Goal: Task Accomplishment & Management: Complete application form

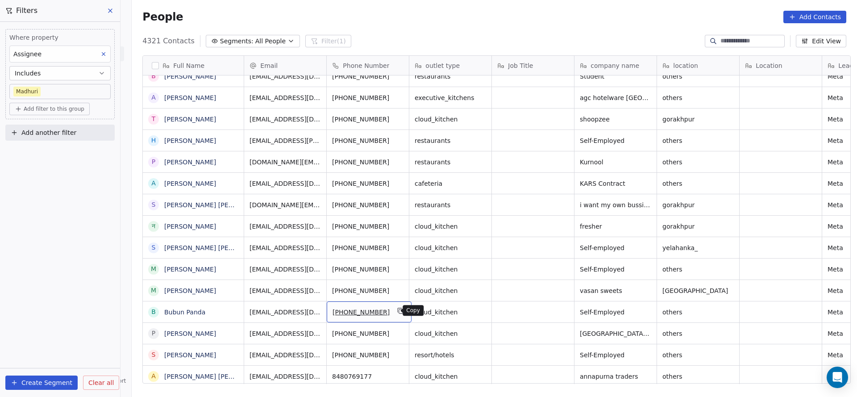
click at [399, 311] on icon "grid" at bounding box center [401, 311] width 4 height 4
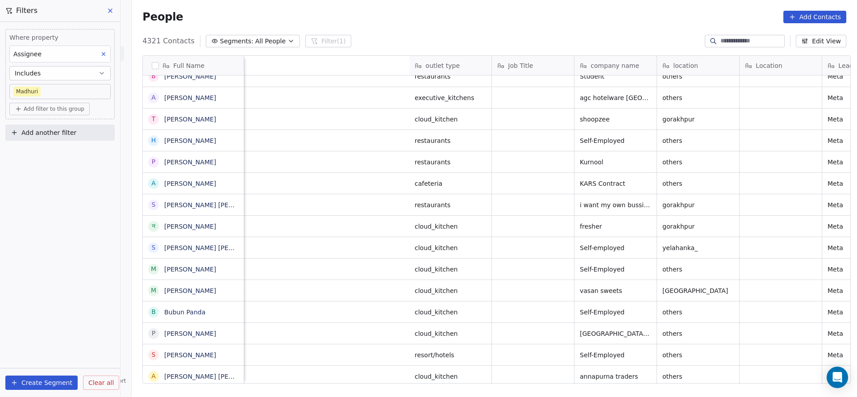
scroll to position [0, 493]
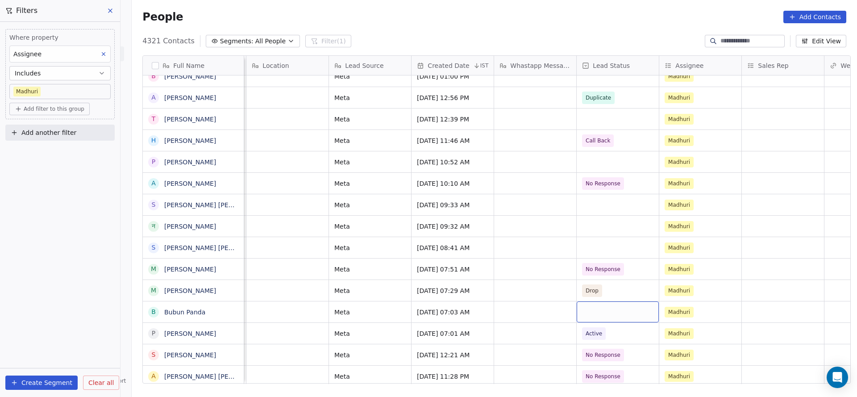
click at [606, 308] on div "grid" at bounding box center [618, 311] width 82 height 21
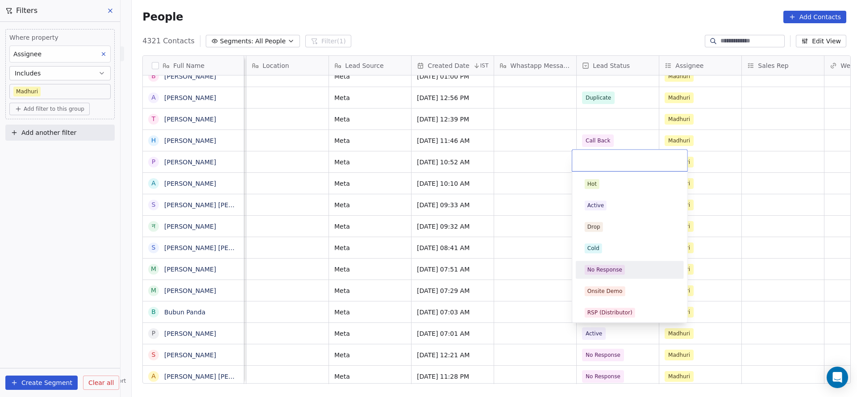
click at [610, 260] on div "Hot Active Drop Cold No Response Onsite Demo RSP (Distributor) Converted Duplic…" at bounding box center [630, 377] width 108 height 404
click at [463, 288] on html "On2Cook India Pvt. Ltd. Contacts People Marketing Workflows Campaigns Sales Pip…" at bounding box center [428, 198] width 857 height 397
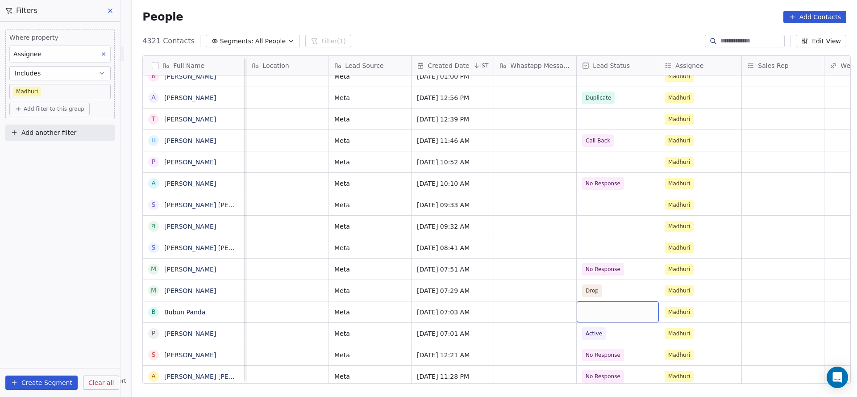
click at [590, 307] on div "grid" at bounding box center [618, 311] width 82 height 21
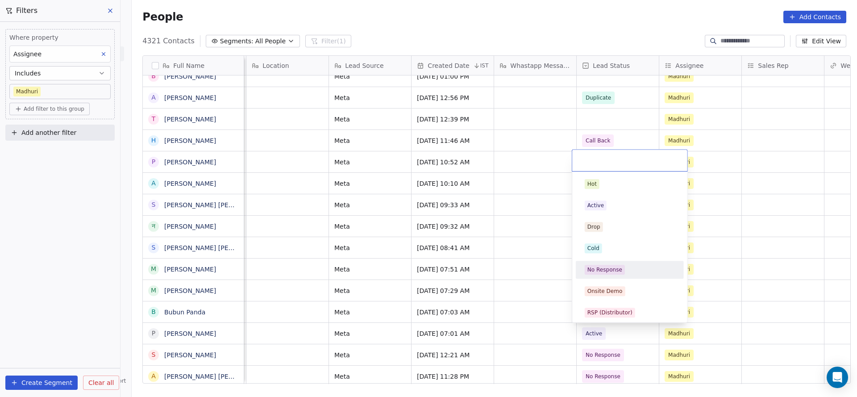
click at [605, 267] on div "No Response" at bounding box center [605, 270] width 35 height 8
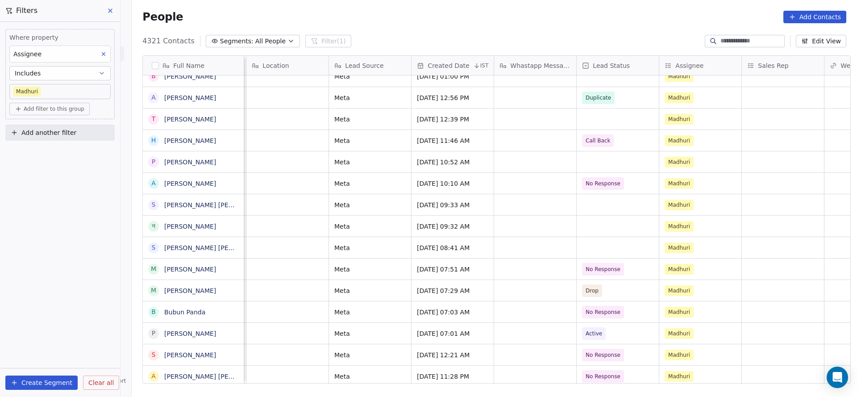
drag, startPoint x: 499, startPoint y: 385, endPoint x: 561, endPoint y: 376, distance: 63.1
click at [663, 368] on div "Full Name [PERSON_NAME] N [PERSON_NAME] K [PERSON_NAME] S Saurabh [PERSON_NAME]…" at bounding box center [494, 222] width 725 height 349
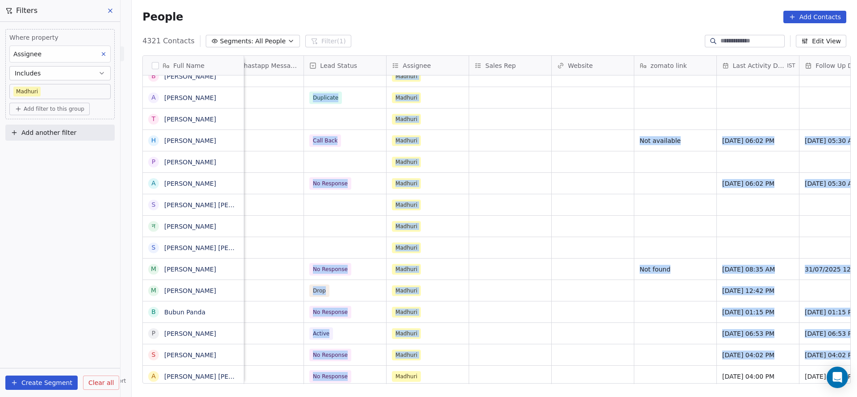
scroll to position [0, 769]
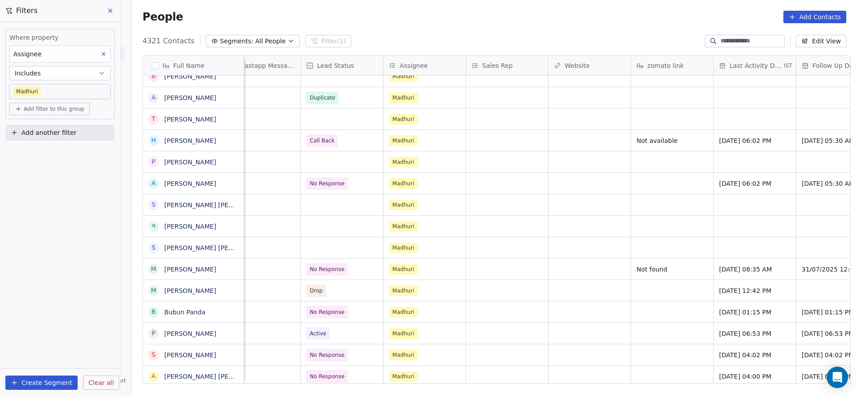
drag, startPoint x: 46, startPoint y: 304, endPoint x: 270, endPoint y: 299, distance: 224.6
click at [46, 305] on div "Where property Assignee Includes [PERSON_NAME] Add filter to this group Add ano…" at bounding box center [60, 209] width 120 height 375
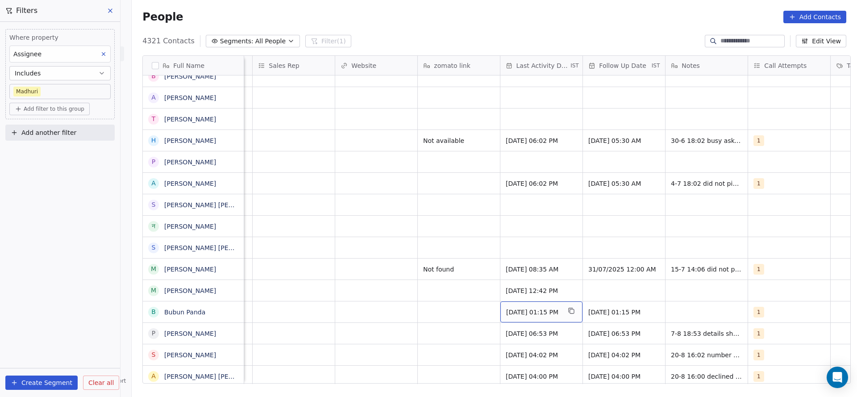
click at [512, 311] on span "[DATE] 01:15 PM" at bounding box center [533, 312] width 54 height 9
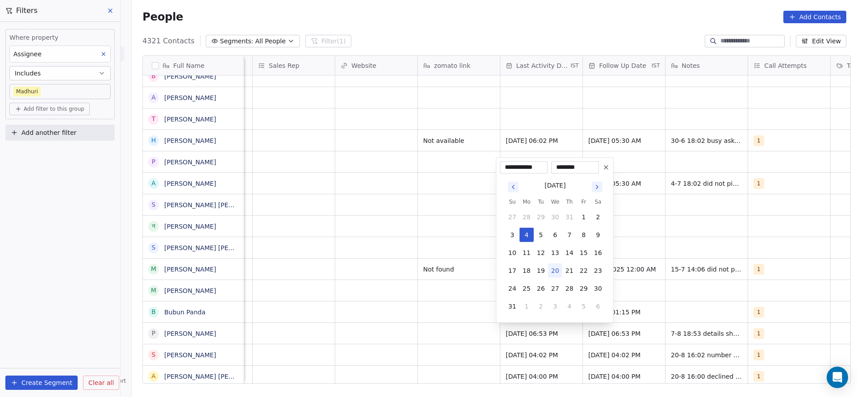
click at [553, 272] on button "20" at bounding box center [555, 270] width 14 height 14
type input "**********"
click at [317, 320] on html "On2Cook India Pvt. Ltd. Contacts People Marketing Workflows Campaigns Sales Pip…" at bounding box center [428, 198] width 857 height 397
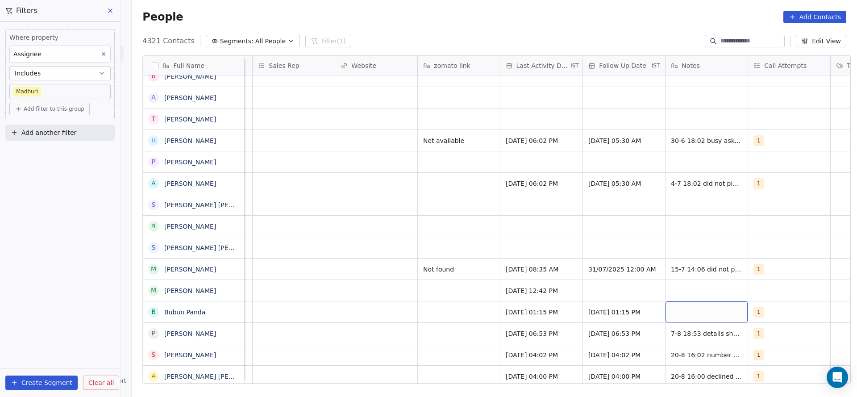
click at [672, 305] on div "grid" at bounding box center [707, 311] width 82 height 21
type textarea "**********"
click at [476, 319] on html "On2Cook India Pvt. Ltd. Contacts People Marketing Workflows Campaigns Sales Pip…" at bounding box center [428, 198] width 857 height 397
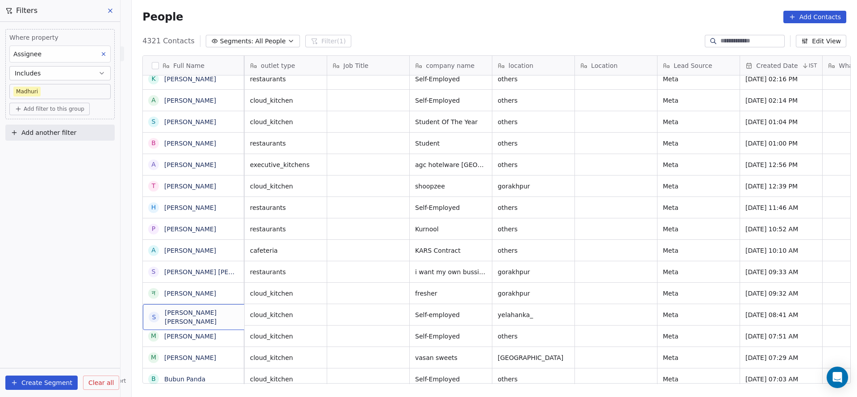
scroll to position [0, 0]
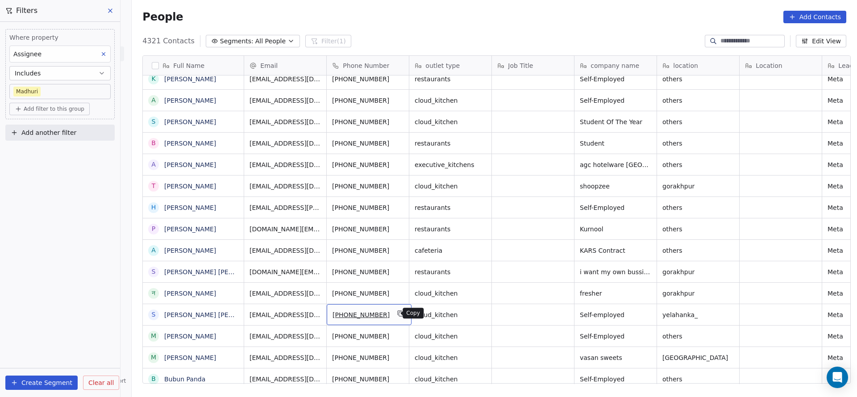
click at [397, 313] on icon "grid" at bounding box center [400, 313] width 7 height 7
drag, startPoint x: 390, startPoint y: 368, endPoint x: 445, endPoint y: 373, distance: 55.1
click at [445, 373] on html "On2Cook India Pvt. Ltd. Contacts People Marketing Workflows Campaigns Sales Pip…" at bounding box center [428, 198] width 857 height 397
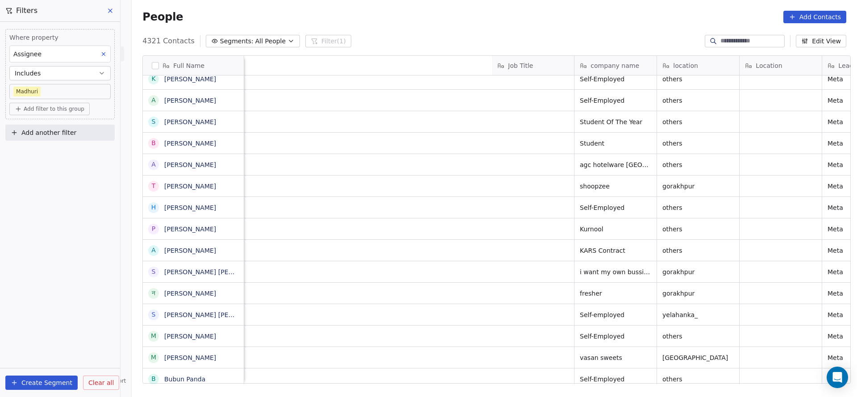
scroll to position [0, 528]
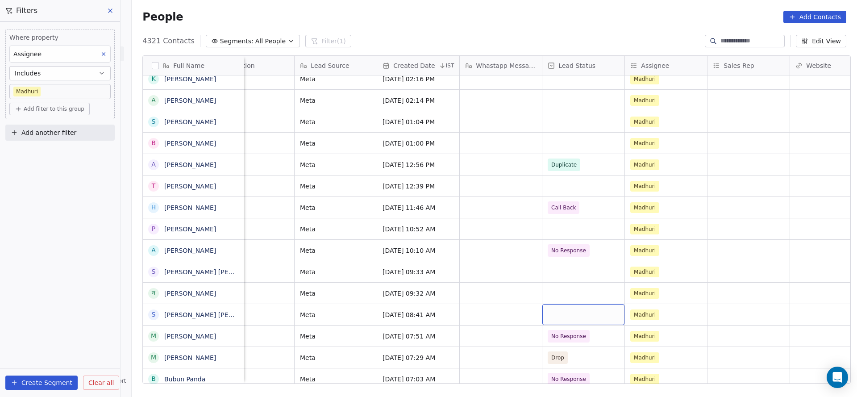
click at [543, 314] on div "grid" at bounding box center [583, 314] width 82 height 21
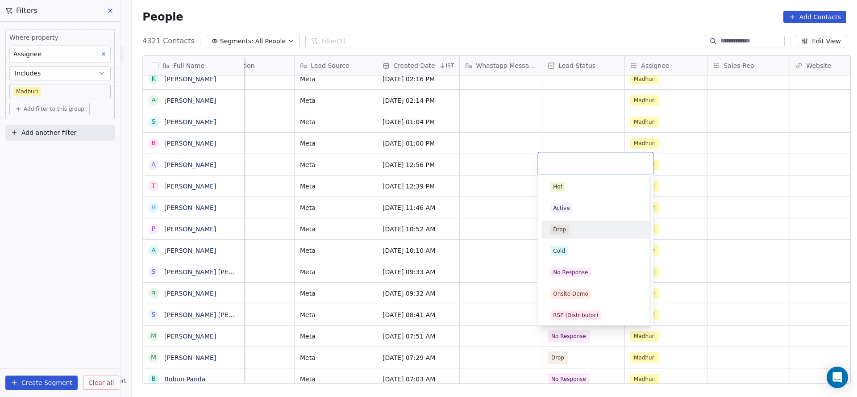
scroll to position [134, 0]
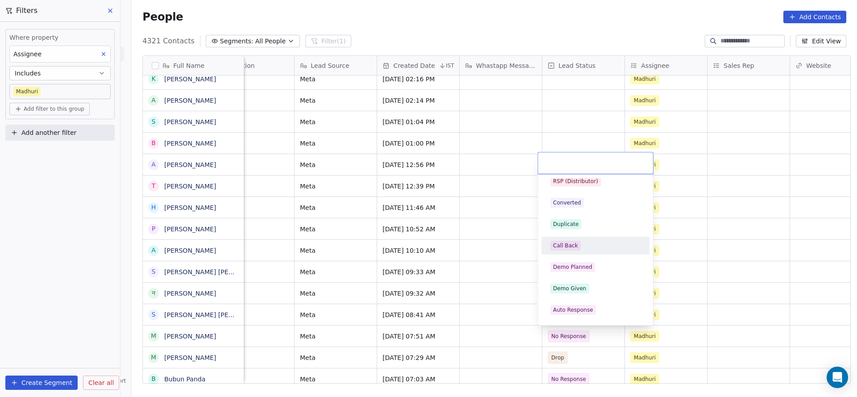
click at [566, 250] on div "Call Back" at bounding box center [595, 245] width 101 height 14
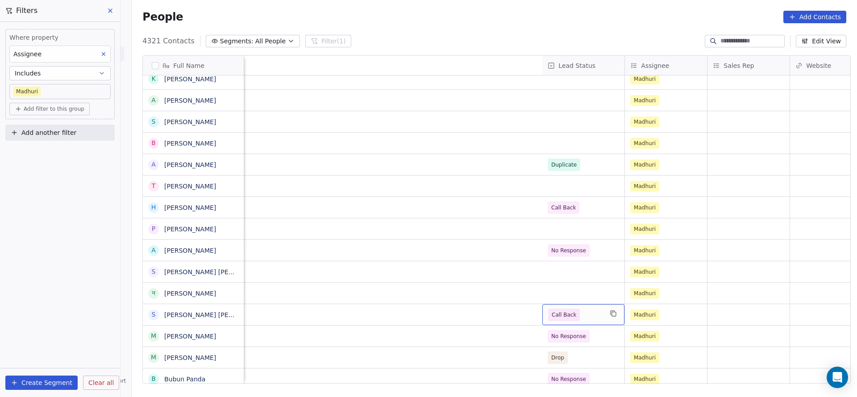
scroll to position [0, 1074]
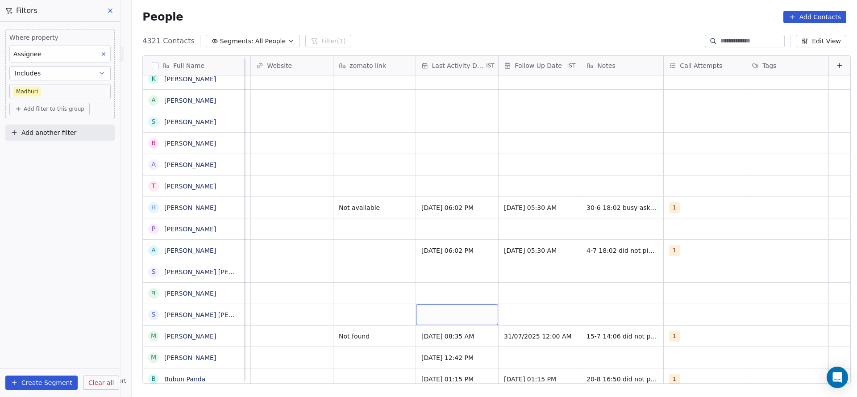
click at [433, 316] on div "grid" at bounding box center [457, 314] width 82 height 21
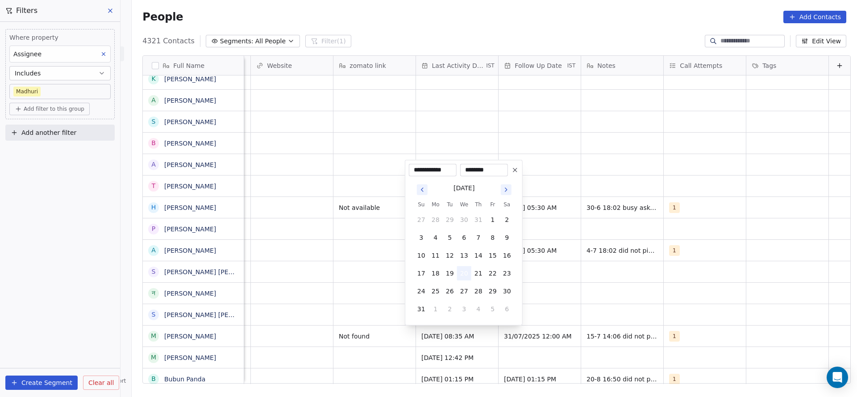
click at [463, 275] on button "20" at bounding box center [464, 273] width 14 height 14
click at [274, 298] on html "On2Cook India Pvt. Ltd. Contacts People Marketing Workflows Campaigns Sales Pip…" at bounding box center [428, 198] width 857 height 397
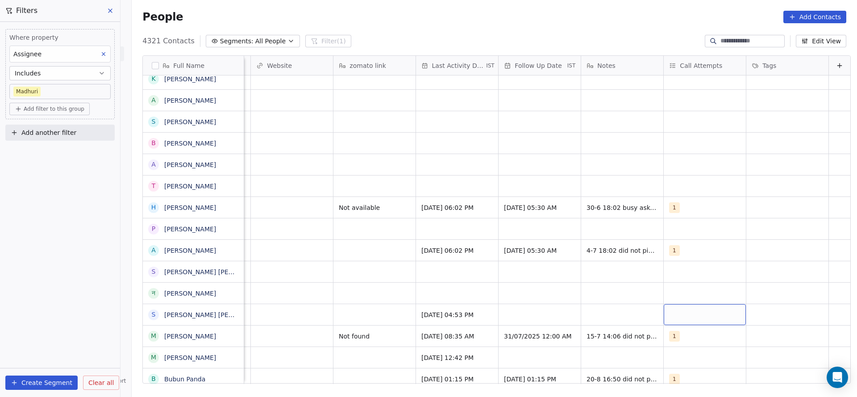
click at [677, 311] on div "grid" at bounding box center [705, 314] width 82 height 21
click at [698, 180] on div "1" at bounding box center [710, 186] width 101 height 14
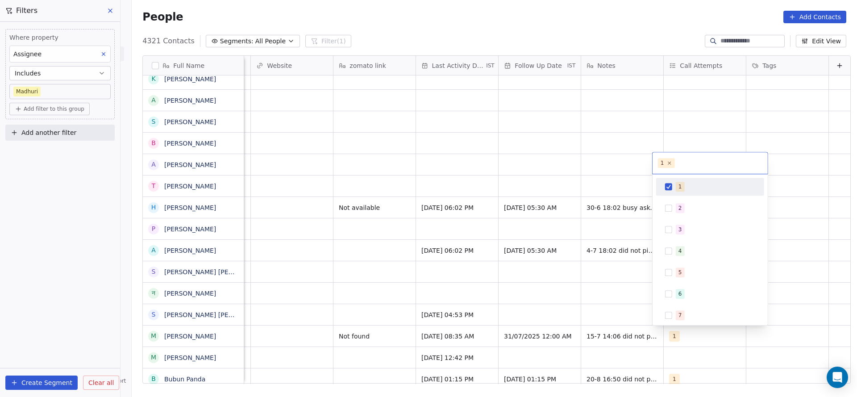
click at [517, 277] on html "On2Cook India Pvt. Ltd. Contacts People Marketing Workflows Campaigns Sales Pip…" at bounding box center [428, 198] width 857 height 397
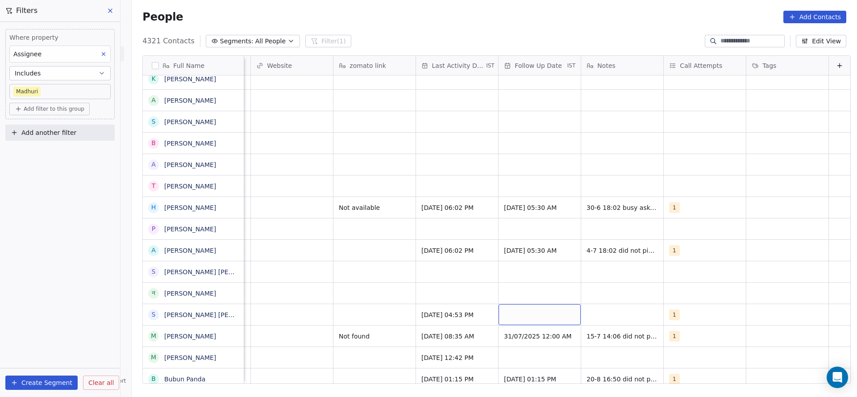
click at [513, 309] on div "grid" at bounding box center [540, 314] width 82 height 21
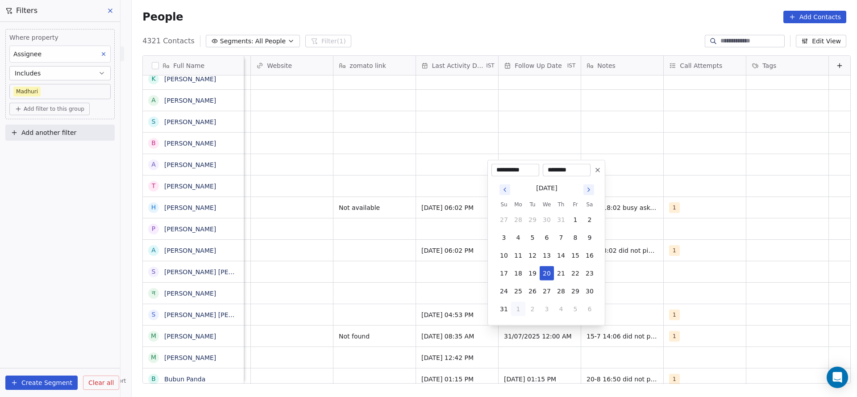
click at [520, 311] on button "1" at bounding box center [518, 309] width 14 height 14
type input "**********"
click at [617, 301] on html "On2Cook India Pvt. Ltd. Contacts People Marketing Workflows Campaigns Sales Pip…" at bounding box center [428, 198] width 857 height 397
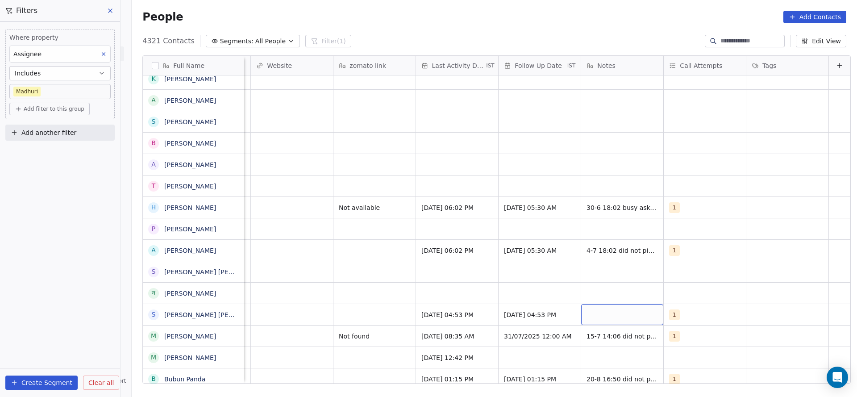
click at [617, 306] on div "grid" at bounding box center [622, 314] width 82 height 21
type textarea "*"
type textarea "**********"
click at [373, 318] on html "On2Cook India Pvt. Ltd. Contacts People Marketing Workflows Campaigns Sales Pip…" at bounding box center [428, 198] width 857 height 397
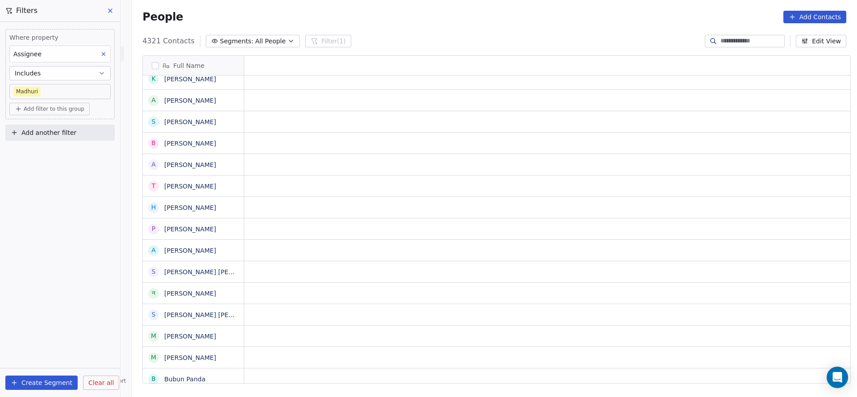
scroll to position [0, 0]
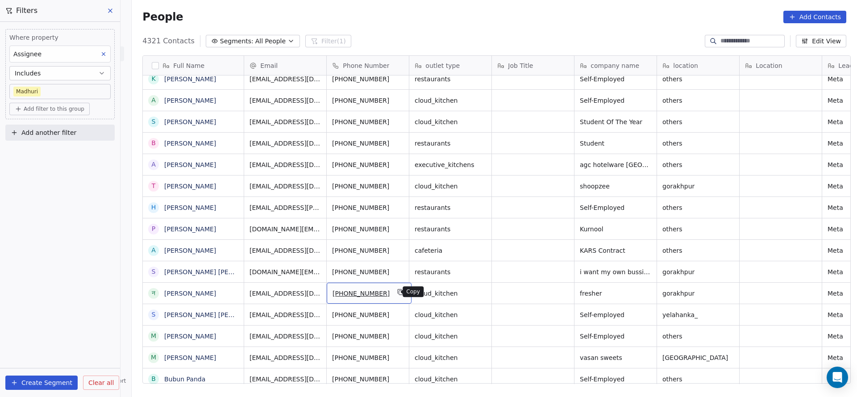
click at [396, 287] on button "grid" at bounding box center [401, 292] width 11 height 11
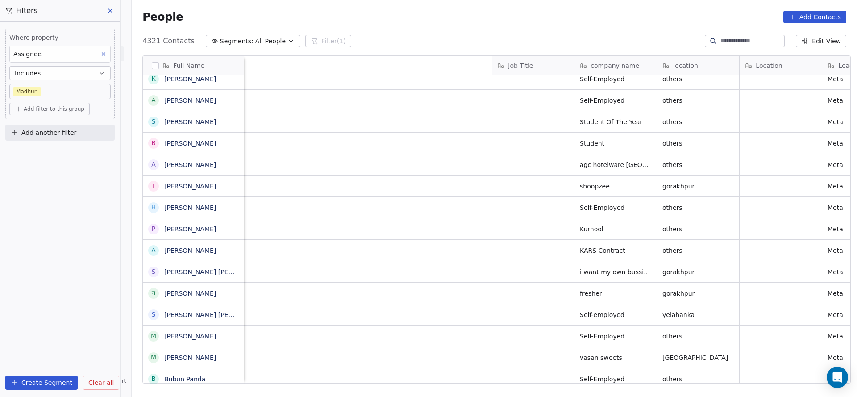
scroll to position [0, 553]
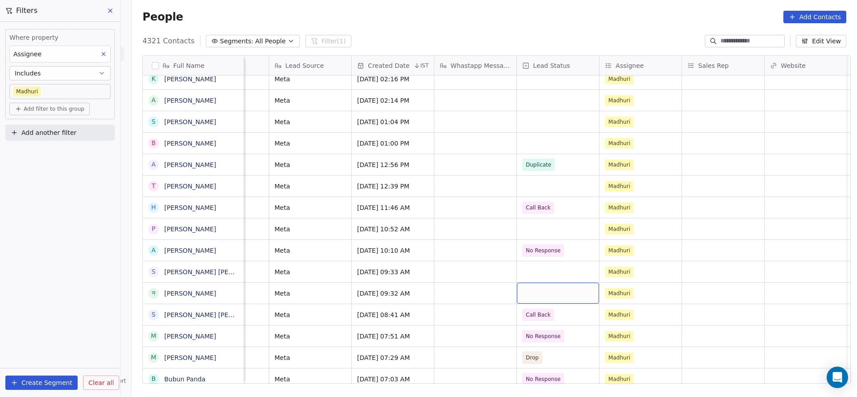
click at [539, 303] on div "grid" at bounding box center [558, 293] width 82 height 21
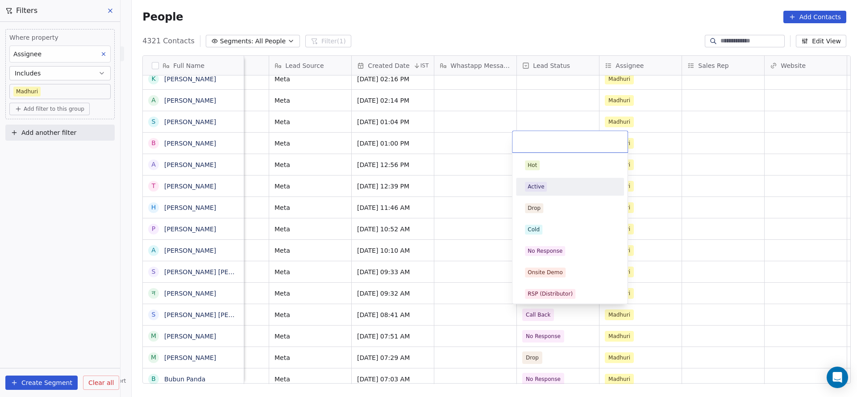
click at [549, 189] on div "Active" at bounding box center [570, 187] width 90 height 10
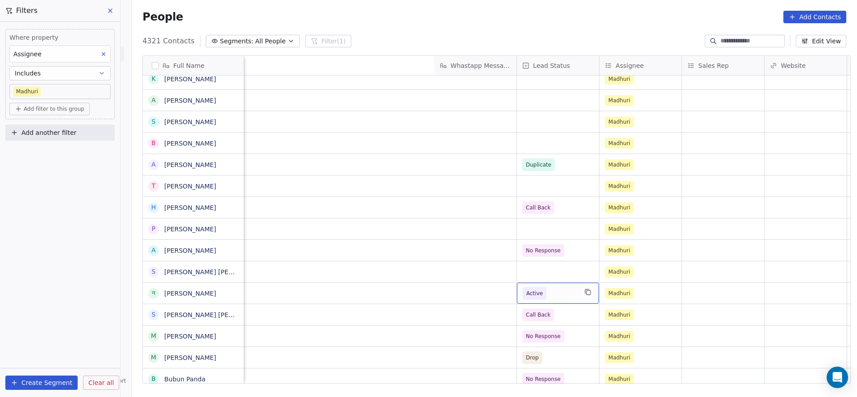
scroll to position [0, 997]
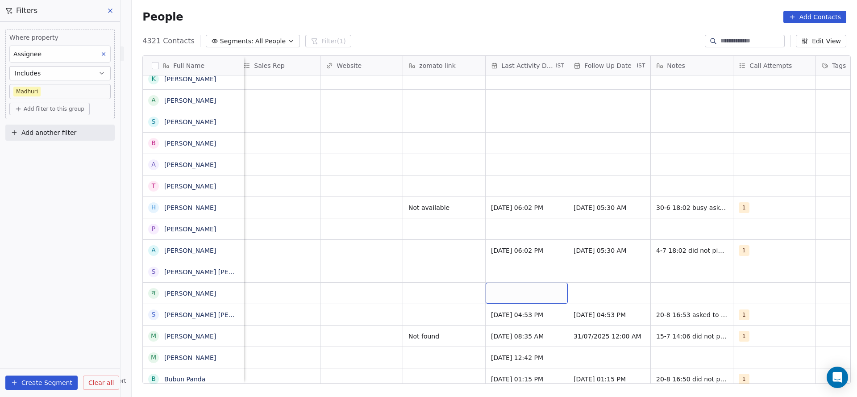
click at [510, 296] on div "grid" at bounding box center [527, 293] width 82 height 21
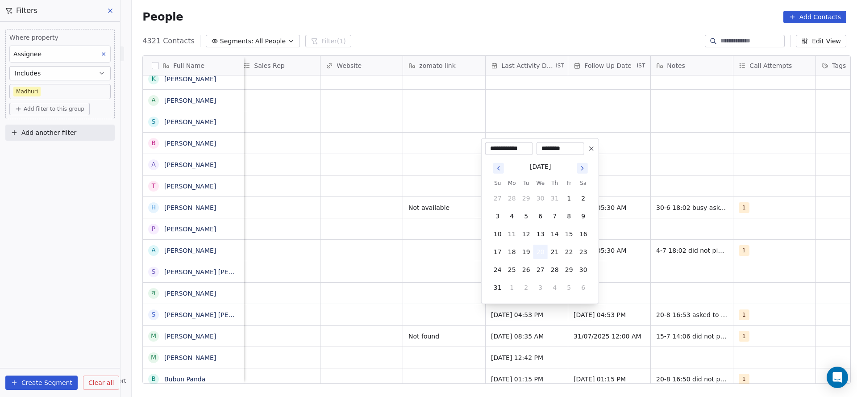
click at [536, 252] on button "20" at bounding box center [541, 252] width 14 height 14
click at [399, 284] on html "On2Cook India Pvt. Ltd. Contacts People Marketing Workflows Campaigns Sales Pip…" at bounding box center [428, 198] width 857 height 397
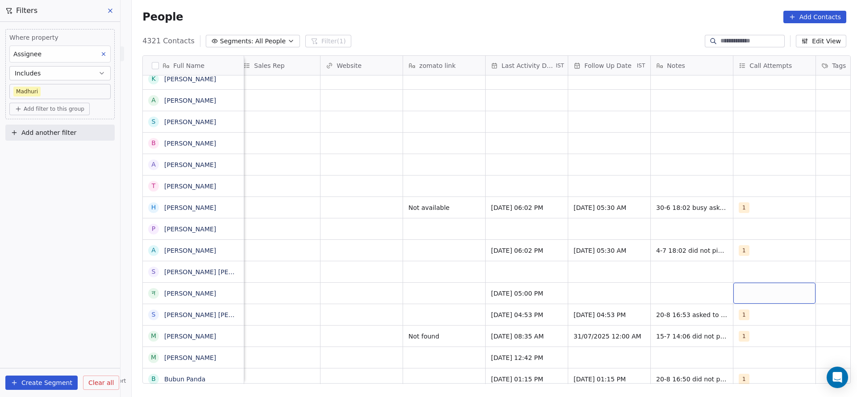
click at [752, 291] on div "grid" at bounding box center [775, 293] width 82 height 21
click at [759, 164] on span "1" at bounding box center [756, 165] width 9 height 10
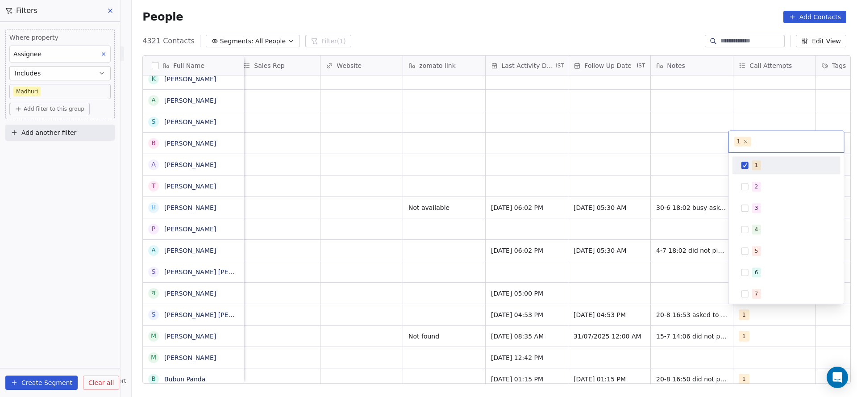
click at [550, 257] on html "On2Cook India Pvt. Ltd. Contacts People Marketing Workflows Campaigns Sales Pip…" at bounding box center [428, 198] width 857 height 397
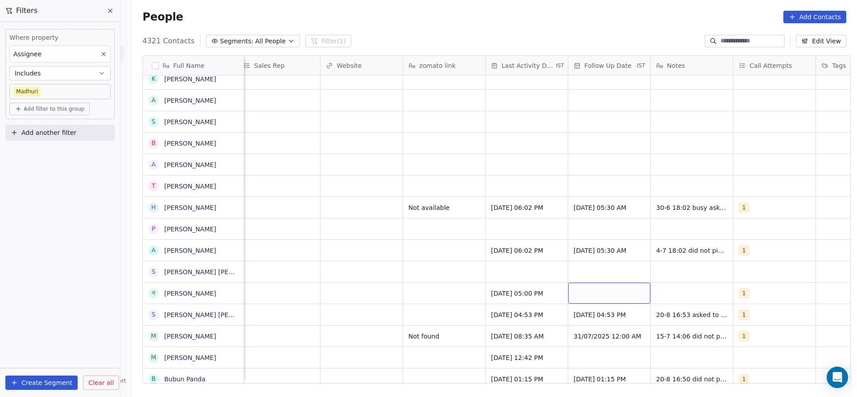
click at [591, 295] on div "grid" at bounding box center [609, 293] width 82 height 21
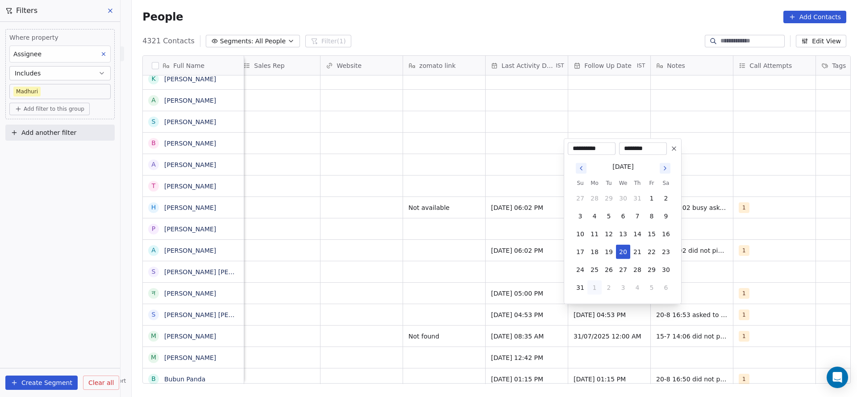
click at [594, 293] on button "1" at bounding box center [595, 287] width 14 height 14
type input "**********"
click at [709, 296] on html "On2Cook India Pvt. Ltd. Contacts People Marketing Workflows Campaigns Sales Pip…" at bounding box center [428, 198] width 857 height 397
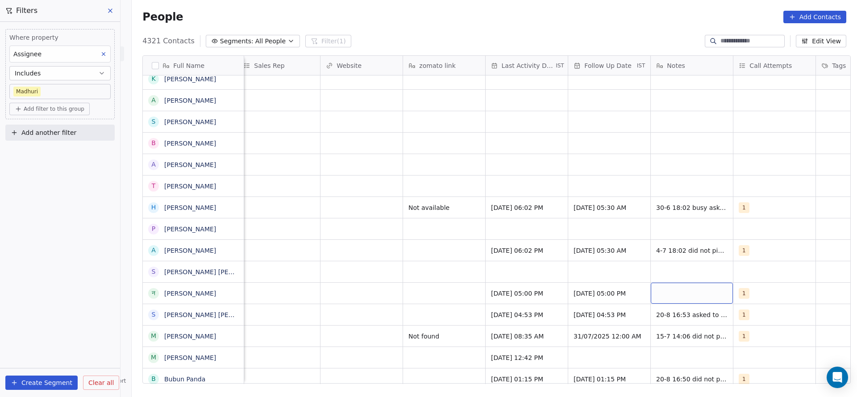
click at [699, 299] on div "grid" at bounding box center [692, 293] width 82 height 21
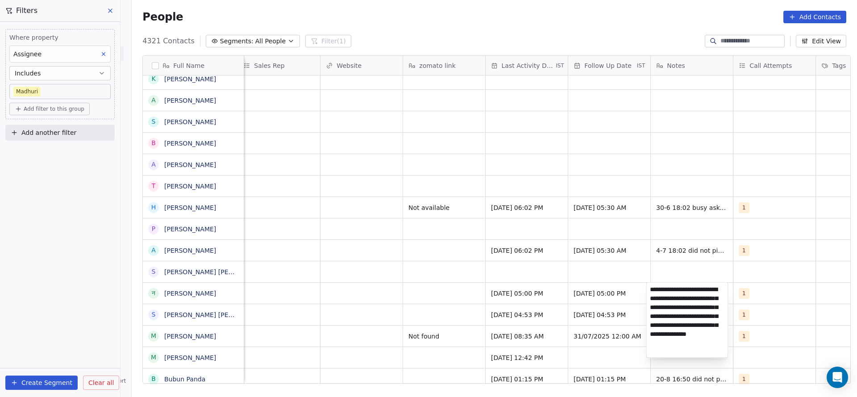
type textarea "**********"
click at [514, 350] on html "On2Cook India Pvt. Ltd. Contacts People Marketing Workflows Campaigns Sales Pip…" at bounding box center [428, 198] width 857 height 397
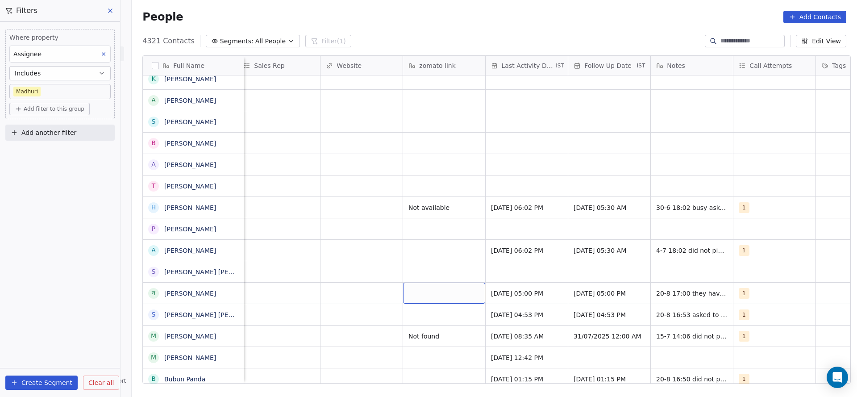
click at [455, 292] on div "grid" at bounding box center [444, 293] width 82 height 21
click at [293, 334] on html "On2Cook India Pvt. Ltd. Contacts People Marketing Workflows Campaigns Sales Pip…" at bounding box center [428, 198] width 857 height 397
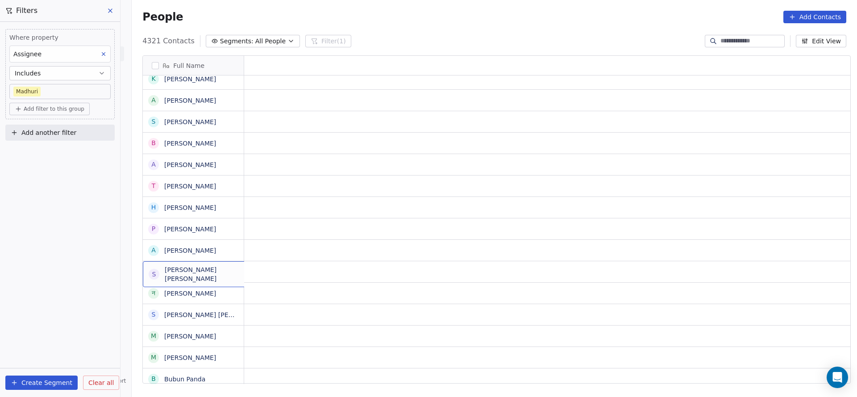
scroll to position [0, 0]
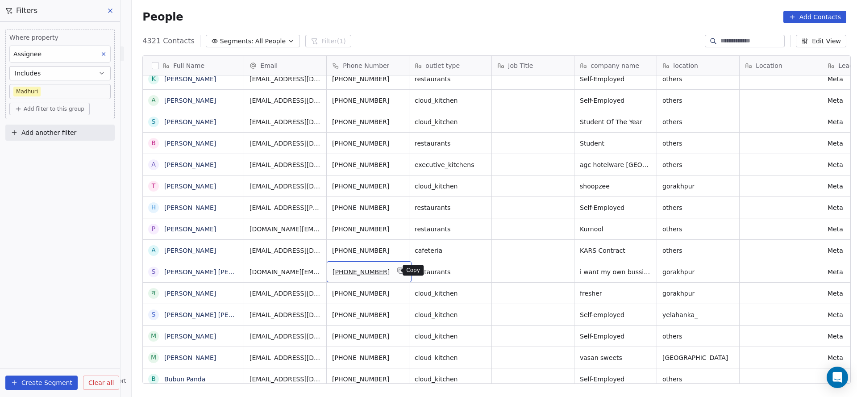
click at [396, 275] on button "grid" at bounding box center [401, 270] width 11 height 11
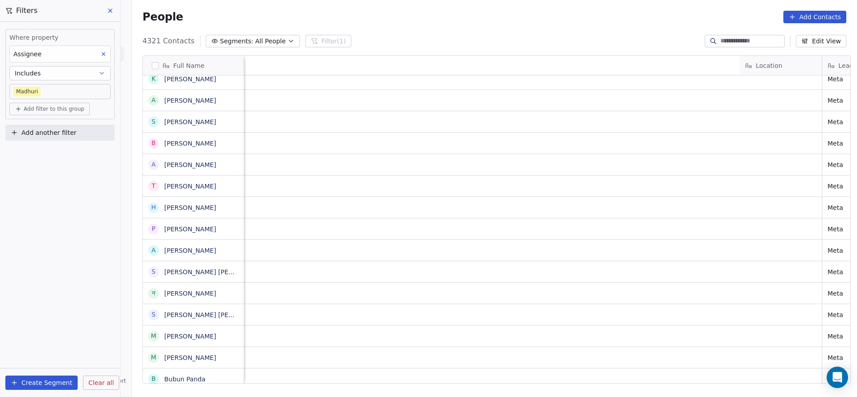
scroll to position [0, 817]
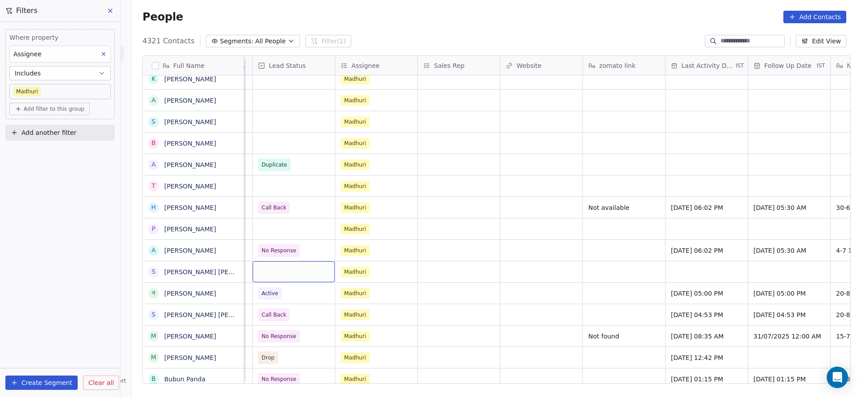
click at [291, 277] on div "grid" at bounding box center [294, 271] width 82 height 21
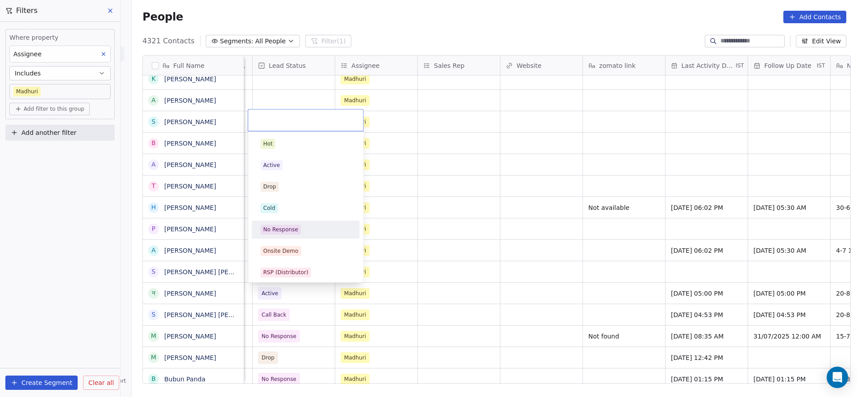
scroll to position [134, 0]
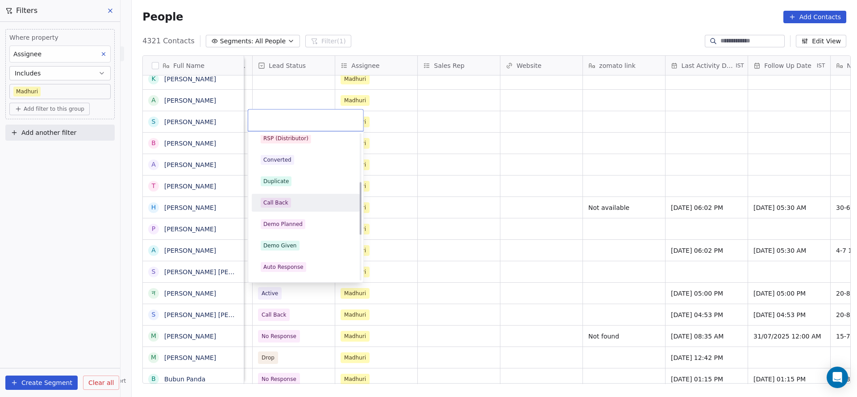
click at [309, 211] on div "Call Back" at bounding box center [306, 203] width 108 height 18
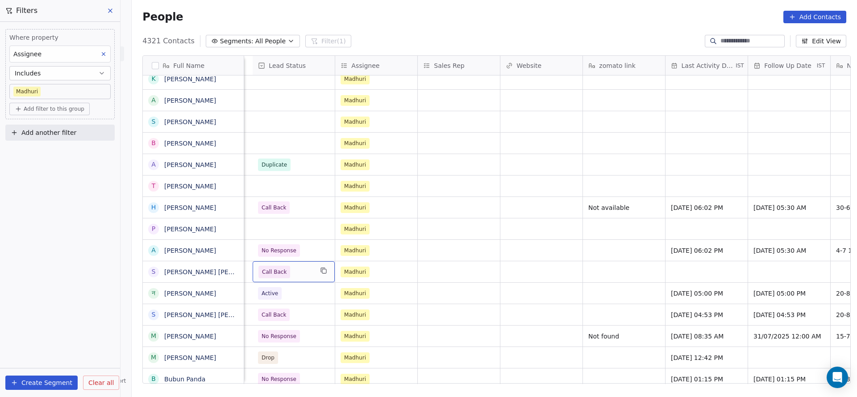
scroll to position [0, 1077]
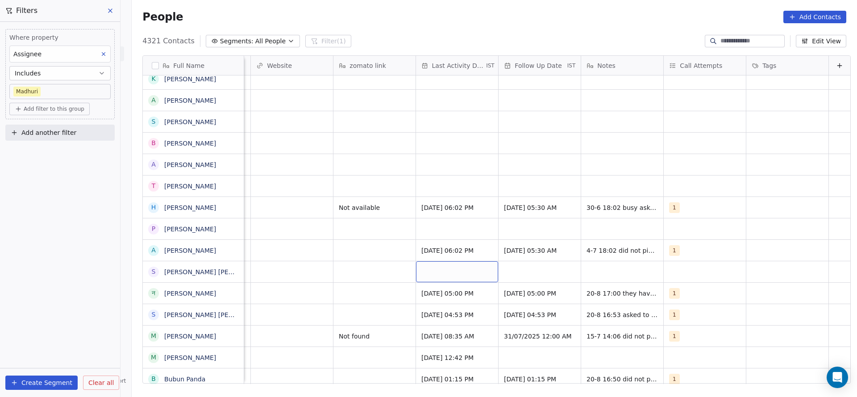
click at [429, 271] on div "grid" at bounding box center [457, 271] width 82 height 21
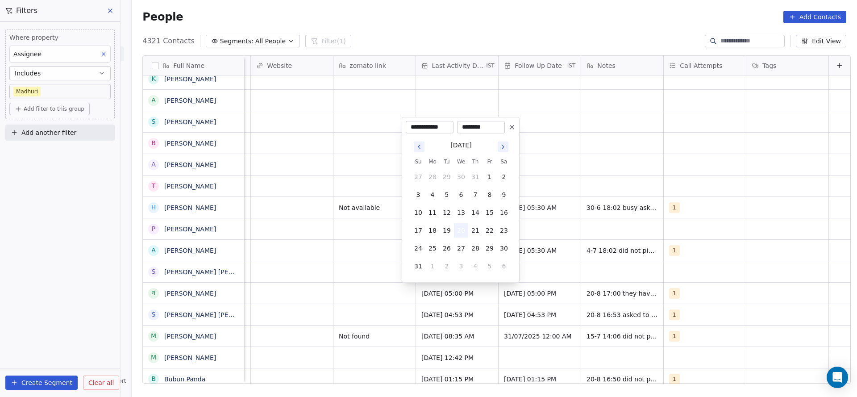
click at [461, 232] on button "20" at bounding box center [461, 230] width 14 height 14
click at [273, 280] on html "On2Cook India Pvt. Ltd. Contacts People Marketing Workflows Campaigns Sales Pip…" at bounding box center [428, 198] width 857 height 397
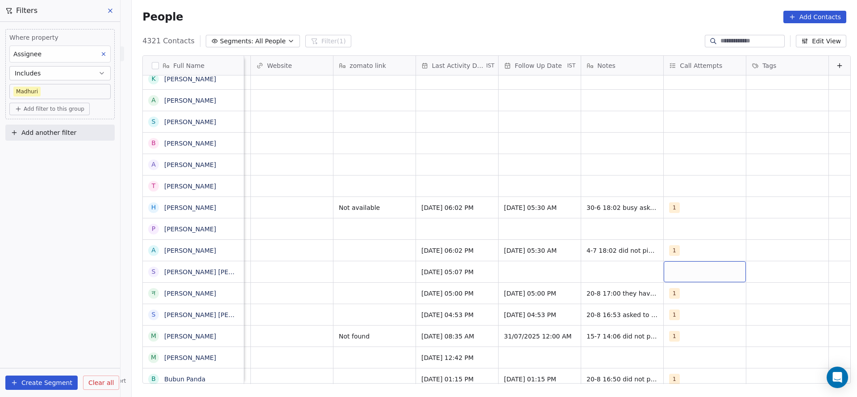
click at [675, 267] on div "grid" at bounding box center [705, 271] width 82 height 21
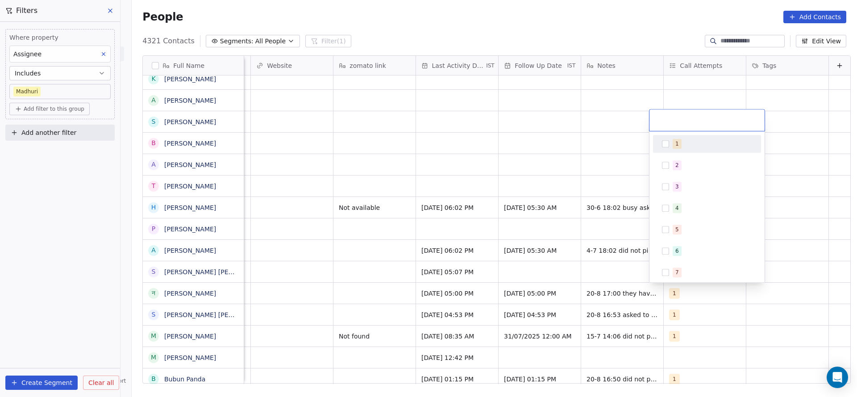
click at [676, 146] on div "1" at bounding box center [677, 144] width 4 height 8
drag, startPoint x: 575, startPoint y: 190, endPoint x: 509, endPoint y: 264, distance: 99.3
click at [575, 191] on html "On2Cook India Pvt. Ltd. Contacts People Marketing Workflows Campaigns Sales Pip…" at bounding box center [428, 198] width 857 height 397
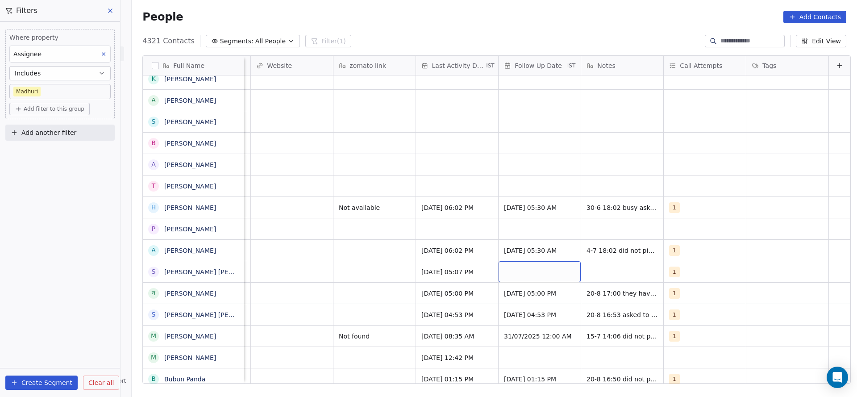
click at [509, 268] on div "grid" at bounding box center [540, 271] width 82 height 21
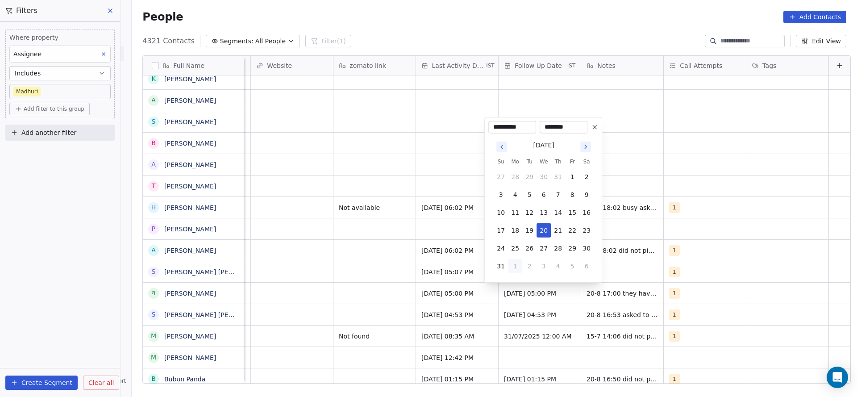
click at [519, 268] on button "1" at bounding box center [515, 266] width 14 height 14
type input "**********"
click at [630, 276] on html "On2Cook India Pvt. Ltd. Contacts People Marketing Workflows Campaigns Sales Pip…" at bounding box center [428, 198] width 857 height 397
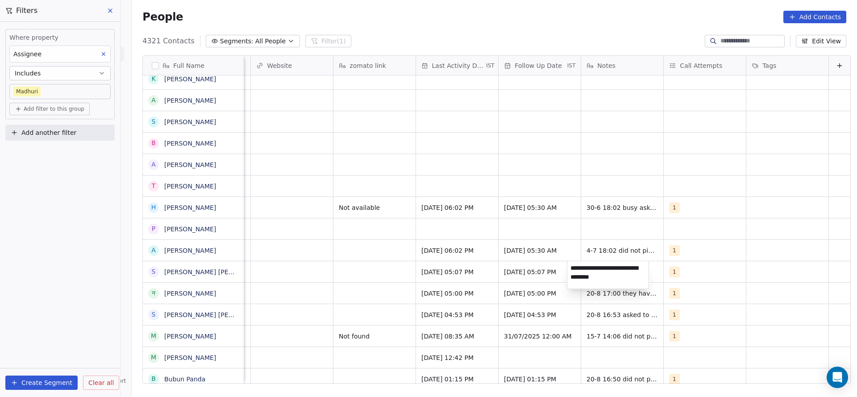
type textarea "**********"
click at [333, 252] on html "On2Cook India Pvt. Ltd. Contacts People Marketing Workflows Campaigns Sales Pip…" at bounding box center [428, 198] width 857 height 397
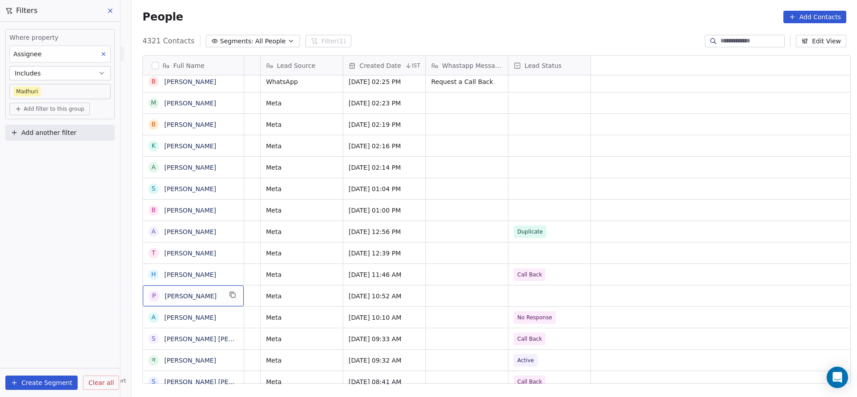
scroll to position [0, 0]
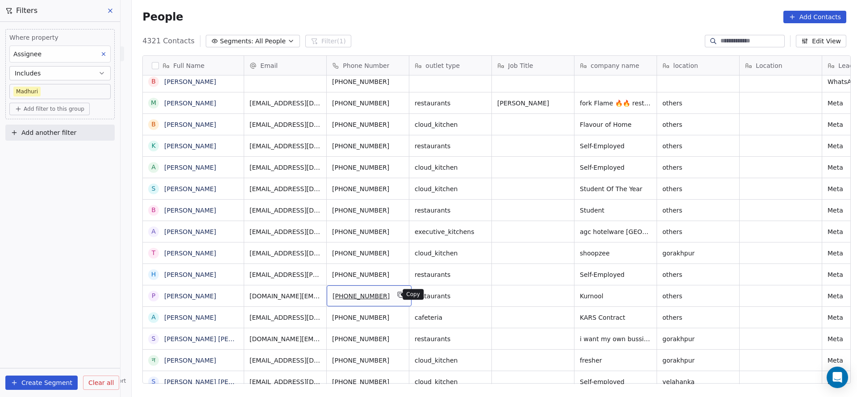
click at [398, 294] on icon "grid" at bounding box center [400, 294] width 4 height 4
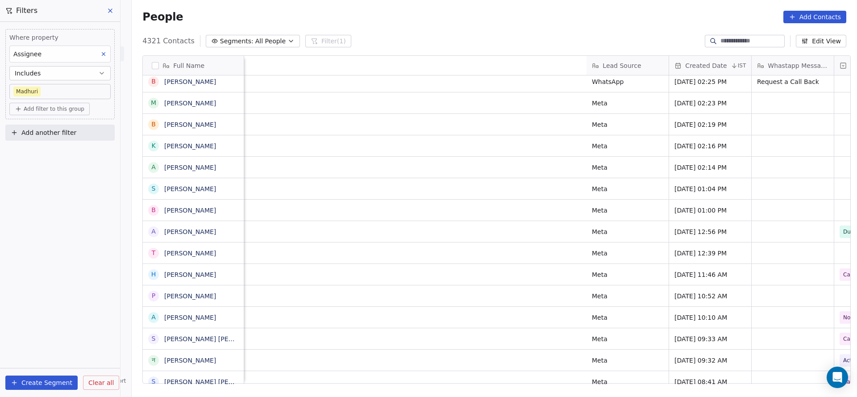
scroll to position [0, 859]
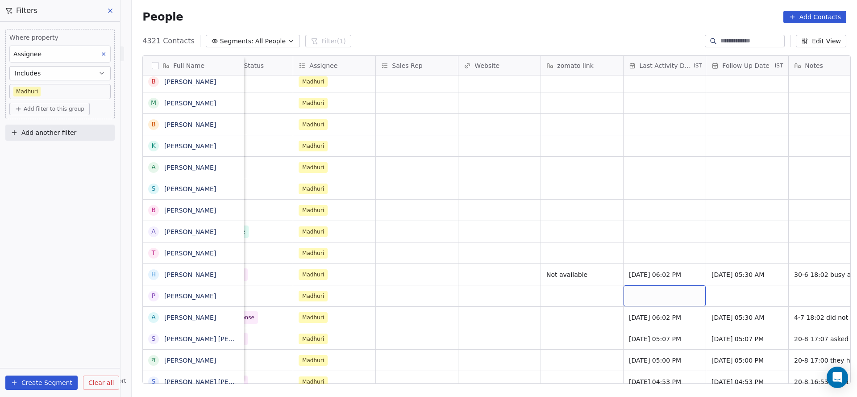
click at [671, 298] on div "grid" at bounding box center [665, 295] width 82 height 21
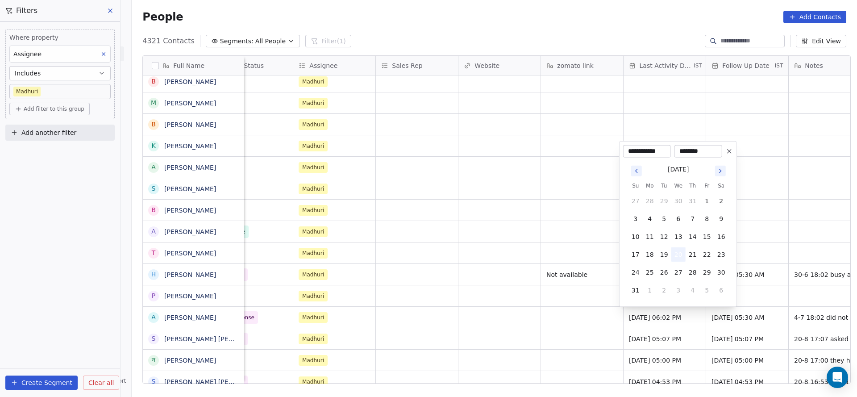
click at [675, 259] on button "20" at bounding box center [678, 254] width 14 height 14
click at [597, 297] on html "On2Cook India Pvt. Ltd. Contacts People Marketing Workflows Campaigns Sales Pip…" at bounding box center [428, 198] width 857 height 397
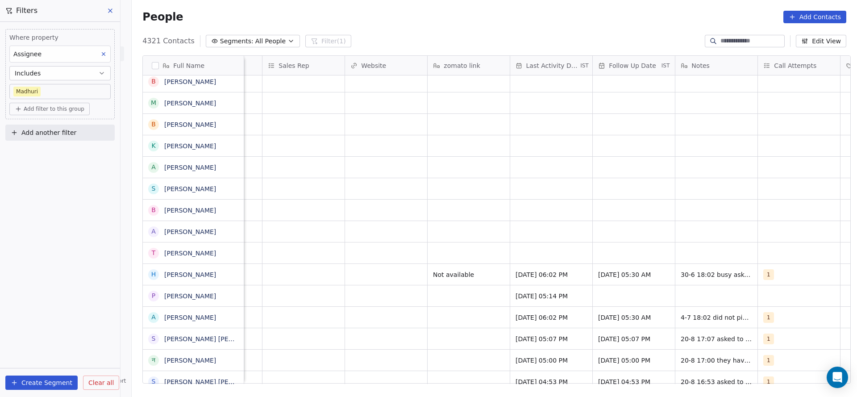
scroll to position [0, 1077]
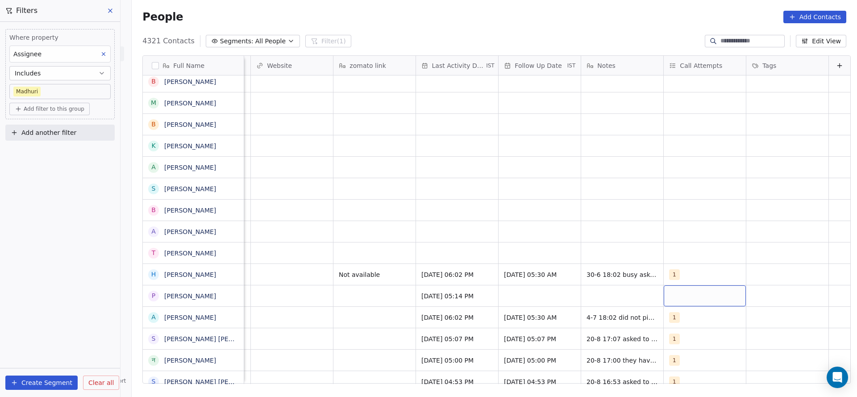
click at [664, 296] on div "grid" at bounding box center [705, 295] width 82 height 21
click at [679, 171] on span "1" at bounding box center [677, 168] width 9 height 10
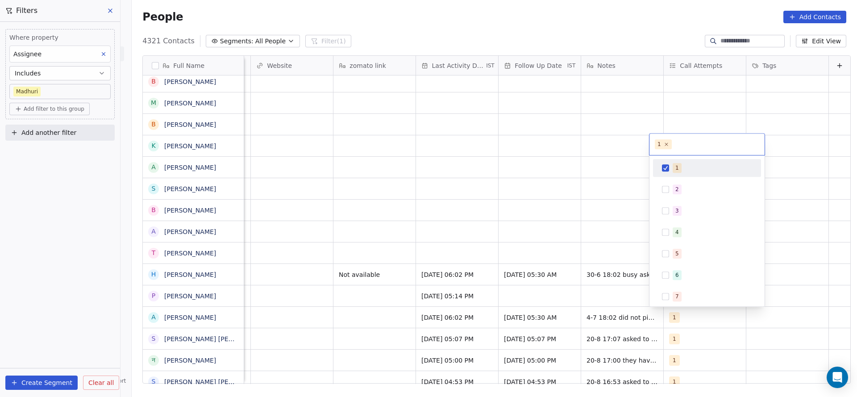
click at [521, 254] on html "On2Cook India Pvt. Ltd. Contacts People Marketing Workflows Campaigns Sales Pip…" at bounding box center [428, 198] width 857 height 397
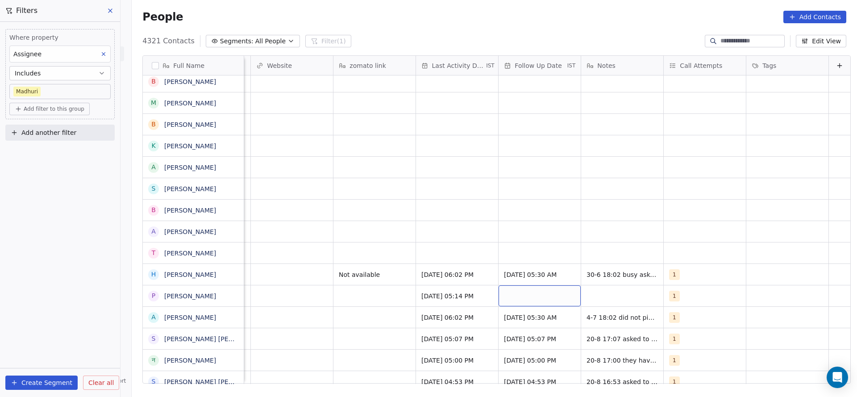
click at [525, 295] on div "grid" at bounding box center [540, 295] width 82 height 21
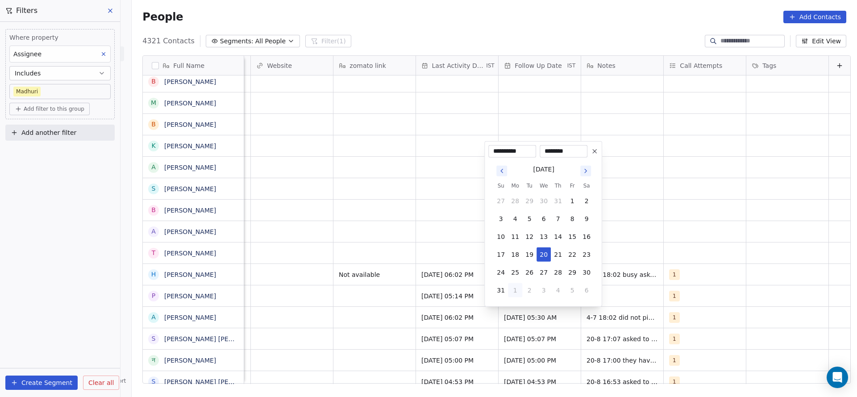
click at [517, 292] on button "1" at bounding box center [515, 290] width 14 height 14
type input "**********"
drag, startPoint x: 380, startPoint y: 320, endPoint x: 690, endPoint y: 287, distance: 311.2
click at [380, 319] on html "On2Cook India Pvt. Ltd. Contacts People Marketing Workflows Campaigns Sales Pip…" at bounding box center [428, 198] width 857 height 397
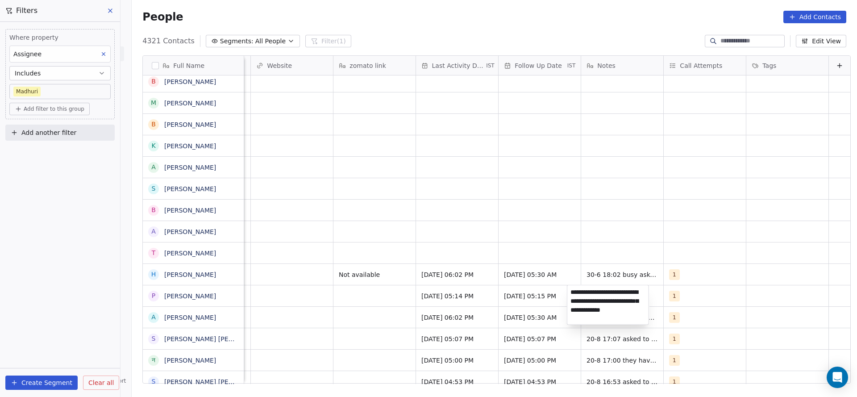
type textarea "**********"
drag, startPoint x: 342, startPoint y: 318, endPoint x: 344, endPoint y: 288, distance: 30.5
click at [340, 317] on html "On2Cook India Pvt. Ltd. Contacts People Marketing Workflows Campaigns Sales Pip…" at bounding box center [428, 198] width 857 height 397
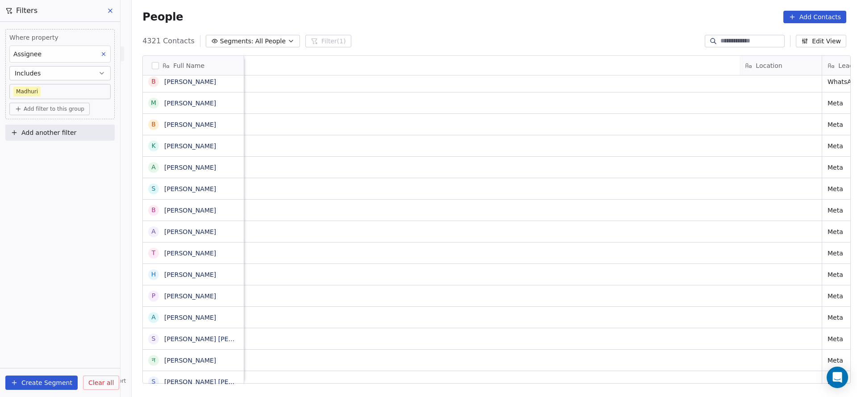
scroll to position [0, 744]
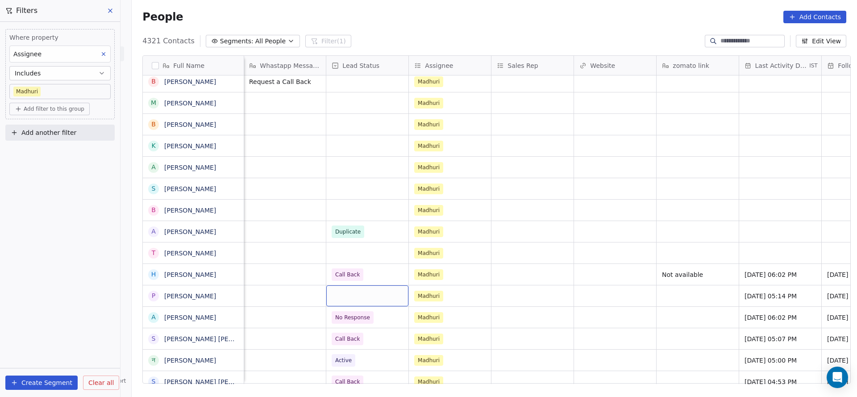
click at [348, 298] on div "grid" at bounding box center [367, 295] width 82 height 21
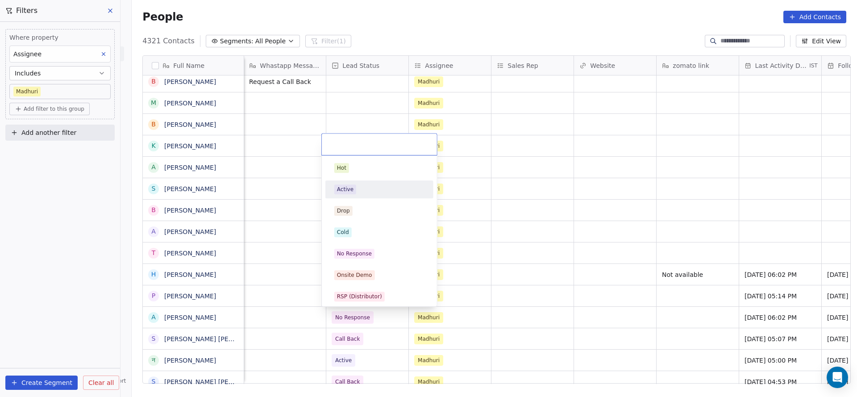
click at [366, 188] on div "Active" at bounding box center [379, 189] width 90 height 10
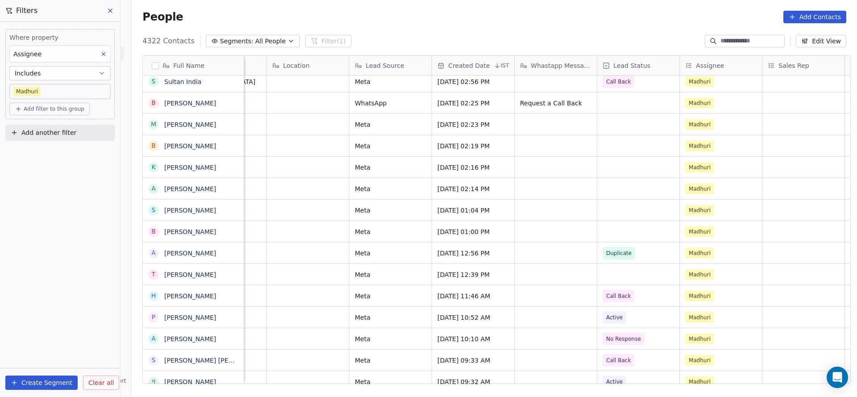
scroll to position [0, 479]
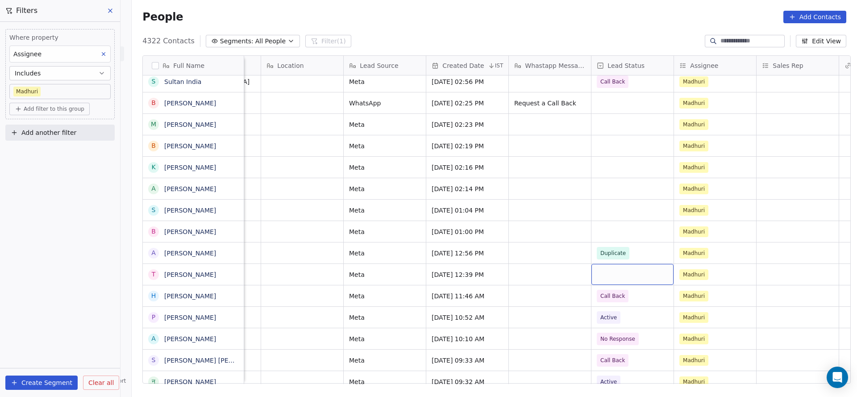
click at [611, 272] on div "grid" at bounding box center [633, 274] width 82 height 21
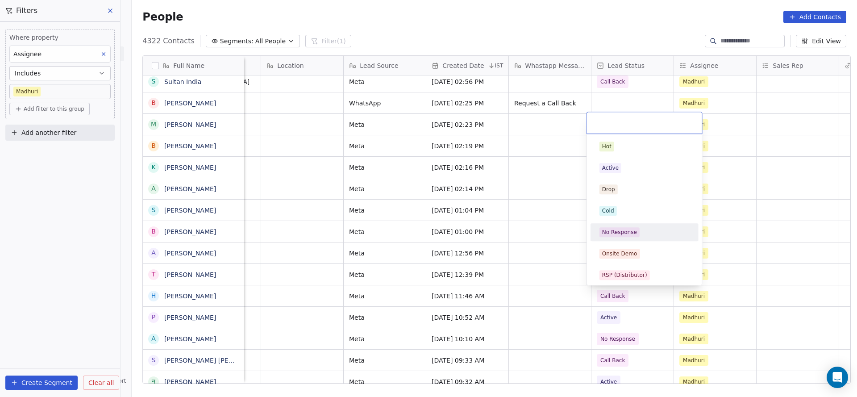
click at [626, 225] on div "No Response" at bounding box center [644, 232] width 101 height 14
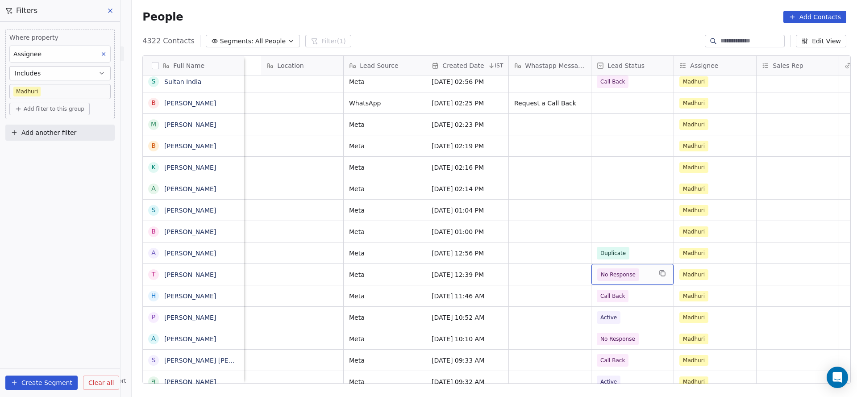
scroll to position [0, 748]
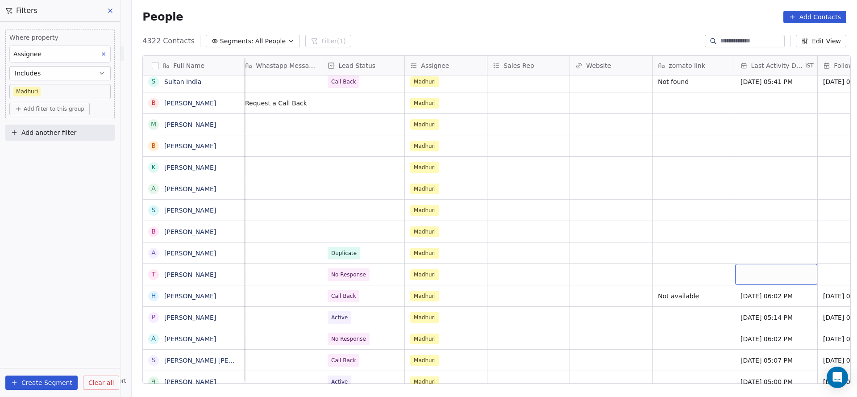
click at [775, 269] on div "grid" at bounding box center [776, 274] width 82 height 21
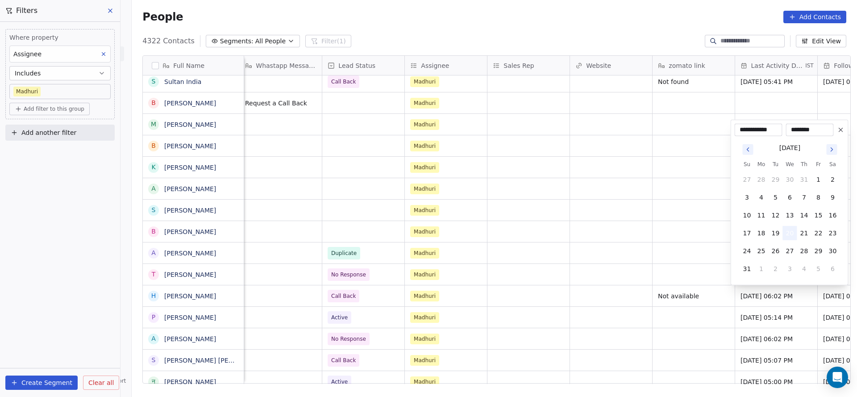
click at [794, 231] on button "20" at bounding box center [790, 233] width 14 height 14
click at [701, 264] on html "On2Cook India Pvt. Ltd. Contacts People Marketing Workflows Campaigns Sales Pip…" at bounding box center [428, 198] width 857 height 397
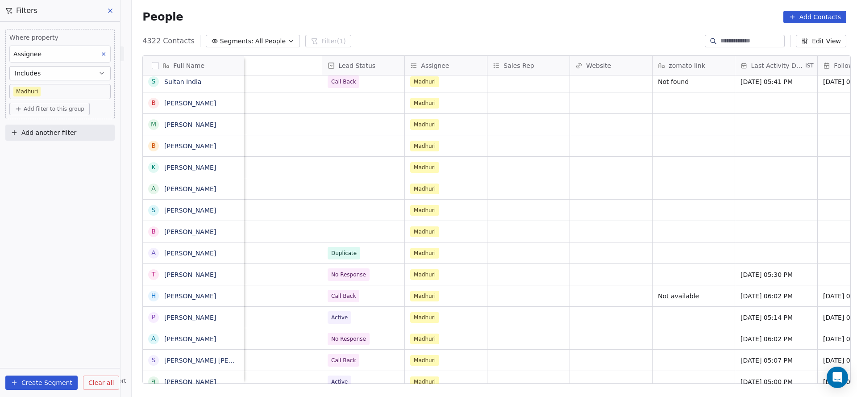
scroll to position [0, 1077]
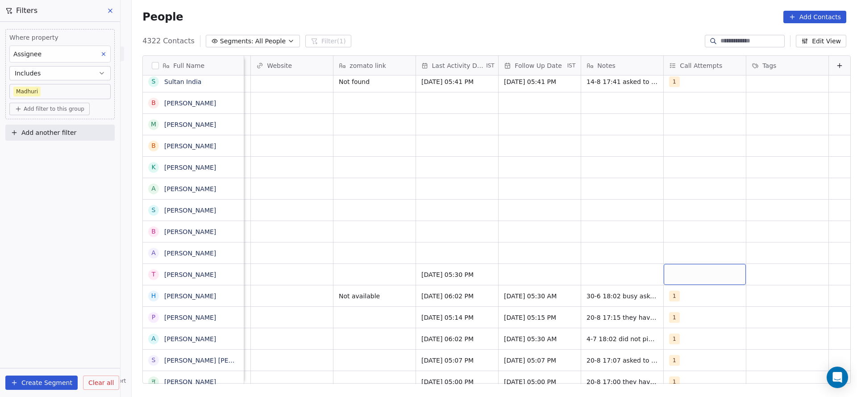
click at [694, 267] on div "grid" at bounding box center [705, 274] width 82 height 21
click at [684, 146] on div "1" at bounding box center [712, 147] width 79 height 10
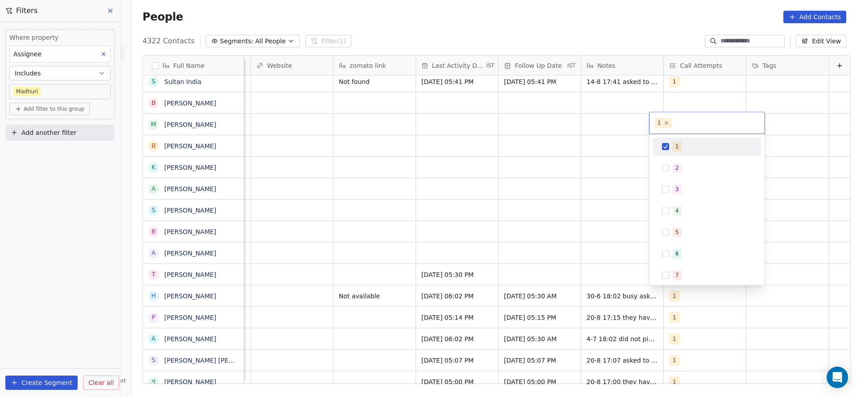
click at [570, 240] on html "On2Cook India Pvt. Ltd. Contacts People Marketing Workflows Campaigns Sales Pip…" at bounding box center [428, 198] width 857 height 397
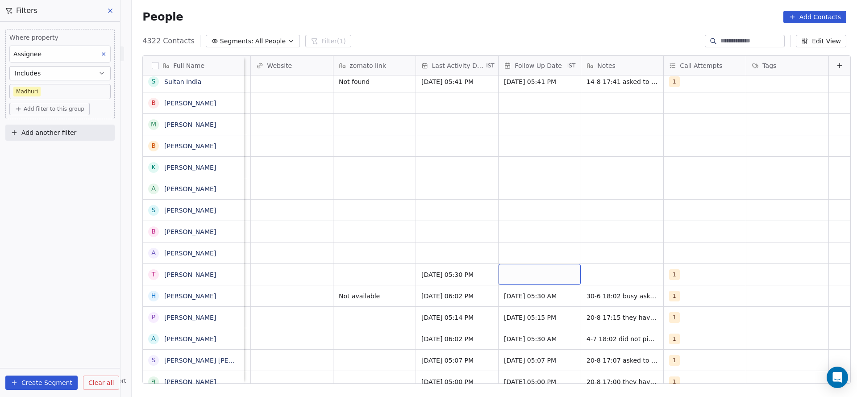
click at [525, 279] on div "grid" at bounding box center [540, 274] width 82 height 21
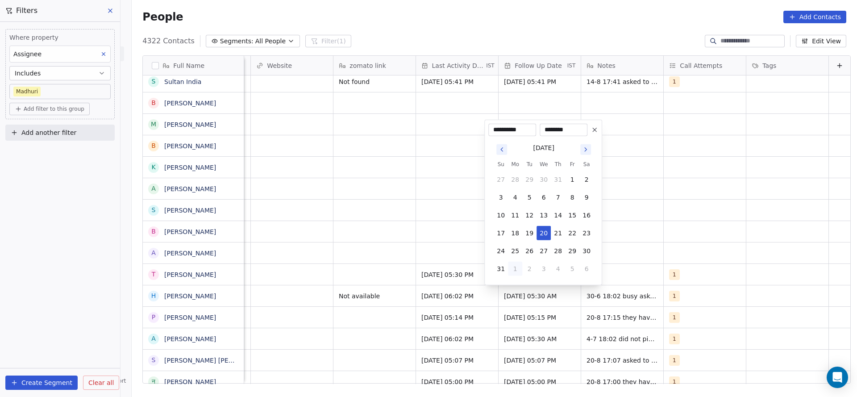
click at [519, 274] on button "1" at bounding box center [515, 269] width 14 height 14
type input "**********"
click at [682, 254] on html "On2Cook India Pvt. Ltd. Contacts People Marketing Workflows Campaigns Sales Pip…" at bounding box center [428, 198] width 857 height 397
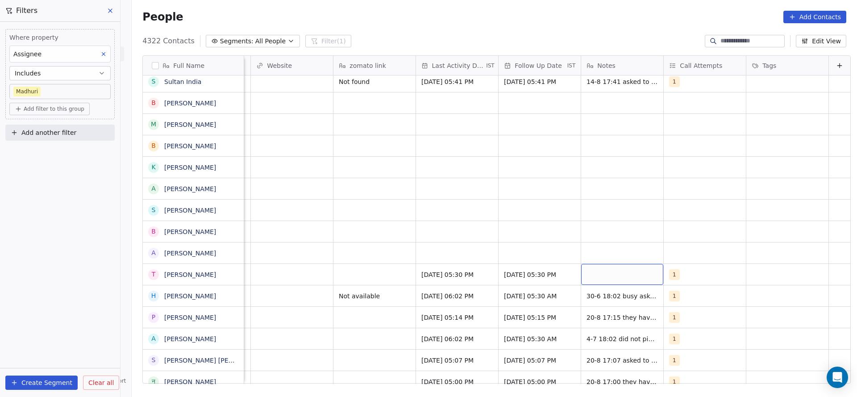
click at [616, 277] on div "grid" at bounding box center [622, 274] width 82 height 21
type textarea "**********"
click at [404, 260] on html "On2Cook India Pvt. Ltd. Contacts People Marketing Workflows Campaigns Sales Pip…" at bounding box center [428, 198] width 857 height 397
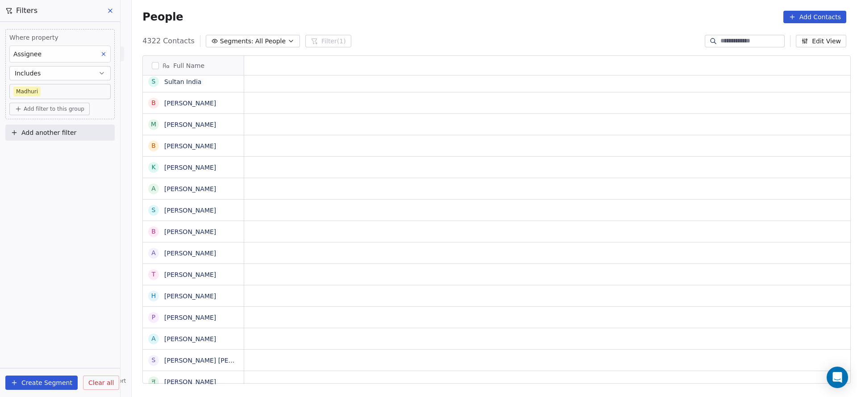
scroll to position [0, 0]
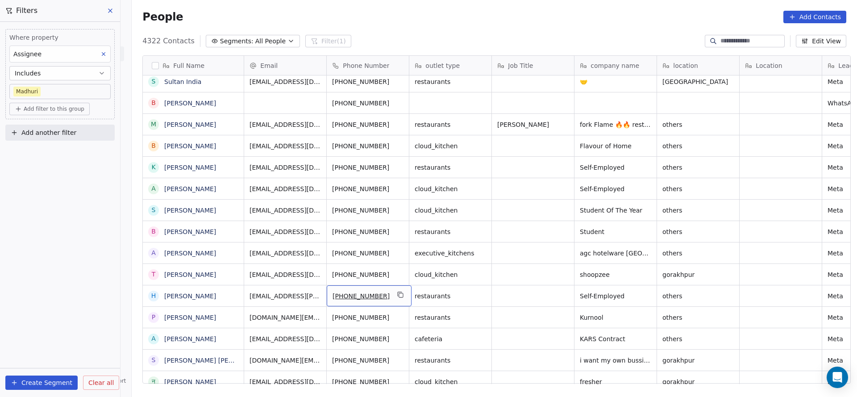
click at [387, 299] on div "[PHONE_NUMBER]" at bounding box center [369, 295] width 85 height 21
click at [397, 295] on icon "grid" at bounding box center [400, 294] width 7 height 7
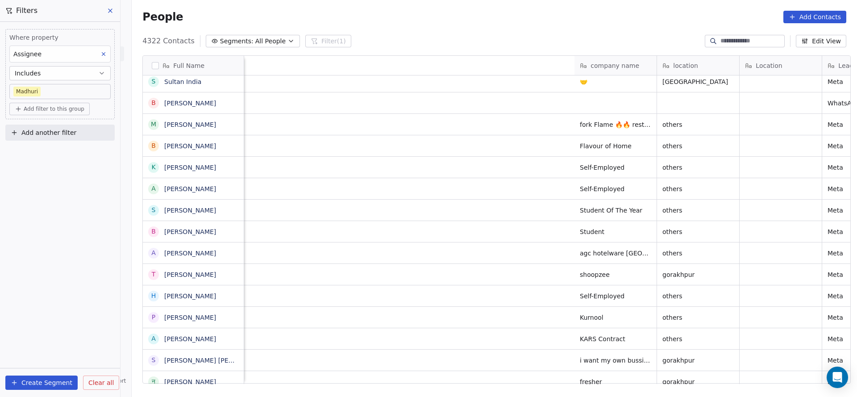
scroll to position [0, 640]
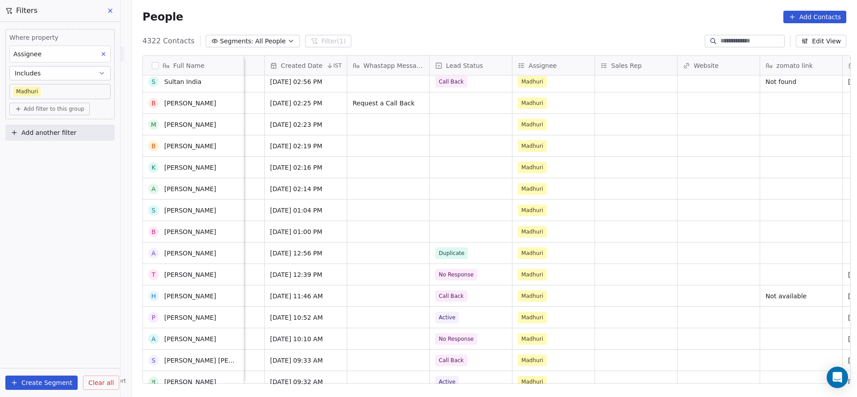
click at [441, 298] on div "[PERSON_NAME] personal [DATE] 05:22 PM Cold [PERSON_NAME] [DATE] 05:24 PM [DATE…" at bounding box center [440, 229] width 1673 height 309
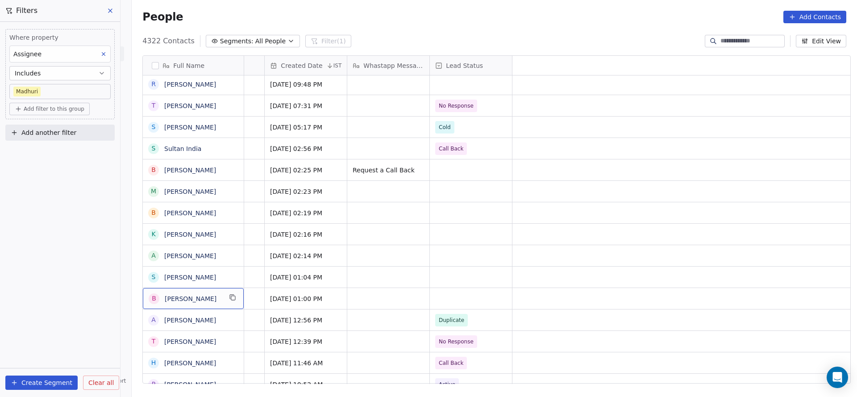
scroll to position [0, 0]
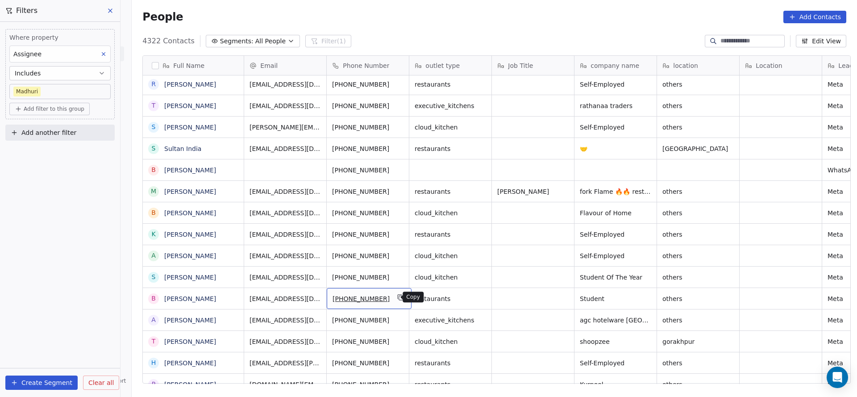
click at [397, 296] on icon "grid" at bounding box center [400, 297] width 7 height 7
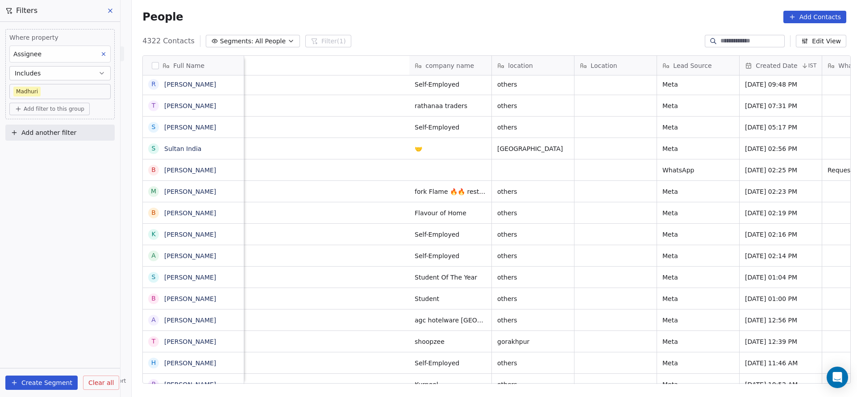
scroll to position [0, 606]
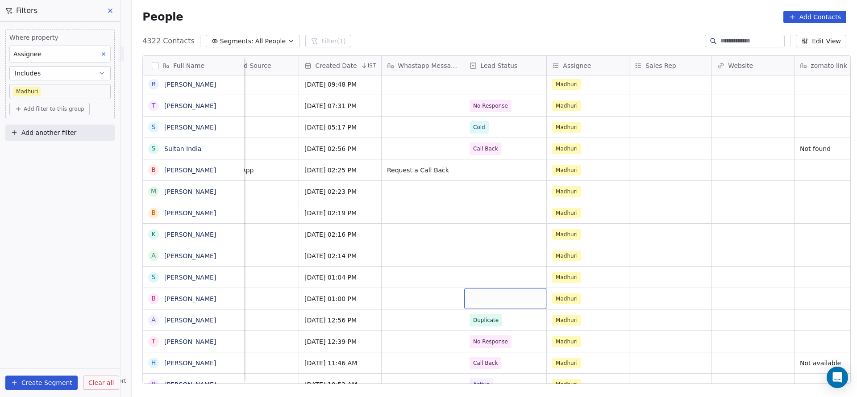
click at [504, 305] on div "grid" at bounding box center [505, 298] width 82 height 21
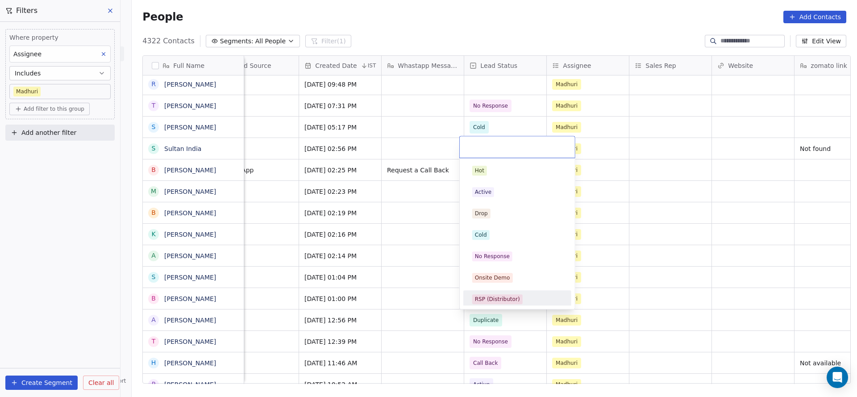
click at [403, 321] on html "On2Cook India Pvt. Ltd. Contacts People Marketing Workflows Campaigns Sales Pip…" at bounding box center [428, 198] width 857 height 397
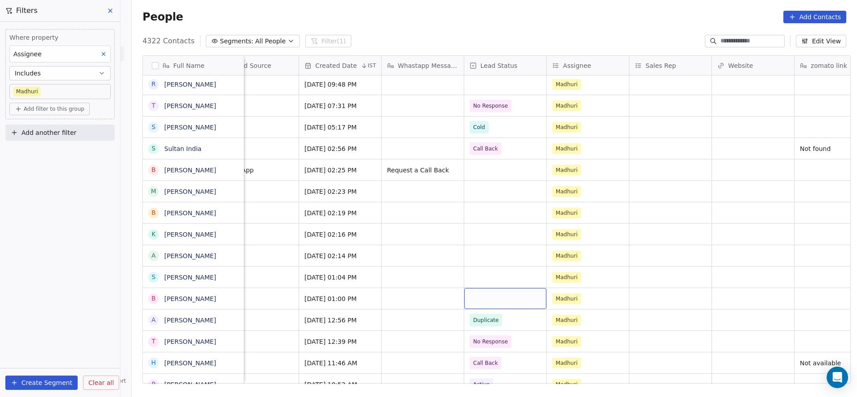
click at [492, 304] on div "grid" at bounding box center [505, 298] width 82 height 21
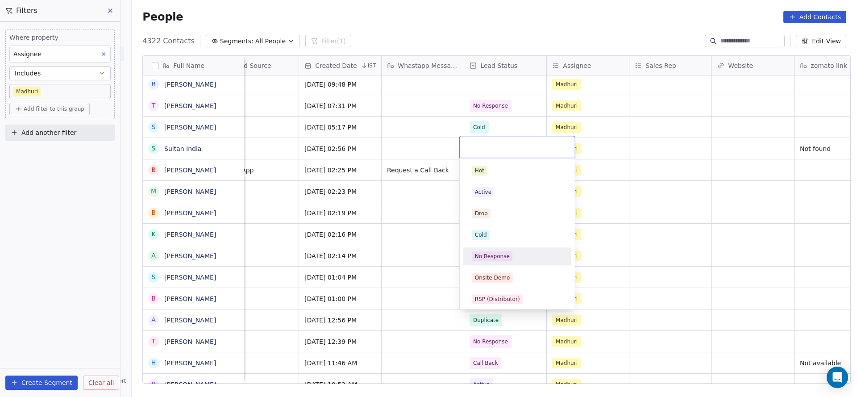
click at [498, 259] on div "No Response" at bounding box center [492, 256] width 35 height 8
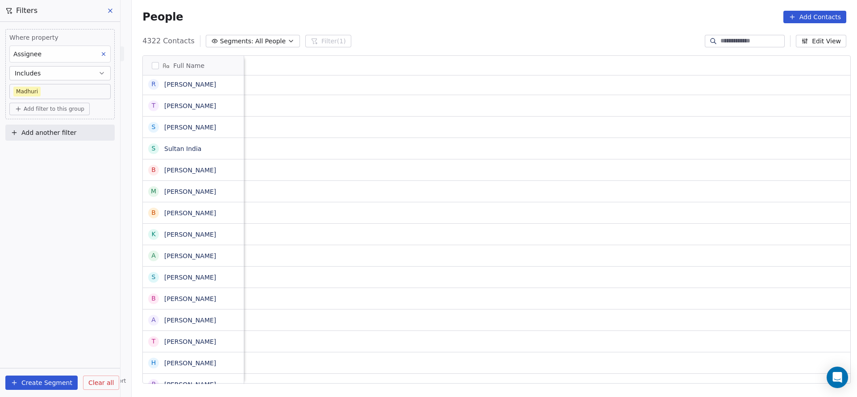
scroll to position [0, 1011]
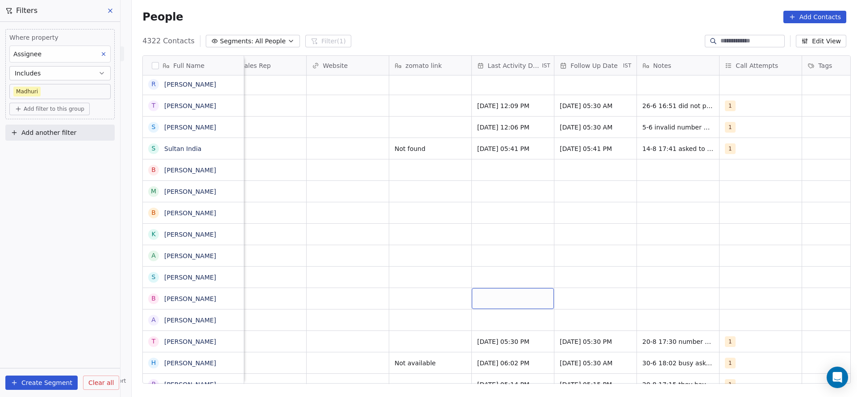
click at [504, 305] on div "grid" at bounding box center [513, 298] width 82 height 21
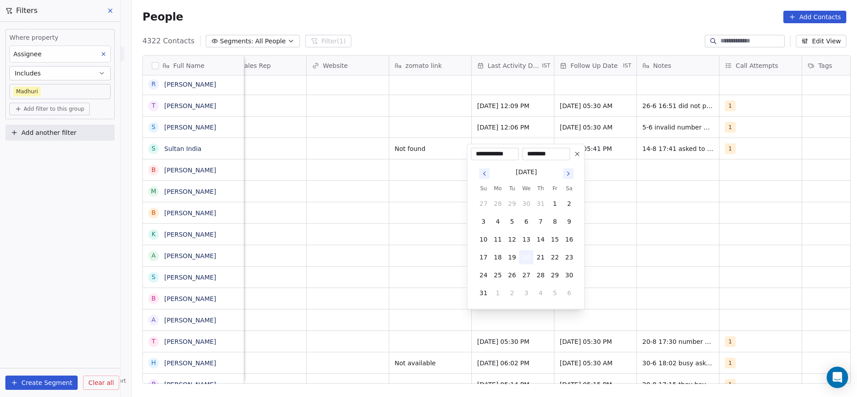
click at [529, 255] on button "20" at bounding box center [526, 257] width 14 height 14
click at [431, 289] on html "On2Cook India Pvt. Ltd. Contacts People Marketing Workflows Campaigns Sales Pip…" at bounding box center [428, 198] width 857 height 397
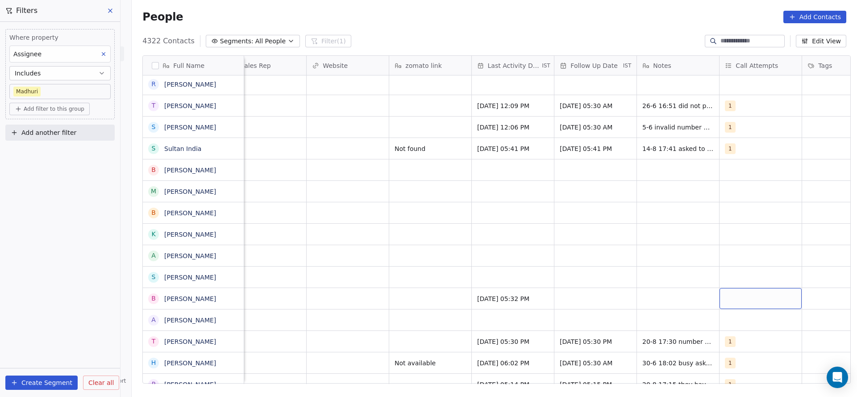
click at [741, 293] on div "grid" at bounding box center [761, 298] width 82 height 21
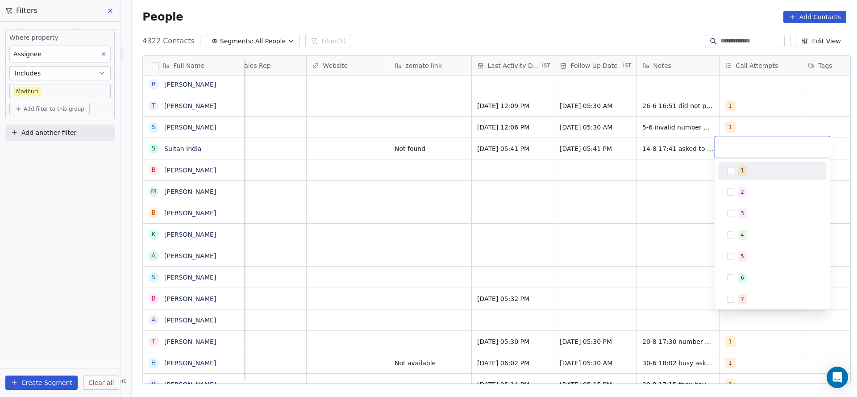
click at [739, 174] on span "1" at bounding box center [742, 171] width 9 height 10
click at [498, 292] on html "On2Cook India Pvt. Ltd. Contacts People Marketing Workflows Campaigns Sales Pip…" at bounding box center [428, 198] width 857 height 397
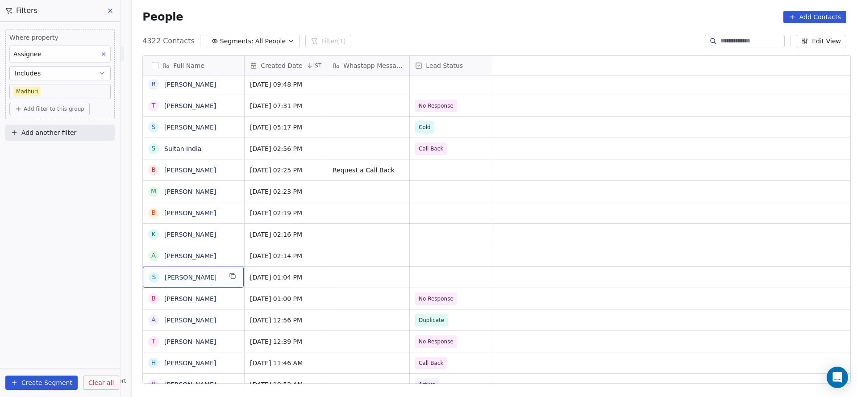
scroll to position [0, 0]
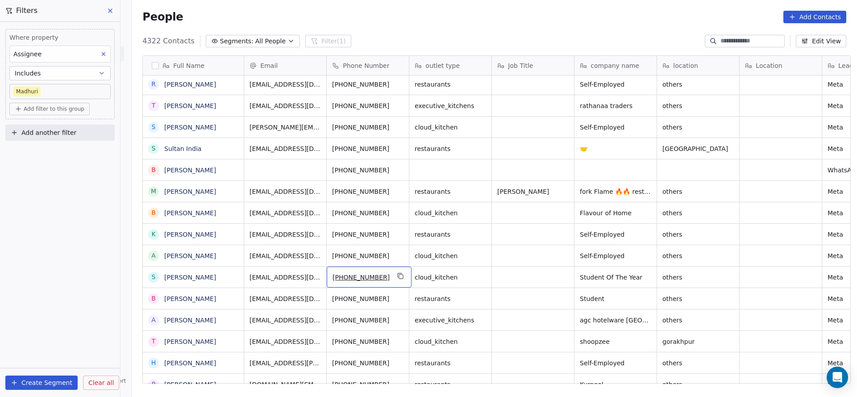
click at [388, 279] on div "[PHONE_NUMBER]" at bounding box center [369, 277] width 85 height 21
drag, startPoint x: 396, startPoint y: 278, endPoint x: 418, endPoint y: 324, distance: 50.9
click at [397, 278] on button "grid" at bounding box center [401, 276] width 11 height 11
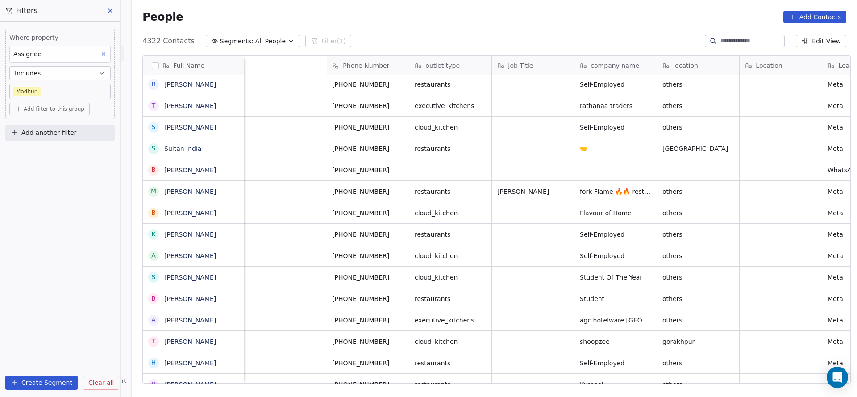
scroll to position [0, 609]
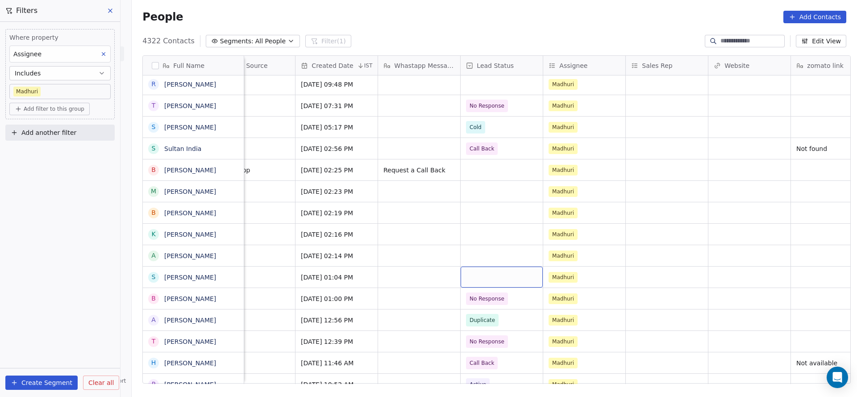
click at [500, 277] on div "grid" at bounding box center [502, 277] width 82 height 21
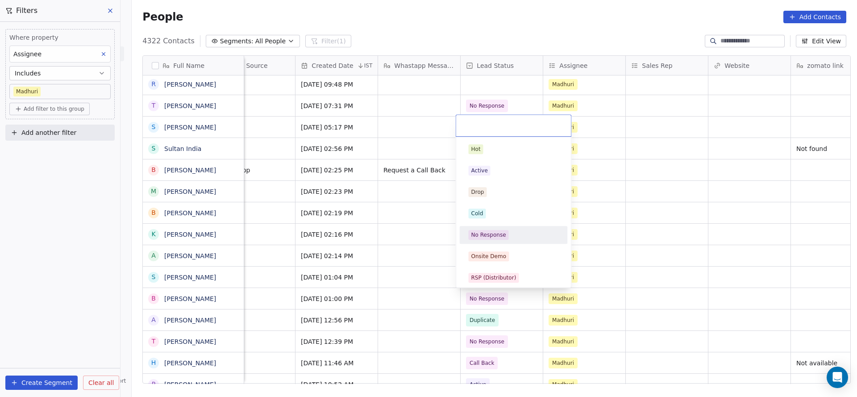
click at [492, 231] on div "No Response" at bounding box center [488, 235] width 35 height 8
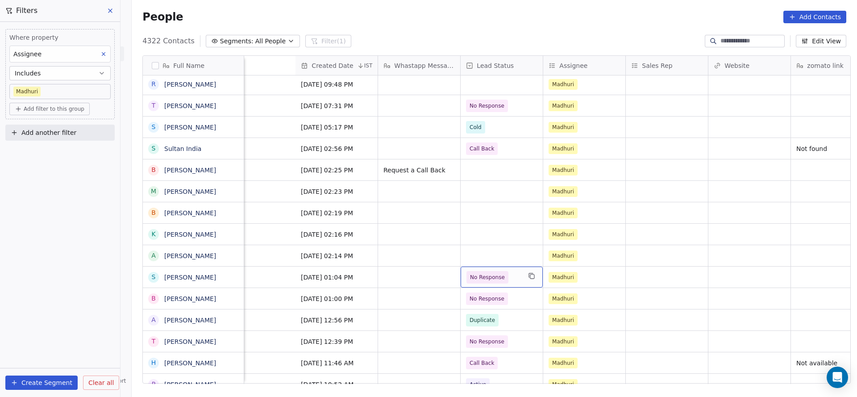
scroll to position [0, 926]
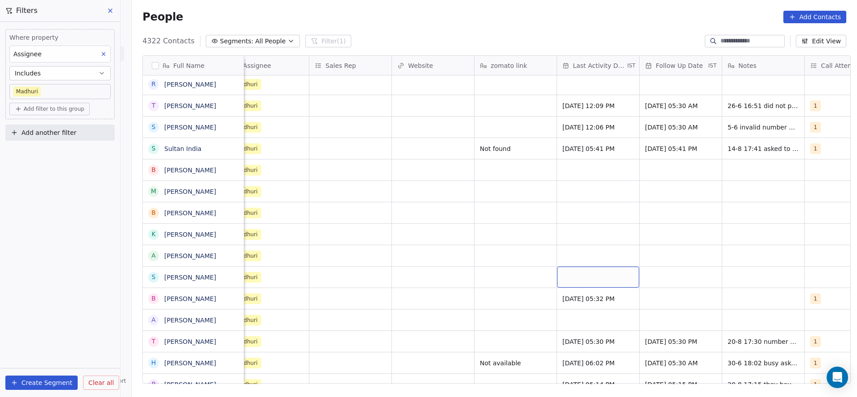
click at [577, 270] on div "grid" at bounding box center [598, 277] width 82 height 21
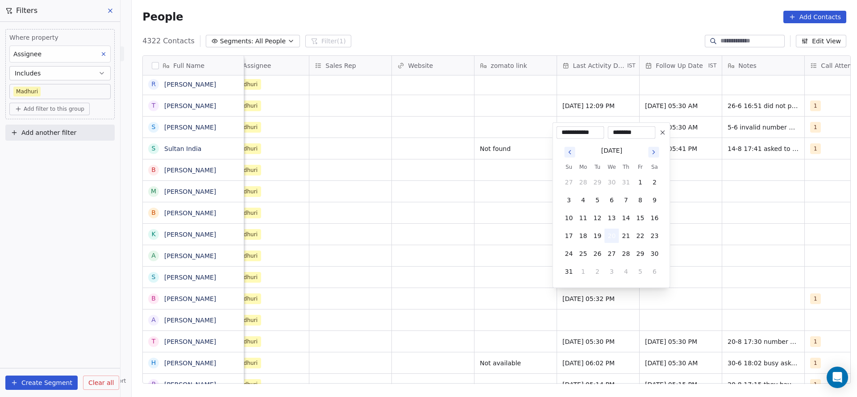
click at [608, 237] on button "20" at bounding box center [612, 236] width 14 height 14
drag, startPoint x: 469, startPoint y: 274, endPoint x: 587, endPoint y: 289, distance: 118.8
click at [468, 275] on html "On2Cook India Pvt. Ltd. Contacts People Marketing Workflows Campaigns Sales Pip…" at bounding box center [428, 198] width 857 height 397
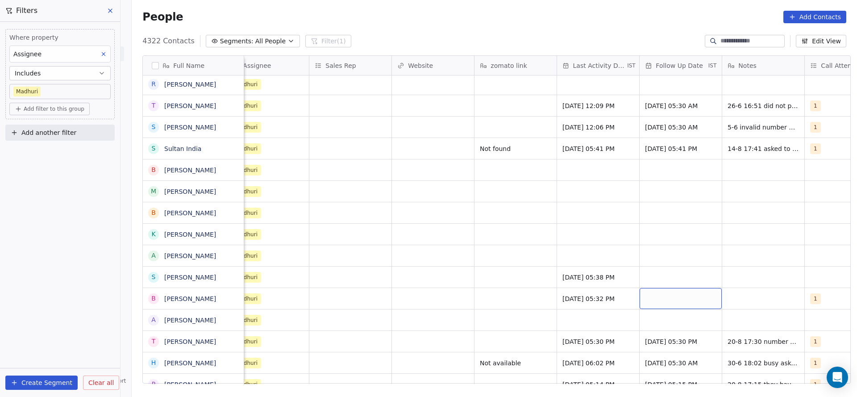
click at [646, 304] on div "grid" at bounding box center [681, 298] width 82 height 21
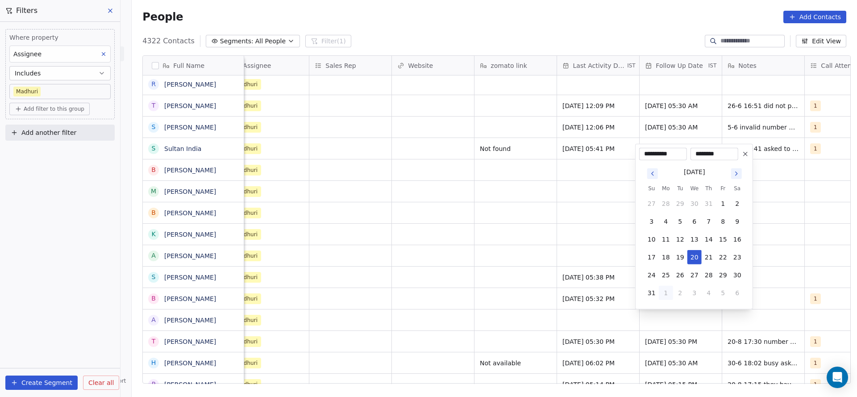
click at [668, 294] on button "1" at bounding box center [666, 293] width 14 height 14
type input "**********"
drag, startPoint x: 439, startPoint y: 305, endPoint x: 630, endPoint y: 257, distance: 196.8
click at [437, 306] on html "On2Cook India Pvt. Ltd. Contacts People Marketing Workflows Campaigns Sales Pip…" at bounding box center [428, 198] width 857 height 397
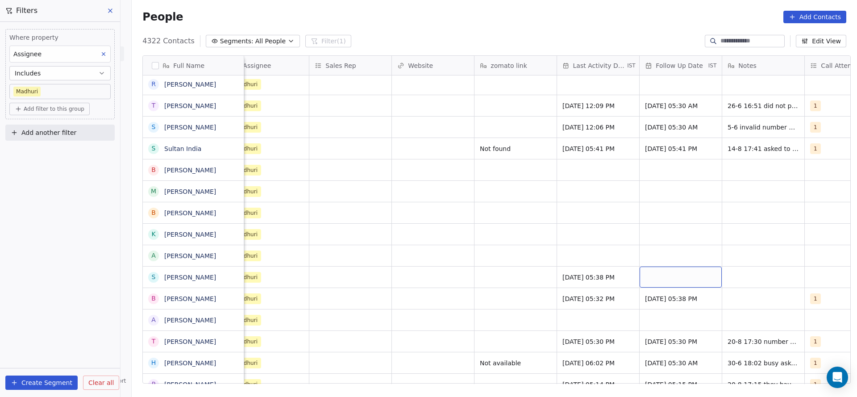
click at [642, 271] on div "grid" at bounding box center [681, 277] width 82 height 21
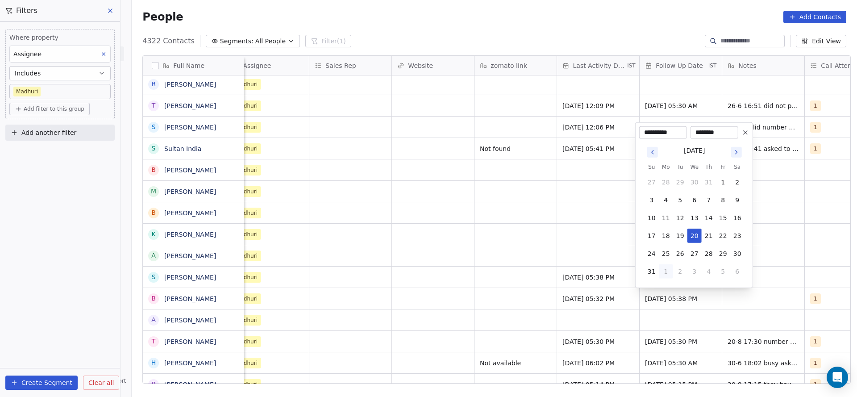
click at [664, 270] on button "1" at bounding box center [666, 271] width 14 height 14
type input "**********"
click at [566, 284] on html "On2Cook India Pvt. Ltd. Contacts People Marketing Workflows Campaigns Sales Pip…" at bounding box center [428, 198] width 857 height 397
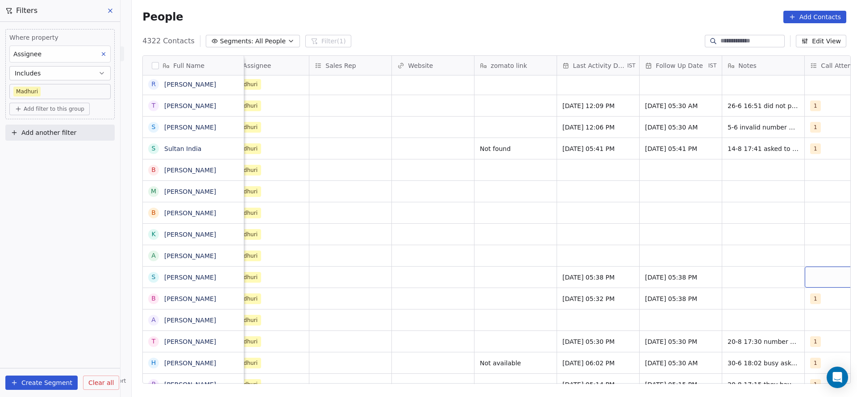
scroll to position [0, 972]
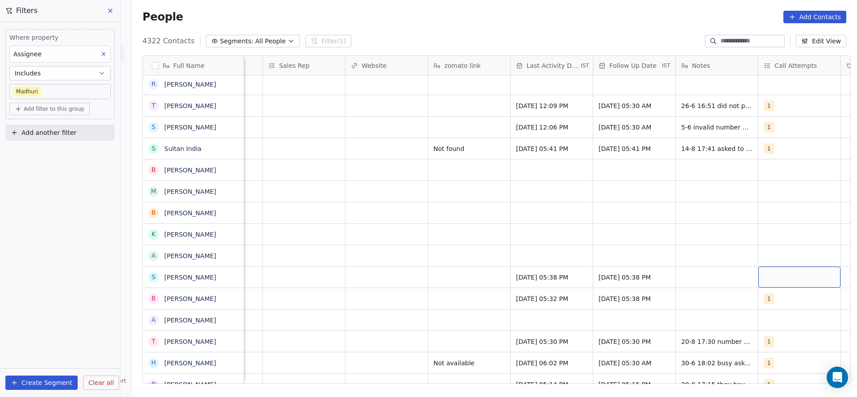
click at [817, 272] on div "grid" at bounding box center [800, 277] width 82 height 21
click at [773, 150] on div "1" at bounding box center [799, 149] width 79 height 10
click at [658, 245] on html "On2Cook India Pvt. Ltd. Contacts People Marketing Workflows Campaigns Sales Pip…" at bounding box center [428, 198] width 857 height 397
click at [694, 299] on div "grid" at bounding box center [717, 298] width 82 height 21
type textarea "**********"
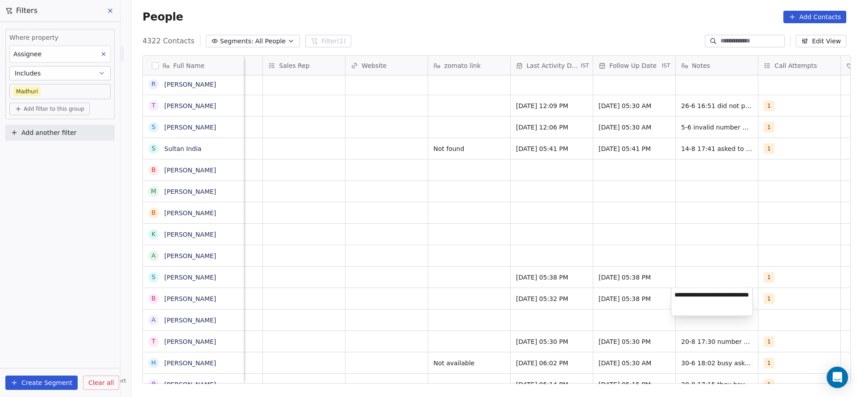
click at [712, 274] on html "On2Cook India Pvt. Ltd. Contacts People Marketing Workflows Campaigns Sales Pip…" at bounding box center [428, 198] width 857 height 397
click at [712, 274] on div "grid" at bounding box center [717, 277] width 82 height 21
type textarea "**********"
click at [471, 288] on html "On2Cook India Pvt. Ltd. Contacts People Marketing Workflows Campaigns Sales Pip…" at bounding box center [428, 198] width 857 height 397
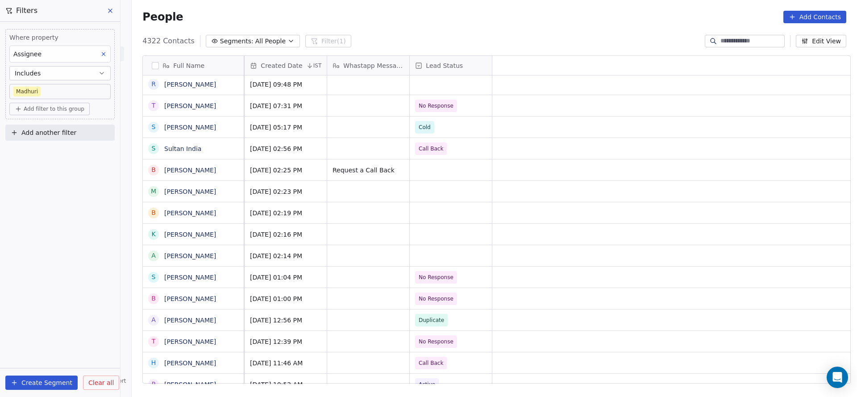
scroll to position [0, 0]
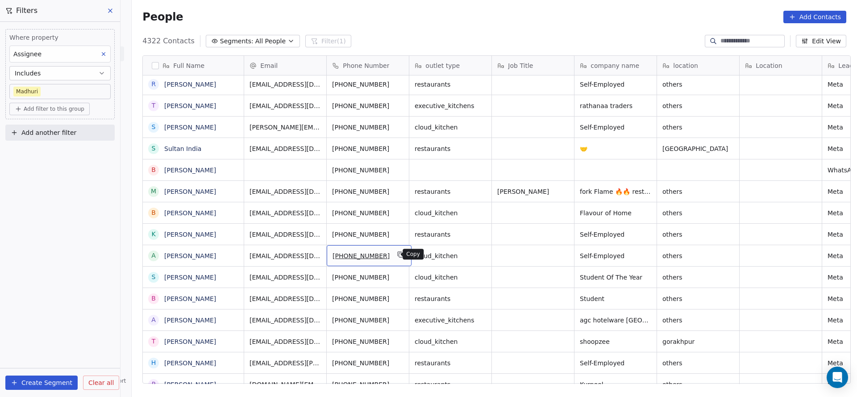
click at [397, 254] on icon "grid" at bounding box center [400, 254] width 7 height 7
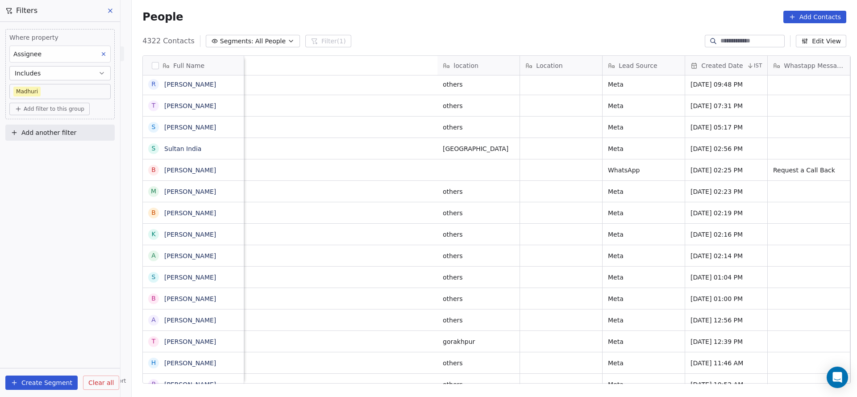
scroll to position [0, 689]
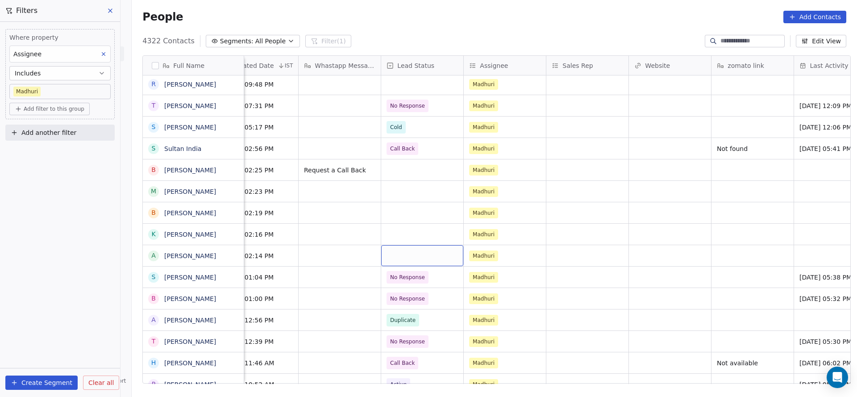
click at [400, 251] on div "grid" at bounding box center [422, 255] width 82 height 21
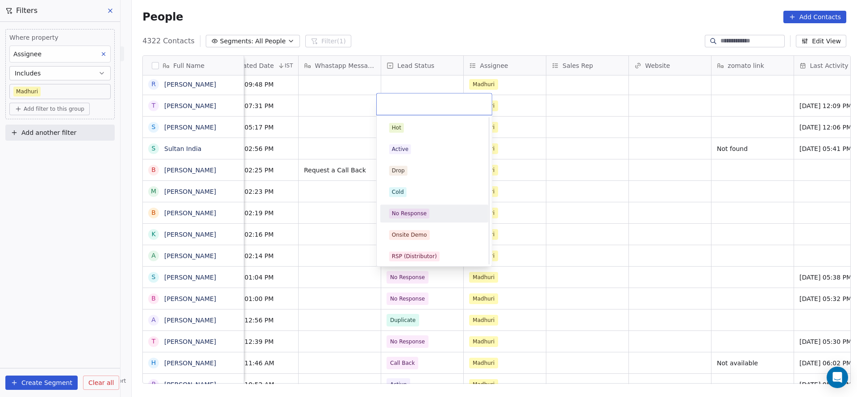
scroll to position [67, 0]
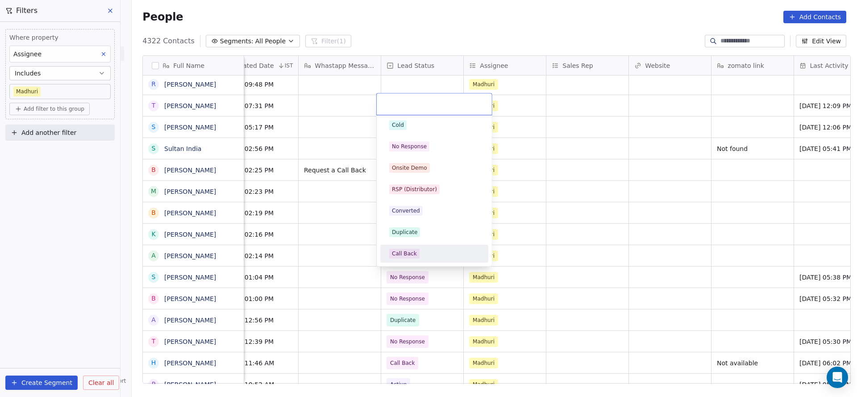
click at [411, 259] on div "Call Back" at bounding box center [434, 253] width 101 height 14
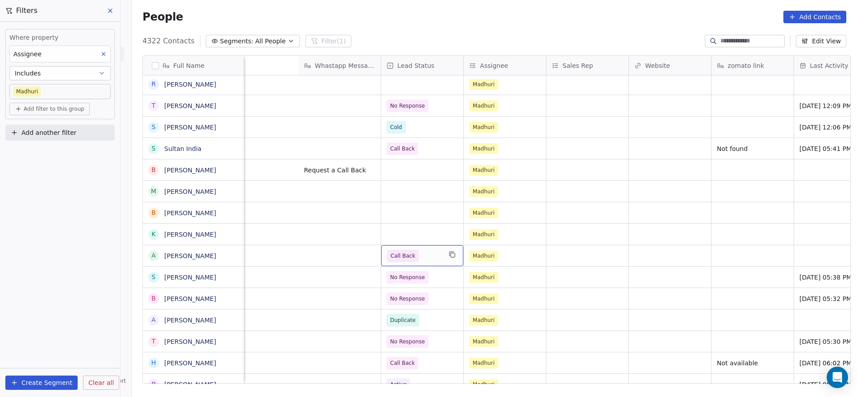
scroll to position [0, 1008]
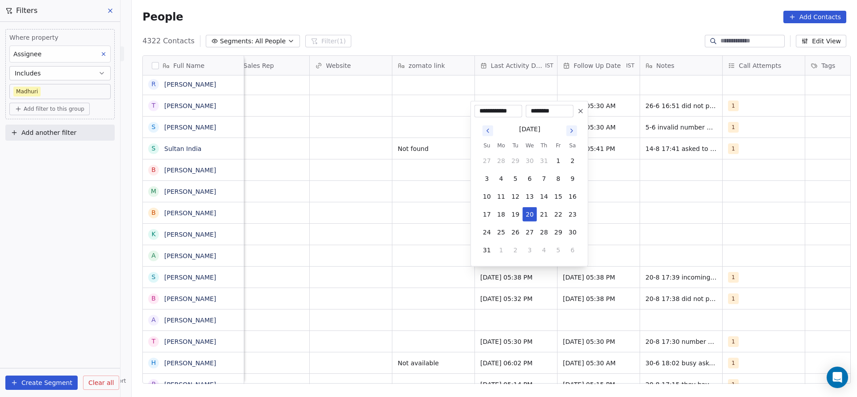
click at [530, 221] on tbody "27 28 29 30 31 1 2 3 4 5 6 7 8 9 10 11 12 13 14 15 16 17 18 19 20 21 22 23 24 2…" at bounding box center [530, 203] width 100 height 107
click at [429, 246] on html "On2Cook India Pvt. Ltd. Contacts People Marketing Workflows Campaigns Sales Pip…" at bounding box center [428, 198] width 857 height 397
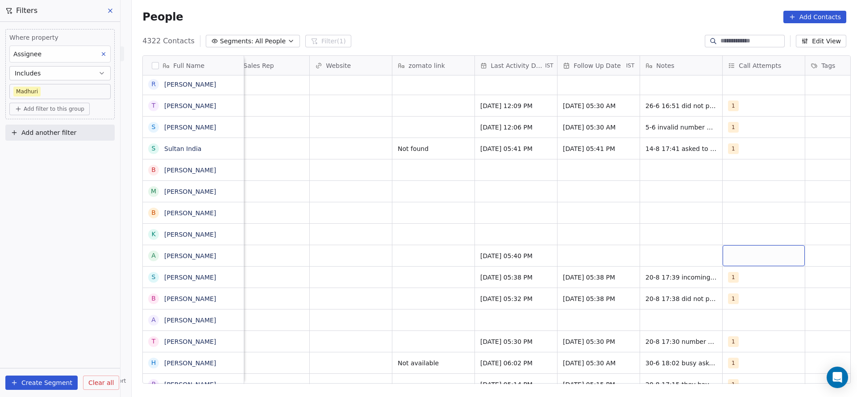
click at [725, 247] on div "grid" at bounding box center [764, 255] width 82 height 21
click at [745, 128] on div "1" at bounding box center [746, 128] width 4 height 8
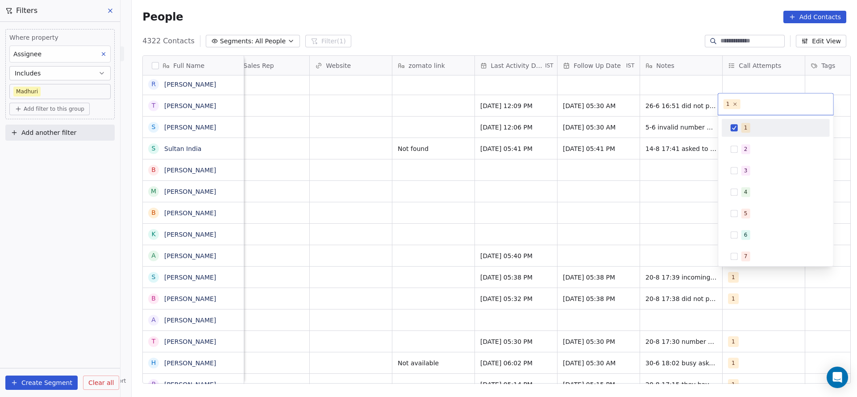
click at [647, 167] on html "On2Cook India Pvt. Ltd. Contacts People Marketing Workflows Campaigns Sales Pip…" at bounding box center [428, 198] width 857 height 397
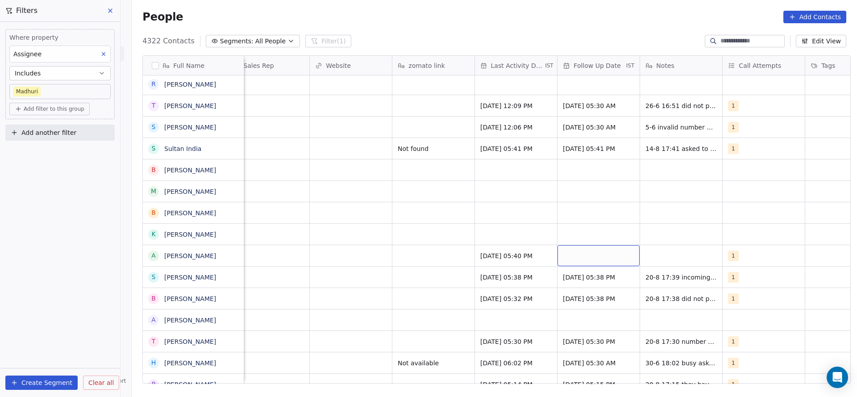
click at [584, 257] on div "grid" at bounding box center [599, 255] width 82 height 21
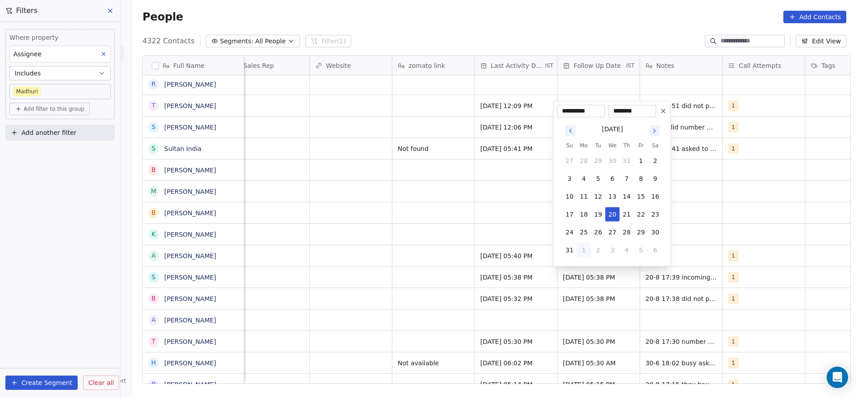
click at [587, 252] on button "1" at bounding box center [584, 250] width 14 height 14
type input "**********"
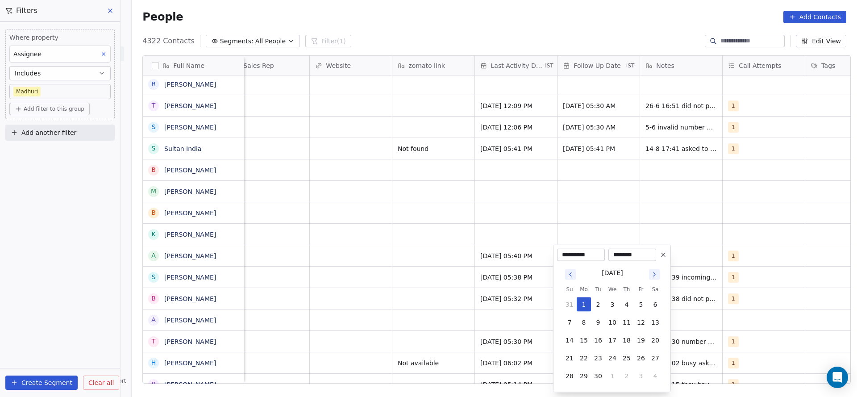
click at [735, 237] on html "On2Cook India Pvt. Ltd. Contacts People Marketing Workflows Campaigns Sales Pip…" at bounding box center [428, 198] width 857 height 397
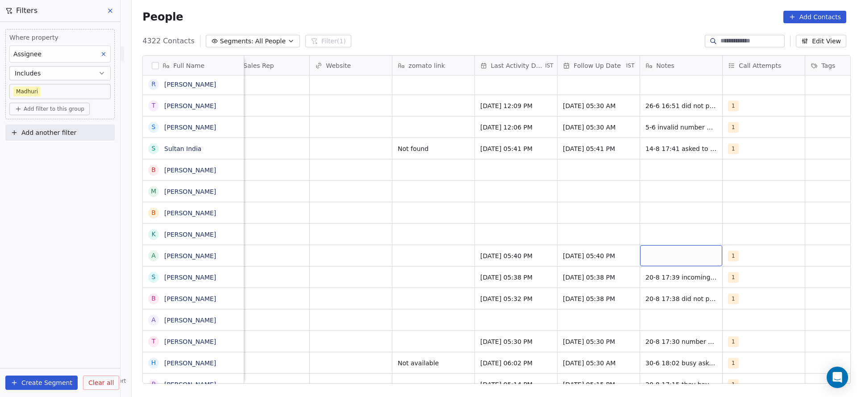
click at [682, 253] on div "grid" at bounding box center [681, 255] width 82 height 21
type textarea "**********"
click at [447, 246] on html "On2Cook India Pvt. Ltd. Contacts People Marketing Workflows Campaigns Sales Pip…" at bounding box center [428, 198] width 857 height 397
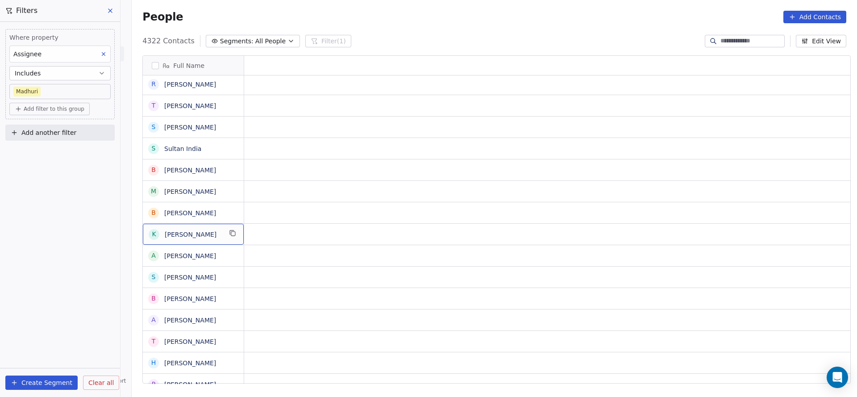
scroll to position [0, 0]
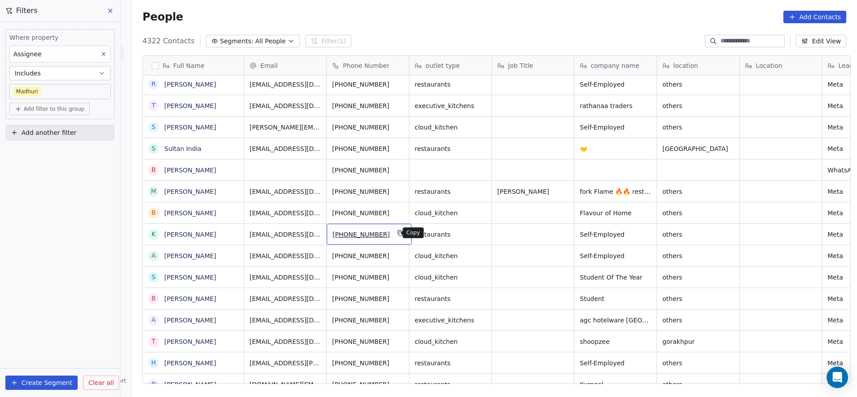
click at [397, 232] on icon "grid" at bounding box center [400, 232] width 7 height 7
click at [497, 296] on html "On2Cook India Pvt. Ltd. Contacts People Marketing Workflows Campaigns Sales Pip…" at bounding box center [428, 198] width 857 height 397
click at [397, 230] on icon "grid" at bounding box center [400, 232] width 7 height 7
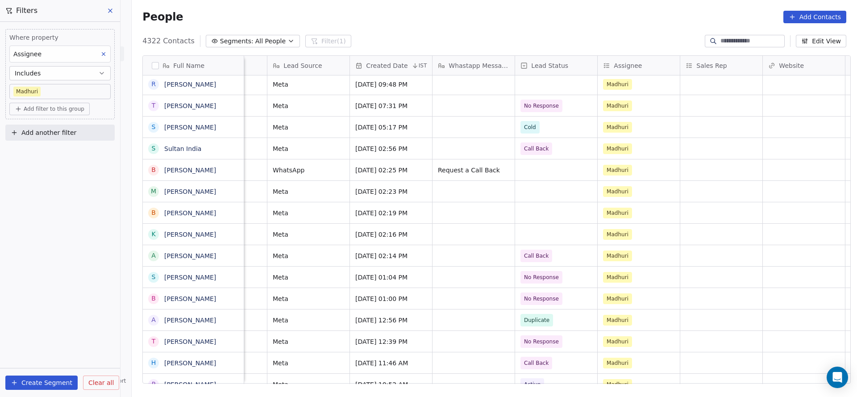
scroll to position [0, 559]
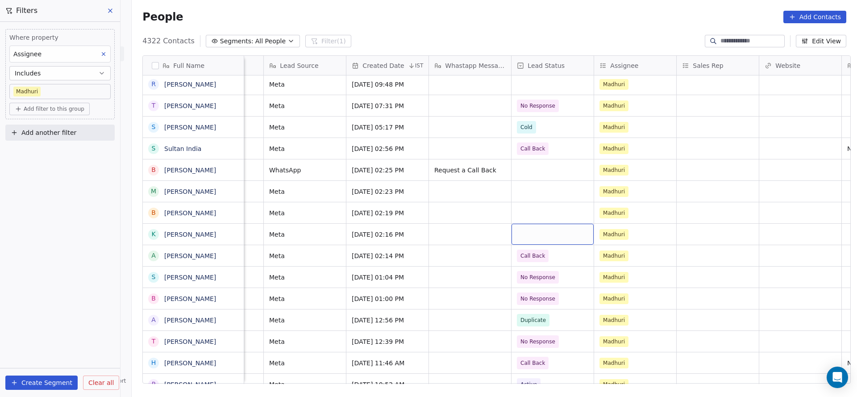
click at [532, 236] on div "grid" at bounding box center [553, 234] width 82 height 21
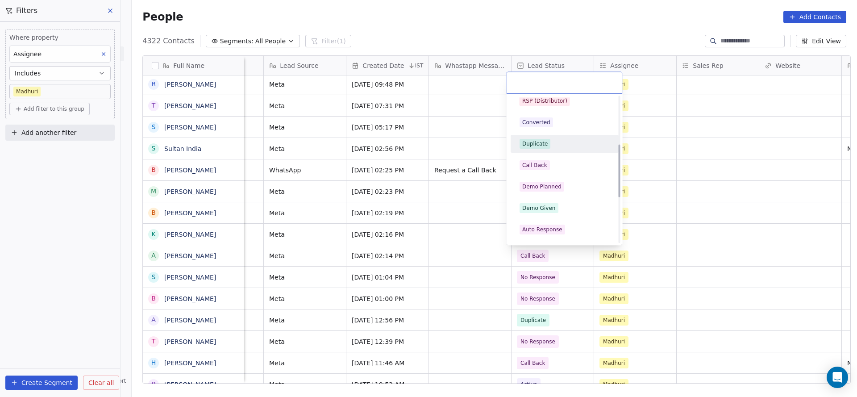
scroll to position [0, 0]
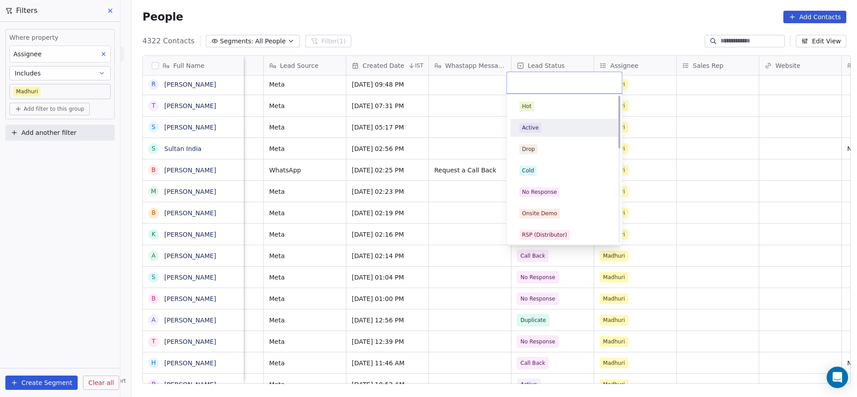
click at [551, 131] on div "Active" at bounding box center [565, 128] width 90 height 10
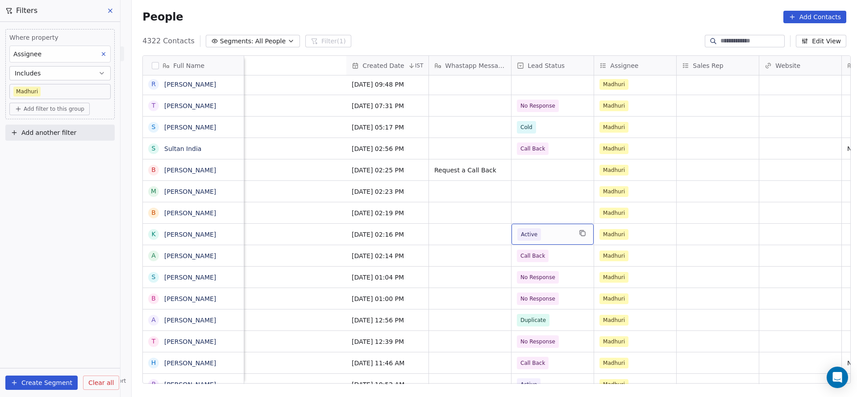
scroll to position [0, 914]
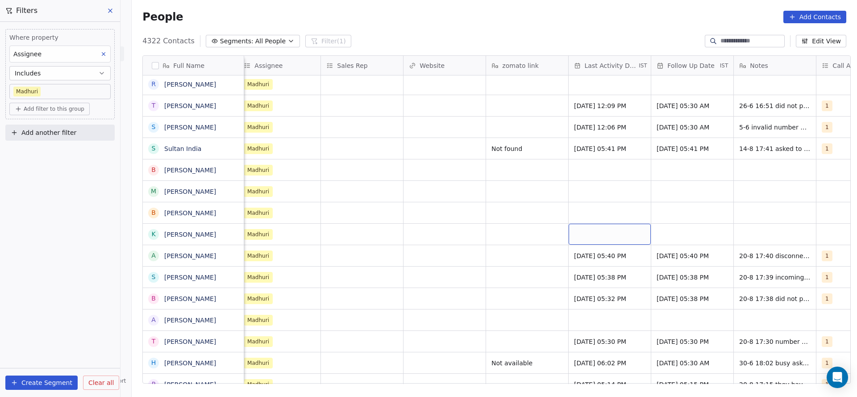
click at [596, 227] on div "grid" at bounding box center [610, 234] width 82 height 21
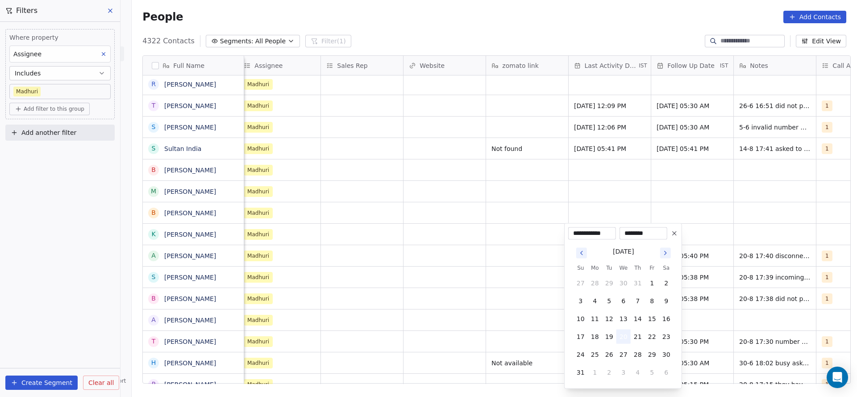
click at [625, 337] on button "20" at bounding box center [624, 336] width 14 height 14
click at [571, 329] on div "[DATE] Su Mo Tu We Th Fr Sa 27 28 29 30 31 1 2 3 4 5 6 7 8 9 10 11 12 13 14 15 …" at bounding box center [623, 312] width 110 height 145
click at [533, 337] on html "On2Cook India Pvt. Ltd. Contacts People Marketing Workflows Campaigns Sales Pip…" at bounding box center [428, 198] width 857 height 397
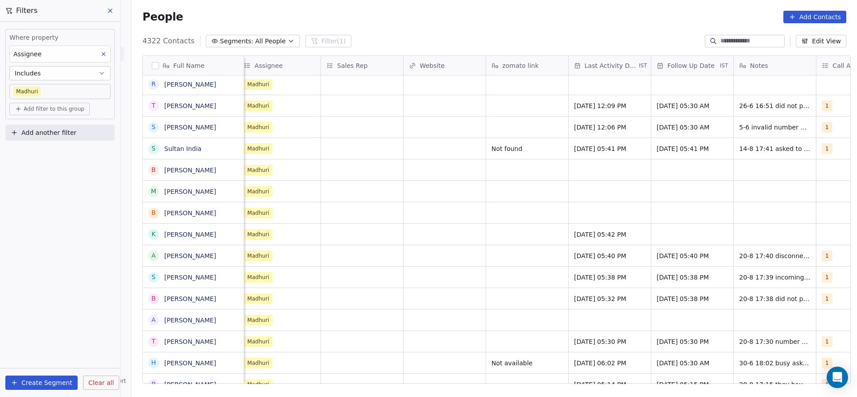
scroll to position [0, 1077]
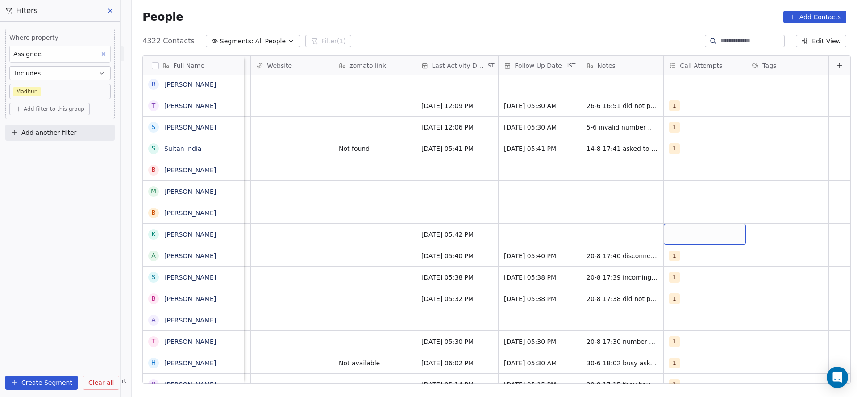
click at [666, 233] on div "grid" at bounding box center [705, 234] width 82 height 21
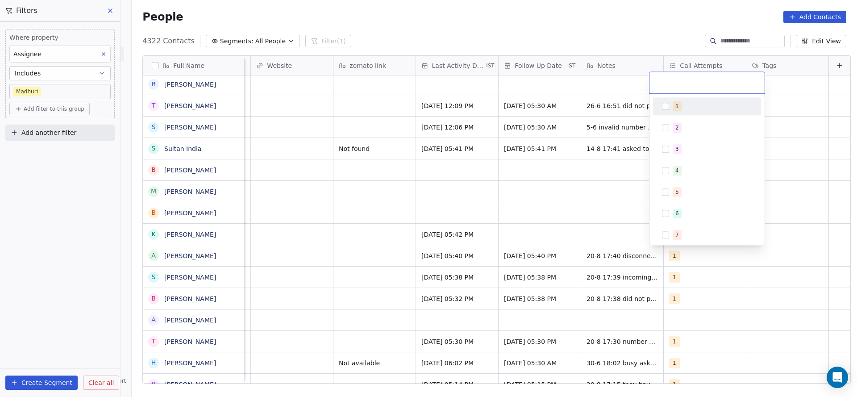
click at [689, 89] on div at bounding box center [707, 82] width 115 height 21
click at [684, 106] on div "1" at bounding box center [712, 106] width 79 height 10
click at [563, 174] on html "On2Cook India Pvt. Ltd. Contacts People Marketing Workflows Campaigns Sales Pip…" at bounding box center [428, 198] width 857 height 397
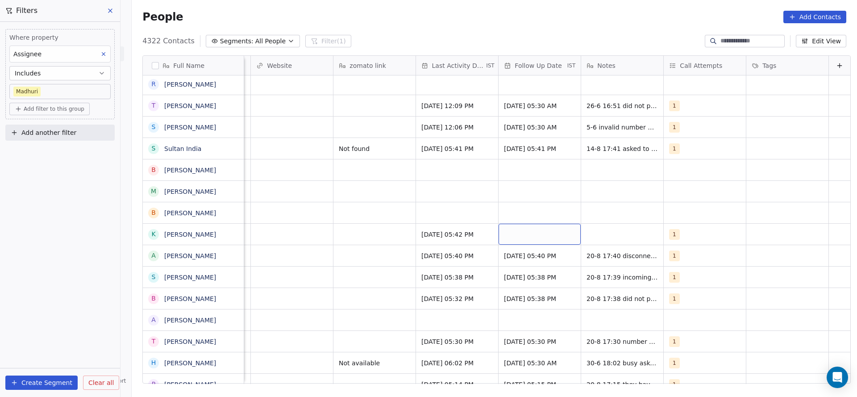
click at [531, 233] on div "grid" at bounding box center [540, 234] width 82 height 21
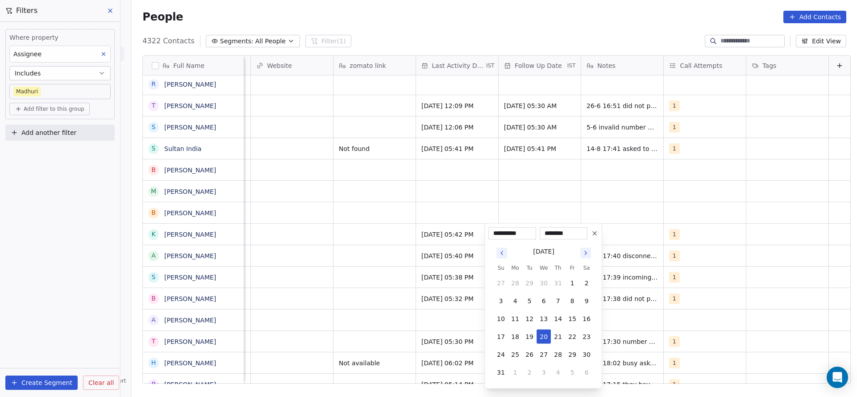
click at [517, 372] on button "1" at bounding box center [515, 372] width 14 height 14
type input "**********"
click at [369, 309] on html "On2Cook India Pvt. Ltd. Contacts People Marketing Workflows Campaigns Sales Pip…" at bounding box center [428, 198] width 857 height 397
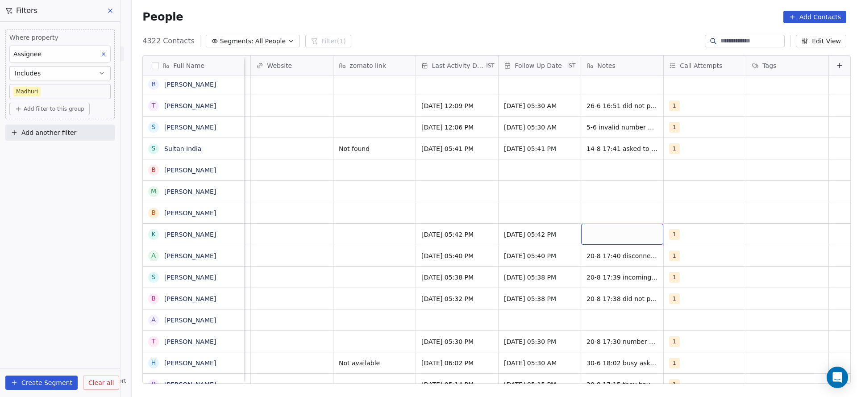
click at [635, 237] on div "grid" at bounding box center [622, 234] width 82 height 21
type textarea "**********"
click at [525, 213] on html "On2Cook India Pvt. Ltd. Contacts People Marketing Workflows Campaigns Sales Pip…" at bounding box center [428, 198] width 857 height 397
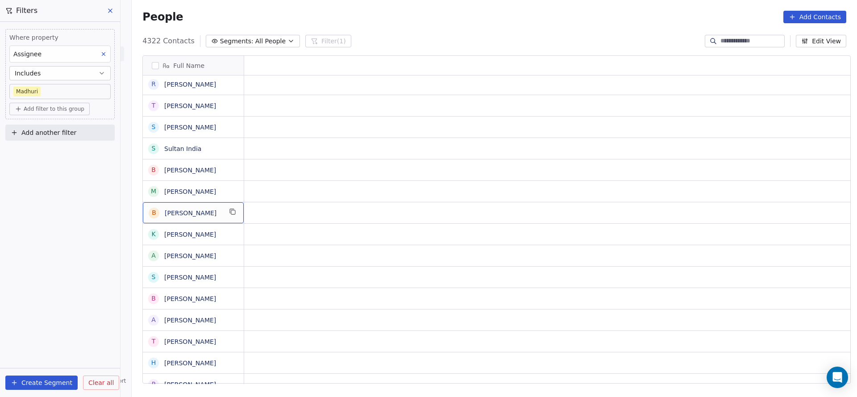
scroll to position [0, 0]
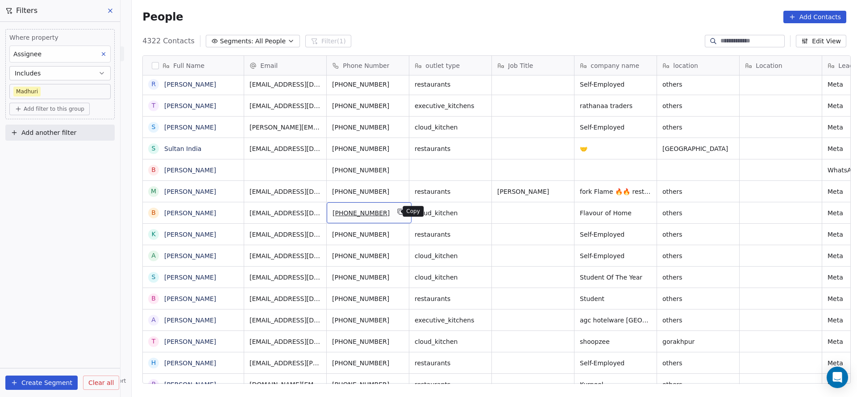
click at [399, 209] on button "grid" at bounding box center [401, 211] width 11 height 11
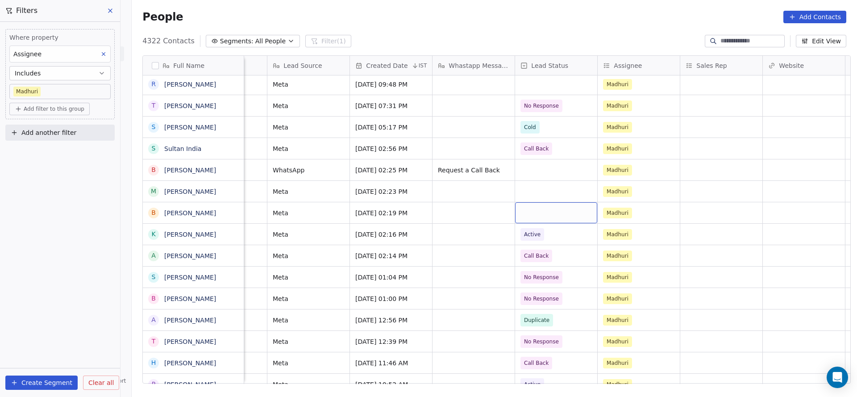
click at [533, 212] on div "grid" at bounding box center [556, 212] width 82 height 21
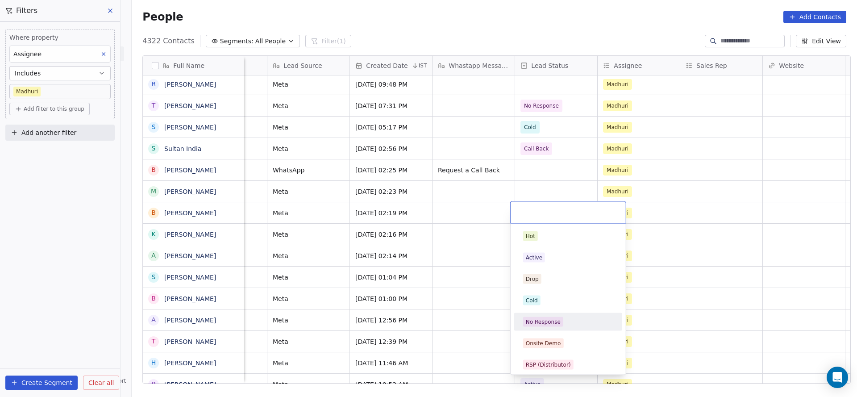
click at [533, 320] on div "No Response" at bounding box center [543, 322] width 35 height 8
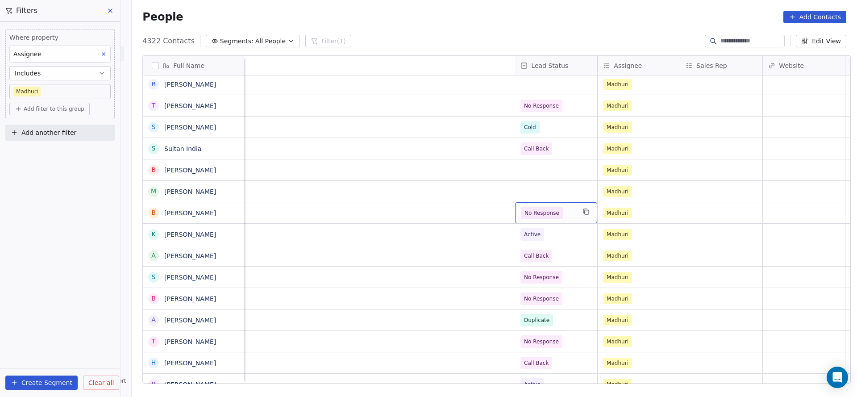
scroll to position [0, 1077]
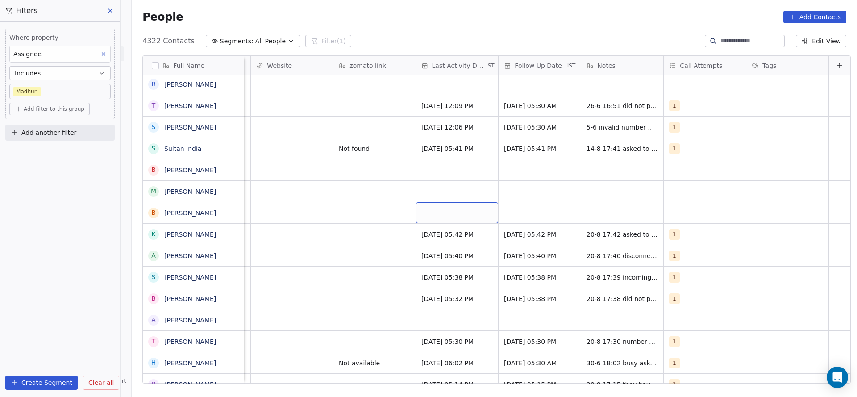
click at [451, 210] on div "grid" at bounding box center [457, 212] width 82 height 21
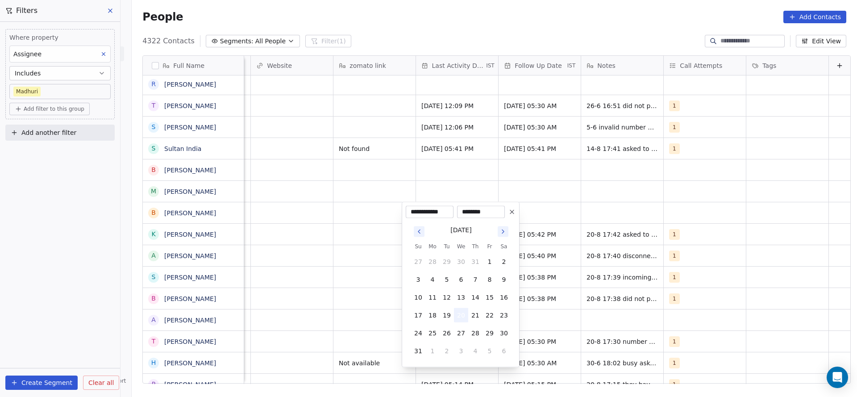
drag, startPoint x: 463, startPoint y: 316, endPoint x: 325, endPoint y: 279, distance: 141.9
click at [463, 316] on button "20" at bounding box center [461, 315] width 14 height 14
drag, startPoint x: 323, startPoint y: 279, endPoint x: 689, endPoint y: 216, distance: 371.4
click at [332, 279] on html "On2Cook India Pvt. Ltd. Contacts People Marketing Workflows Campaigns Sales Pip…" at bounding box center [428, 198] width 857 height 397
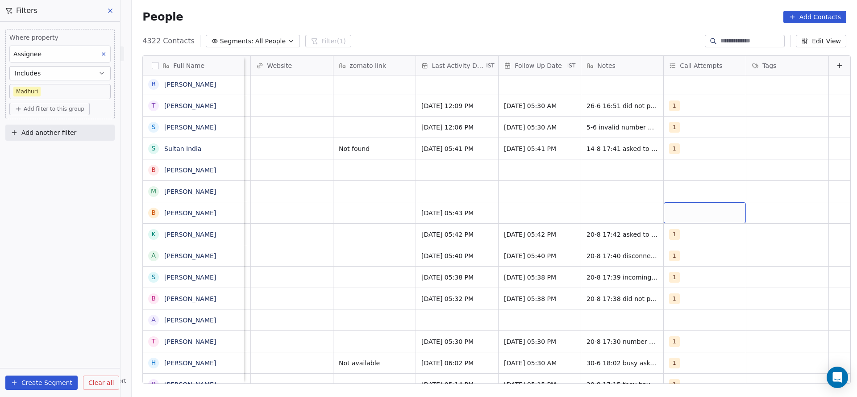
click at [689, 217] on div "grid" at bounding box center [705, 212] width 82 height 21
click at [672, 237] on div "1" at bounding box center [707, 236] width 101 height 14
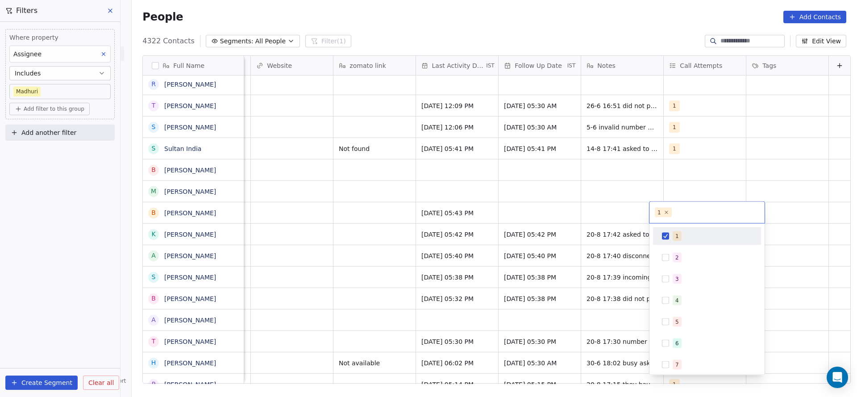
click at [522, 196] on html "On2Cook India Pvt. Ltd. Contacts People Marketing Workflows Campaigns Sales Pip…" at bounding box center [428, 198] width 857 height 397
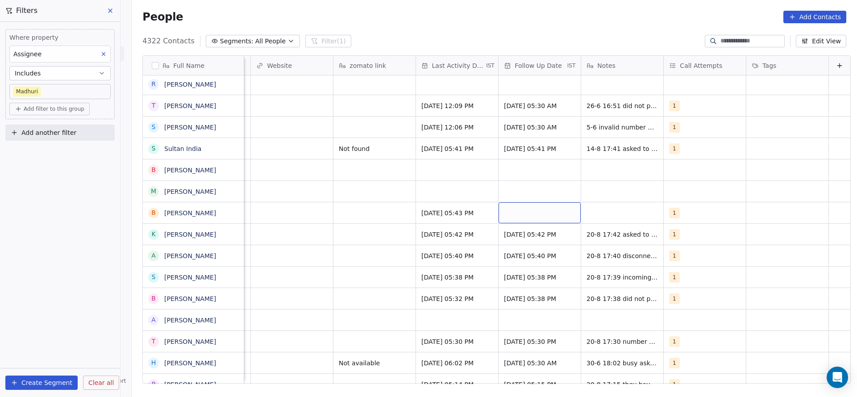
click at [534, 213] on div "grid" at bounding box center [540, 212] width 82 height 21
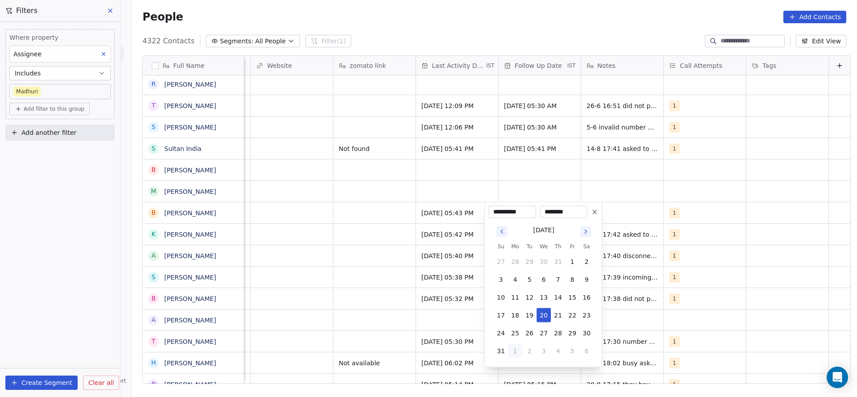
click at [517, 355] on button "1" at bounding box center [515, 351] width 14 height 14
type input "**********"
click at [362, 192] on html "On2Cook India Pvt. Ltd. Contacts People Marketing Workflows Campaigns Sales Pip…" at bounding box center [428, 198] width 857 height 397
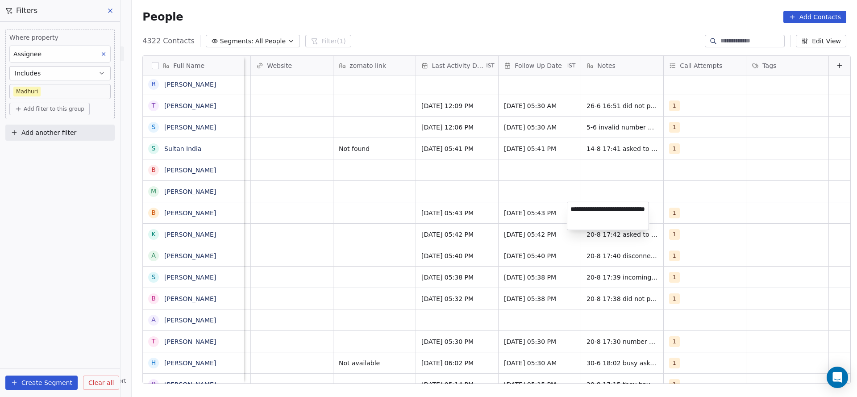
type textarea "**********"
click at [462, 196] on html "On2Cook India Pvt. Ltd. Contacts People Marketing Workflows Campaigns Sales Pip…" at bounding box center [428, 198] width 857 height 397
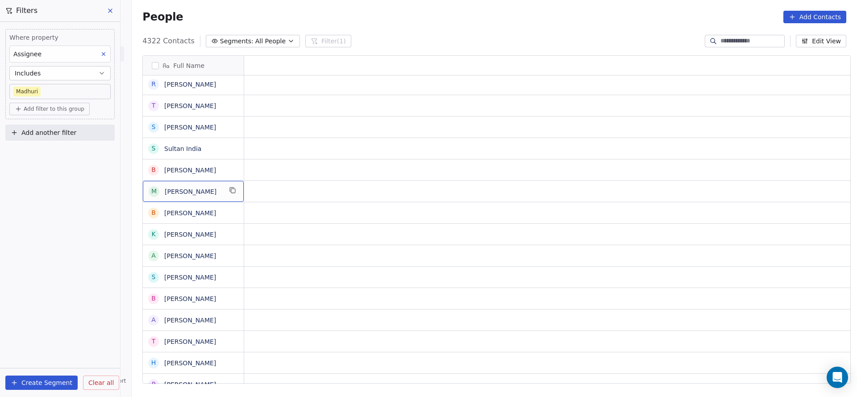
scroll to position [0, 0]
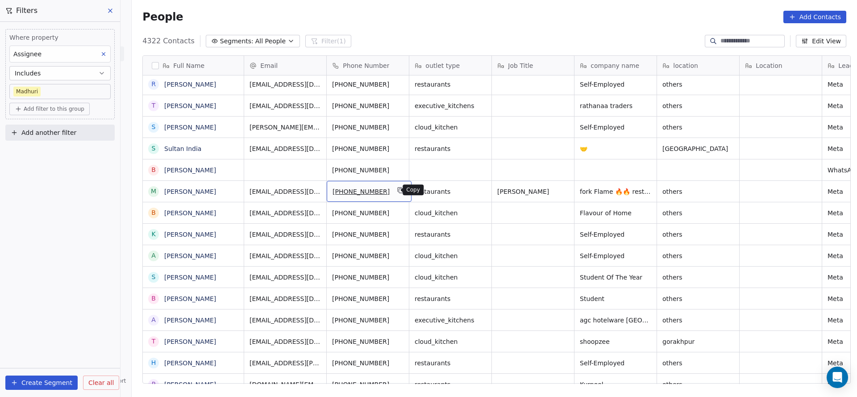
click at [397, 191] on button "grid" at bounding box center [401, 190] width 11 height 11
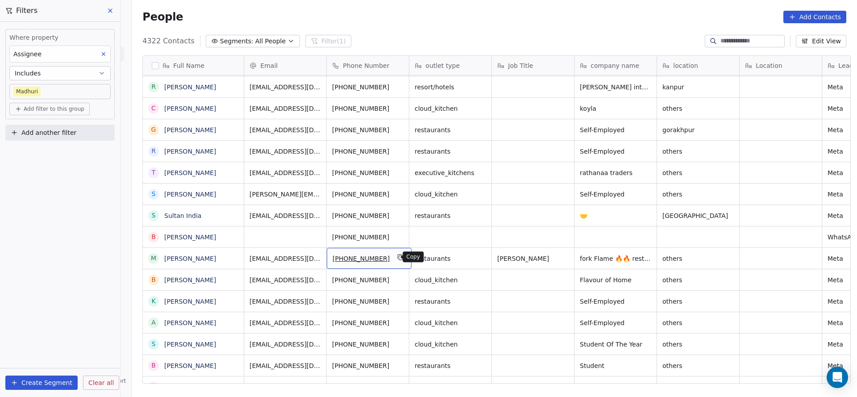
click at [398, 254] on icon "grid" at bounding box center [400, 256] width 4 height 4
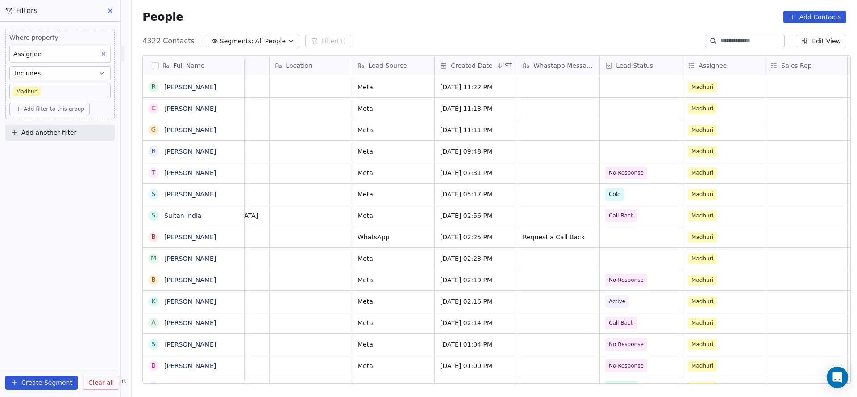
scroll to position [0, 569]
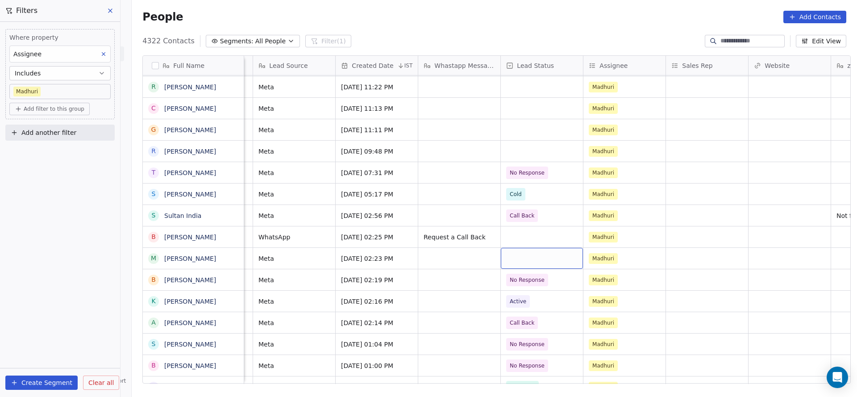
click at [525, 264] on div "grid" at bounding box center [542, 258] width 82 height 21
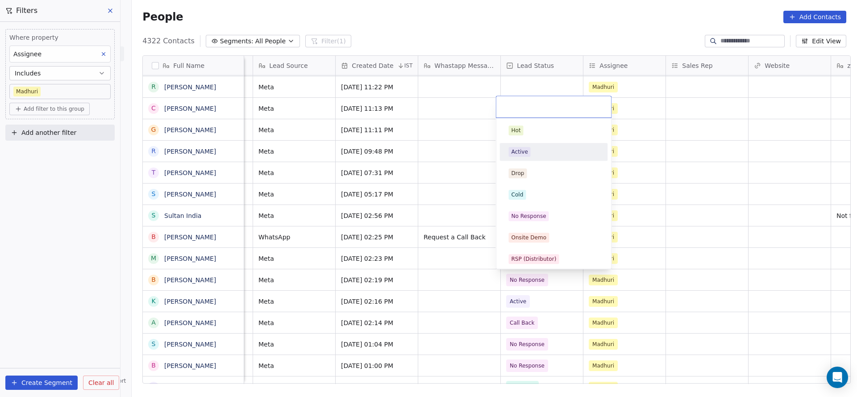
click at [537, 152] on div "Active" at bounding box center [554, 152] width 90 height 10
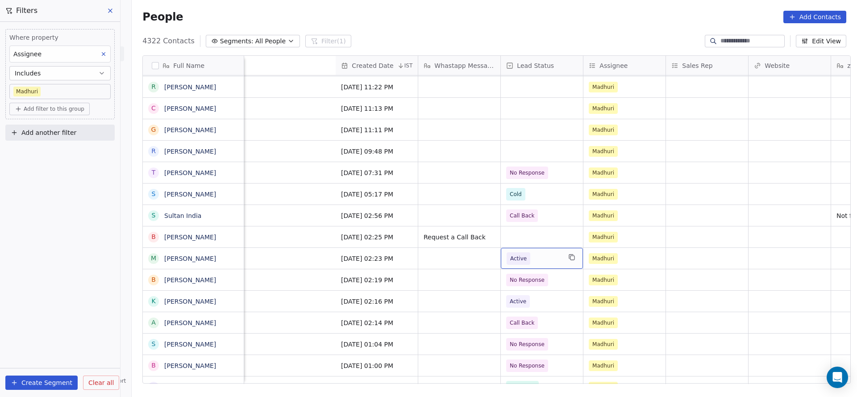
scroll to position [0, 947]
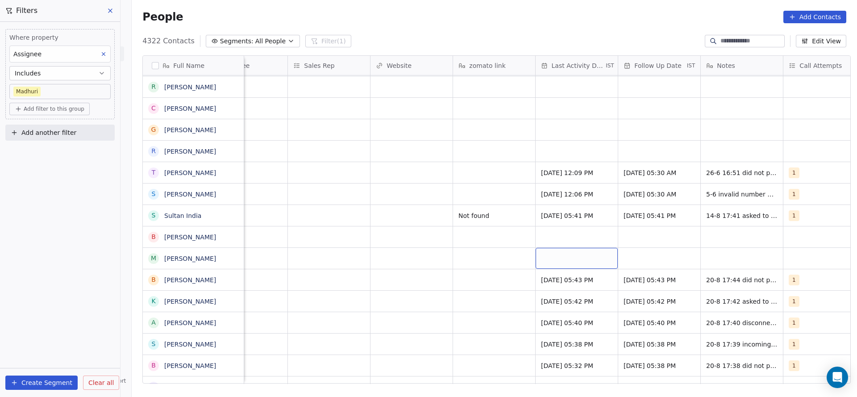
click at [561, 259] on div "grid" at bounding box center [577, 258] width 82 height 21
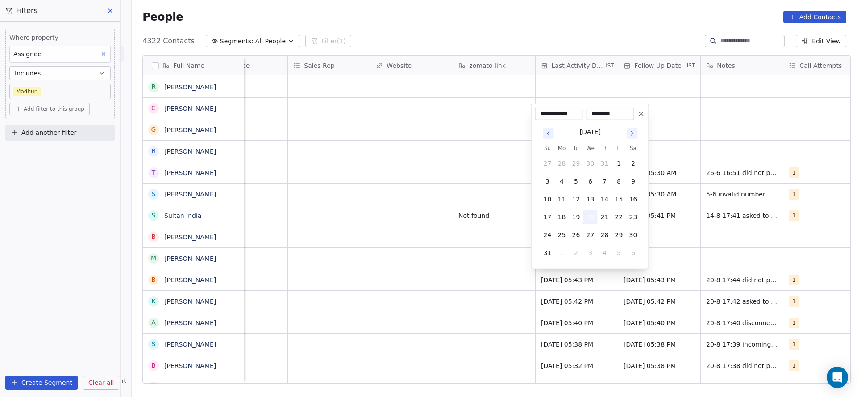
click at [593, 220] on button "20" at bounding box center [591, 217] width 14 height 14
click at [344, 265] on html "On2Cook India Pvt. Ltd. Contacts People Marketing Workflows Campaigns Sales Pip…" at bounding box center [428, 198] width 857 height 397
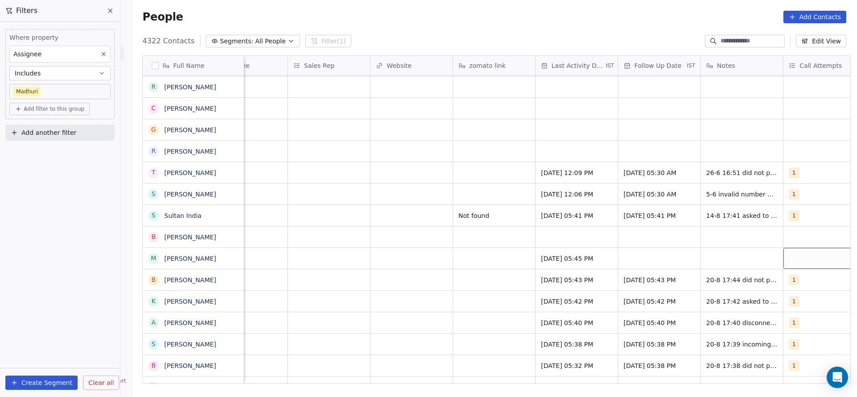
scroll to position [0, 972]
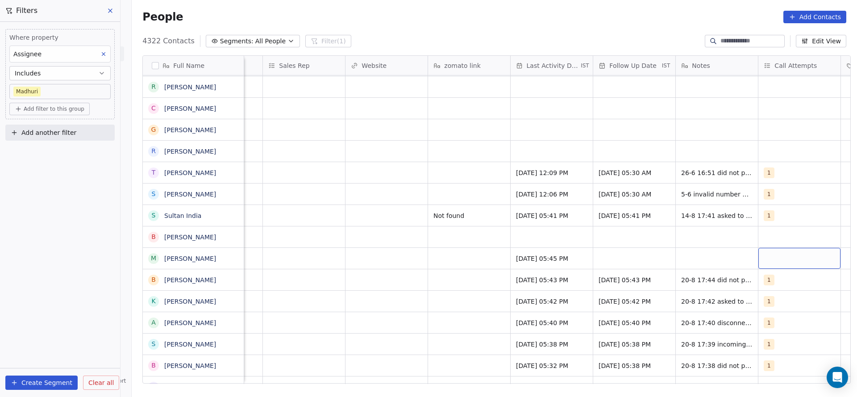
click at [801, 252] on div "grid" at bounding box center [800, 258] width 82 height 21
click at [780, 129] on div "1" at bounding box center [799, 130] width 79 height 10
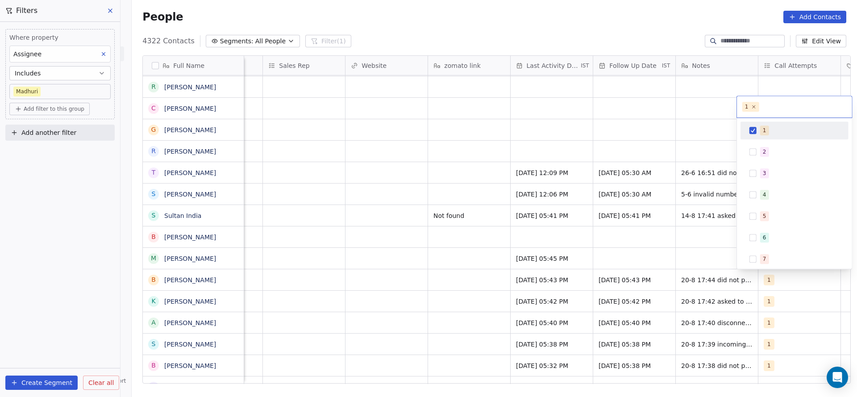
click at [575, 228] on html "On2Cook India Pvt. Ltd. Contacts People Marketing Workflows Campaigns Sales Pip…" at bounding box center [428, 198] width 857 height 397
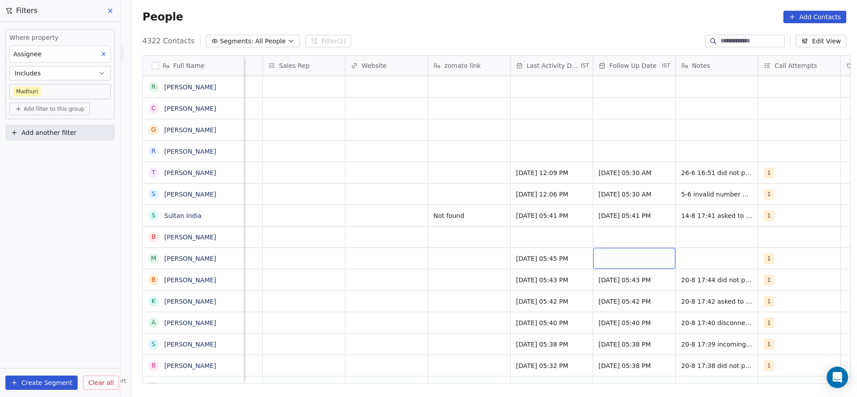
click at [612, 259] on div "grid" at bounding box center [634, 258] width 82 height 21
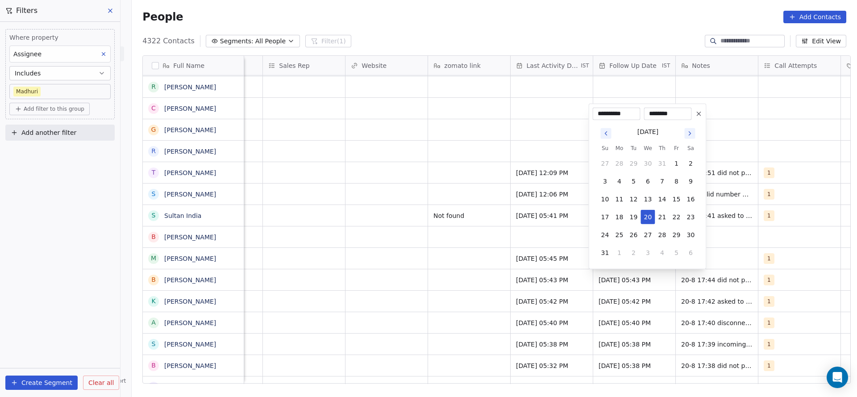
click at [622, 249] on button "1" at bounding box center [620, 253] width 14 height 14
type input "**********"
click at [481, 268] on html "On2Cook India Pvt. Ltd. Contacts People Marketing Workflows Campaigns Sales Pip…" at bounding box center [428, 198] width 857 height 397
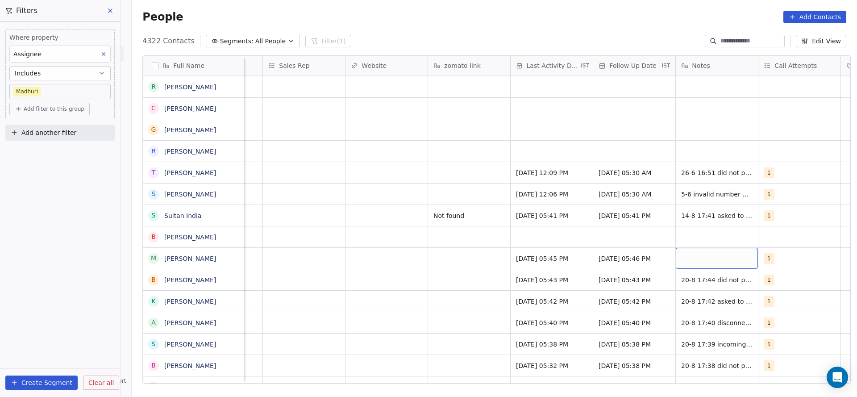
click at [706, 265] on div "grid" at bounding box center [717, 258] width 82 height 21
type textarea "**********"
click at [547, 253] on html "On2Cook India Pvt. Ltd. Contacts People Marketing Workflows Campaigns Sales Pip…" at bounding box center [428, 198] width 857 height 397
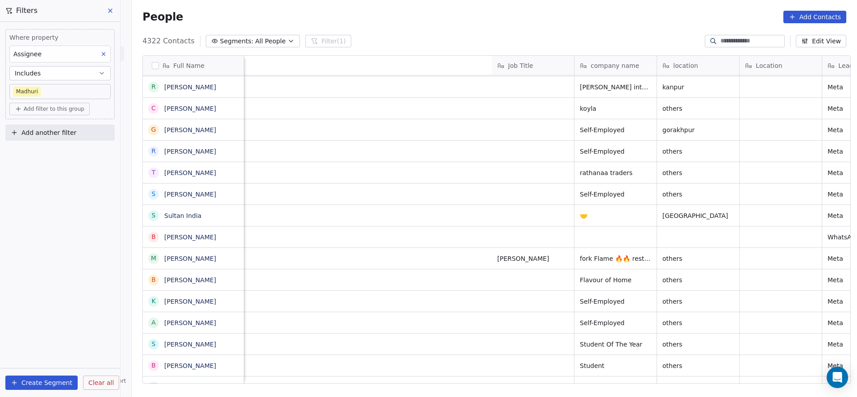
scroll to position [0, 498]
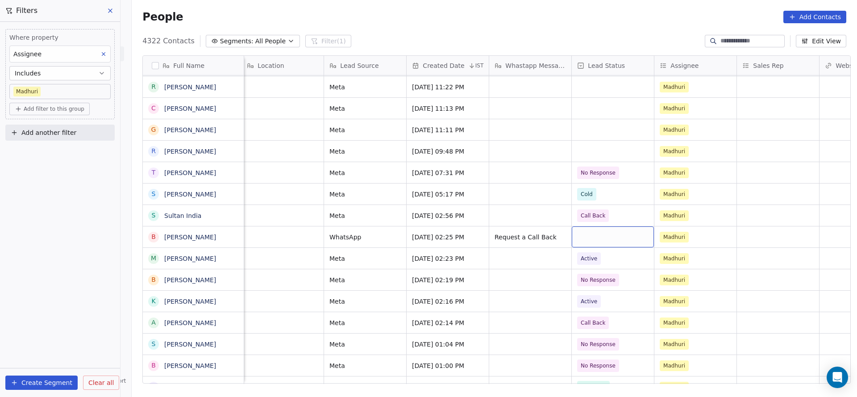
click at [597, 240] on div "grid" at bounding box center [613, 236] width 82 height 21
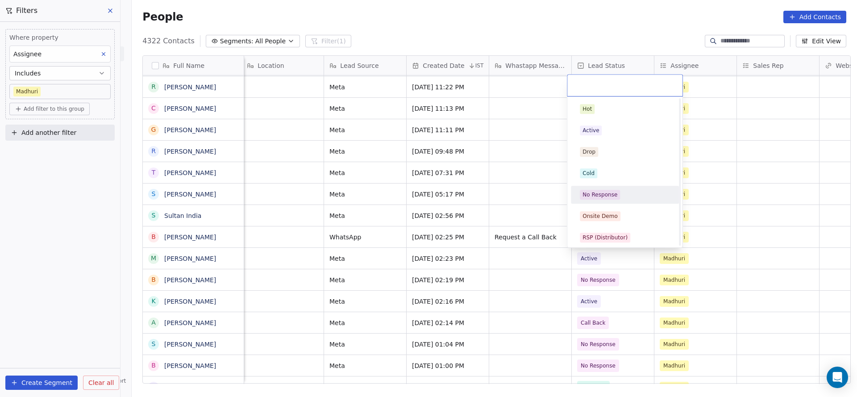
scroll to position [134, 0]
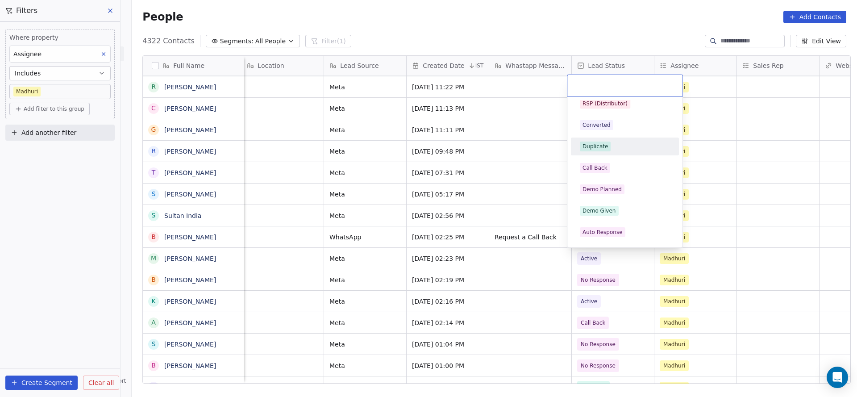
click at [604, 147] on div "Duplicate" at bounding box center [595, 146] width 25 height 8
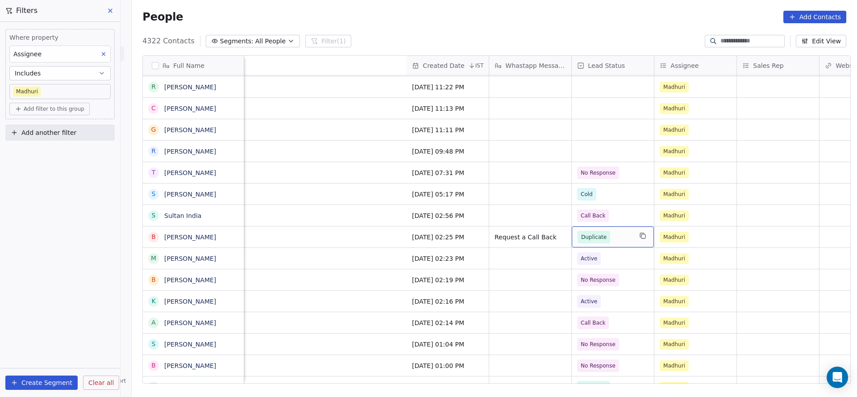
scroll to position [0, 924]
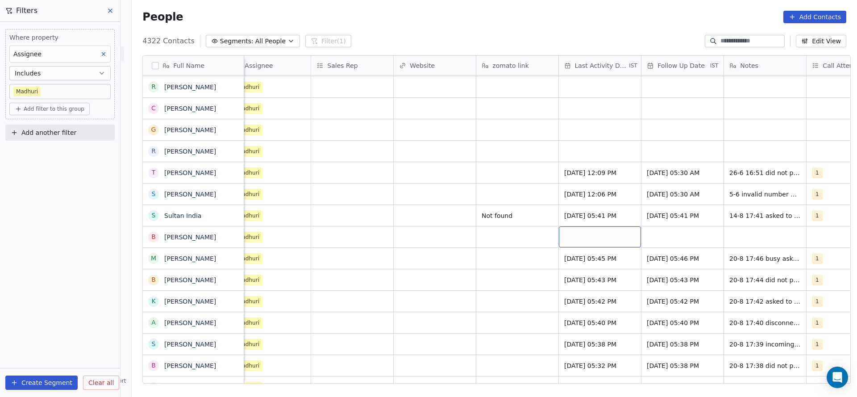
click at [584, 239] on div "grid" at bounding box center [600, 236] width 82 height 21
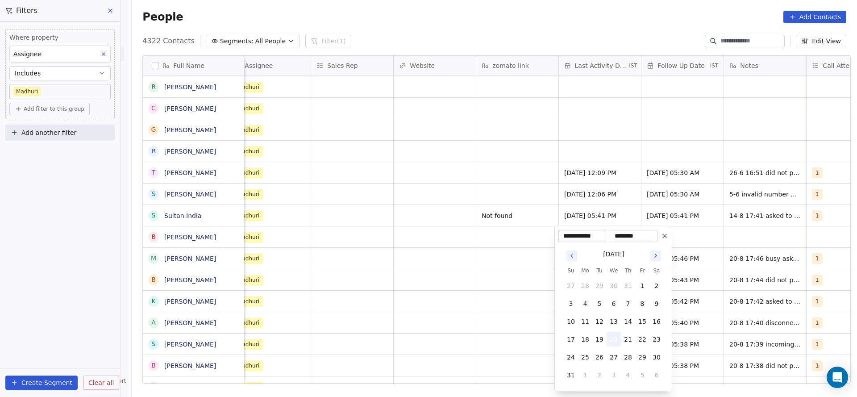
click at [608, 338] on button "20" at bounding box center [614, 339] width 14 height 14
drag, startPoint x: 524, startPoint y: 308, endPoint x: 743, endPoint y: 250, distance: 227.1
click at [525, 308] on html "On2Cook India Pvt. Ltd. Contacts People Marketing Workflows Campaigns Sales Pip…" at bounding box center [428, 198] width 857 height 397
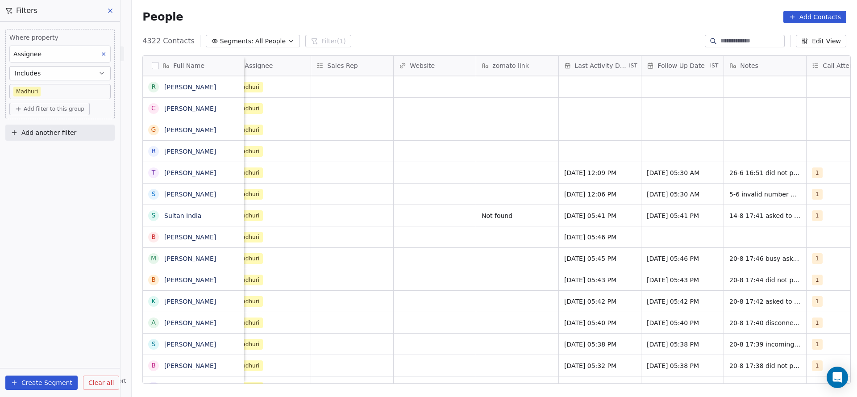
scroll to position [0, 972]
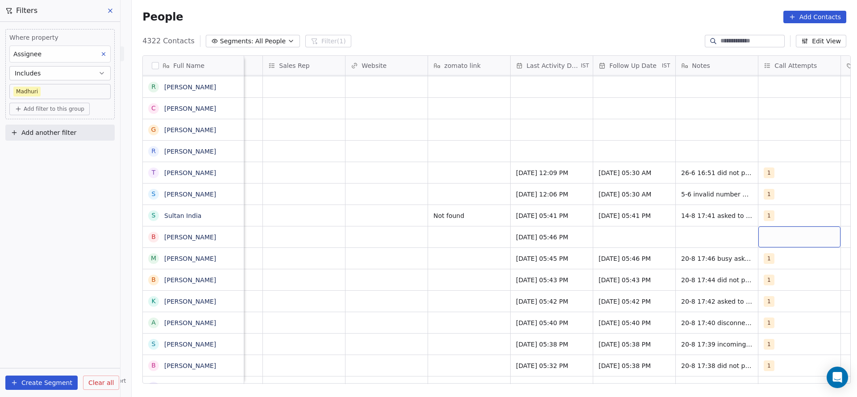
click at [817, 240] on div "grid" at bounding box center [800, 236] width 82 height 21
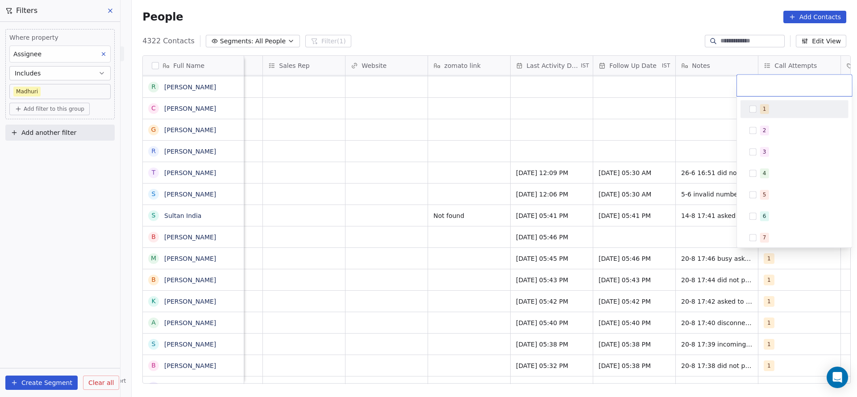
click at [775, 111] on div "1" at bounding box center [799, 109] width 79 height 10
click at [695, 171] on html "On2Cook India Pvt. Ltd. Contacts People Marketing Workflows Campaigns Sales Pip…" at bounding box center [428, 198] width 857 height 397
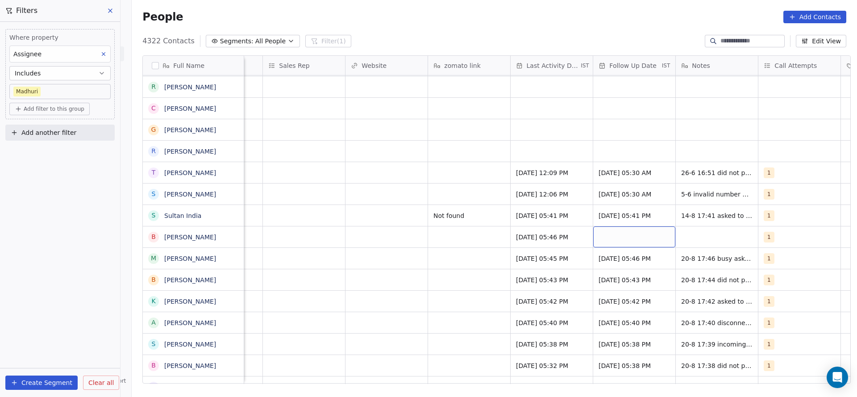
click at [630, 242] on div "grid" at bounding box center [634, 236] width 82 height 21
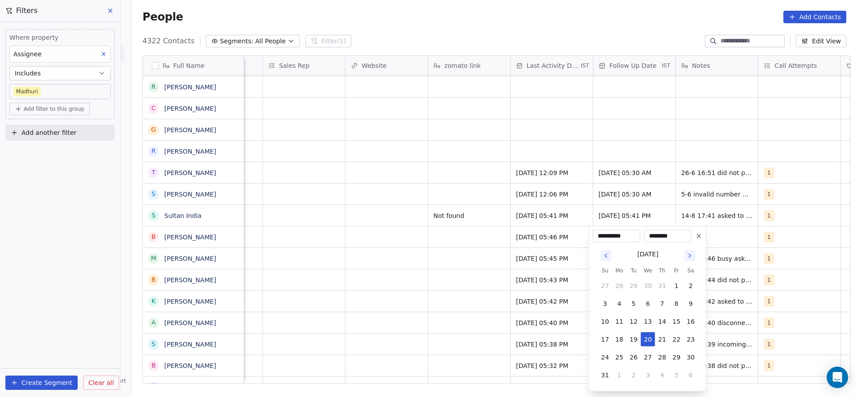
click at [731, 208] on html "On2Cook India Pvt. Ltd. Contacts People Marketing Workflows Campaigns Sales Pip…" at bounding box center [428, 198] width 857 height 397
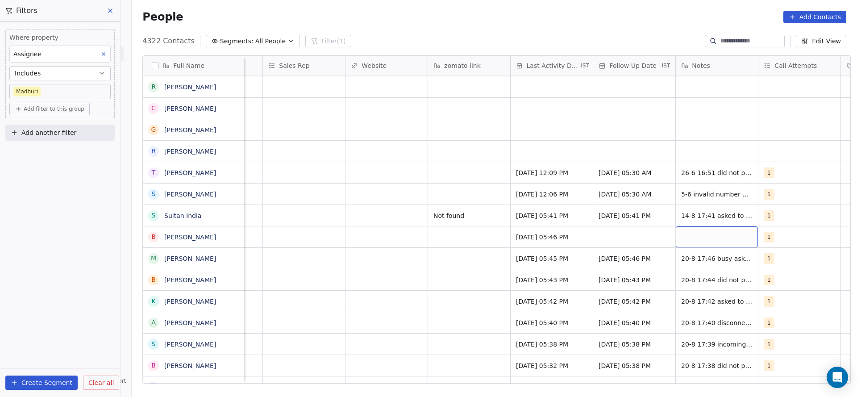
click at [725, 231] on div "grid" at bounding box center [717, 236] width 82 height 21
type textarea "**********"
click at [555, 234] on html "On2Cook India Pvt. Ltd. Contacts People Marketing Workflows Campaigns Sales Pip…" at bounding box center [428, 198] width 857 height 397
click at [558, 231] on div "[DATE] 05:46 PM" at bounding box center [552, 236] width 82 height 21
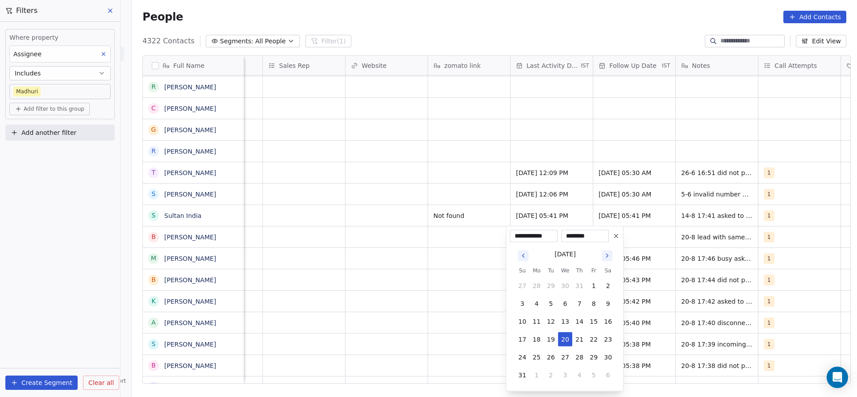
click at [614, 240] on button at bounding box center [616, 236] width 11 height 11
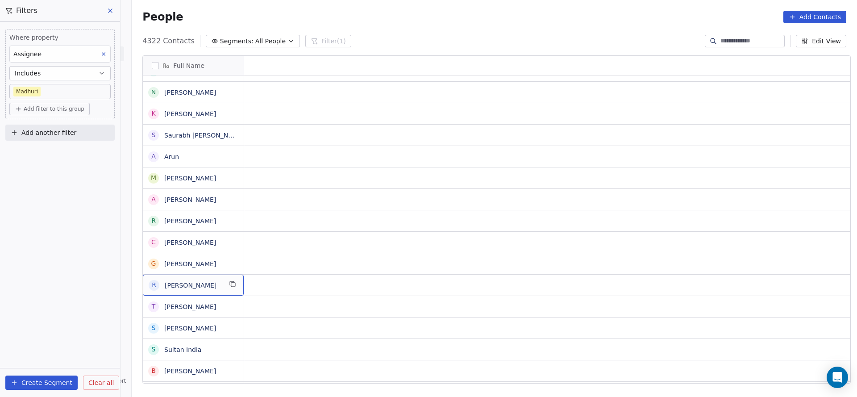
scroll to position [0, 0]
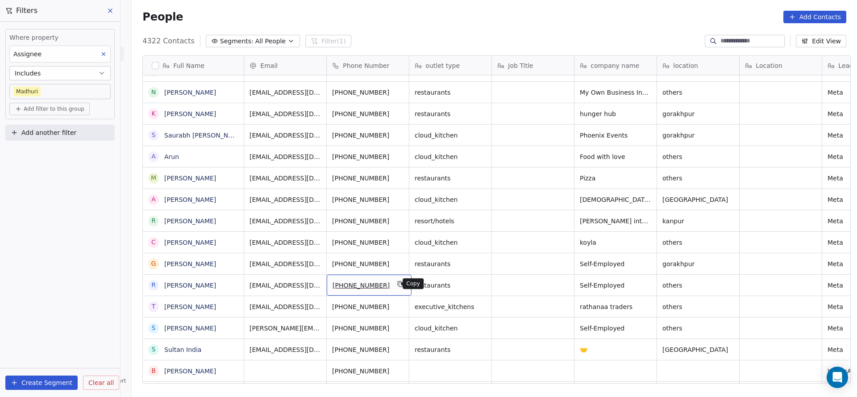
click at [398, 283] on icon "grid" at bounding box center [400, 283] width 4 height 4
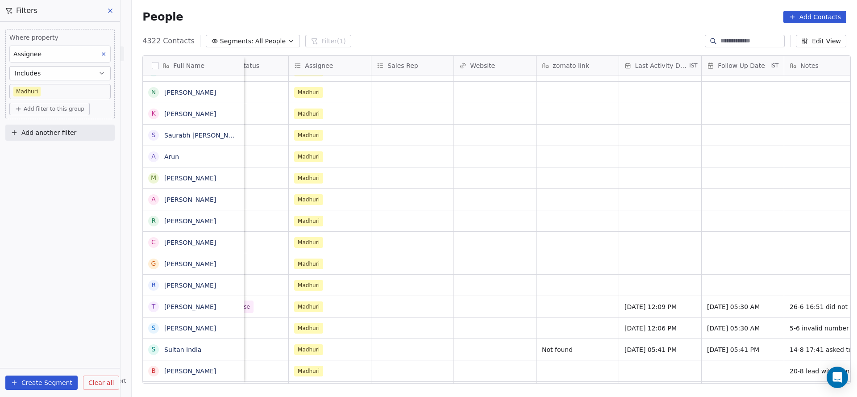
scroll to position [0, 873]
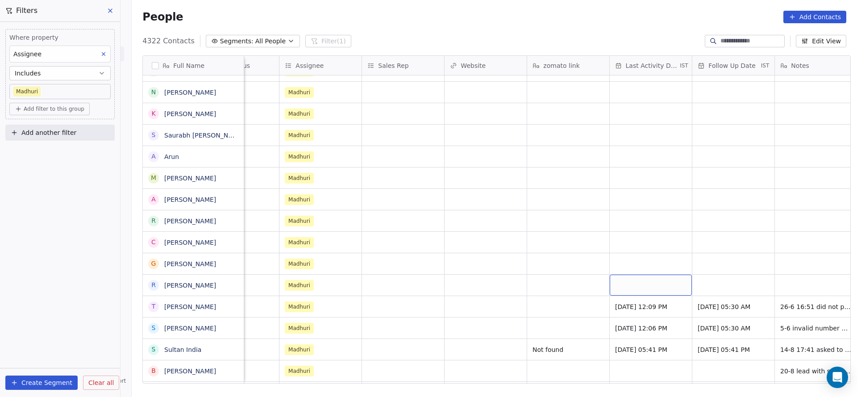
click at [632, 290] on div "grid" at bounding box center [651, 285] width 82 height 21
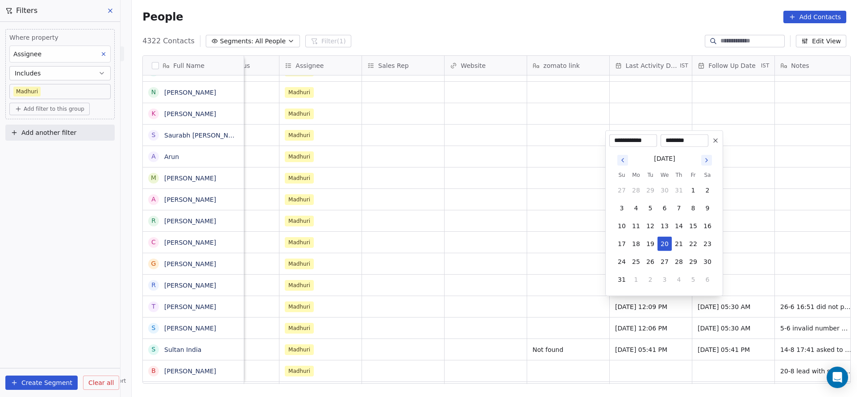
click at [515, 285] on html "On2Cook India Pvt. Ltd. Contacts People Marketing Workflows Campaigns Sales Pip…" at bounding box center [428, 198] width 857 height 397
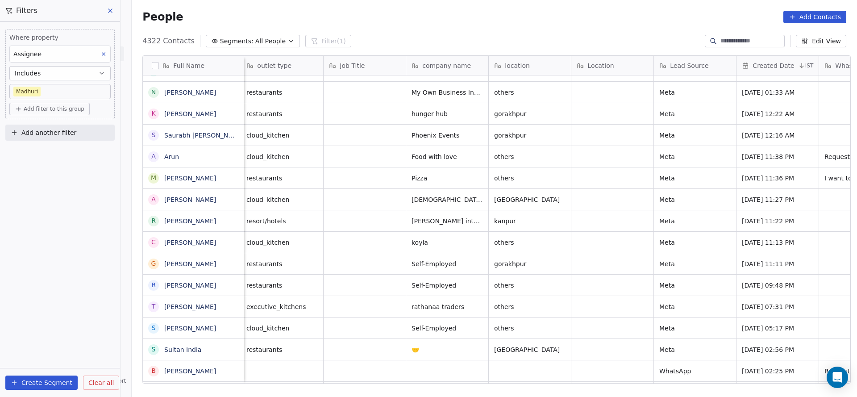
scroll to position [0, 0]
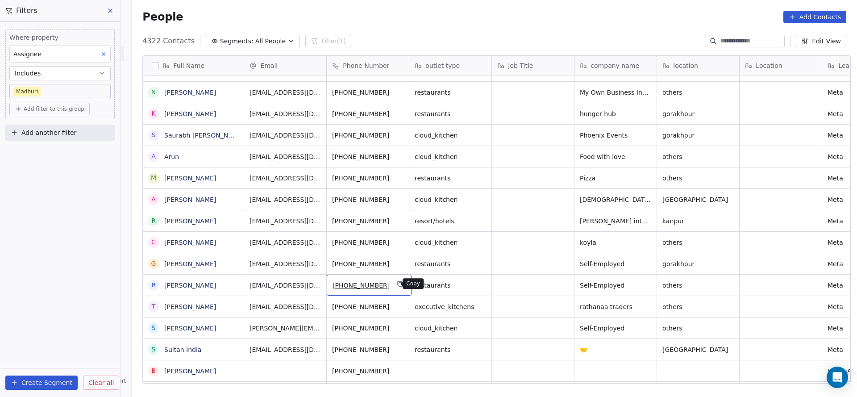
click at [399, 283] on icon "grid" at bounding box center [401, 285] width 4 height 4
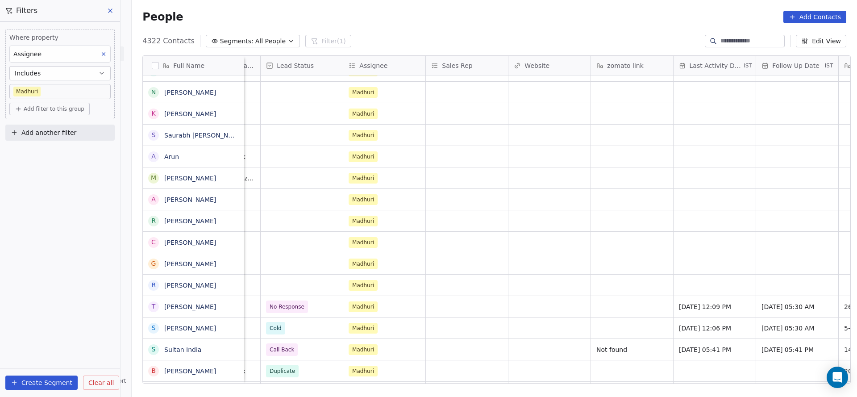
scroll to position [0, 816]
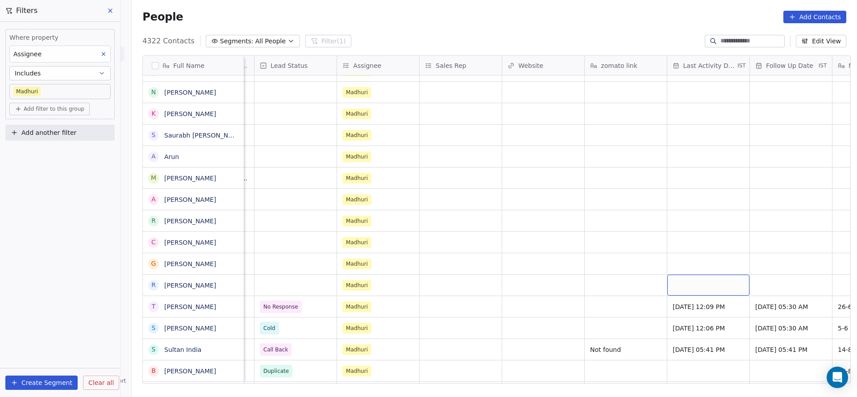
click at [693, 287] on div "grid" at bounding box center [708, 285] width 82 height 21
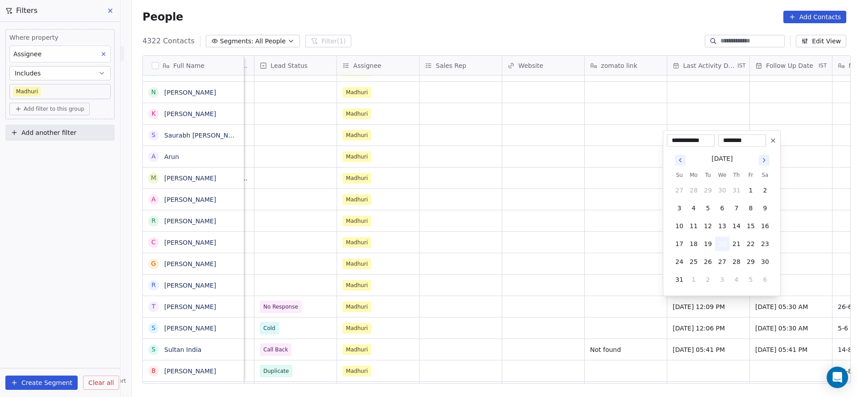
click at [722, 249] on button "20" at bounding box center [722, 244] width 14 height 14
click at [500, 301] on html "On2Cook India Pvt. Ltd. Contacts People Marketing Workflows Campaigns Sales Pip…" at bounding box center [428, 198] width 857 height 397
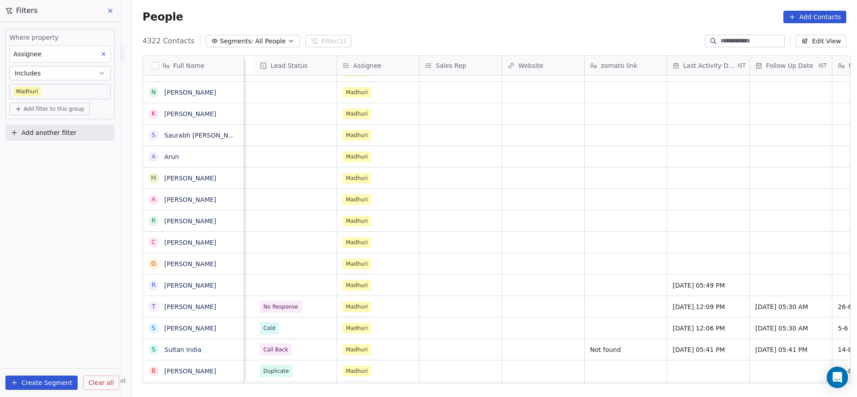
scroll to position [0, 1077]
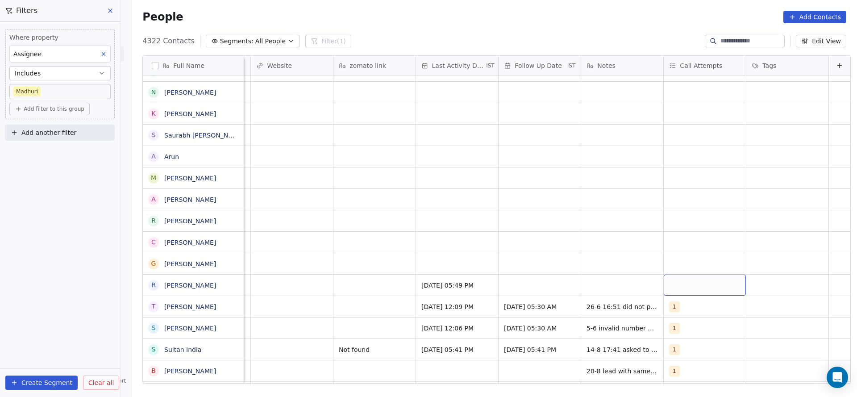
click at [664, 293] on div "grid" at bounding box center [705, 285] width 82 height 21
click at [673, 161] on div "1" at bounding box center [712, 157] width 79 height 10
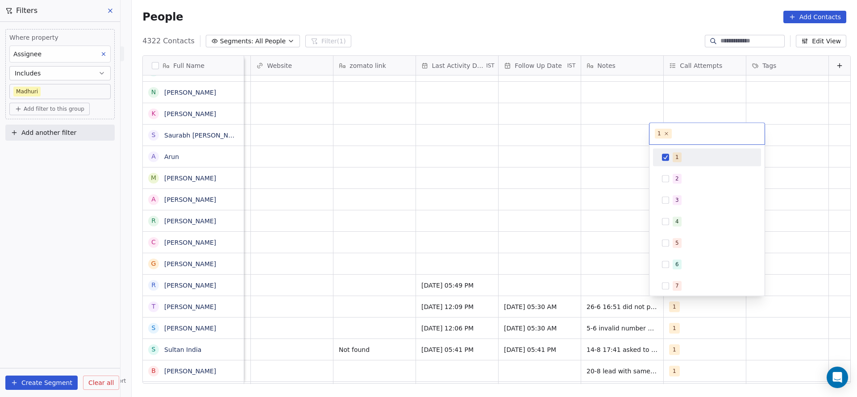
click at [583, 192] on html "On2Cook India Pvt. Ltd. Contacts People Marketing Workflows Campaigns Sales Pip…" at bounding box center [428, 198] width 857 height 397
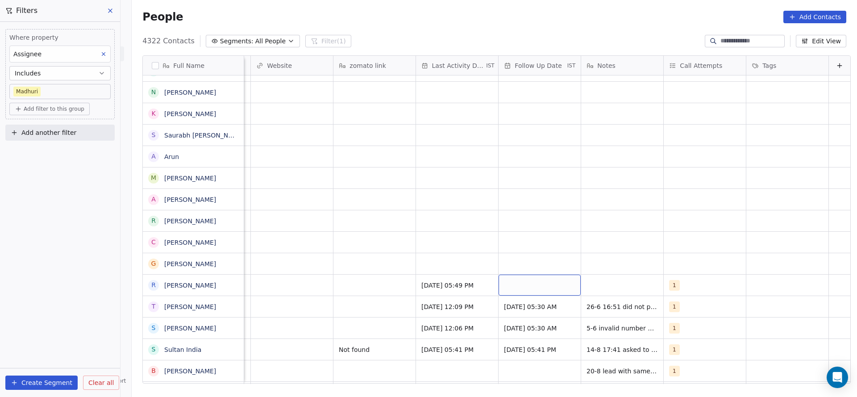
click at [518, 280] on div "grid" at bounding box center [540, 285] width 82 height 21
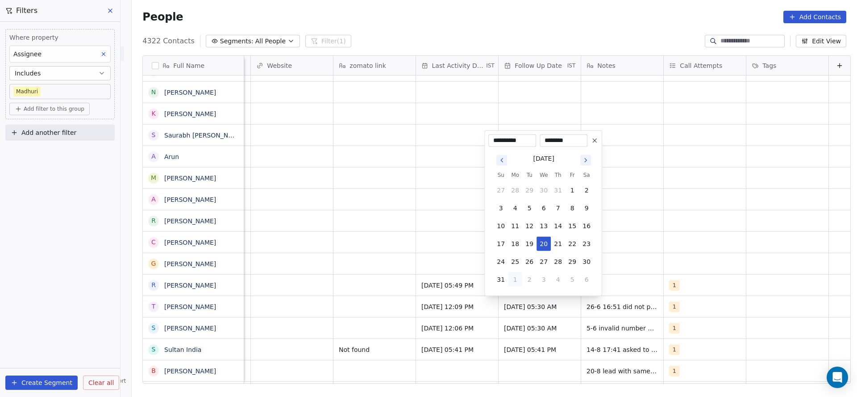
click at [521, 280] on button "1" at bounding box center [515, 279] width 14 height 14
type input "**********"
drag, startPoint x: 410, startPoint y: 281, endPoint x: 414, endPoint y: 252, distance: 29.3
click at [409, 281] on html "On2Cook India Pvt. Ltd. Contacts People Marketing Workflows Campaigns Sales Pip…" at bounding box center [428, 198] width 857 height 397
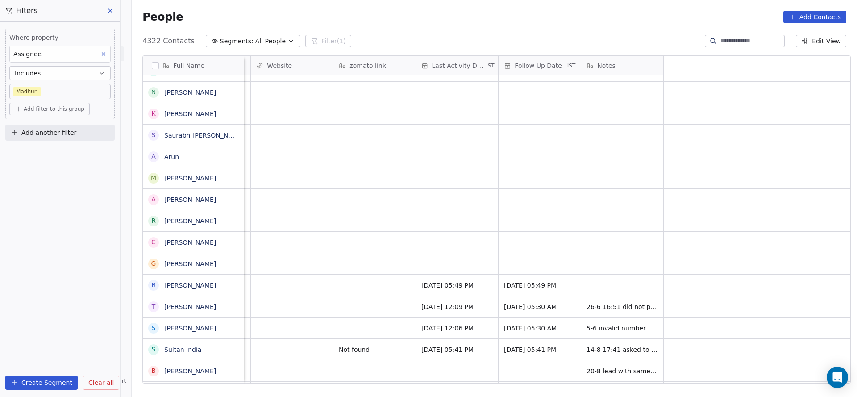
scroll to position [0, 626]
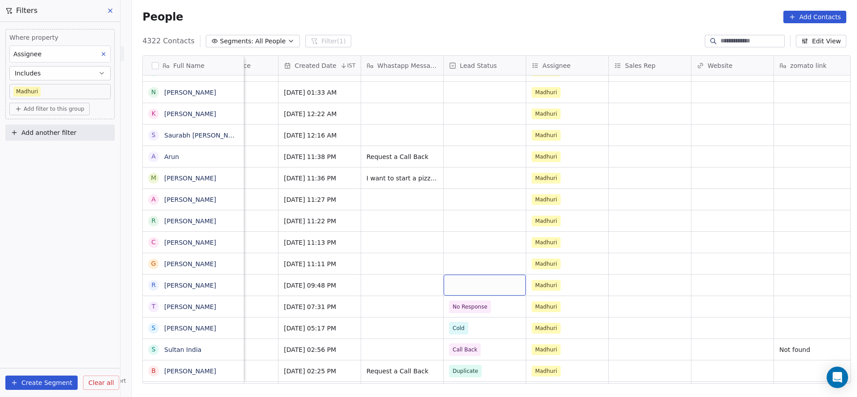
click at [477, 289] on div "grid" at bounding box center [485, 285] width 82 height 21
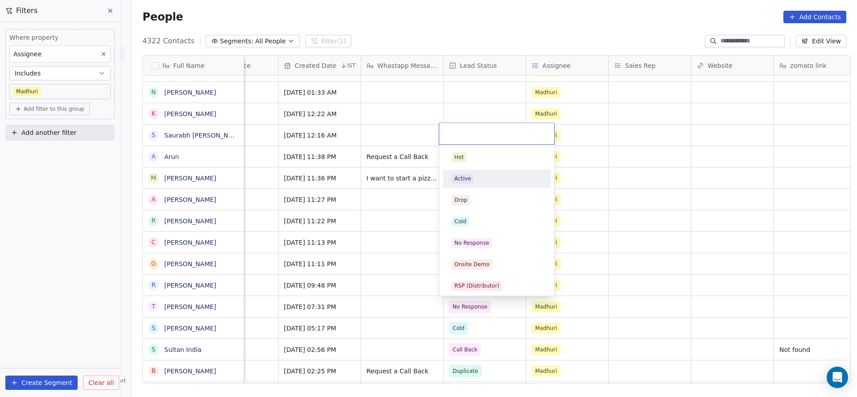
click at [488, 187] on div "Active" at bounding box center [497, 179] width 108 height 18
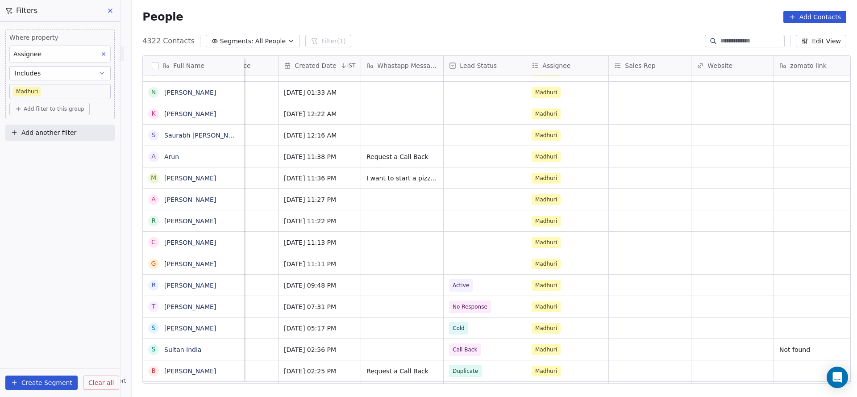
scroll to position [0, 991]
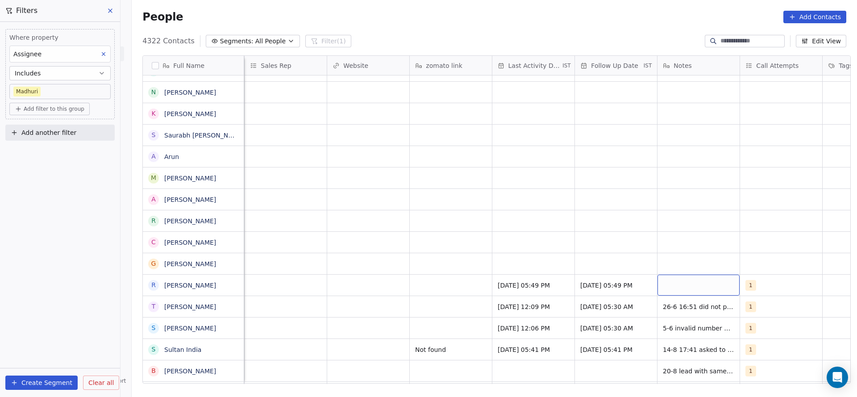
click at [658, 284] on div "grid" at bounding box center [699, 285] width 82 height 21
type textarea "**********"
click at [503, 278] on html "On2Cook India Pvt. Ltd. Contacts People Marketing Workflows Campaigns Sales Pip…" at bounding box center [428, 198] width 857 height 397
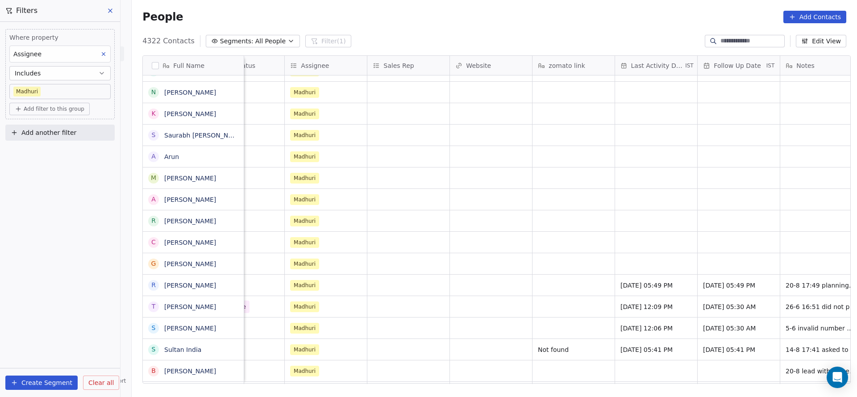
scroll to position [0, 634]
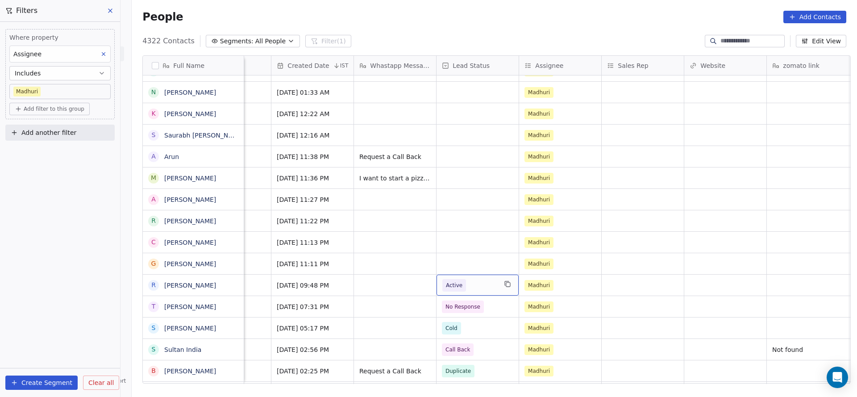
click at [456, 281] on span "Active" at bounding box center [454, 285] width 17 height 9
click at [468, 279] on span "Active" at bounding box center [469, 285] width 54 height 13
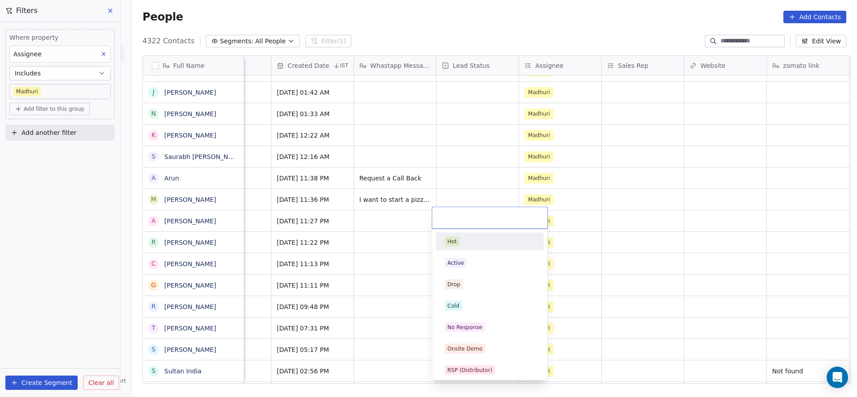
scroll to position [297, 0]
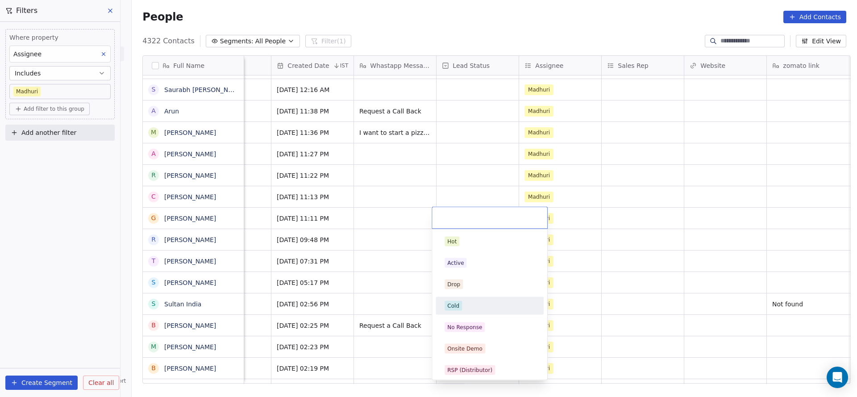
click at [468, 301] on div "Cold" at bounding box center [490, 306] width 90 height 10
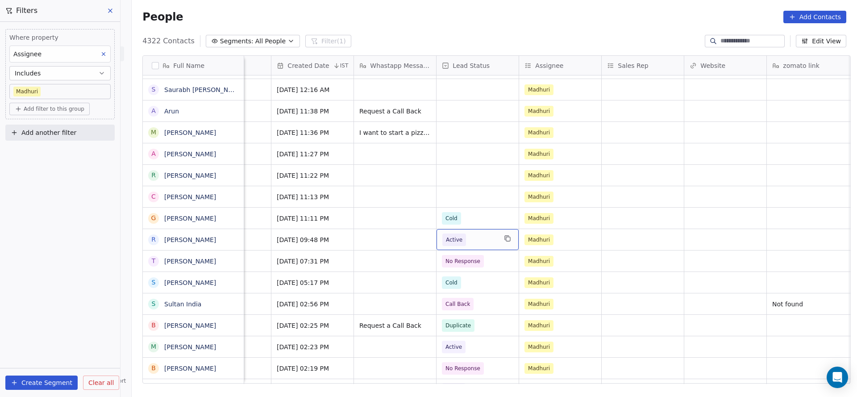
click at [476, 241] on span "Active" at bounding box center [469, 239] width 54 height 13
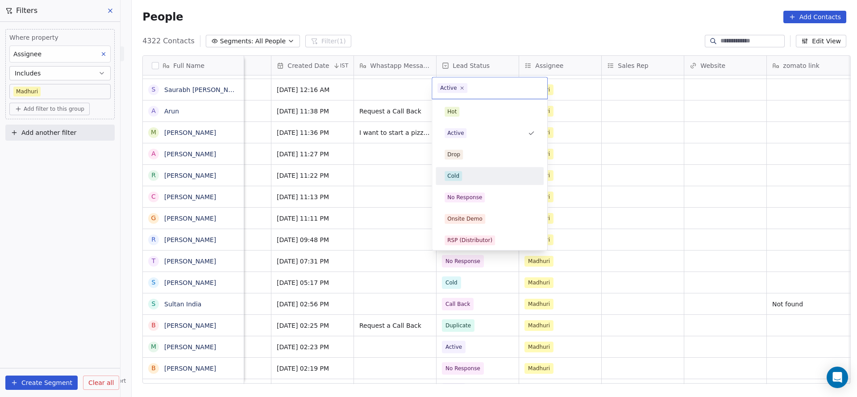
click at [461, 170] on div "Cold" at bounding box center [489, 176] width 101 height 14
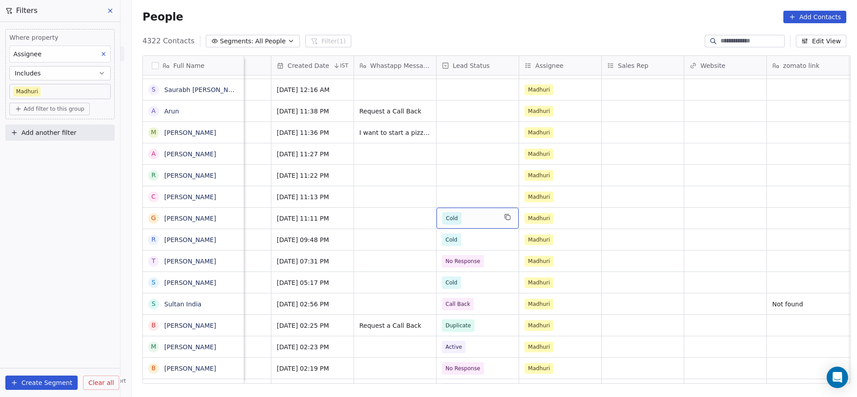
click at [445, 212] on span "Cold" at bounding box center [451, 218] width 19 height 13
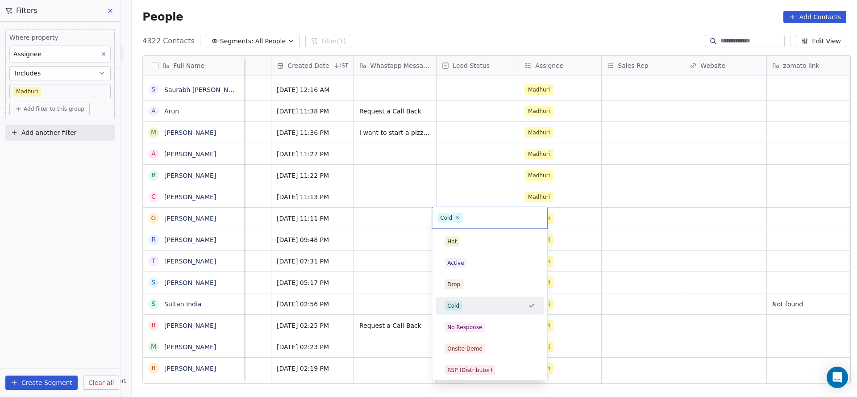
click at [451, 215] on div "Cold" at bounding box center [446, 218] width 12 height 8
click at [455, 215] on icon at bounding box center [457, 218] width 6 height 6
click at [401, 220] on html "On2Cook India Pvt. Ltd. Contacts People Marketing Workflows Campaigns Sales Pip…" at bounding box center [428, 198] width 857 height 397
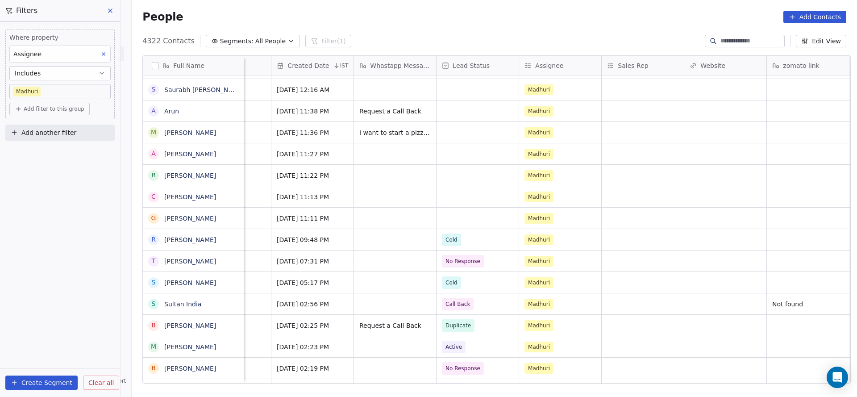
scroll to position [0, 1005]
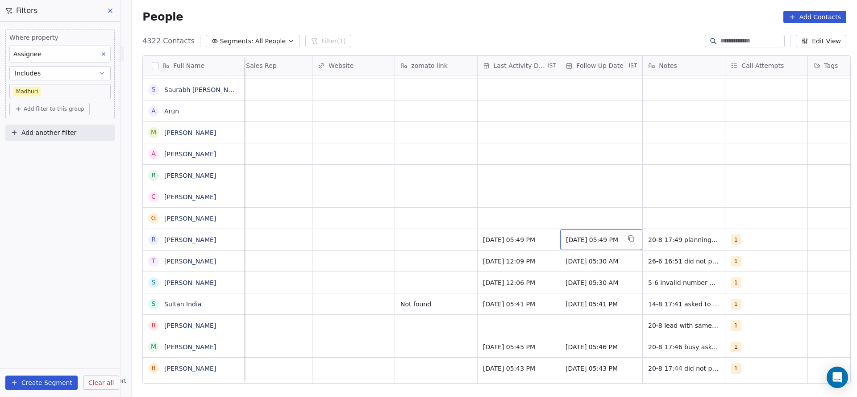
click at [580, 242] on span "[DATE] 05:49 PM" at bounding box center [593, 239] width 54 height 9
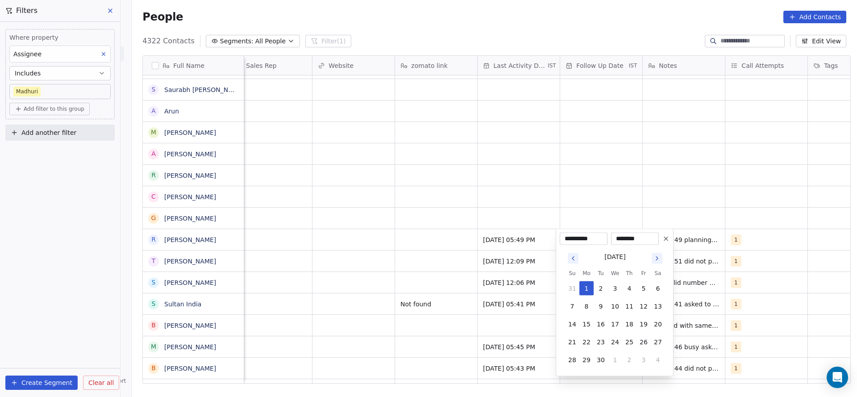
click at [667, 238] on icon at bounding box center [666, 239] width 4 height 4
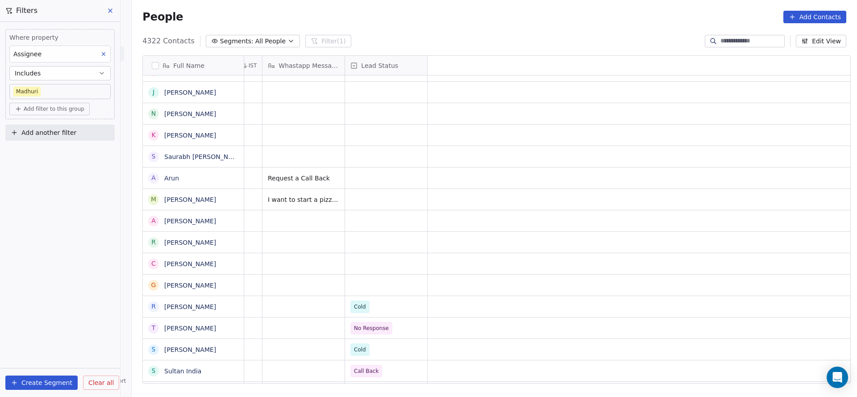
scroll to position [0, 0]
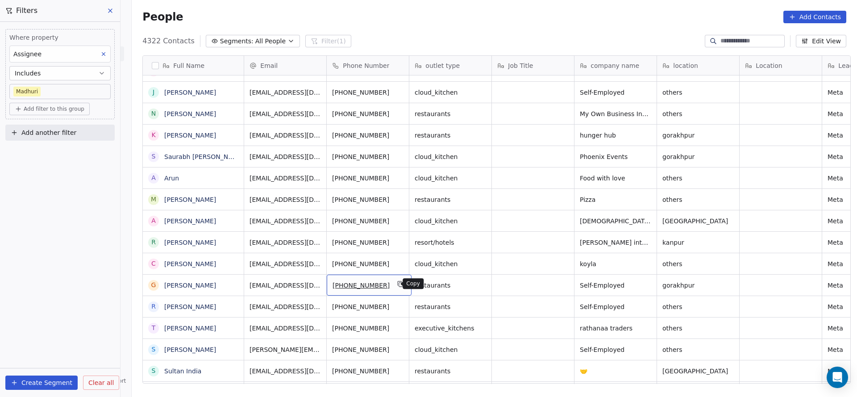
click at [397, 286] on icon "grid" at bounding box center [400, 283] width 7 height 7
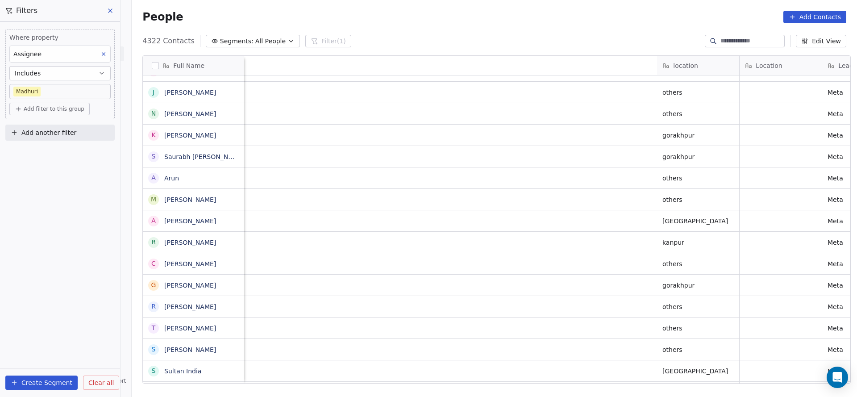
scroll to position [0, 693]
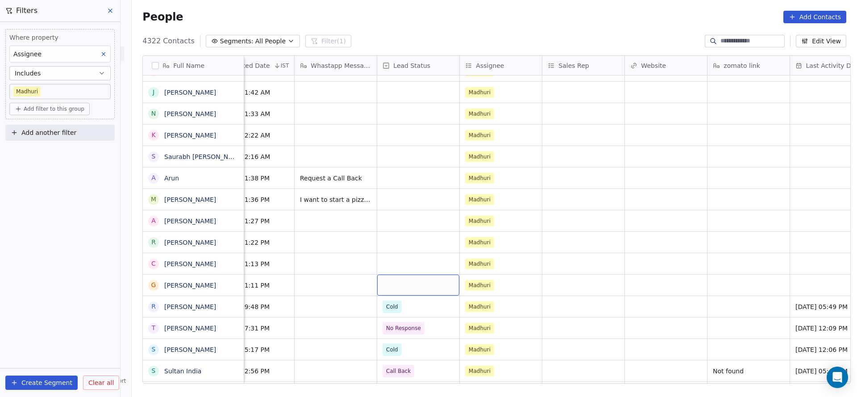
click at [391, 288] on div "grid" at bounding box center [418, 285] width 82 height 21
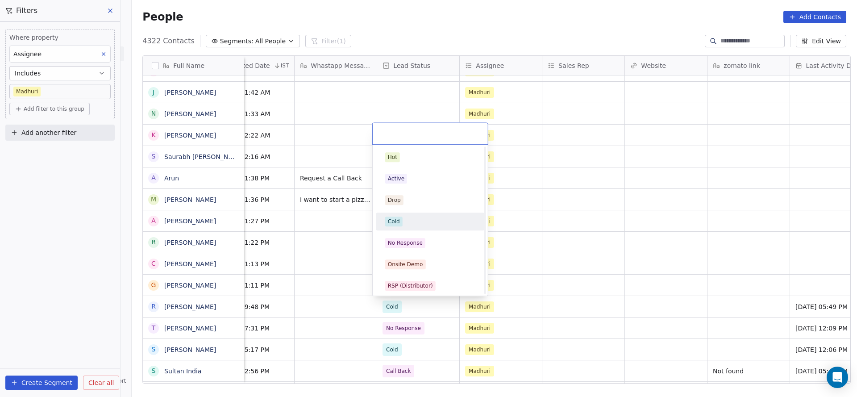
scroll to position [67, 0]
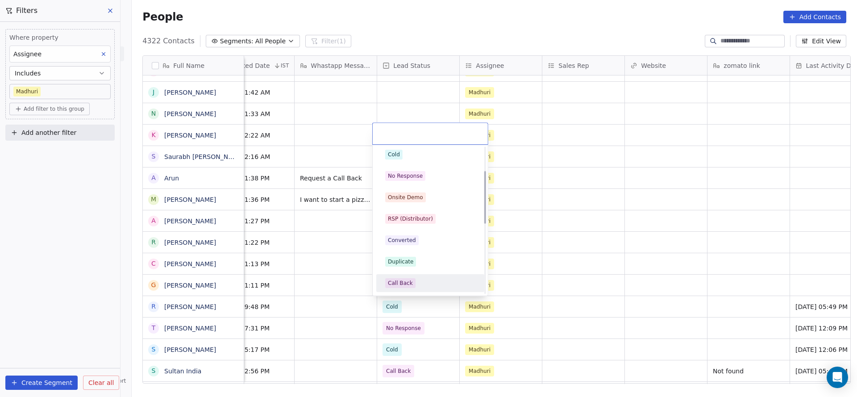
click at [409, 281] on div "Call Back" at bounding box center [400, 283] width 25 height 8
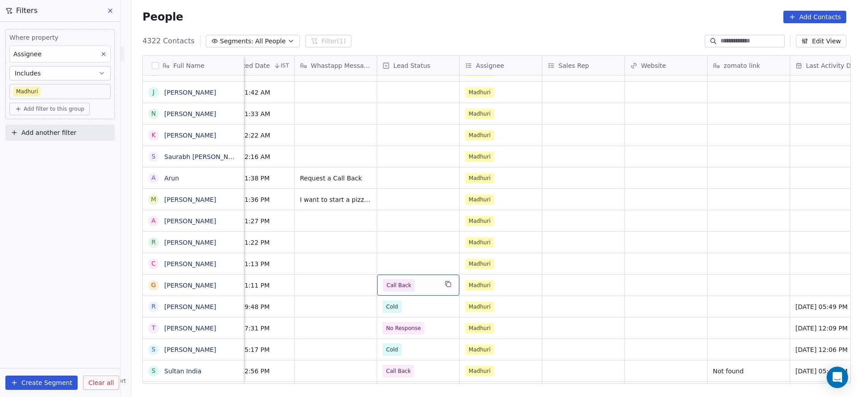
scroll to position [0, 1077]
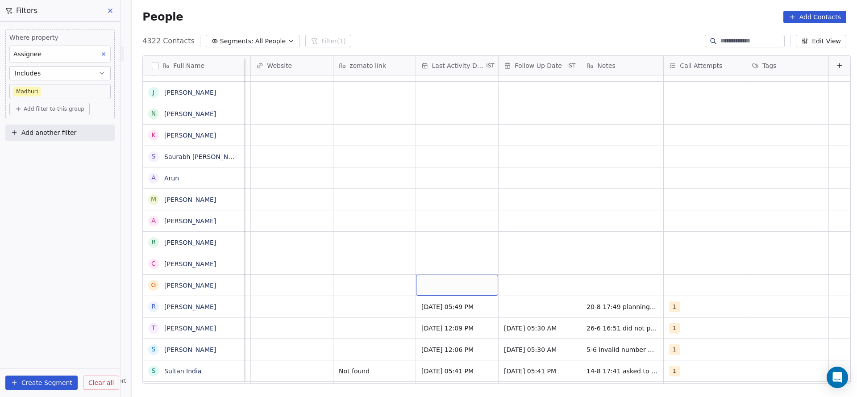
click at [430, 285] on div "grid" at bounding box center [457, 285] width 82 height 21
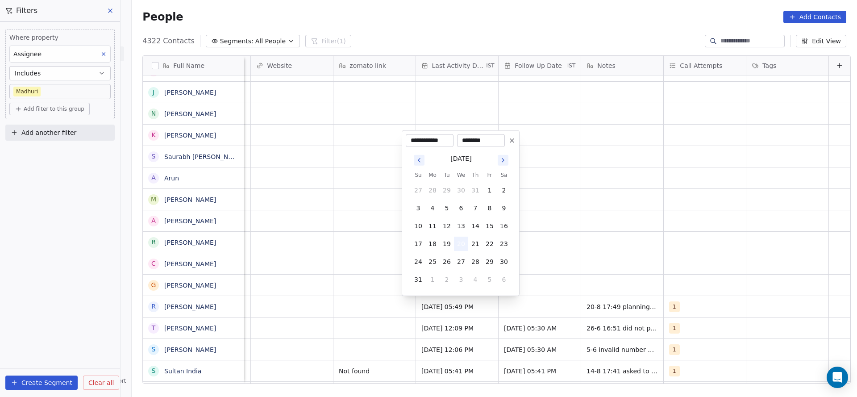
click at [461, 241] on button "20" at bounding box center [461, 244] width 14 height 14
click at [318, 285] on html "On2Cook India Pvt. Ltd. Contacts People Marketing Workflows Campaigns Sales Pip…" at bounding box center [428, 198] width 857 height 397
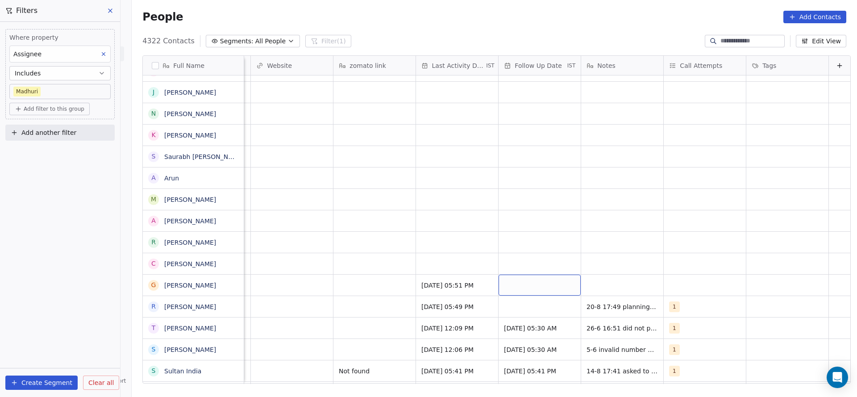
click at [529, 285] on div "grid" at bounding box center [540, 285] width 82 height 21
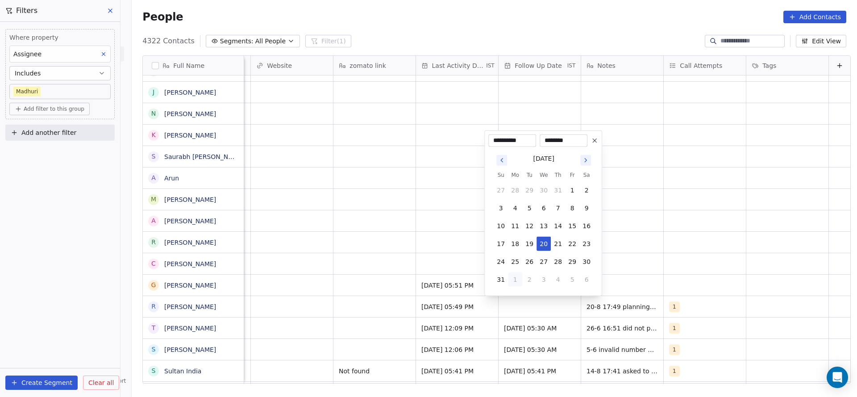
click at [516, 276] on button "1" at bounding box center [515, 279] width 14 height 14
type input "**********"
click at [652, 269] on html "On2Cook India Pvt. Ltd. Contacts People Marketing Workflows Campaigns Sales Pip…" at bounding box center [428, 198] width 857 height 397
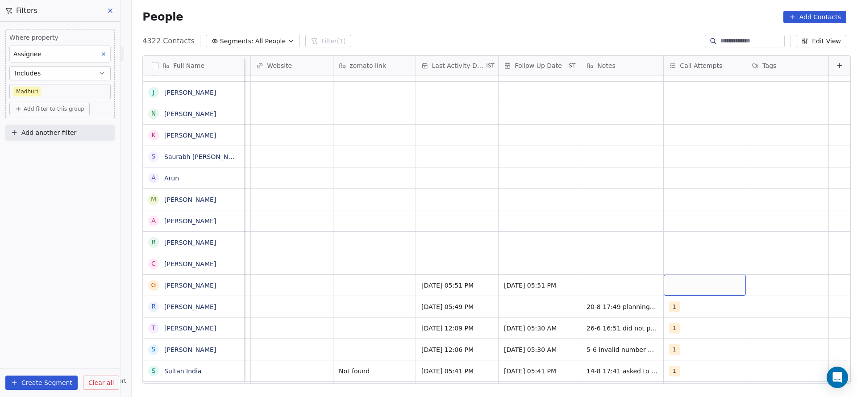
click at [666, 281] on div "grid" at bounding box center [705, 285] width 82 height 21
click at [668, 163] on div "1" at bounding box center [707, 157] width 101 height 14
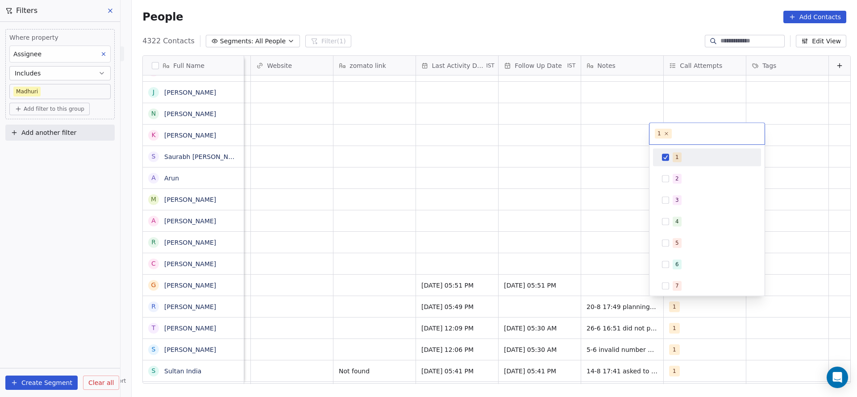
click at [567, 276] on html "On2Cook India Pvt. Ltd. Contacts People Marketing Workflows Campaigns Sales Pip…" at bounding box center [428, 198] width 857 height 397
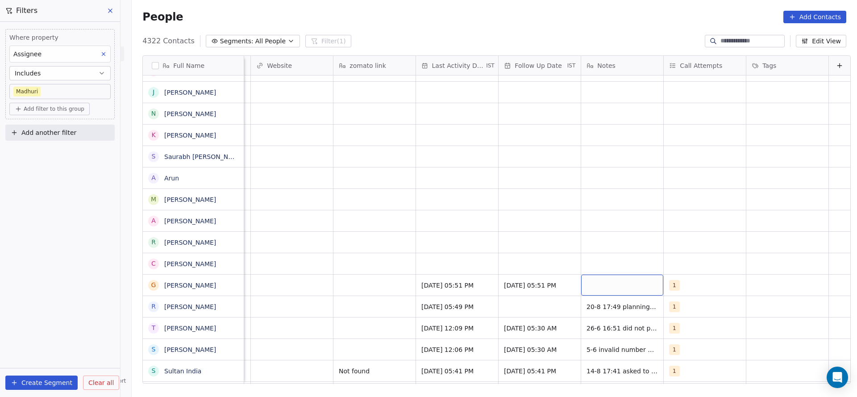
click at [584, 284] on div "grid" at bounding box center [622, 285] width 82 height 21
type textarea "**********"
click at [354, 273] on html "On2Cook India Pvt. Ltd. Contacts People Marketing Workflows Campaigns Sales Pip…" at bounding box center [428, 198] width 857 height 397
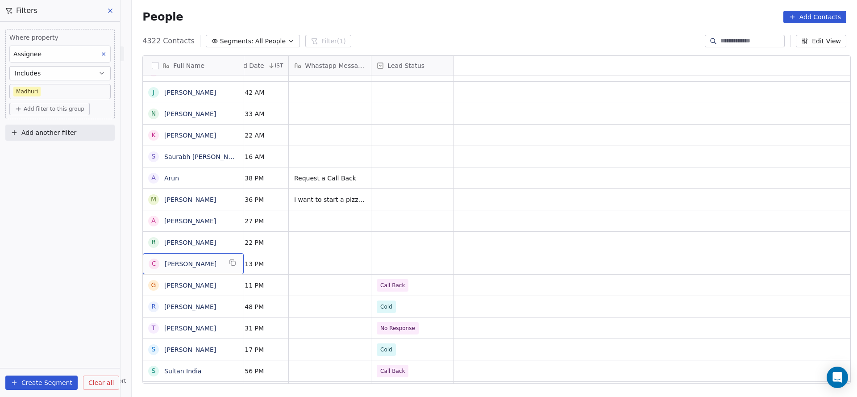
scroll to position [0, 0]
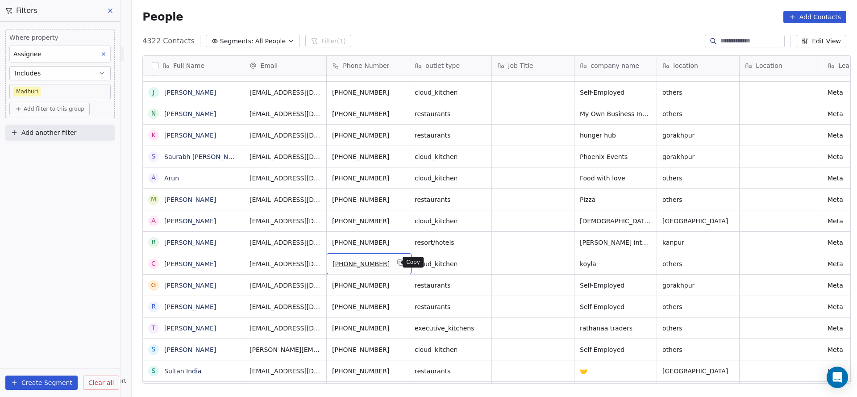
click at [399, 262] on icon "grid" at bounding box center [401, 263] width 4 height 4
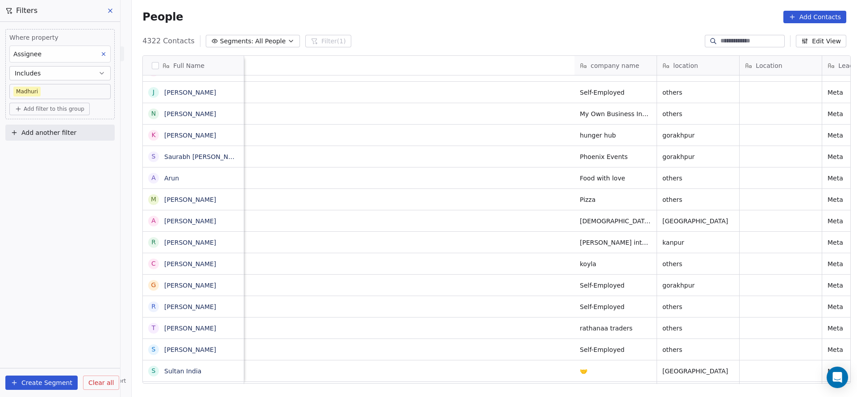
scroll to position [0, 634]
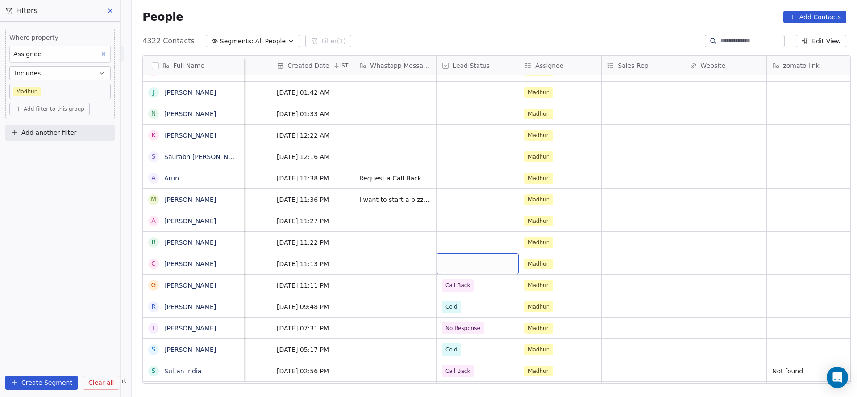
click at [465, 260] on div "grid" at bounding box center [478, 263] width 82 height 21
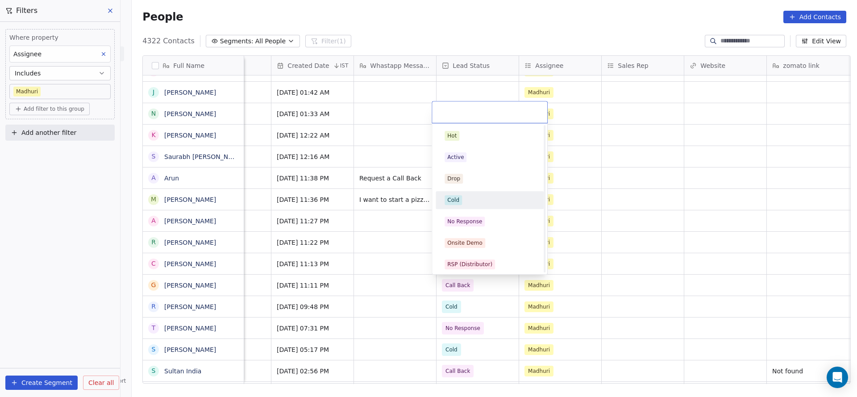
scroll to position [67, 0]
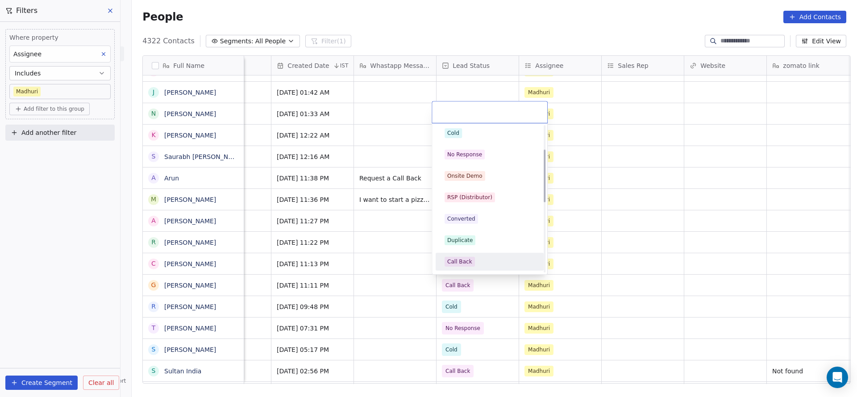
click at [463, 261] on div "Call Back" at bounding box center [459, 262] width 25 height 8
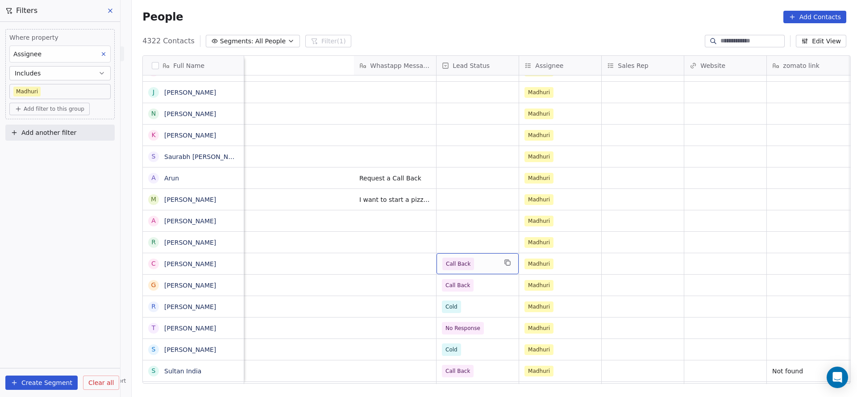
scroll to position [0, 1068]
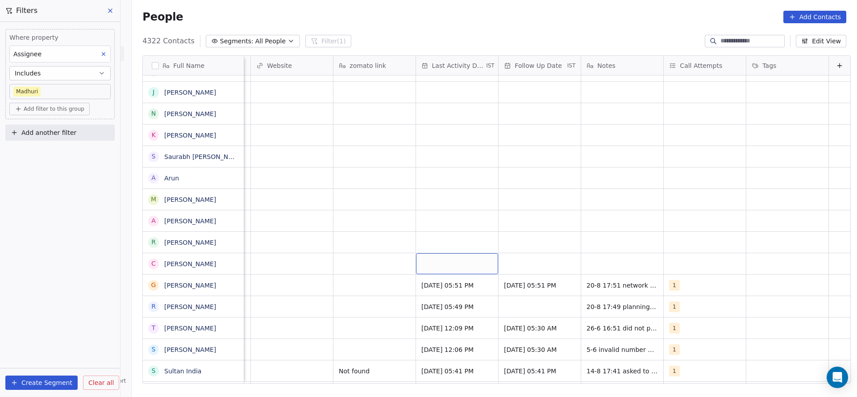
click at [465, 265] on div "grid" at bounding box center [457, 263] width 82 height 21
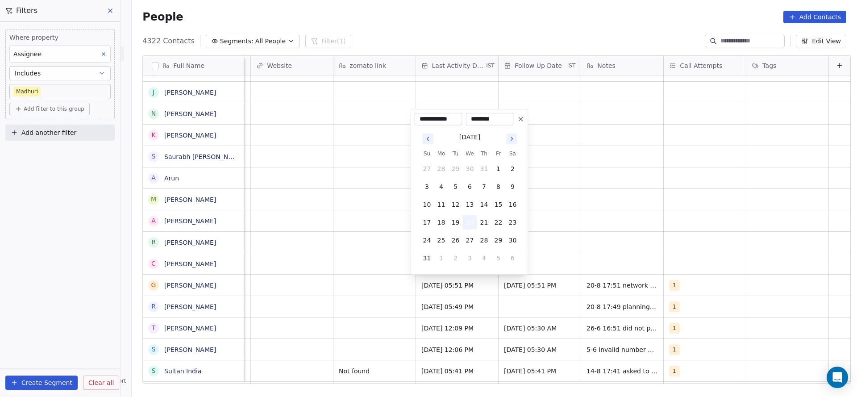
click at [471, 222] on button "20" at bounding box center [470, 222] width 14 height 14
click at [311, 245] on html "On2Cook India Pvt. Ltd. Contacts People Marketing Workflows Campaigns Sales Pip…" at bounding box center [428, 198] width 857 height 397
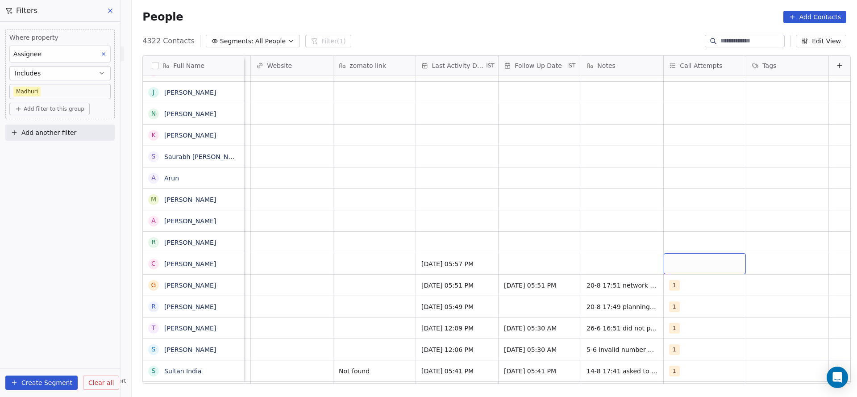
click at [674, 262] on div "grid" at bounding box center [705, 263] width 82 height 21
click at [687, 135] on span "1" at bounding box center [686, 136] width 9 height 10
click at [562, 186] on html "On2Cook India Pvt. Ltd. Contacts People Marketing Workflows Campaigns Sales Pip…" at bounding box center [428, 198] width 857 height 397
click at [534, 268] on div "grid" at bounding box center [540, 263] width 82 height 21
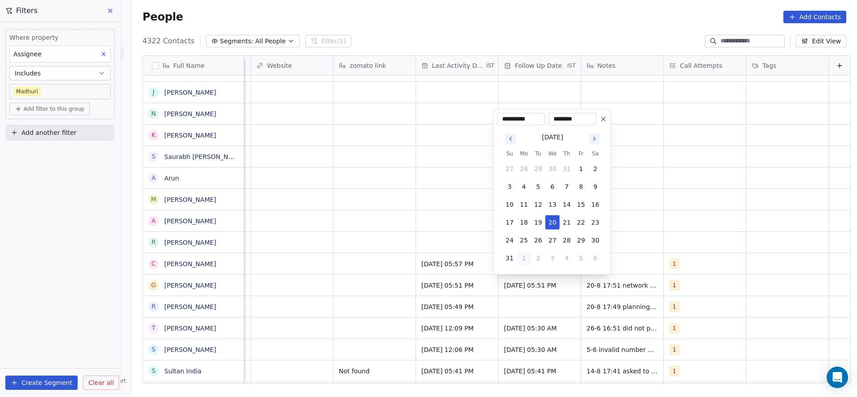
click at [530, 259] on button "1" at bounding box center [524, 258] width 14 height 14
type input "**********"
click at [670, 261] on html "On2Cook India Pvt. Ltd. Contacts People Marketing Workflows Campaigns Sales Pip…" at bounding box center [428, 198] width 857 height 397
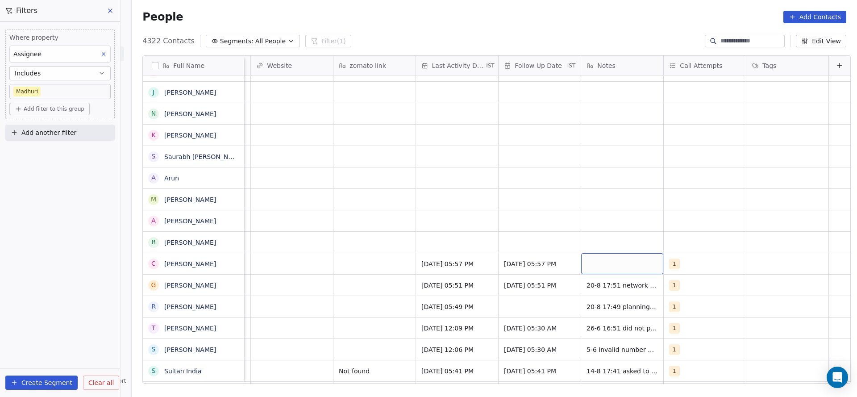
click at [611, 270] on div "grid" at bounding box center [622, 263] width 82 height 21
type textarea "**********"
click at [506, 236] on html "On2Cook India Pvt. Ltd. Contacts People Marketing Workflows Campaigns Sales Pip…" at bounding box center [428, 198] width 857 height 397
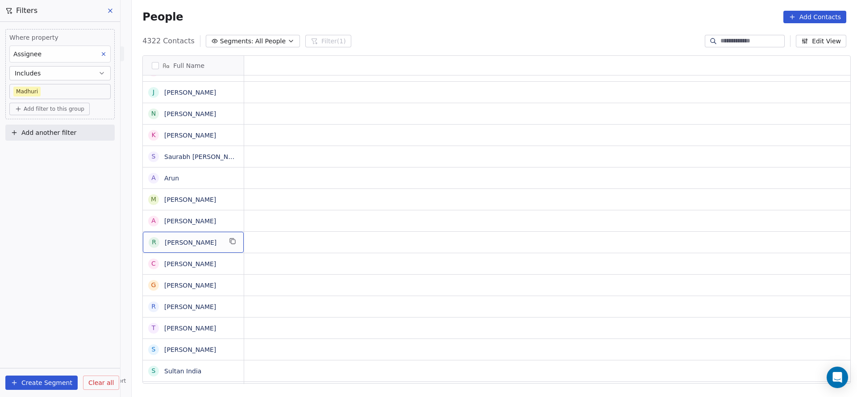
scroll to position [0, 0]
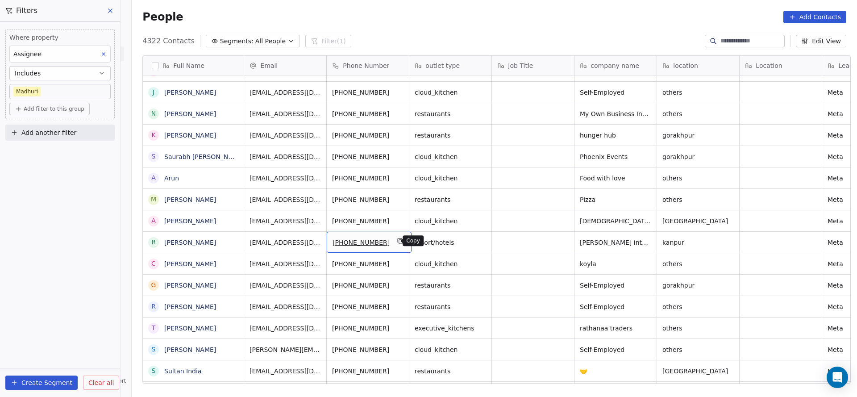
click at [398, 237] on button "grid" at bounding box center [401, 241] width 11 height 11
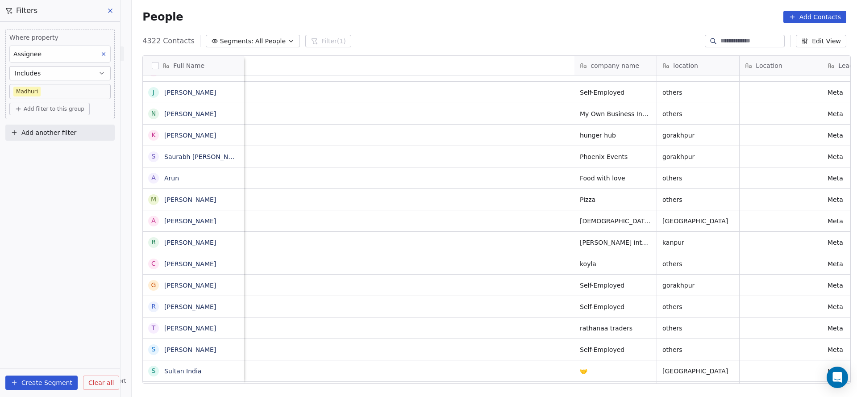
scroll to position [0, 606]
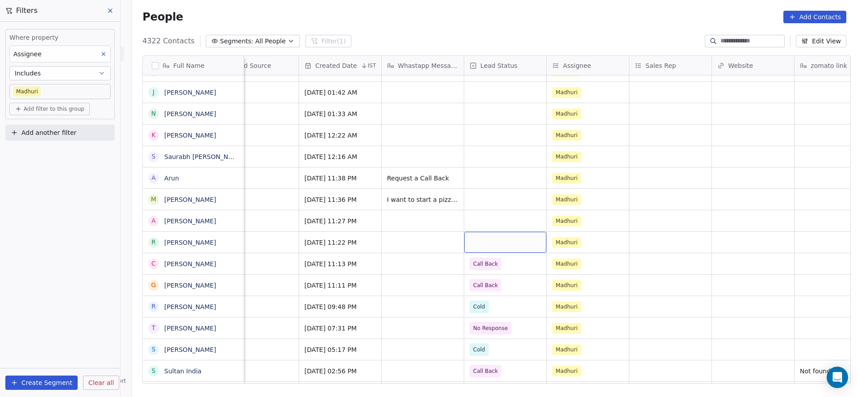
click at [486, 242] on div "grid" at bounding box center [505, 242] width 82 height 21
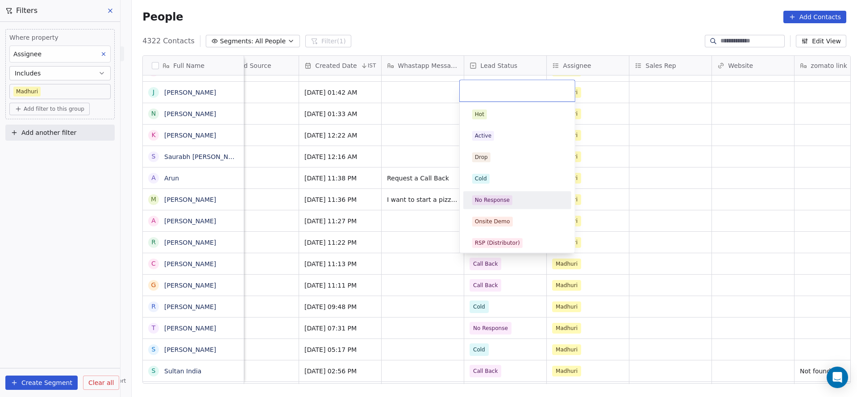
click at [492, 204] on span "No Response" at bounding box center [492, 200] width 40 height 10
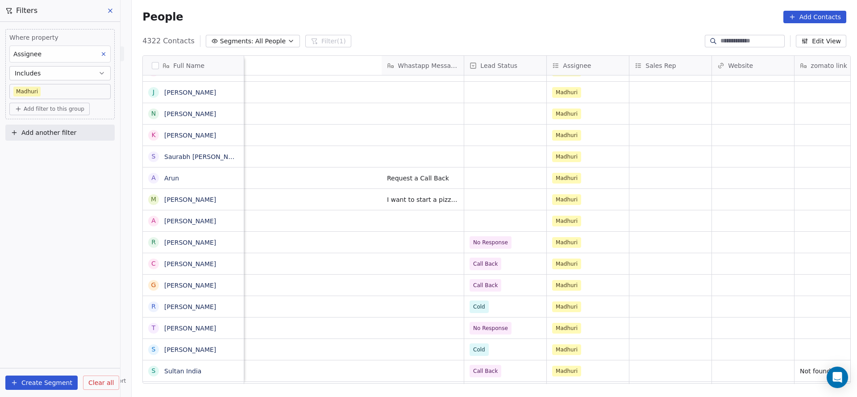
scroll to position [0, 1030]
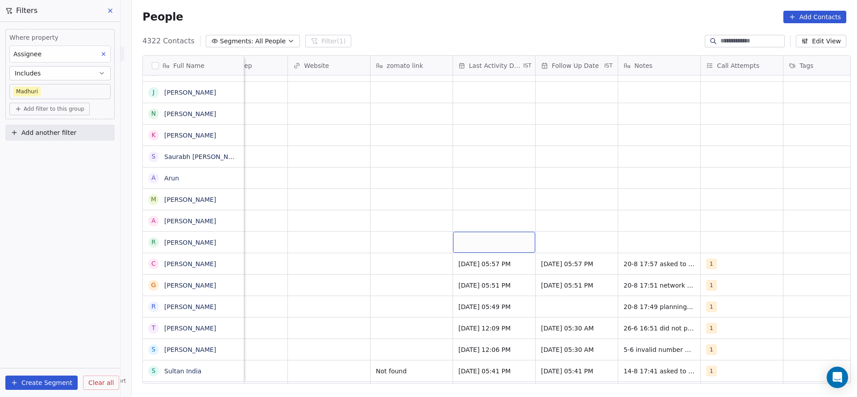
click at [479, 242] on div "grid" at bounding box center [494, 242] width 82 height 21
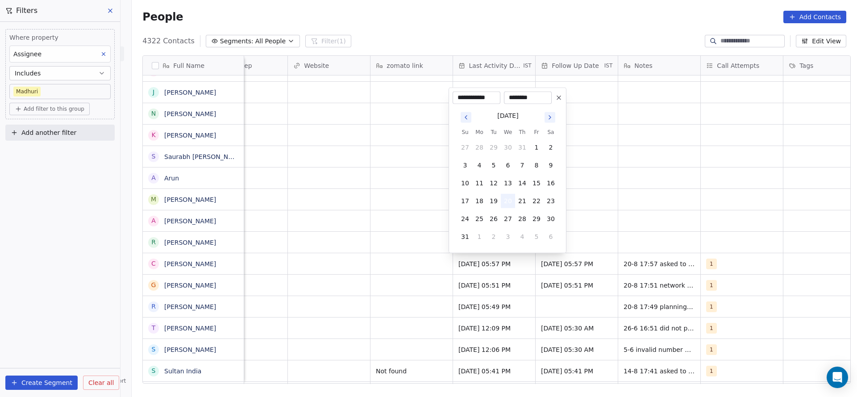
click at [507, 204] on button "20" at bounding box center [508, 201] width 14 height 14
click at [288, 218] on html "On2Cook India Pvt. Ltd. Contacts People Marketing Workflows Campaigns Sales Pip…" at bounding box center [428, 198] width 857 height 397
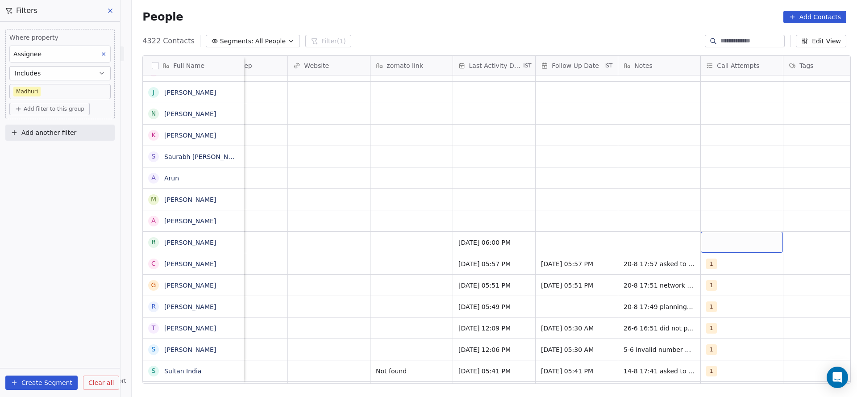
click at [701, 233] on div "grid" at bounding box center [742, 242] width 82 height 21
click at [716, 124] on div "1 2 3 4 5 6 7 8 9 10" at bounding box center [754, 210] width 108 height 211
click at [720, 111] on span "1" at bounding box center [724, 114] width 9 height 10
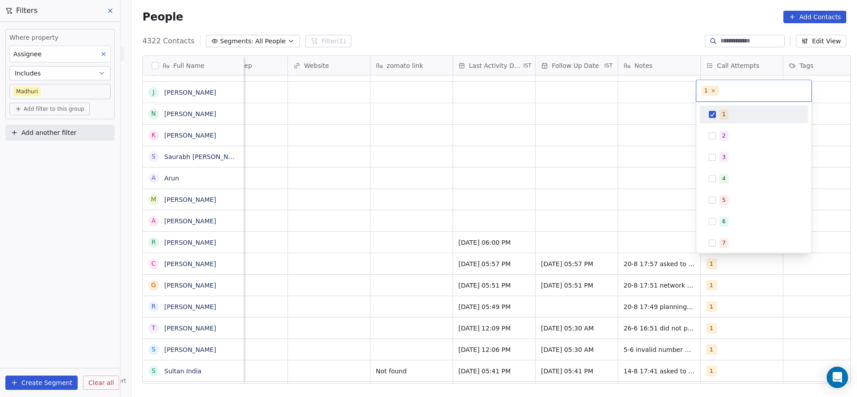
click at [650, 229] on html "On2Cook India Pvt. Ltd. Contacts People Marketing Workflows Campaigns Sales Pip…" at bounding box center [428, 198] width 857 height 397
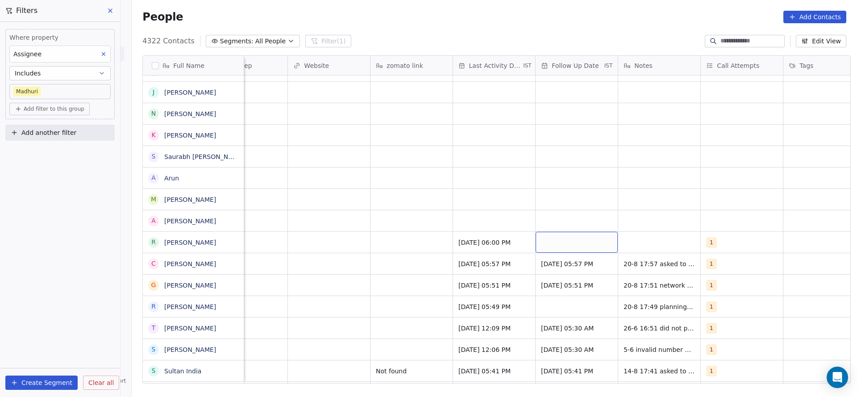
click at [549, 234] on div "grid" at bounding box center [577, 242] width 82 height 21
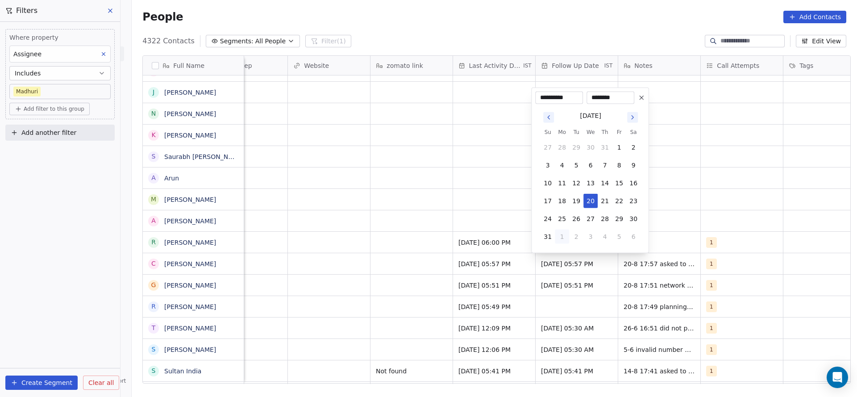
click at [564, 237] on button "1" at bounding box center [562, 236] width 14 height 14
type input "**********"
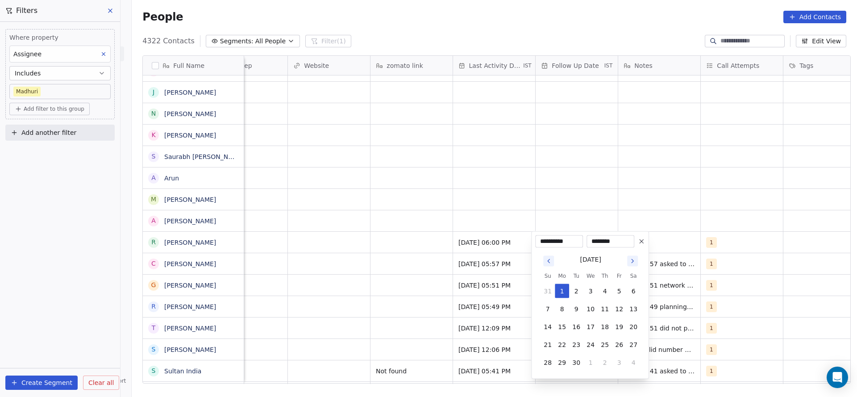
click at [725, 211] on html "On2Cook India Pvt. Ltd. Contacts People Marketing Workflows Campaigns Sales Pip…" at bounding box center [428, 198] width 857 height 397
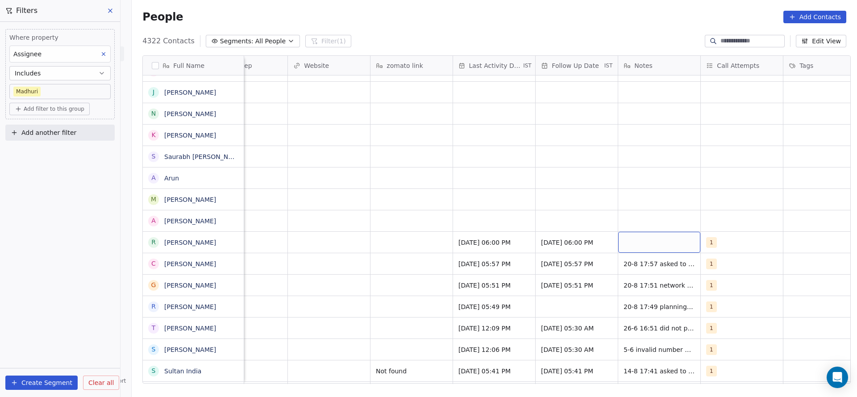
click at [652, 243] on div "grid" at bounding box center [659, 242] width 82 height 21
type textarea "**********"
click at [412, 252] on html "On2Cook India Pvt. Ltd. Contacts People Marketing Workflows Campaigns Sales Pip…" at bounding box center [428, 198] width 857 height 397
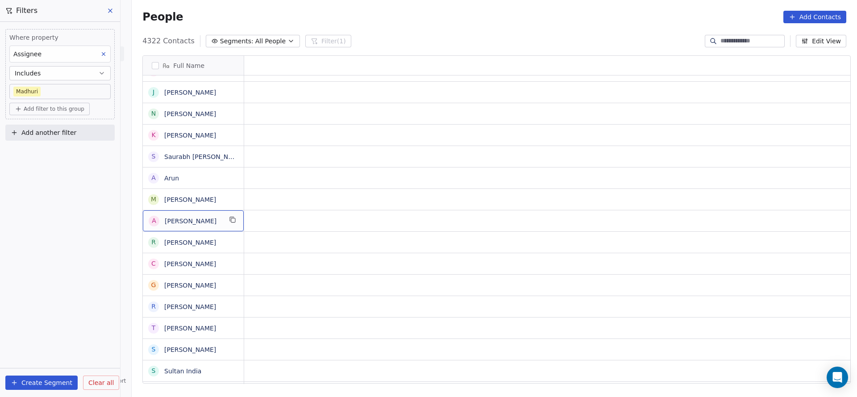
scroll to position [0, 0]
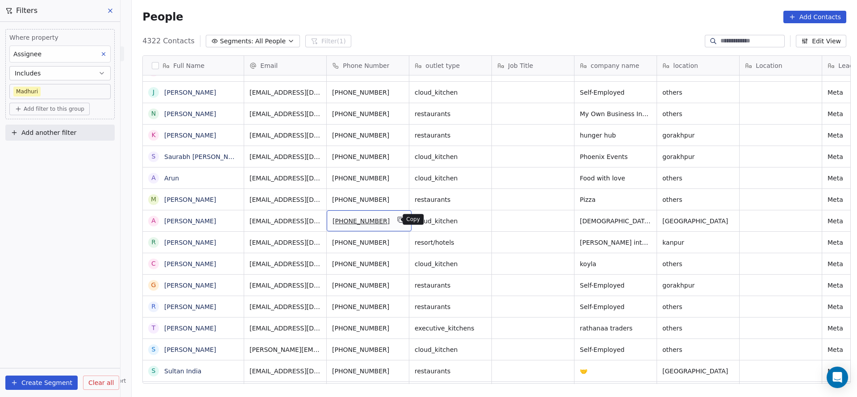
click at [399, 219] on icon "grid" at bounding box center [401, 220] width 4 height 4
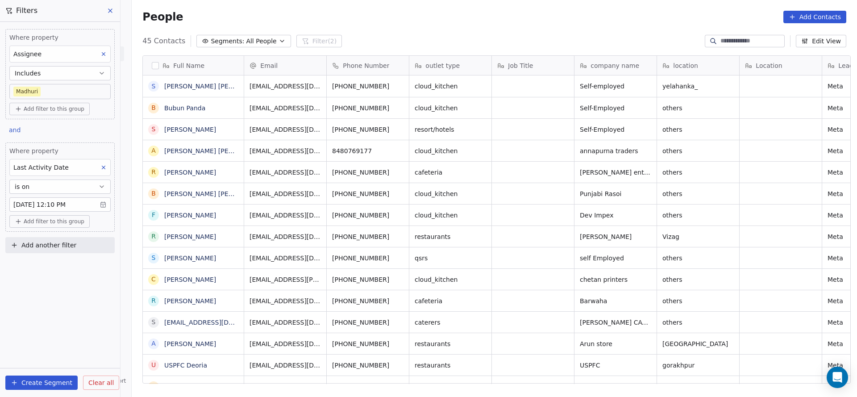
scroll to position [339, 719]
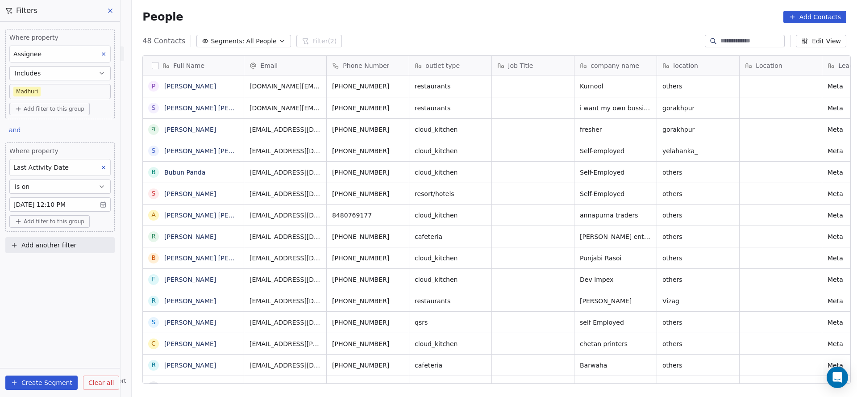
click at [82, 90] on body "On2Cook India Pvt. Ltd. Contacts People Marketing Workflows Campaigns Sales Pip…" at bounding box center [428, 198] width 857 height 397
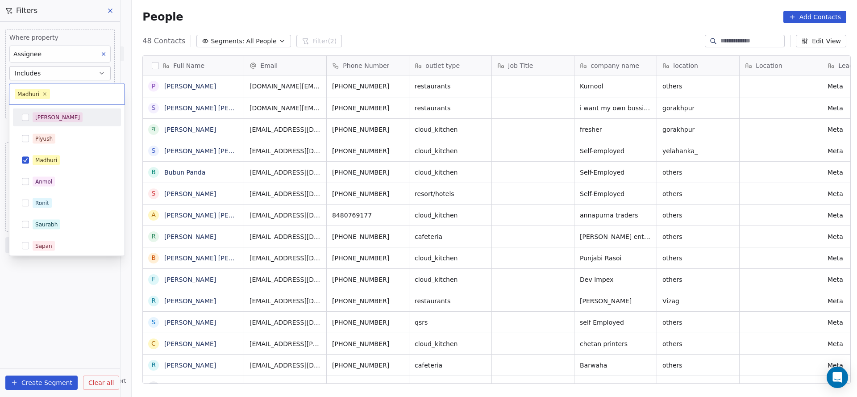
click at [76, 113] on div "Salim" at bounding box center [72, 118] width 79 height 10
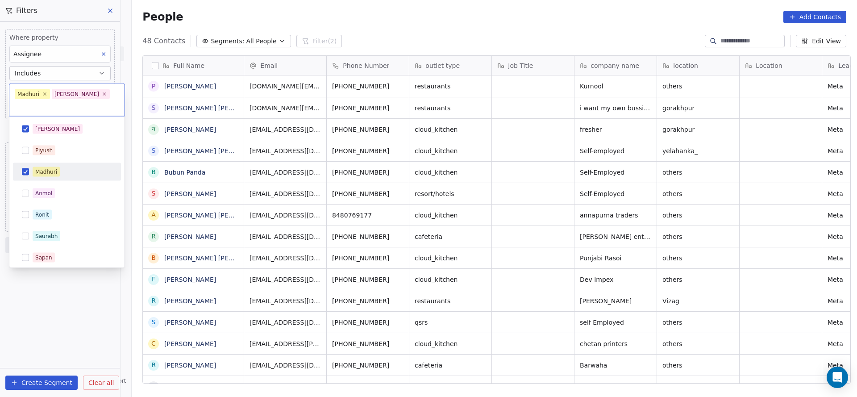
click at [62, 165] on div "Madhuri" at bounding box center [67, 172] width 101 height 14
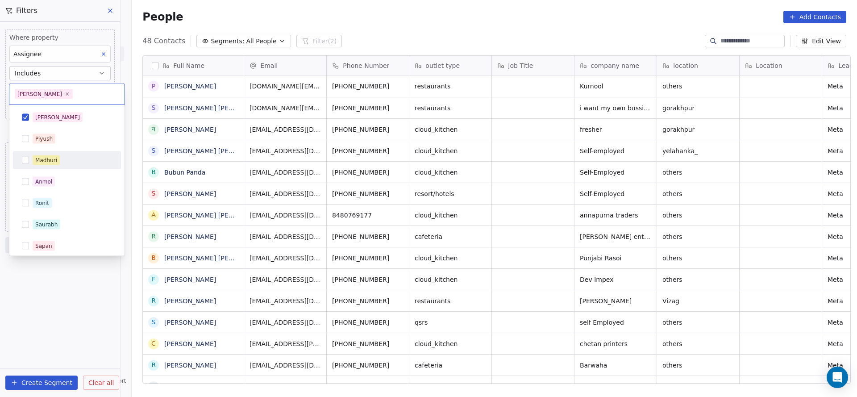
click at [488, 166] on html "On2Cook India Pvt. Ltd. Contacts People Marketing Workflows Campaigns Sales Pip…" at bounding box center [428, 198] width 857 height 397
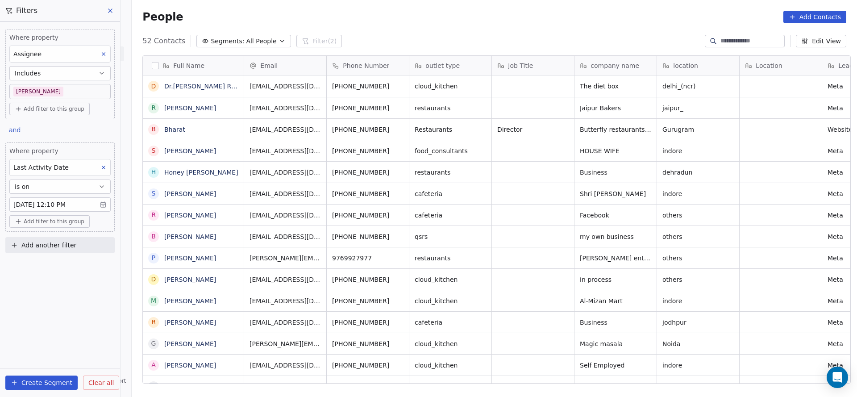
click at [73, 89] on body "On2Cook India Pvt. Ltd. Contacts People Marketing Workflows Campaigns Sales Pip…" at bounding box center [428, 198] width 857 height 397
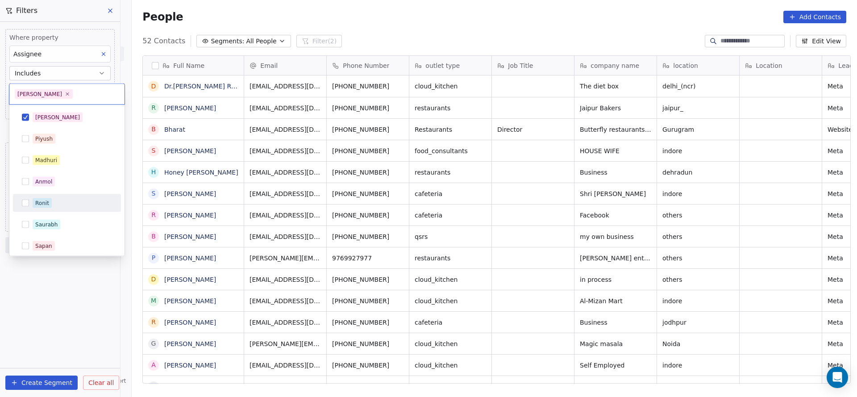
click at [66, 204] on div "Ronit" at bounding box center [72, 203] width 79 height 10
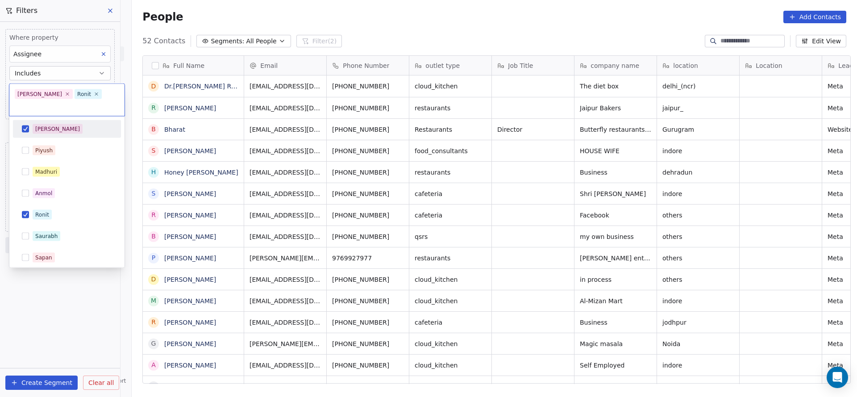
click at [86, 122] on div "Salim" at bounding box center [67, 129] width 101 height 14
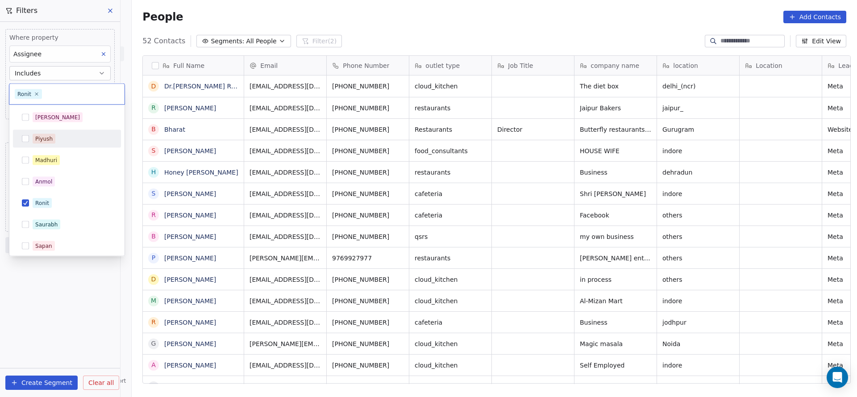
click at [227, 162] on html "On2Cook India Pvt. Ltd. Contacts People Marketing Workflows Campaigns Sales Pip…" at bounding box center [428, 198] width 857 height 397
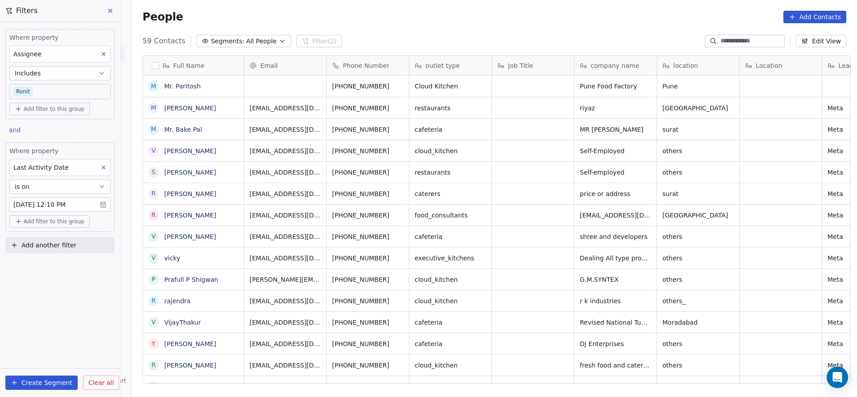
click at [69, 94] on body "On2Cook India Pvt. Ltd. Contacts People Marketing Workflows Campaigns Sales Pip…" at bounding box center [428, 198] width 857 height 397
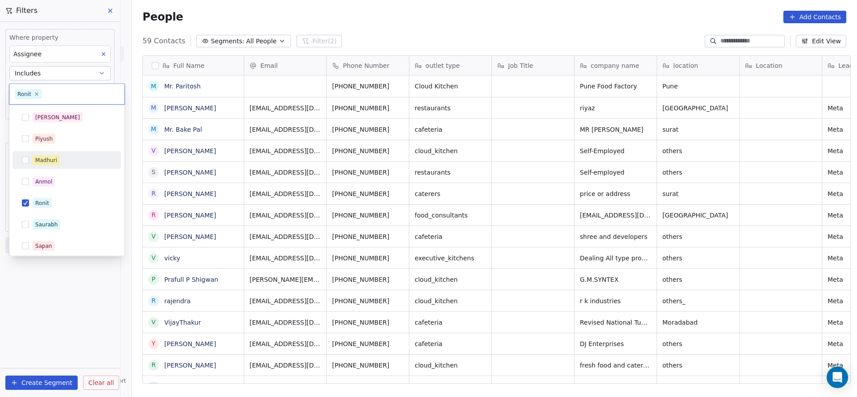
click at [52, 158] on div "Madhuri" at bounding box center [46, 160] width 22 height 8
click at [42, 204] on div "Ronit" at bounding box center [42, 203] width 14 height 8
click at [459, 204] on html "On2Cook India Pvt. Ltd. Contacts People Marketing Workflows Campaigns Sales Pip…" at bounding box center [428, 198] width 857 height 397
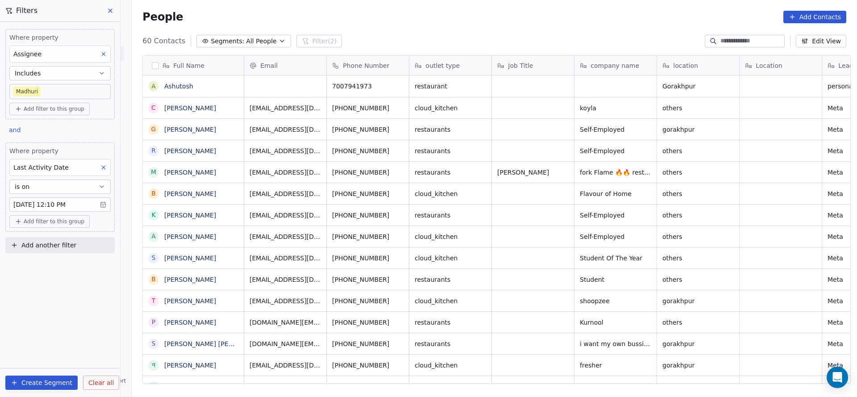
click at [84, 241] on button "Add another filter" at bounding box center [59, 245] width 109 height 16
click at [71, 256] on div "Contact properties Contact activity" at bounding box center [60, 272] width 108 height 36
click at [69, 264] on div "Contact properties" at bounding box center [60, 264] width 91 height 9
type input "***"
click at [63, 321] on div "Lead Status" at bounding box center [60, 325] width 91 height 9
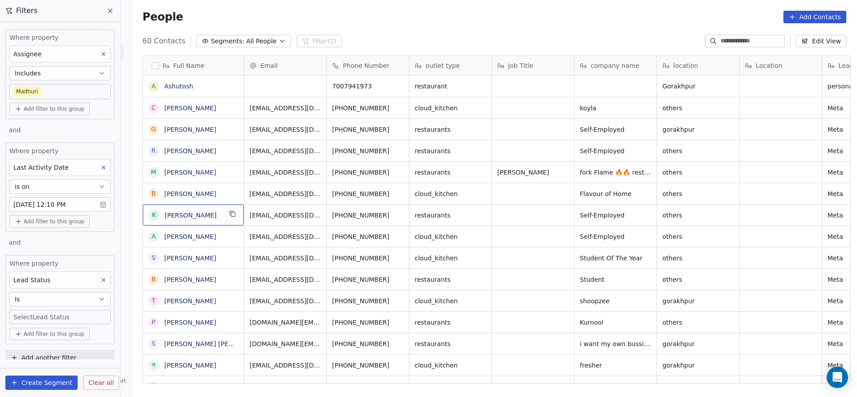
click at [78, 311] on body "On2Cook India Pvt. Ltd. Contacts People Marketing Workflows Campaigns Sales Pip…" at bounding box center [428, 198] width 857 height 397
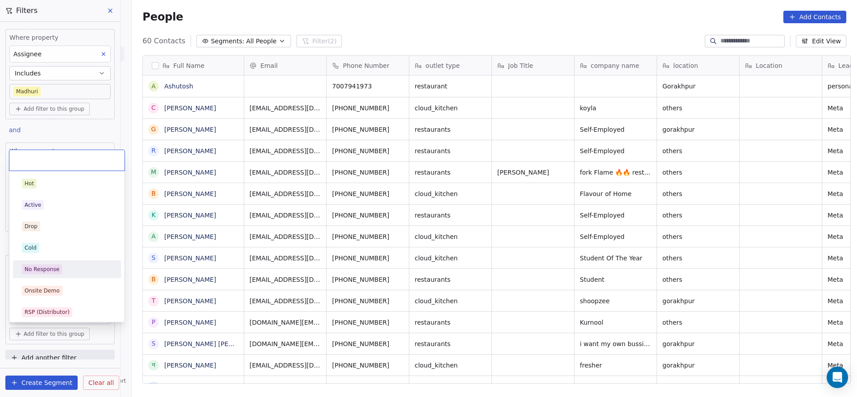
click at [80, 270] on div "No Response" at bounding box center [67, 269] width 90 height 10
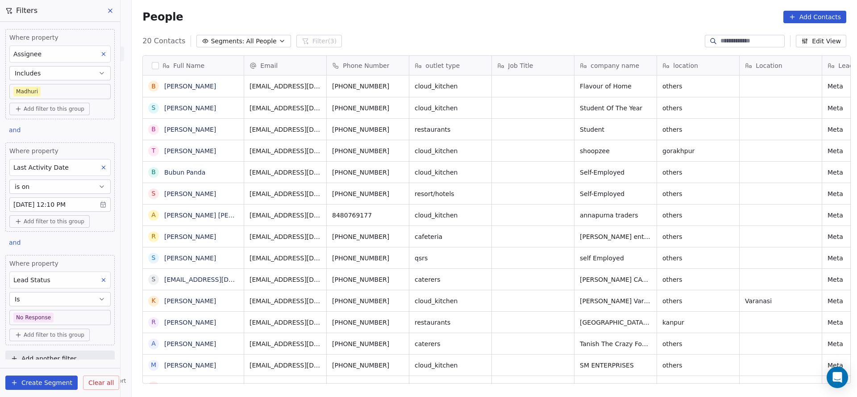
click at [55, 96] on body "On2Cook India Pvt. Ltd. Contacts People Marketing Workflows Campaigns Sales Pip…" at bounding box center [428, 198] width 857 height 397
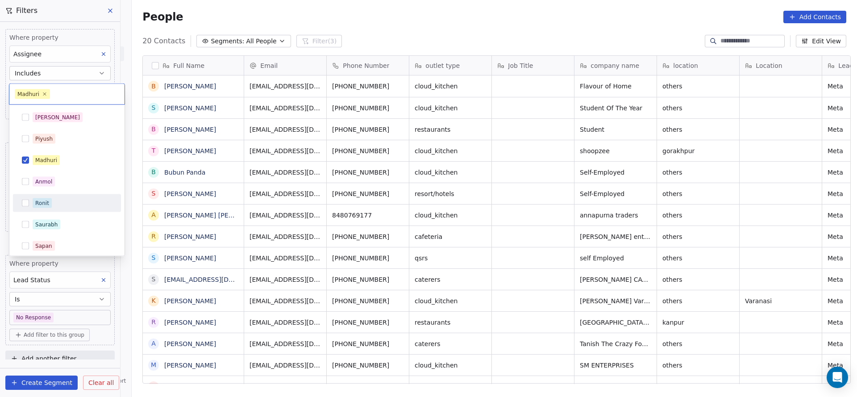
click at [63, 205] on div "Ronit" at bounding box center [72, 203] width 79 height 10
click at [24, 157] on button "Suggestions" at bounding box center [25, 160] width 7 height 7
click at [362, 201] on html "On2Cook India Pvt. Ltd. Contacts People Marketing Workflows Campaigns Sales Pip…" at bounding box center [428, 198] width 857 height 397
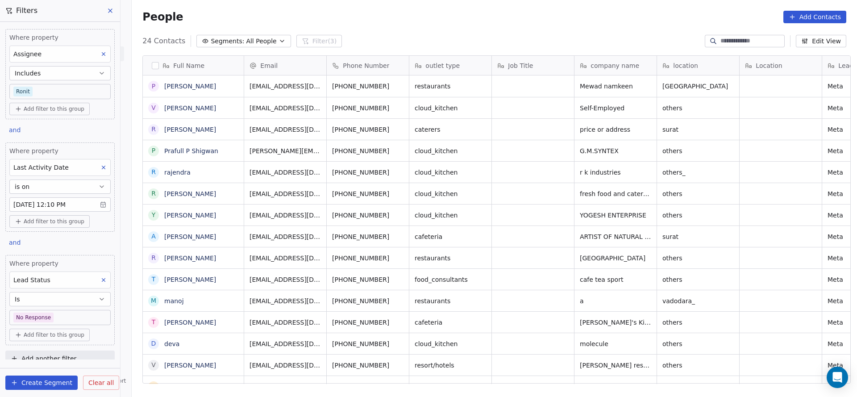
click at [56, 92] on body "On2Cook India Pvt. Ltd. Contacts People Marketing Workflows Campaigns Sales Pip…" at bounding box center [428, 198] width 857 height 397
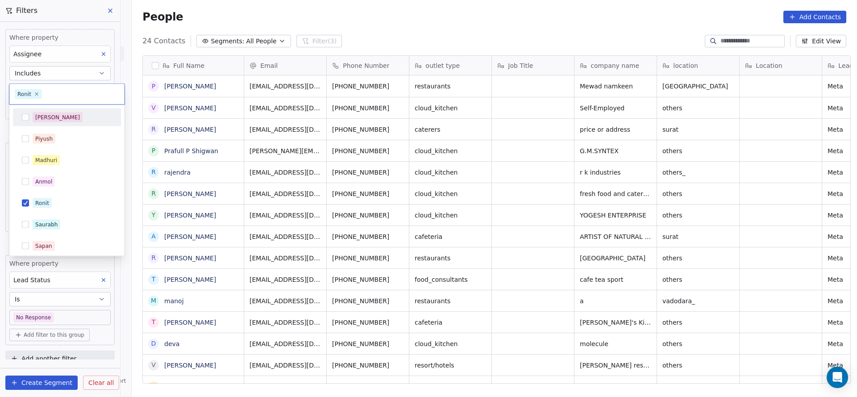
click at [69, 118] on div "Salim" at bounding box center [72, 118] width 79 height 10
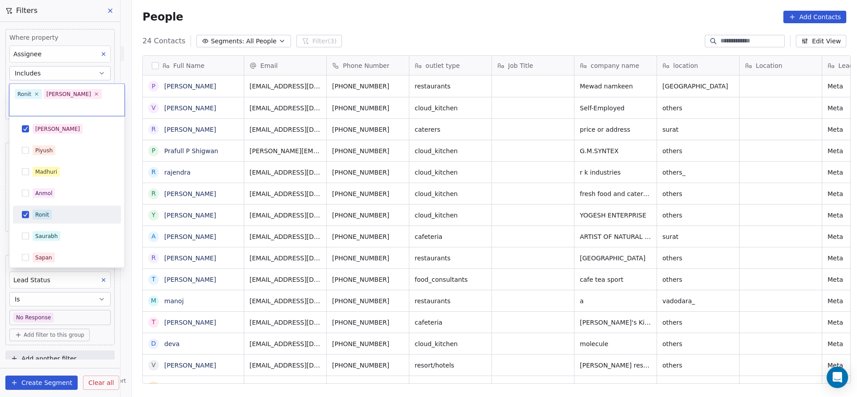
drag, startPoint x: 63, startPoint y: 198, endPoint x: 119, endPoint y: 192, distance: 56.6
click at [63, 210] on div "Ronit" at bounding box center [72, 215] width 79 height 10
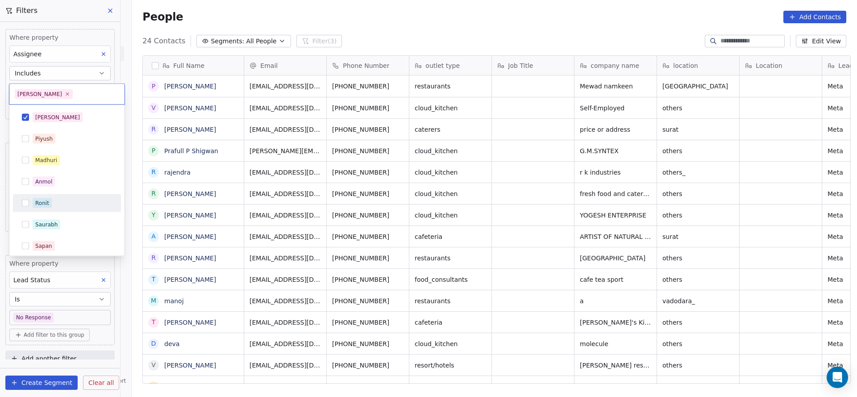
click at [198, 192] on html "On2Cook India Pvt. Ltd. Contacts People Marketing Workflows Campaigns Sales Pip…" at bounding box center [428, 198] width 857 height 397
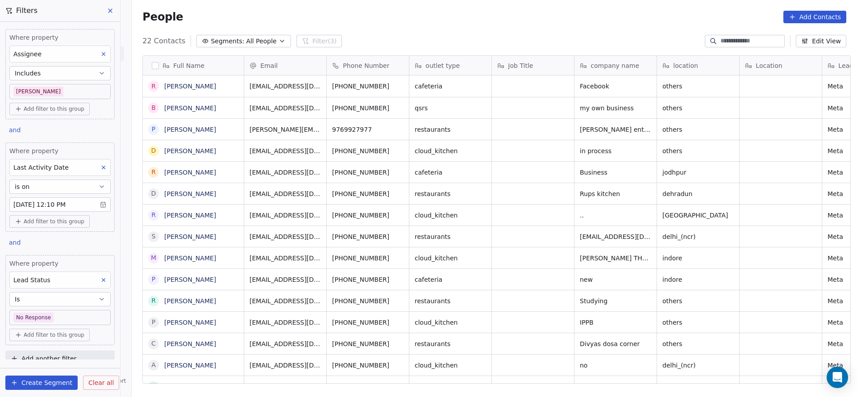
click at [48, 93] on body "On2Cook India Pvt. Ltd. Contacts People Marketing Workflows Campaigns Sales Pip…" at bounding box center [428, 198] width 857 height 397
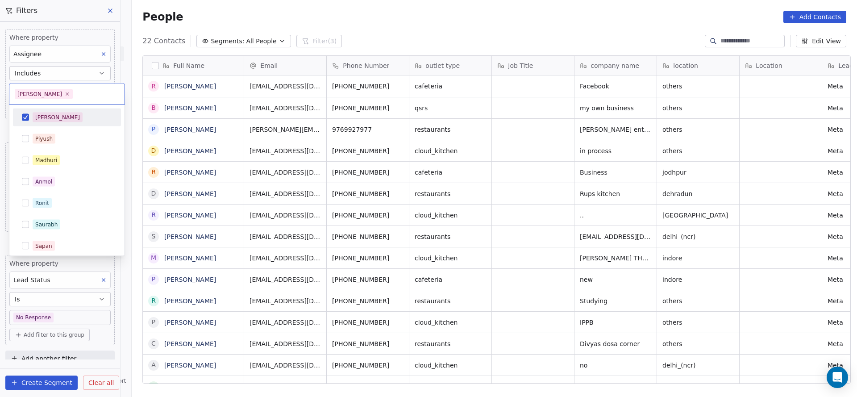
click at [43, 119] on div "Salim" at bounding box center [57, 117] width 45 height 8
click at [240, 159] on html "On2Cook India Pvt. Ltd. Contacts People Marketing Workflows Campaigns Sales Pip…" at bounding box center [428, 198] width 857 height 397
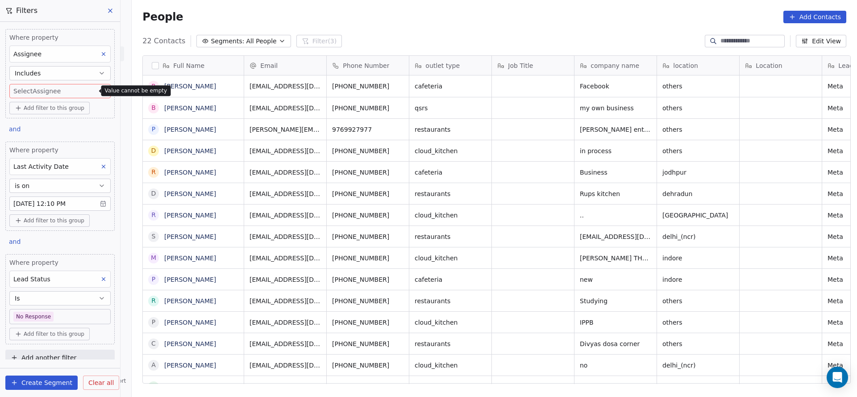
click at [68, 90] on body "On2Cook India Pvt. Ltd. Contacts People Marketing Workflows Campaigns Sales Pip…" at bounding box center [428, 198] width 857 height 397
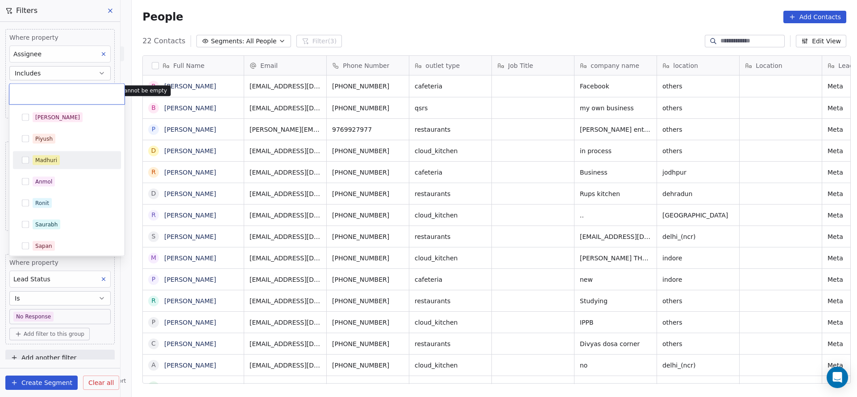
click at [59, 158] on div "Madhuri" at bounding box center [72, 160] width 79 height 10
click at [186, 142] on html "On2Cook India Pvt. Ltd. Contacts People Marketing Workflows Campaigns Sales Pip…" at bounding box center [428, 198] width 857 height 397
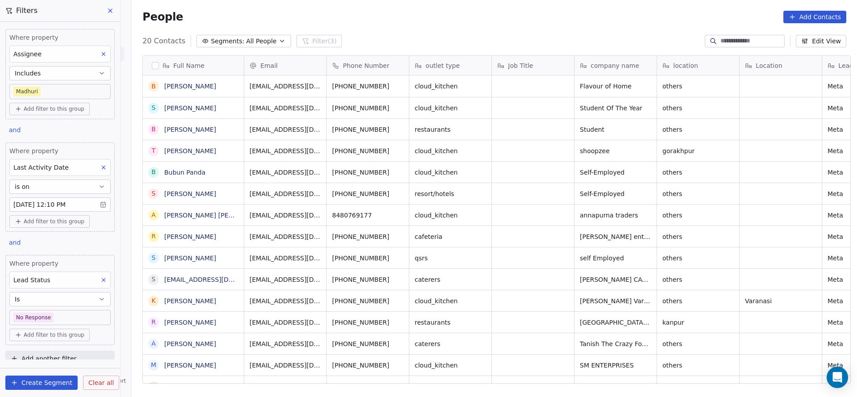
click at [60, 91] on body "On2Cook India Pvt. Ltd. Contacts People Marketing Workflows Campaigns Sales Pip…" at bounding box center [428, 198] width 857 height 397
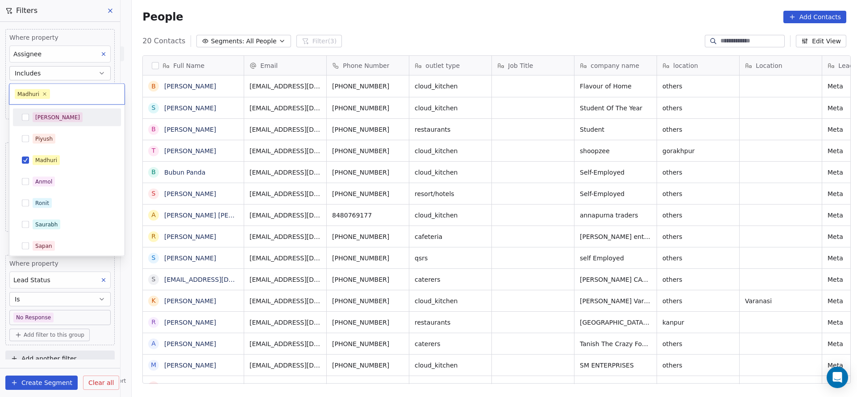
click at [60, 118] on div "Salim" at bounding box center [72, 118] width 79 height 10
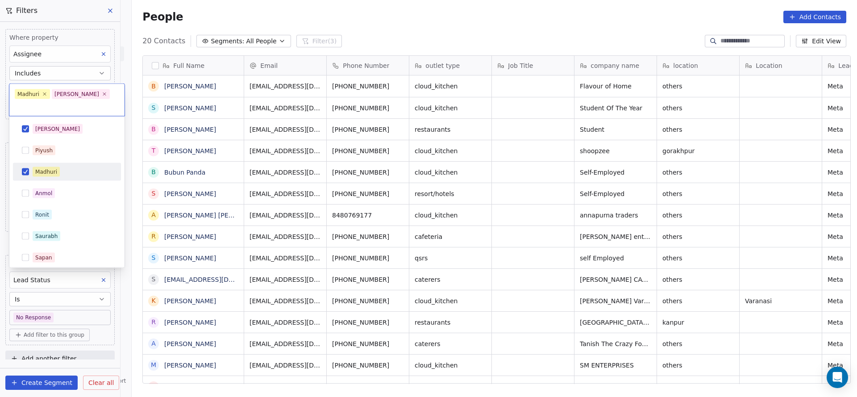
click at [62, 167] on div "Madhuri" at bounding box center [72, 172] width 79 height 10
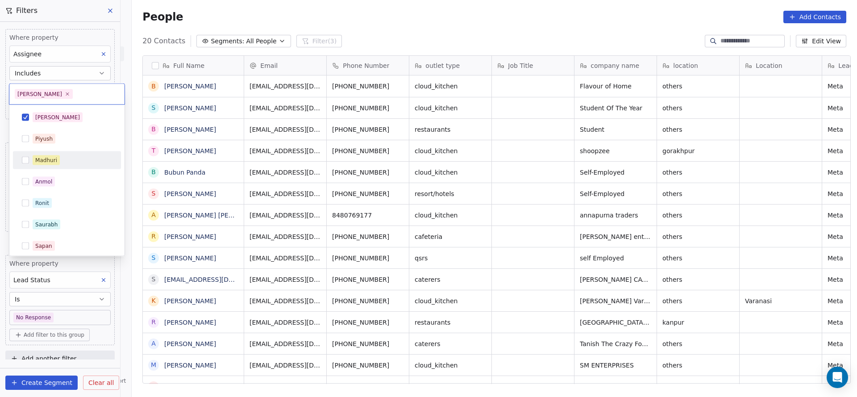
click at [179, 137] on html "On2Cook India Pvt. Ltd. Contacts People Marketing Workflows Campaigns Sales Pip…" at bounding box center [428, 198] width 857 height 397
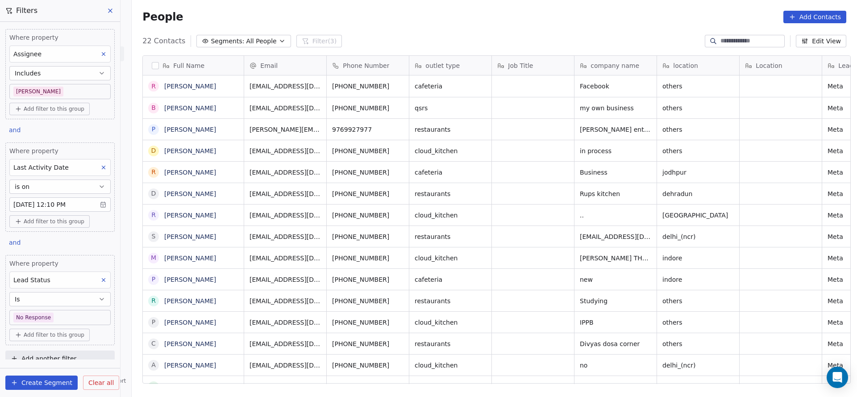
click at [98, 274] on button at bounding box center [104, 280] width 12 height 12
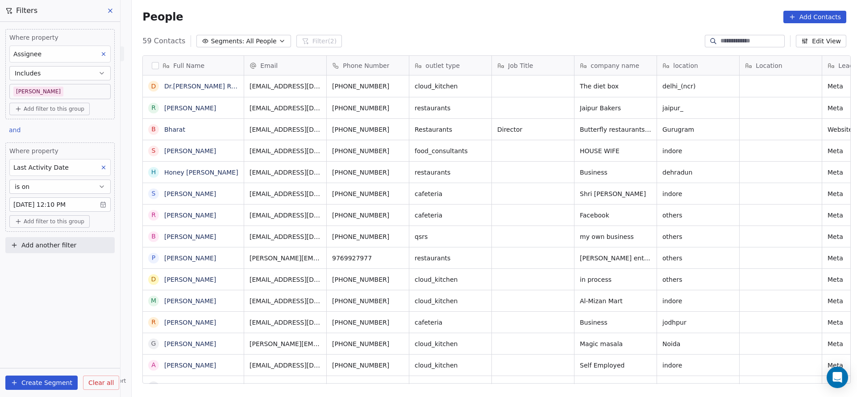
click at [58, 90] on body "On2Cook India Pvt. Ltd. Contacts People Marketing Workflows Campaigns Sales Pip…" at bounding box center [428, 198] width 857 height 397
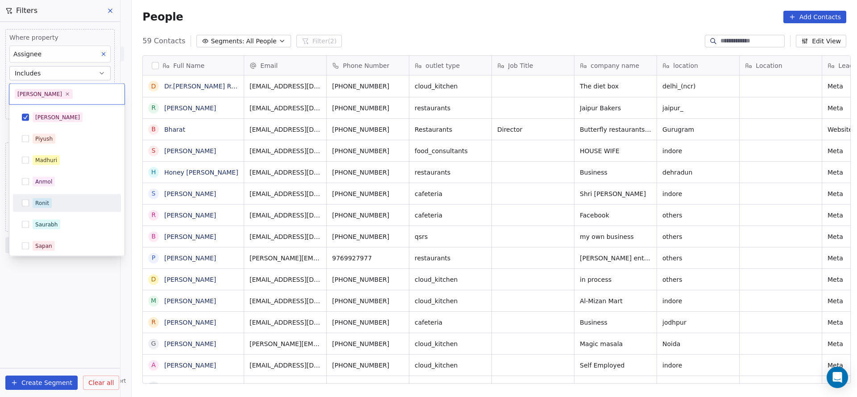
click at [59, 198] on div "Ronit" at bounding box center [72, 203] width 79 height 10
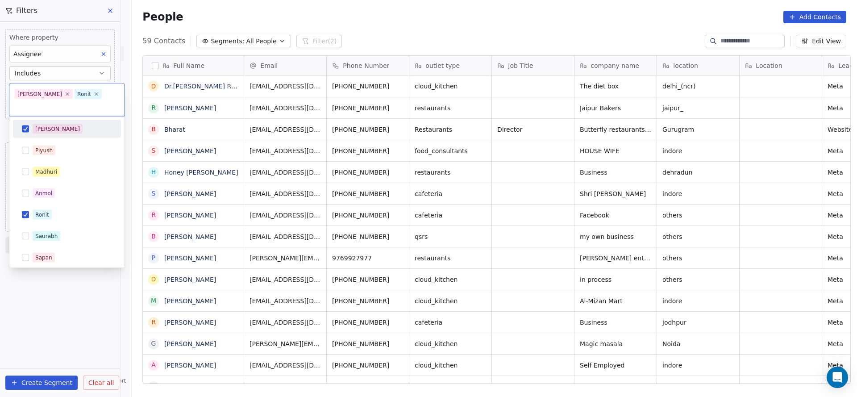
click at [71, 122] on div "Salim" at bounding box center [67, 129] width 101 height 14
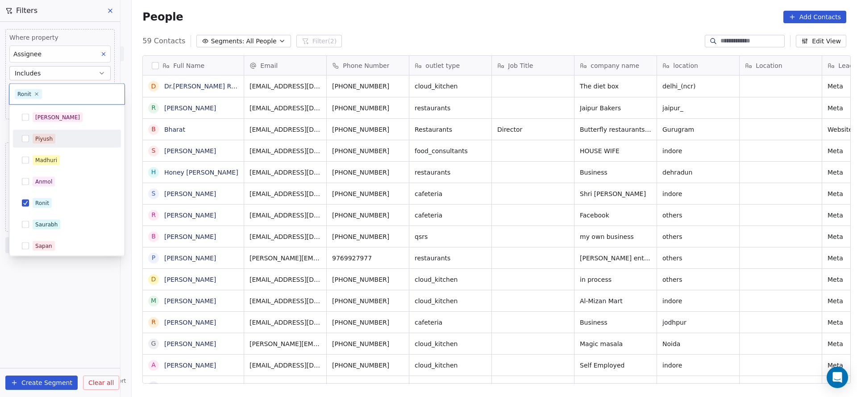
click at [389, 171] on html "On2Cook India Pvt. Ltd. Contacts People Marketing Workflows Campaigns Sales Pip…" at bounding box center [428, 198] width 857 height 397
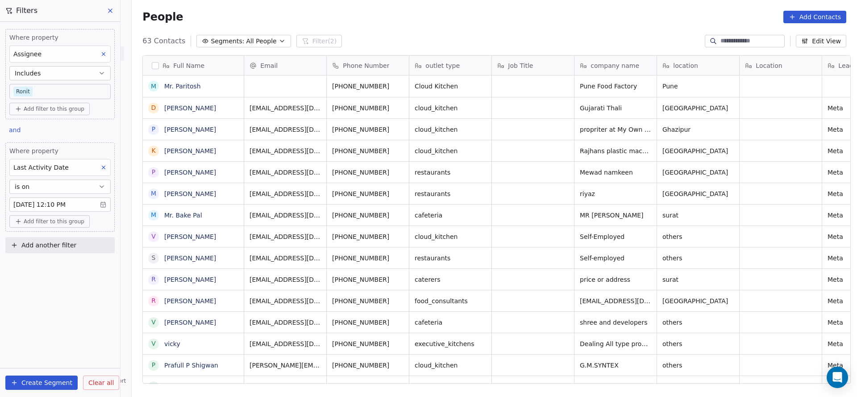
click at [68, 203] on body "On2Cook India Pvt. Ltd. Contacts People Marketing Workflows Campaigns Sales Pip…" at bounding box center [428, 198] width 857 height 397
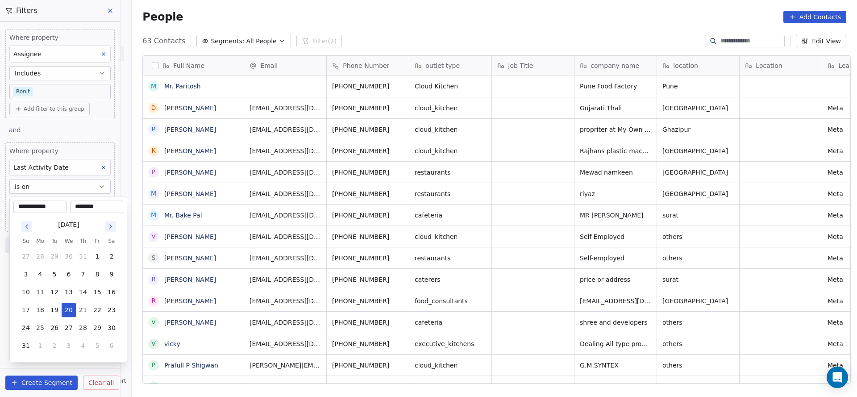
click at [111, 166] on html "On2Cook India Pvt. Ltd. Contacts People Marketing Workflows Campaigns Sales Pip…" at bounding box center [428, 198] width 857 height 397
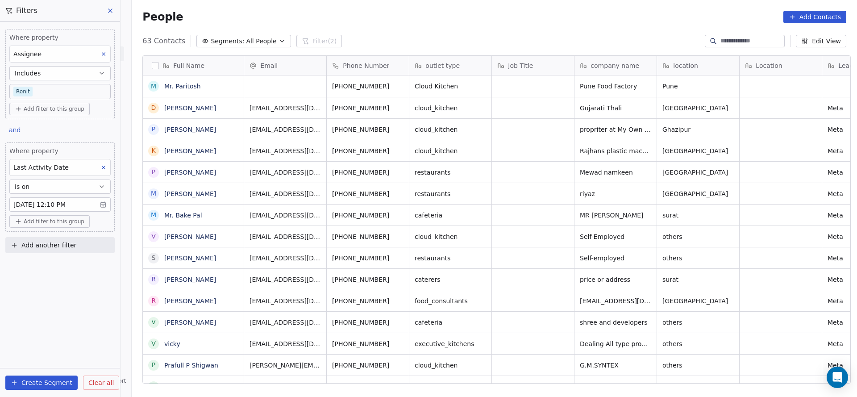
click at [106, 166] on icon at bounding box center [103, 167] width 6 height 6
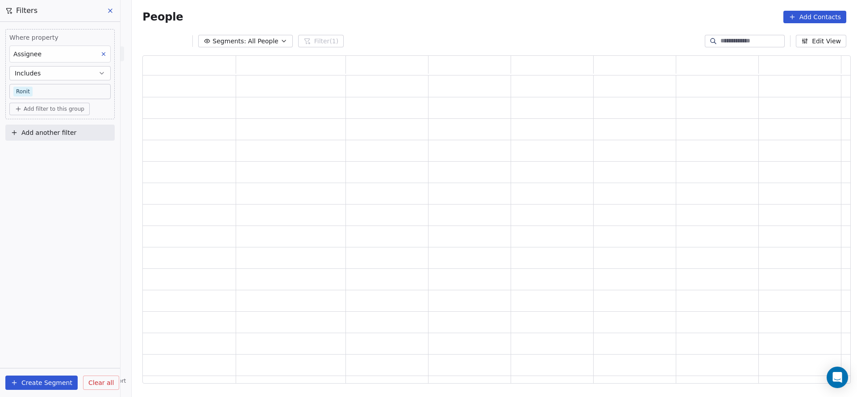
scroll to position [317, 698]
click at [91, 133] on button "Add another filter" at bounding box center [59, 133] width 109 height 16
click at [81, 155] on div "Contact properties" at bounding box center [60, 152] width 91 height 9
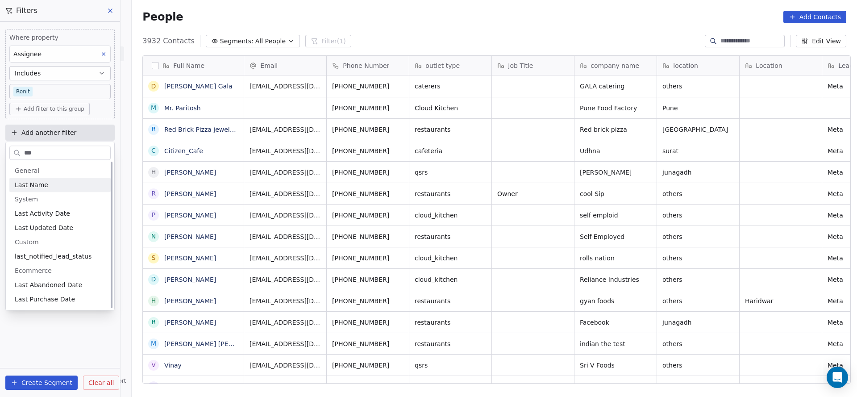
scroll to position [0, 0]
type input "***"
click at [63, 213] on span "Last Activity Date" at bounding box center [42, 213] width 55 height 9
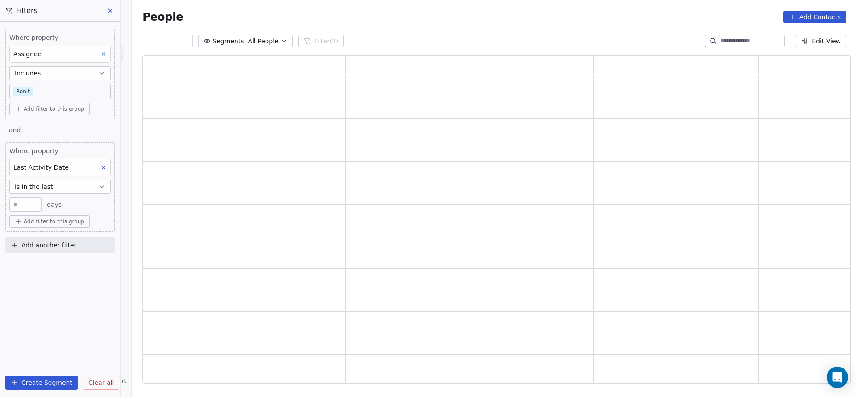
scroll to position [317, 698]
click at [89, 179] on button "is in the last" at bounding box center [59, 186] width 101 height 14
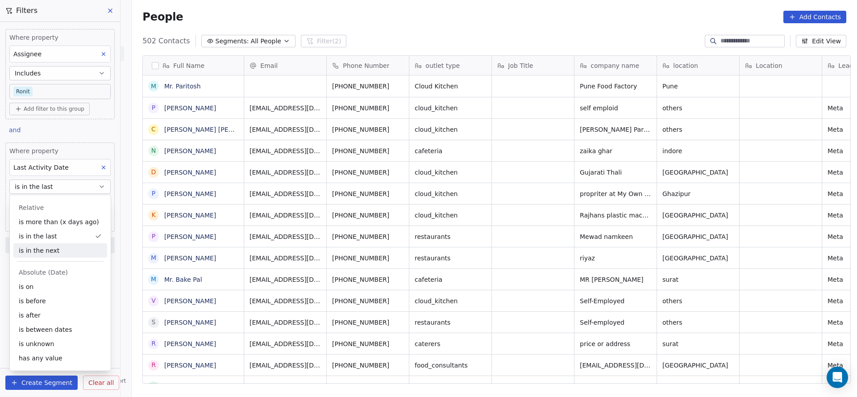
scroll to position [339, 719]
click at [58, 281] on div "is on" at bounding box center [60, 286] width 94 height 14
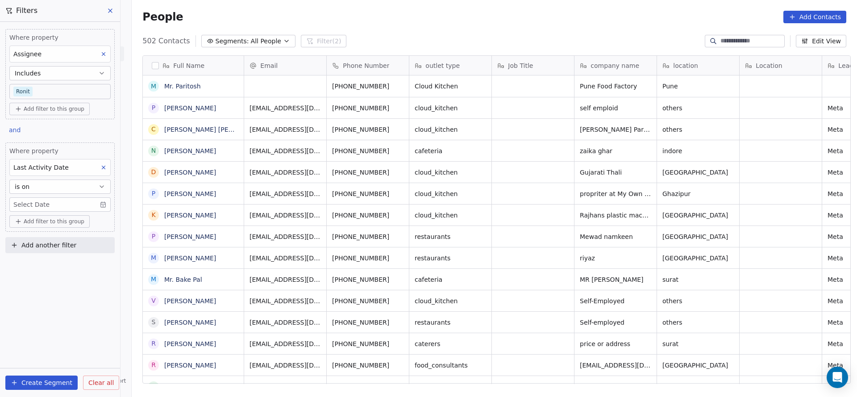
click at [73, 202] on body "On2Cook India Pvt. Ltd. Contacts People Marketing Workflows Campaigns Sales Pip…" at bounding box center [428, 198] width 857 height 397
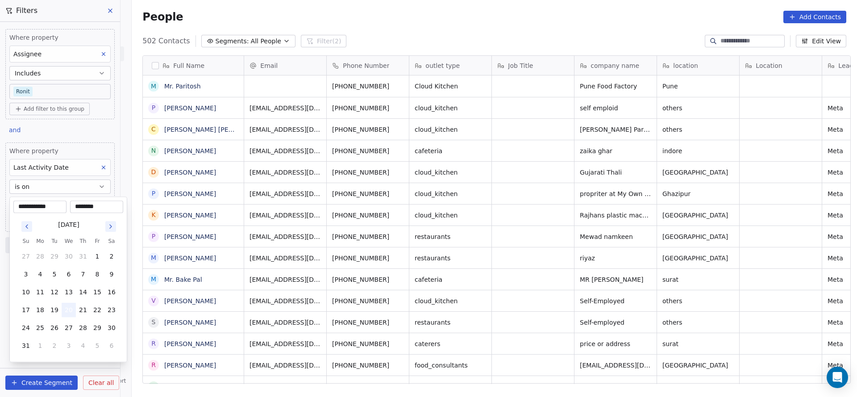
click at [70, 304] on button "20" at bounding box center [69, 310] width 14 height 14
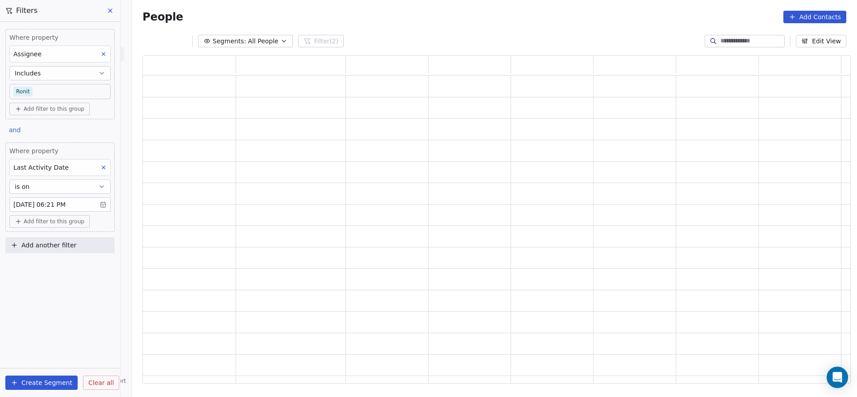
click at [346, 254] on html "On2Cook India Pvt. Ltd. Contacts People Marketing Workflows Campaigns Sales Pip…" at bounding box center [428, 198] width 857 height 397
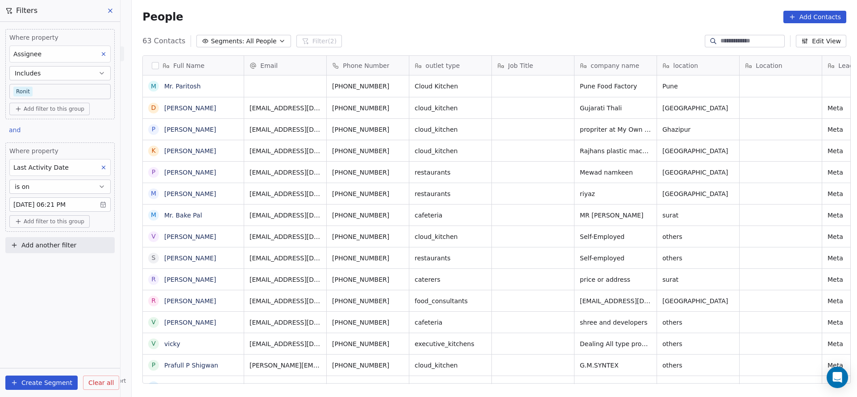
click at [27, 246] on span "Add another filter" at bounding box center [48, 245] width 55 height 9
click at [36, 267] on span "Contact properties" at bounding box center [44, 264] width 58 height 9
type input "****"
click at [70, 329] on div "Lead Status" at bounding box center [60, 325] width 91 height 9
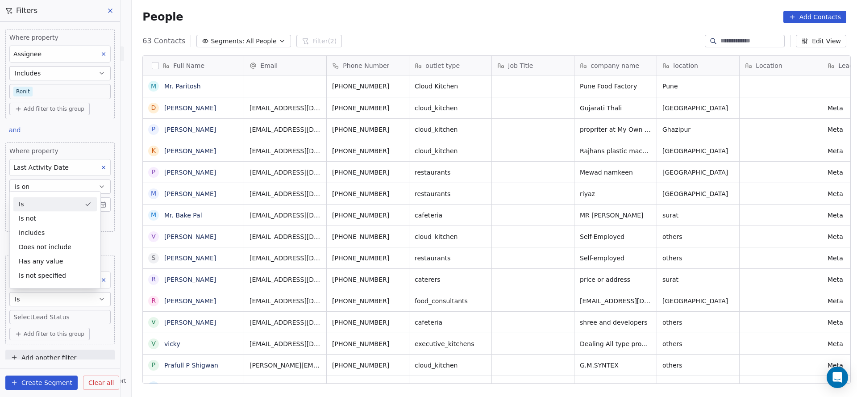
click at [58, 205] on div "Is" at bounding box center [54, 204] width 83 height 14
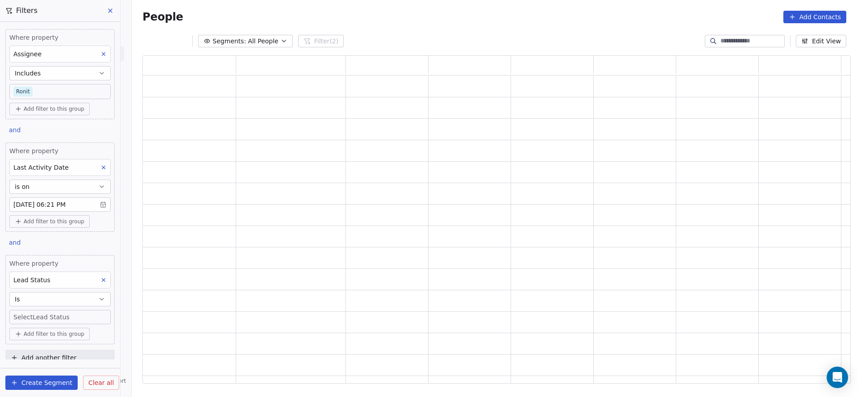
scroll to position [317, 698]
click at [71, 314] on body "On2Cook India Pvt. Ltd. Contacts People Marketing Workflows Campaigns Sales Pip…" at bounding box center [428, 198] width 857 height 397
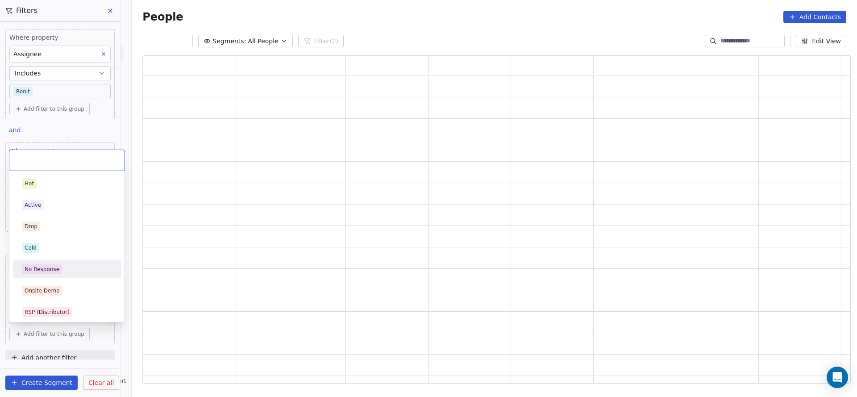
click at [72, 269] on div "No Response" at bounding box center [67, 269] width 90 height 10
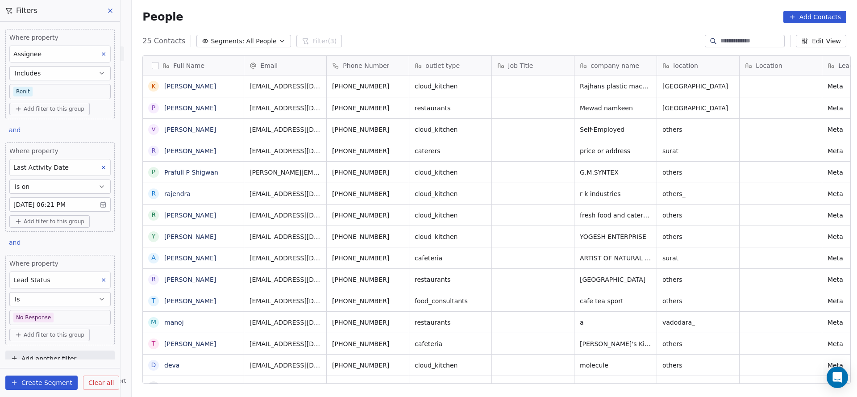
scroll to position [339, 719]
click at [50, 93] on body "On2Cook India Pvt. Ltd. Contacts People Marketing Workflows Campaigns Sales Pip…" at bounding box center [428, 198] width 857 height 397
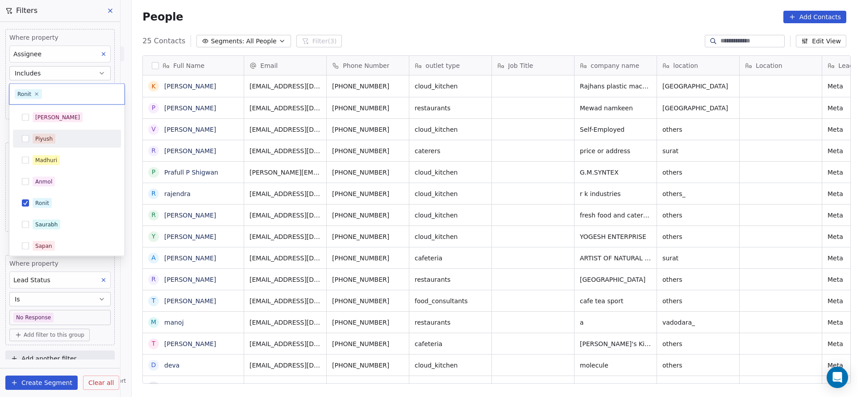
click at [56, 146] on div "Piyush" at bounding box center [67, 139] width 108 height 18
click at [56, 157] on span "Madhuri" at bounding box center [46, 160] width 27 height 10
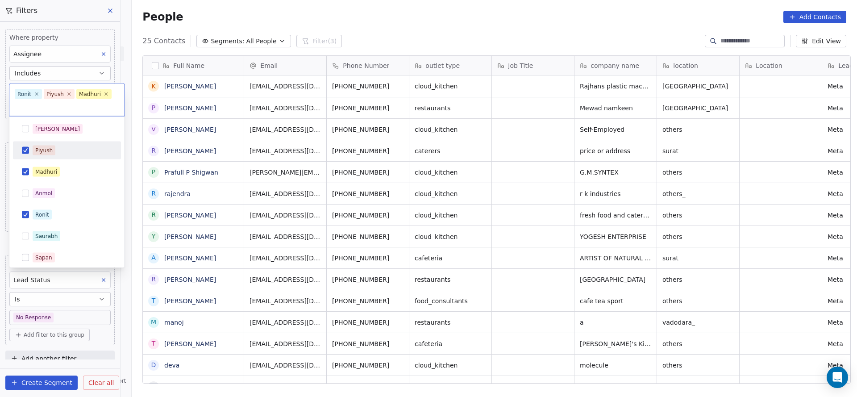
click at [52, 146] on span "Piyush" at bounding box center [44, 151] width 23 height 10
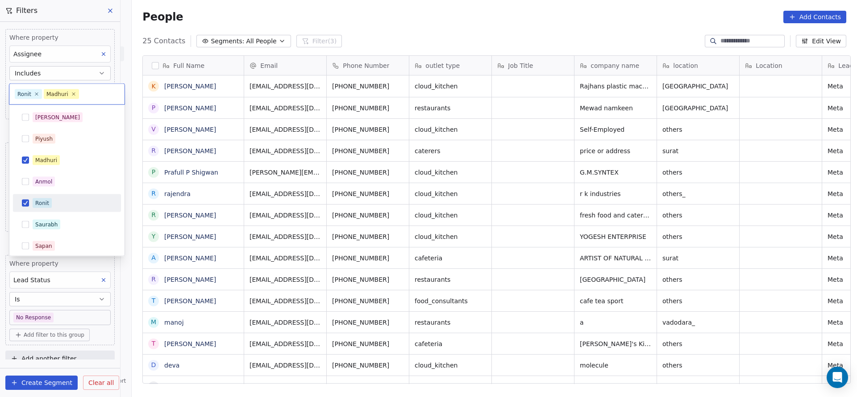
click at [53, 204] on div "Ronit" at bounding box center [72, 203] width 79 height 10
click at [311, 203] on html "On2Cook India Pvt. Ltd. Contacts People Marketing Workflows Campaigns Sales Pip…" at bounding box center [428, 198] width 857 height 397
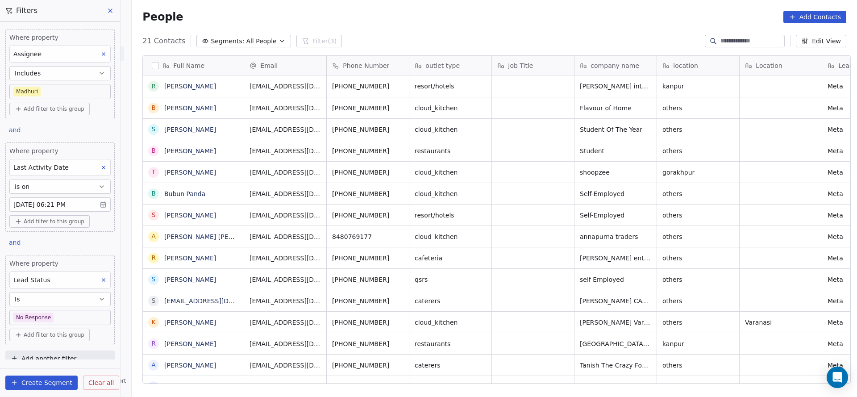
click at [98, 281] on button at bounding box center [104, 280] width 12 height 12
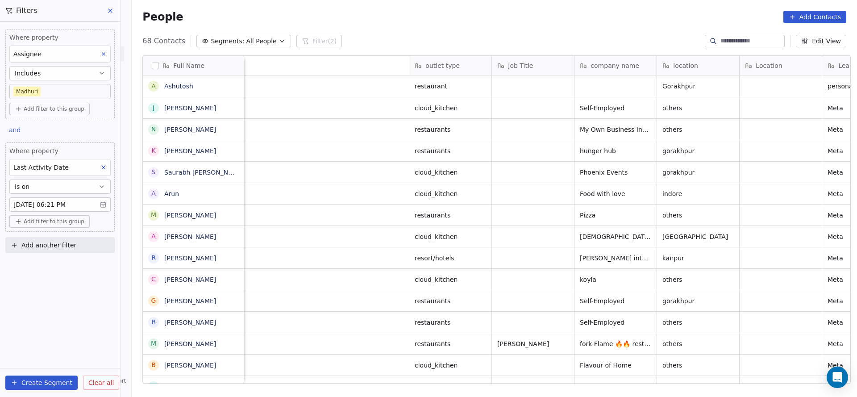
scroll to position [0, 550]
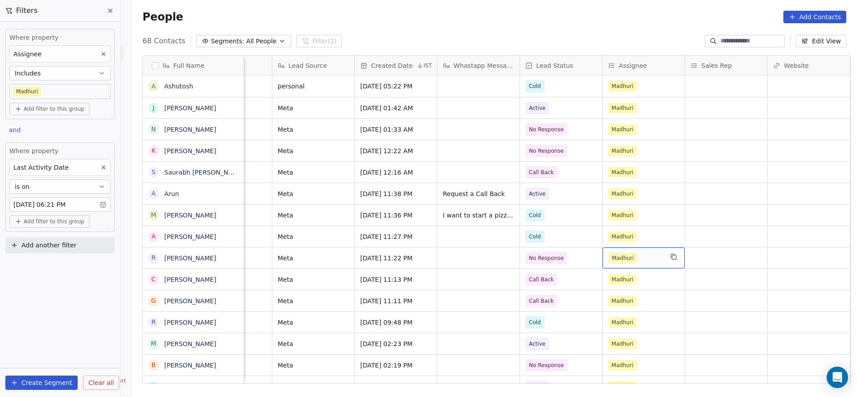
click at [93, 291] on div "Where property Assignee Includes Madhuri Add filter to this group and Where pro…" at bounding box center [60, 209] width 120 height 375
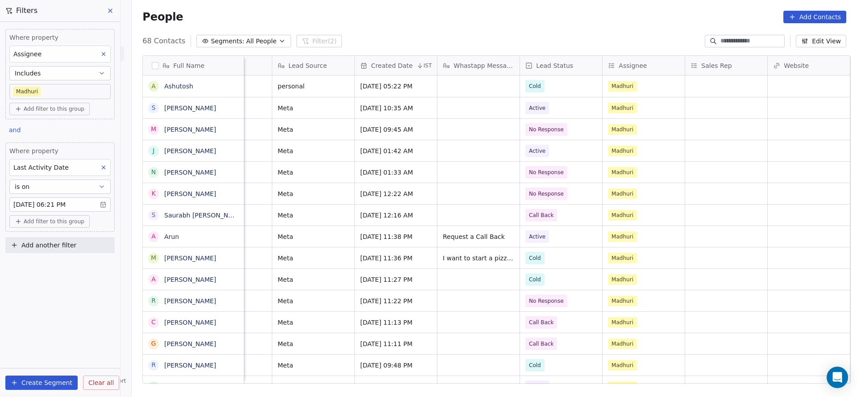
click at [108, 163] on button at bounding box center [104, 168] width 12 height 12
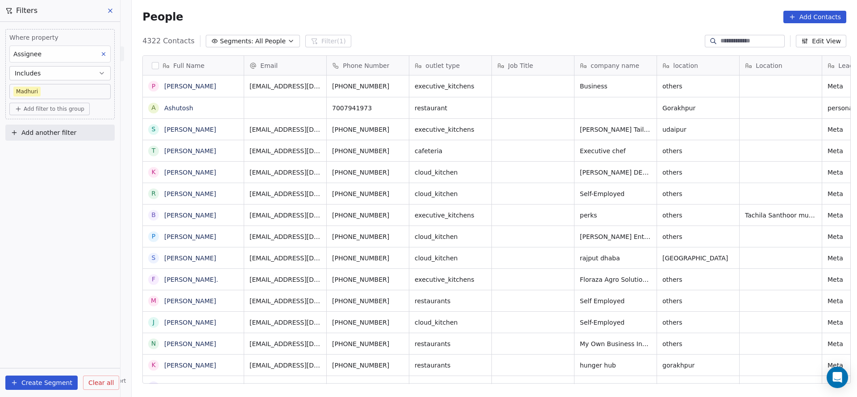
scroll to position [339, 719]
click at [67, 128] on span "Add another filter" at bounding box center [48, 132] width 55 height 9
click at [66, 151] on span "Contact properties" at bounding box center [44, 152] width 58 height 9
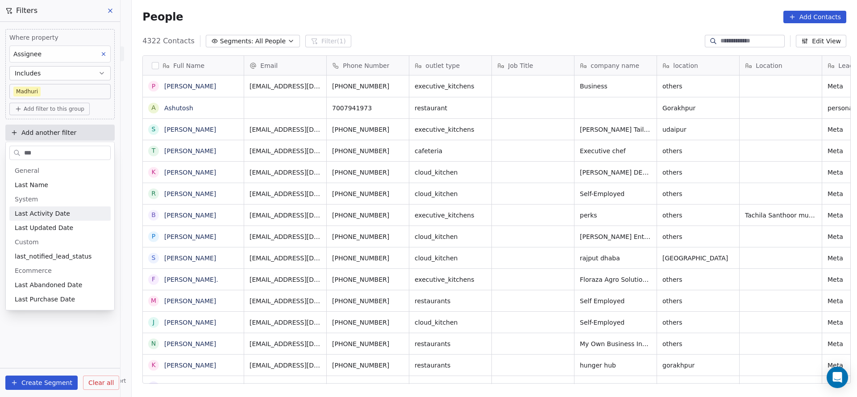
type input "***"
click at [79, 211] on div "Last Activity Date" at bounding box center [60, 213] width 91 height 9
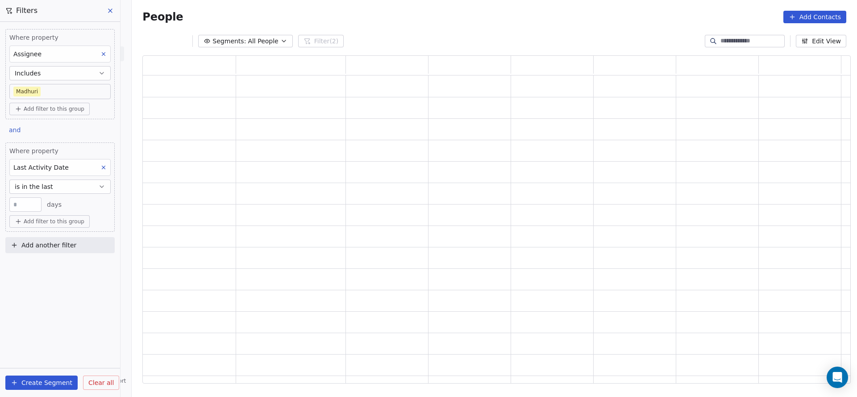
scroll to position [317, 698]
click at [60, 186] on button "is in the last" at bounding box center [59, 186] width 101 height 14
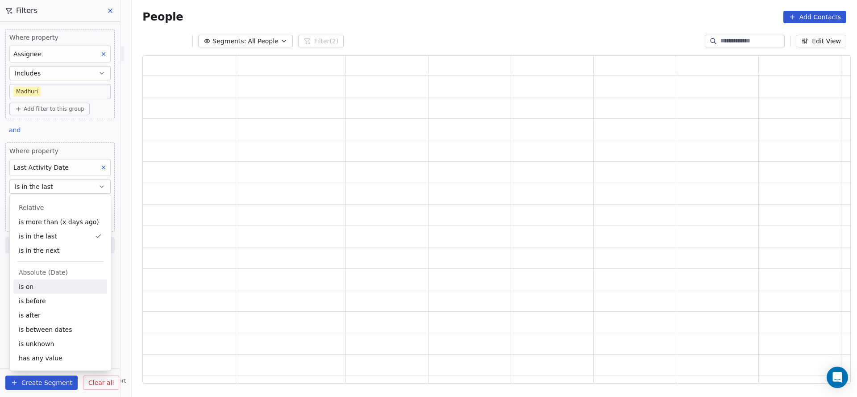
click at [54, 284] on div "is on" at bounding box center [60, 286] width 94 height 14
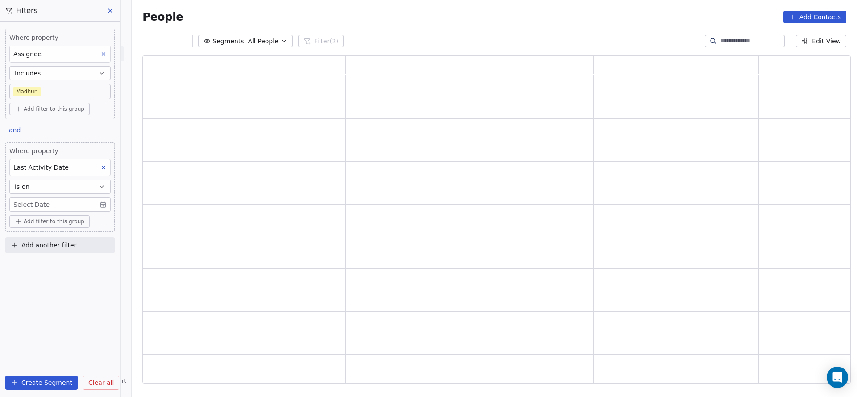
click at [73, 203] on body "On2Cook India Pvt. Ltd. Contacts People Marketing Workflows Campaigns Sales Pip…" at bounding box center [428, 198] width 857 height 397
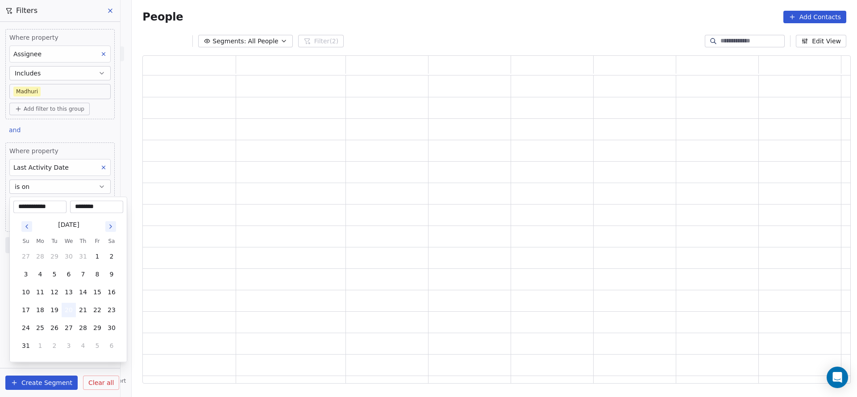
drag, startPoint x: 68, startPoint y: 307, endPoint x: 248, endPoint y: 269, distance: 183.4
click at [67, 307] on button "20" at bounding box center [69, 310] width 14 height 14
click at [322, 247] on html "**********" at bounding box center [428, 198] width 857 height 397
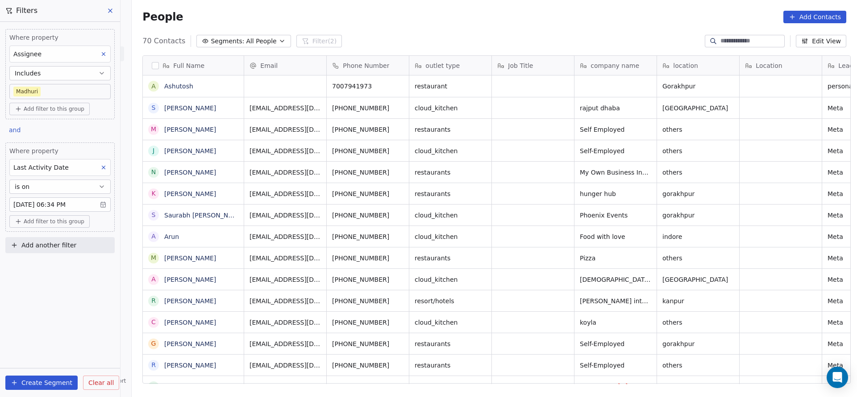
scroll to position [339, 719]
click at [98, 96] on body "On2Cook India Pvt. Ltd. Contacts People Marketing Workflows Campaigns Sales Pip…" at bounding box center [428, 198] width 857 height 397
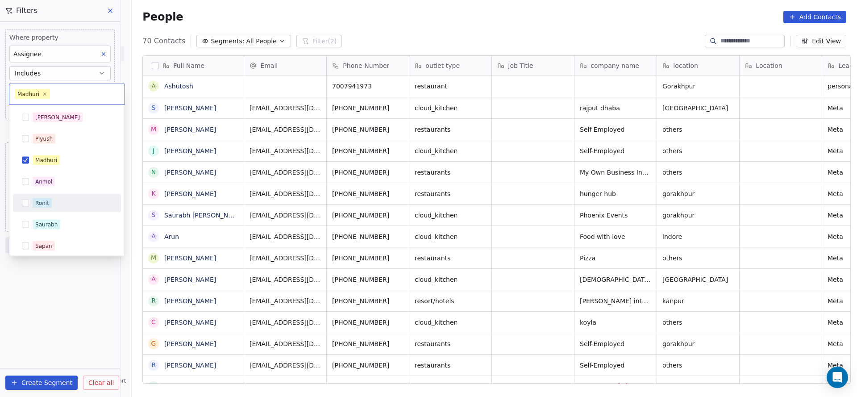
click at [74, 208] on div "Ronit" at bounding box center [67, 203] width 101 height 14
click at [79, 166] on div "Madhuri" at bounding box center [67, 160] width 101 height 14
click at [257, 173] on html "On2Cook India Pvt. Ltd. Contacts People Marketing Workflows Campaigns Sales Pip…" at bounding box center [428, 198] width 857 height 397
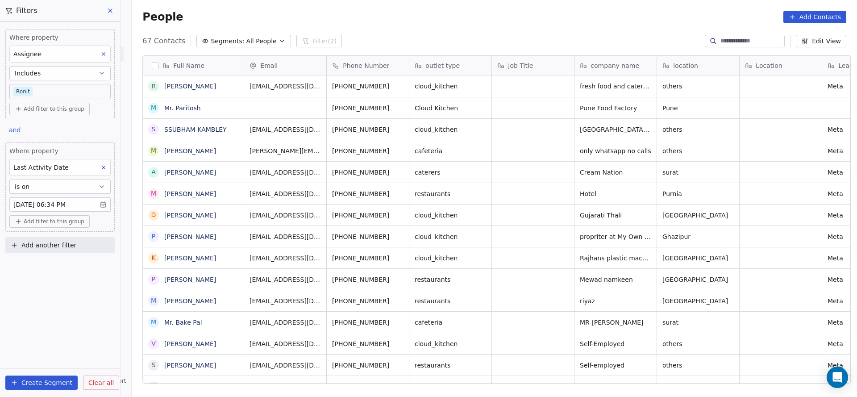
click at [85, 95] on body "On2Cook India Pvt. Ltd. Contacts People Marketing Workflows Campaigns Sales Pip…" at bounding box center [428, 198] width 857 height 397
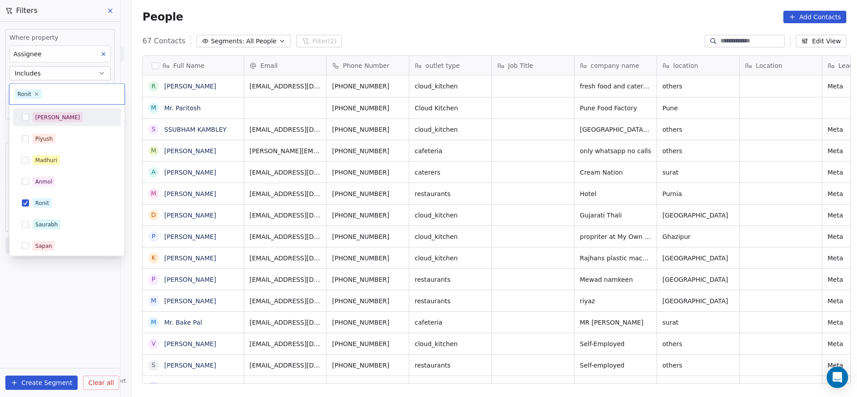
click at [71, 121] on div "Salim" at bounding box center [72, 118] width 79 height 10
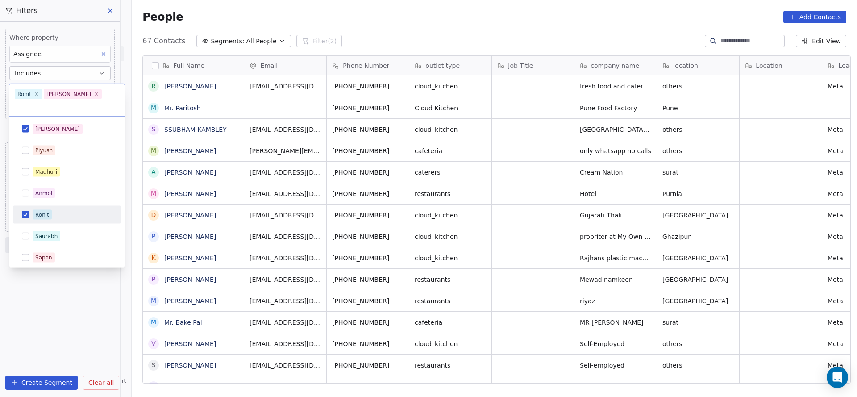
drag, startPoint x: 46, startPoint y: 203, endPoint x: 168, endPoint y: 172, distance: 126.1
click at [48, 211] on div "Ronit" at bounding box center [42, 215] width 14 height 8
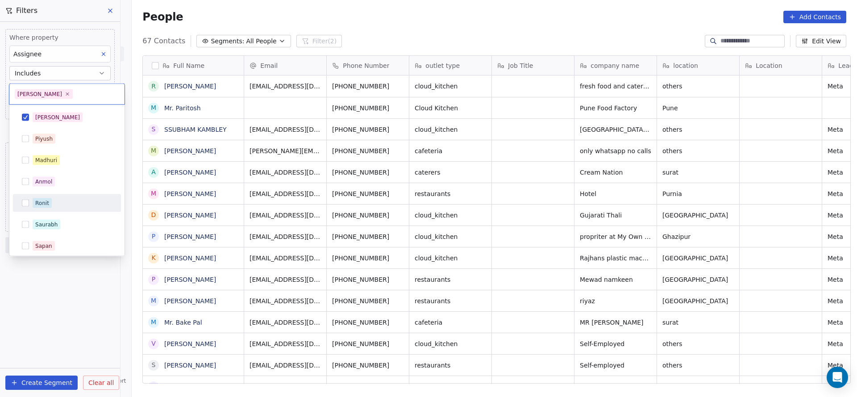
click at [309, 151] on html "On2Cook India Pvt. Ltd. Contacts People Marketing Workflows Campaigns Sales Pip…" at bounding box center [428, 198] width 857 height 397
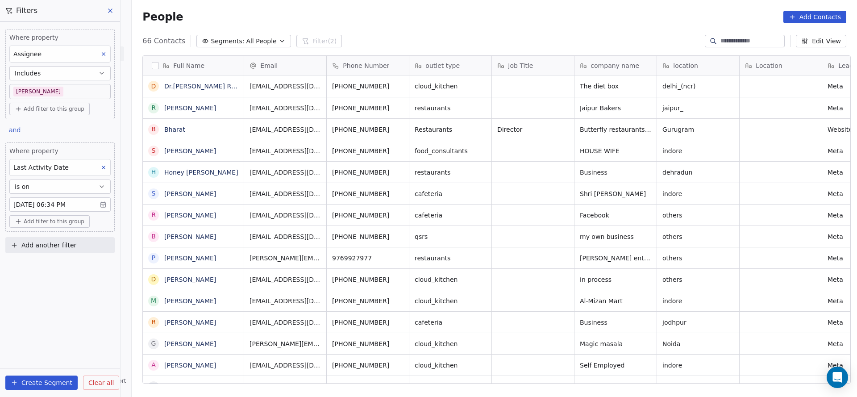
click at [98, 247] on button "Add another filter" at bounding box center [59, 245] width 109 height 16
click at [74, 265] on div "Contact properties" at bounding box center [60, 264] width 91 height 9
type input "***"
click at [62, 324] on div "Lead Status" at bounding box center [60, 325] width 91 height 9
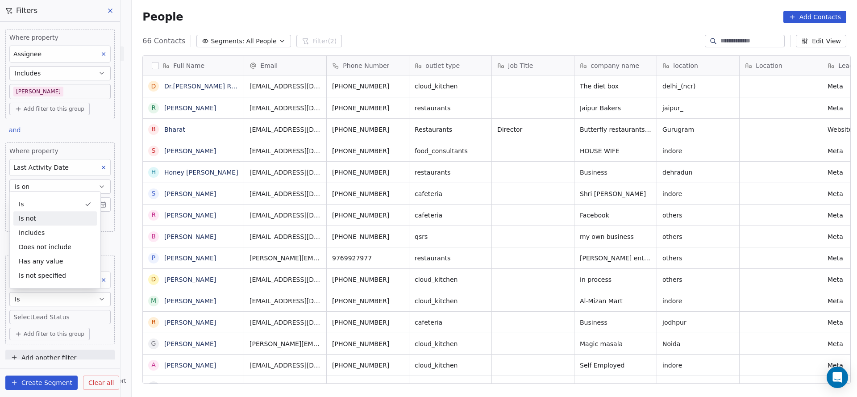
click at [62, 211] on div "Is not" at bounding box center [54, 218] width 83 height 14
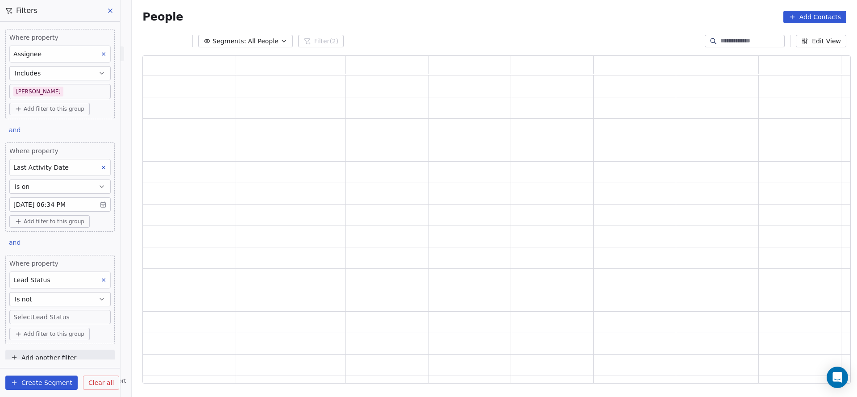
scroll to position [317, 698]
click at [46, 296] on button "Is not" at bounding box center [59, 299] width 101 height 14
click at [76, 196] on div "Is Is not Includes Does not include Has any value Is not specified" at bounding box center [55, 239] width 92 height 97
click at [88, 205] on div "Is" at bounding box center [54, 204] width 83 height 14
click at [78, 304] on button "Is" at bounding box center [59, 299] width 101 height 14
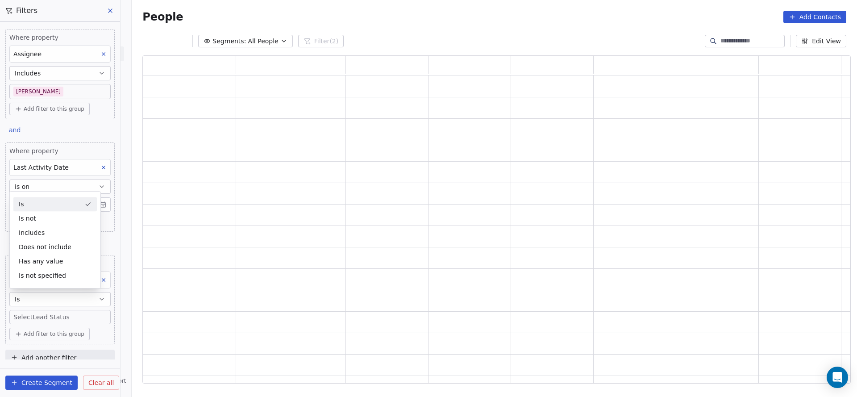
click at [78, 310] on body "On2Cook India Pvt. Ltd. Contacts People Marketing Workflows Campaigns Sales Pip…" at bounding box center [428, 198] width 857 height 397
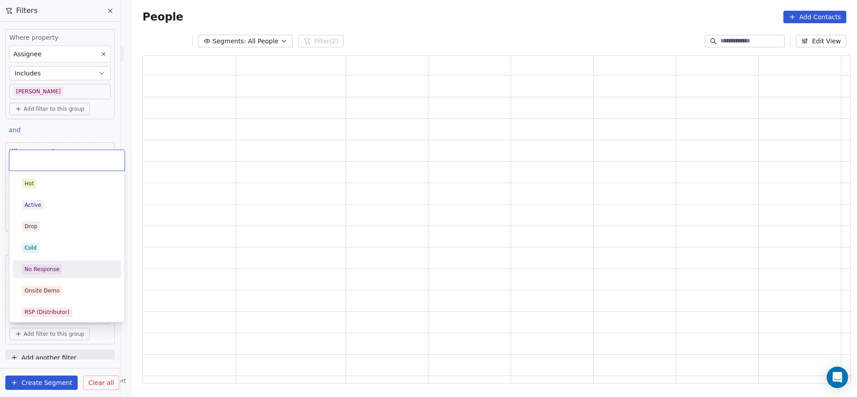
click at [71, 261] on div "No Response" at bounding box center [67, 269] width 108 height 18
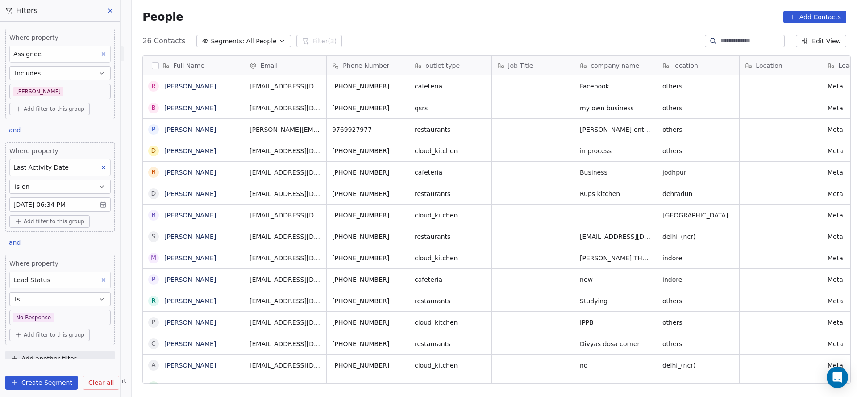
scroll to position [339, 719]
click at [79, 314] on body "On2Cook India Pvt. Ltd. Contacts People Marketing Workflows Campaigns Sales Pip…" at bounding box center [428, 198] width 857 height 397
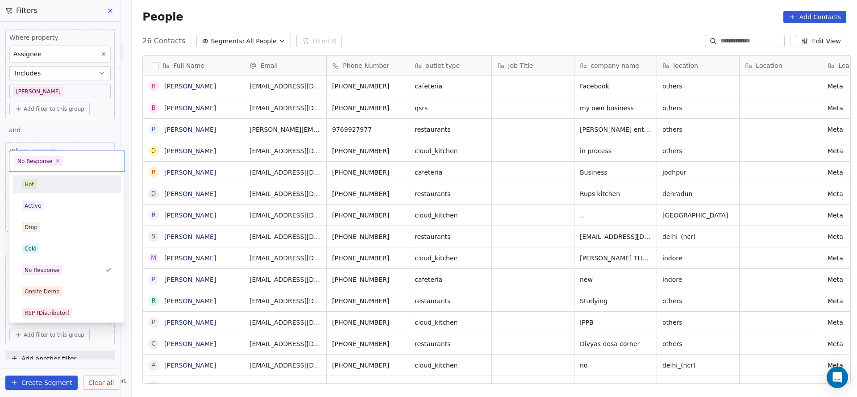
click at [52, 208] on div "Active" at bounding box center [67, 206] width 90 height 10
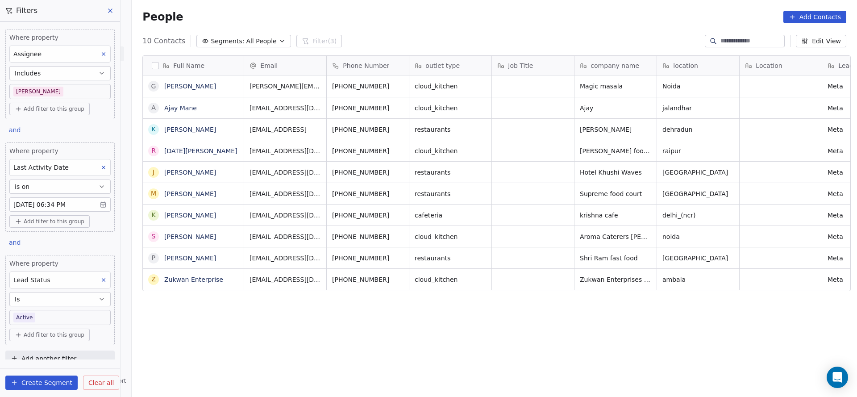
click at [72, 309] on body "On2Cook India Pvt. Ltd. Contacts People Marketing Workflows Campaigns Sales Pip…" at bounding box center [428, 198] width 857 height 397
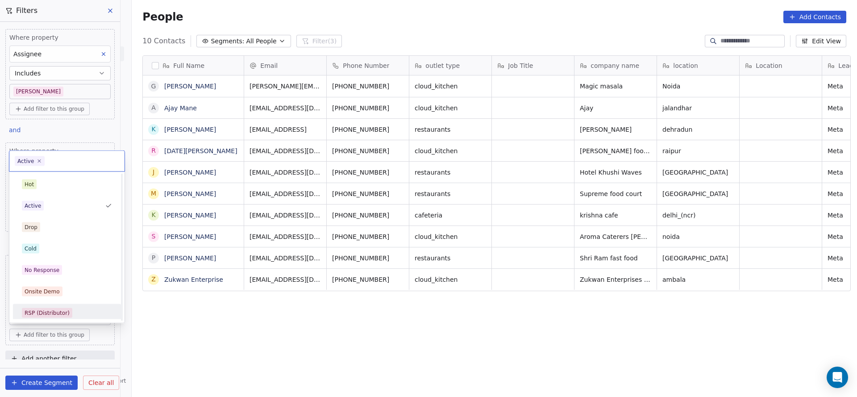
scroll to position [134, 0]
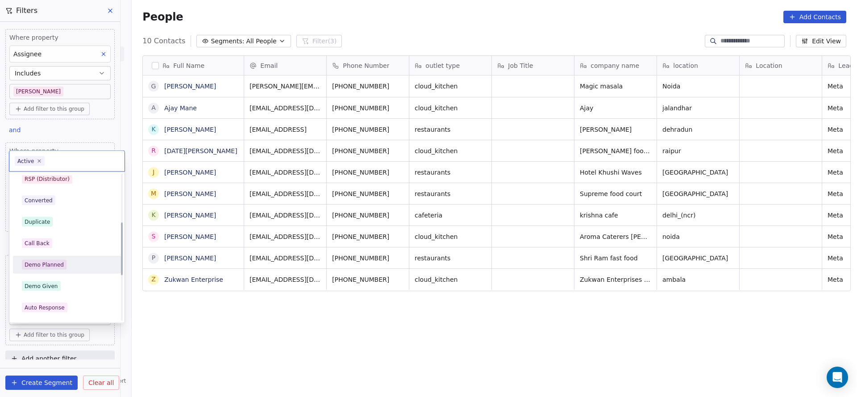
click at [72, 262] on div "Demo Planned" at bounding box center [67, 265] width 90 height 10
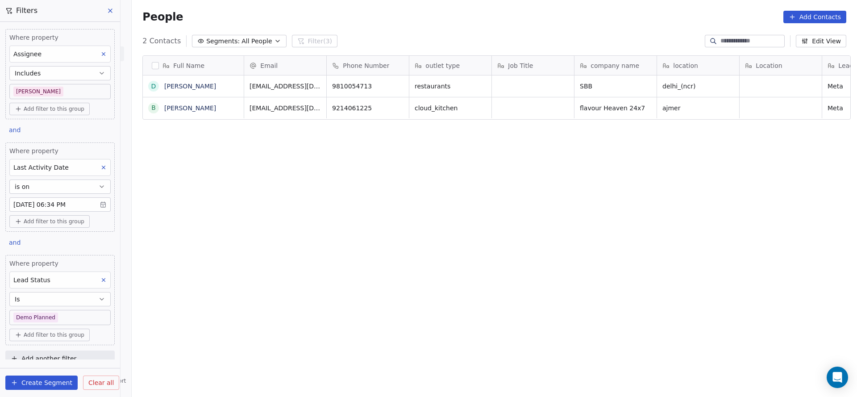
scroll to position [339, 719]
click at [47, 90] on body "On2Cook India Pvt. Ltd. Contacts People Marketing Workflows Campaigns Sales Pip…" at bounding box center [428, 198] width 857 height 397
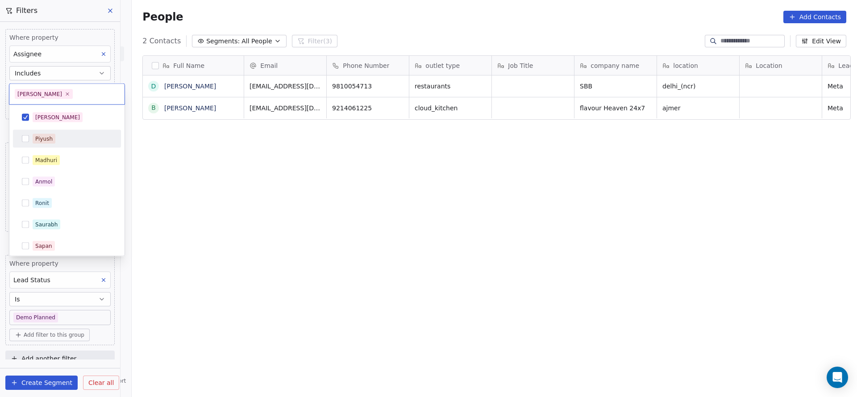
click at [55, 149] on div "Salim Piyush Madhuri Anmol Ronit Saurabh Sapan Falguni Mary Ajay Ankit Rohit" at bounding box center [67, 235] width 108 height 254
click at [56, 154] on div "Madhuri" at bounding box center [67, 160] width 101 height 14
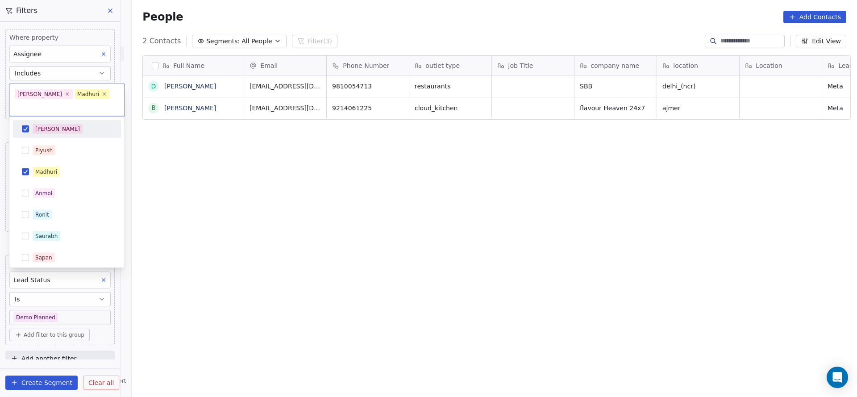
click at [66, 124] on div "Salim" at bounding box center [72, 129] width 79 height 10
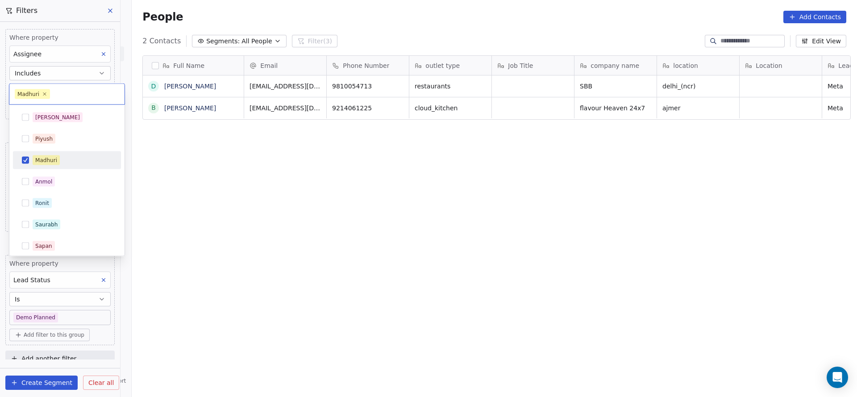
click at [226, 214] on html "On2Cook India Pvt. Ltd. Contacts People Marketing Workflows Campaigns Sales Pip…" at bounding box center [428, 198] width 857 height 397
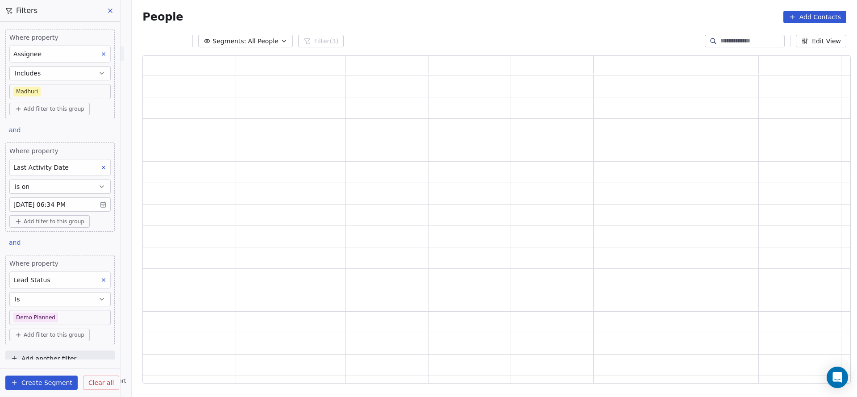
scroll to position [317, 698]
click at [64, 314] on body "On2Cook India Pvt. Ltd. Contacts People Marketing Workflows Campaigns Sales Pip…" at bounding box center [428, 198] width 857 height 397
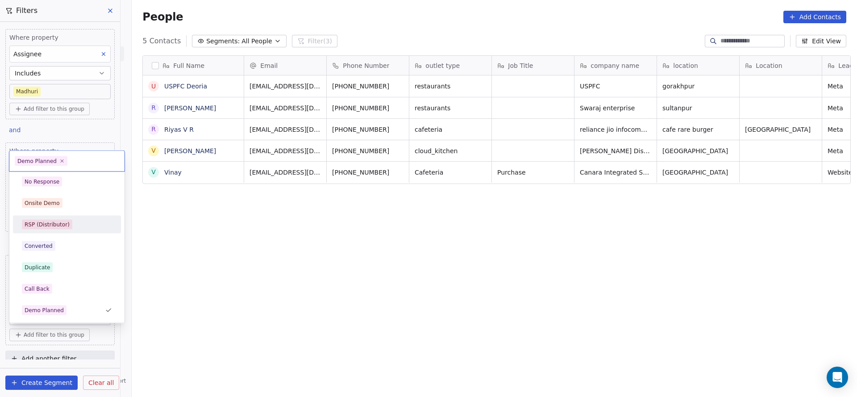
scroll to position [339, 719]
click at [75, 186] on div "No Response" at bounding box center [67, 182] width 101 height 14
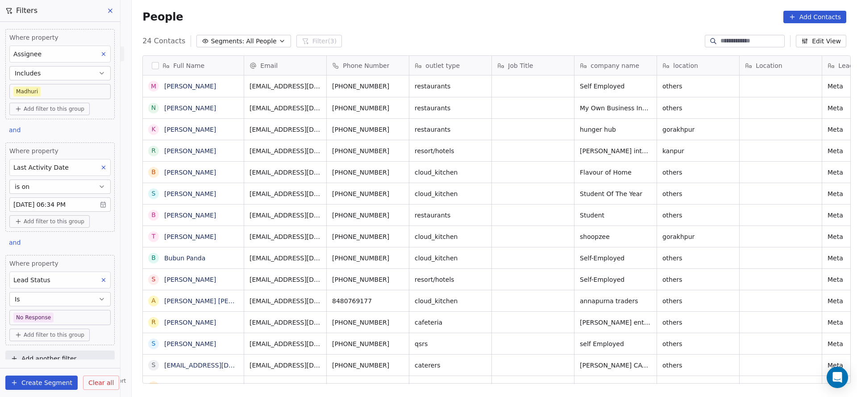
click at [58, 317] on body "On2Cook India Pvt. Ltd. Contacts People Marketing Workflows Campaigns Sales Pip…" at bounding box center [428, 198] width 857 height 397
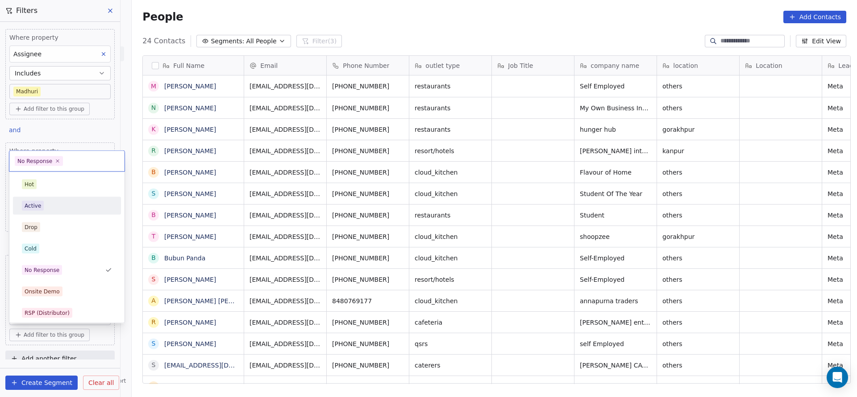
click at [70, 211] on div "Active" at bounding box center [67, 206] width 101 height 14
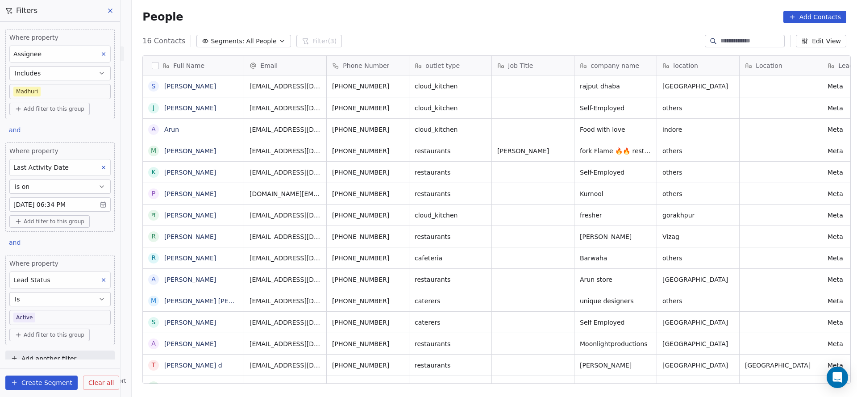
click at [63, 316] on body "On2Cook India Pvt. Ltd. Contacts People Marketing Workflows Campaigns Sales Pip…" at bounding box center [428, 198] width 857 height 397
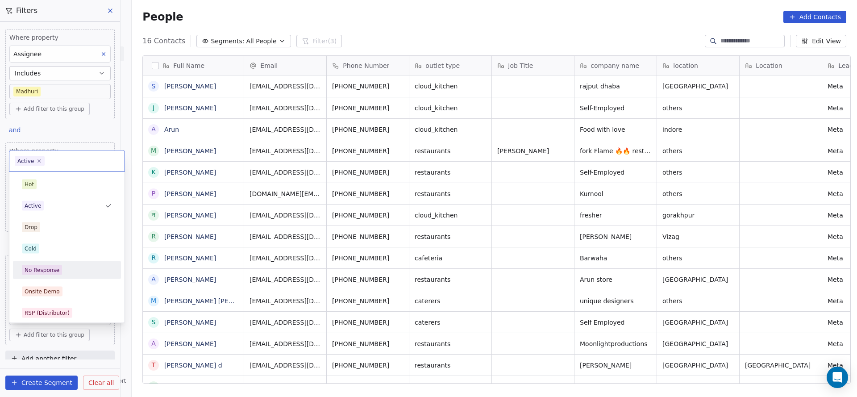
scroll to position [134, 0]
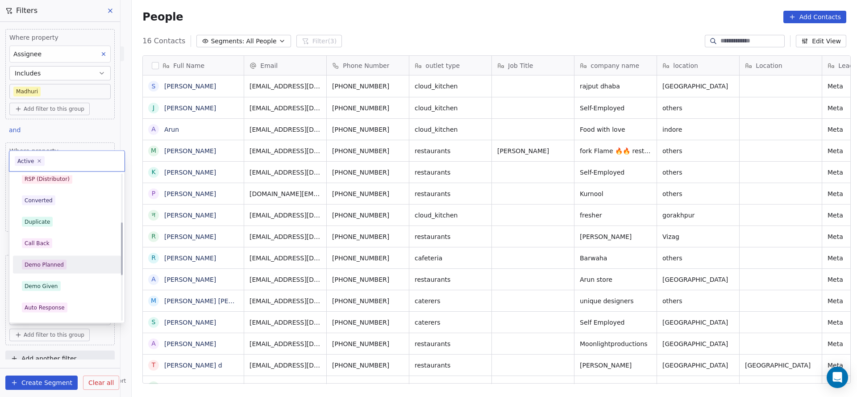
click at [69, 263] on div "Demo Planned" at bounding box center [67, 265] width 90 height 10
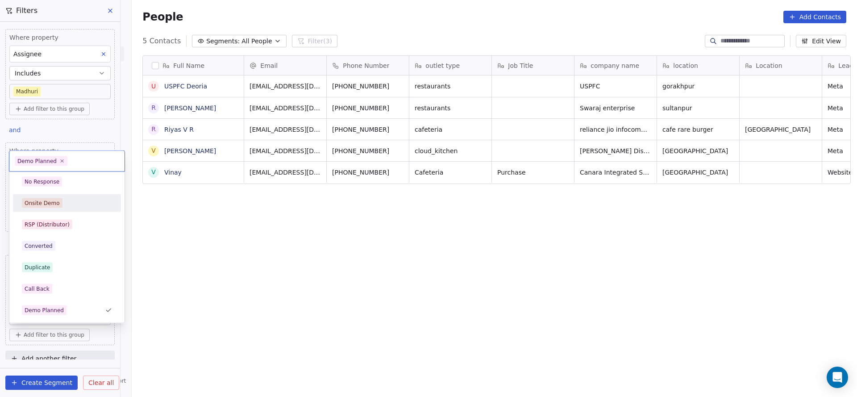
scroll to position [21, 0]
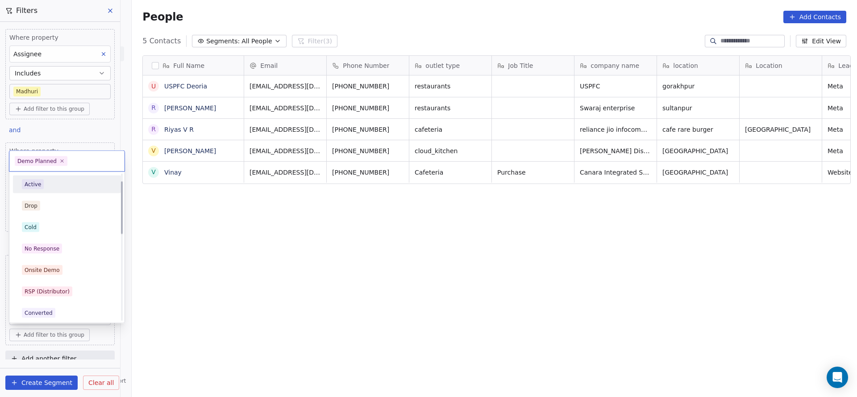
click at [49, 183] on div "Active" at bounding box center [67, 184] width 90 height 10
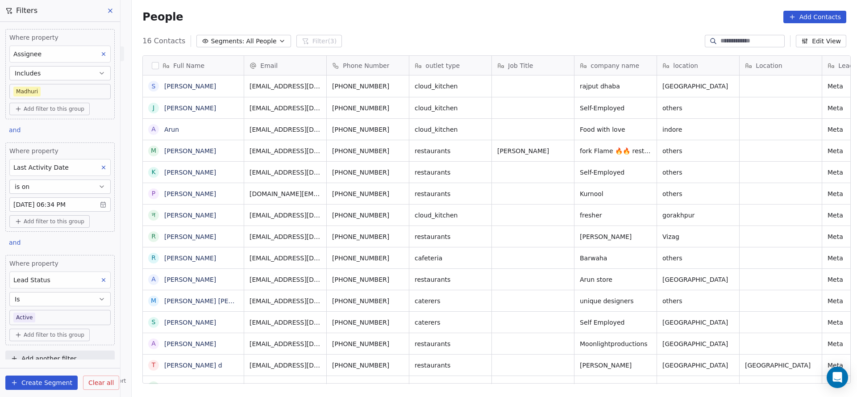
click at [48, 311] on body "On2Cook India Pvt. Ltd. Contacts People Marketing Workflows Campaigns Sales Pip…" at bounding box center [428, 198] width 857 height 397
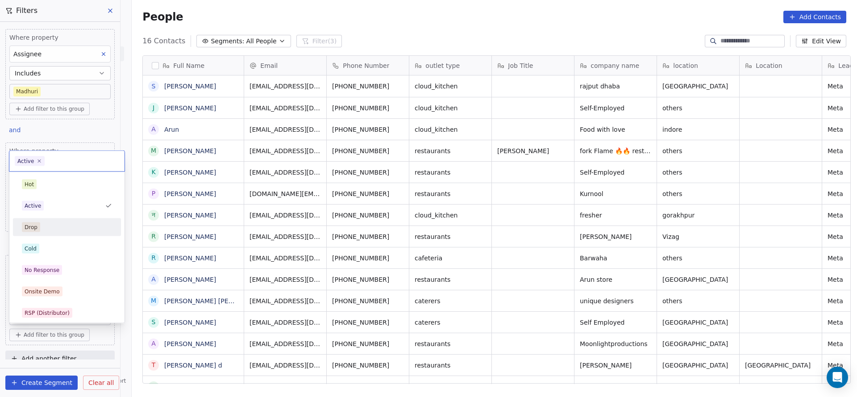
scroll to position [67, 0]
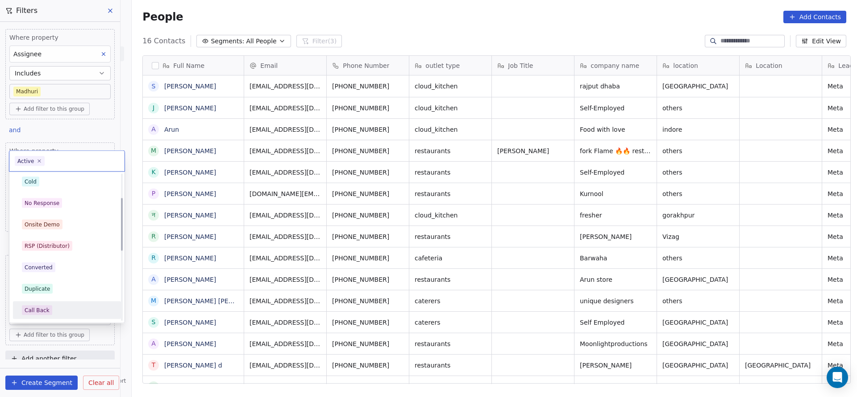
click at [51, 312] on div "Call Back" at bounding box center [67, 310] width 90 height 10
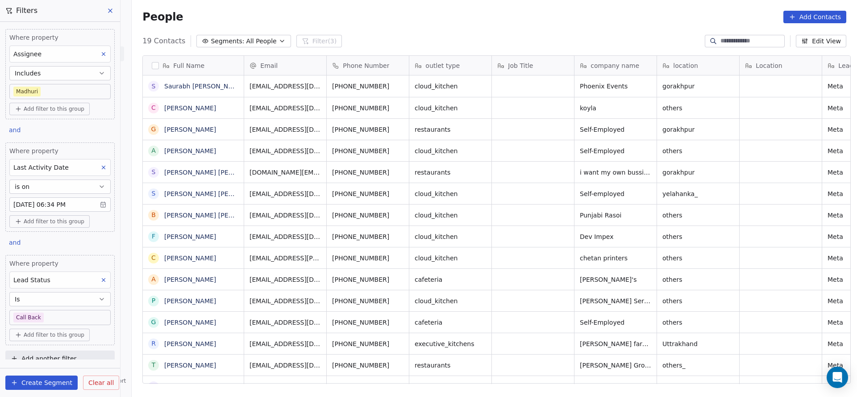
scroll to position [339, 719]
click at [66, 313] on body "On2Cook India Pvt. Ltd. Contacts People Marketing Workflows Campaigns Sales Pip…" at bounding box center [428, 198] width 857 height 397
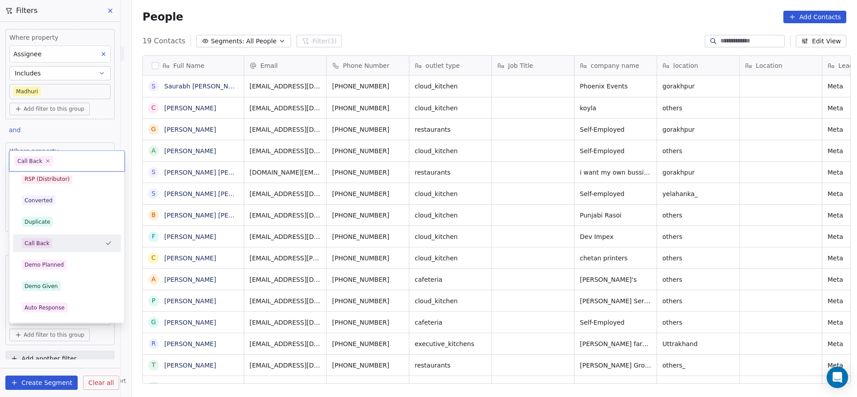
scroll to position [0, 0]
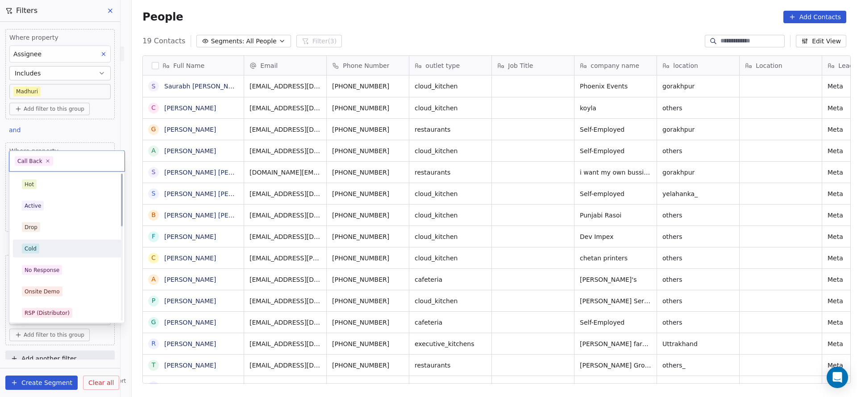
click at [70, 247] on div "Cold" at bounding box center [67, 249] width 90 height 10
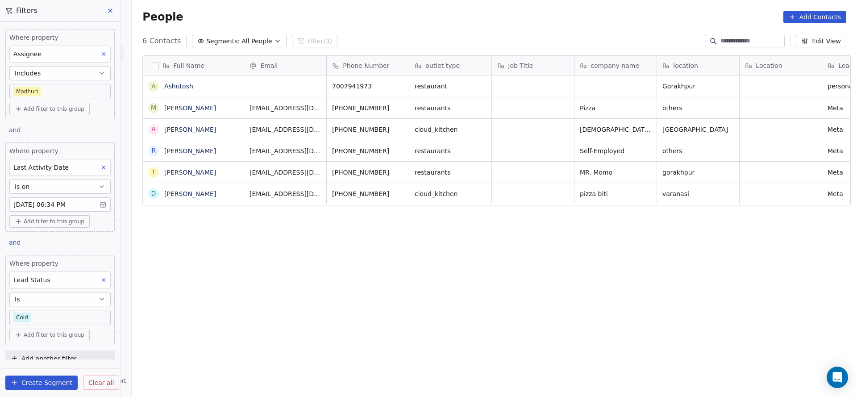
scroll to position [339, 719]
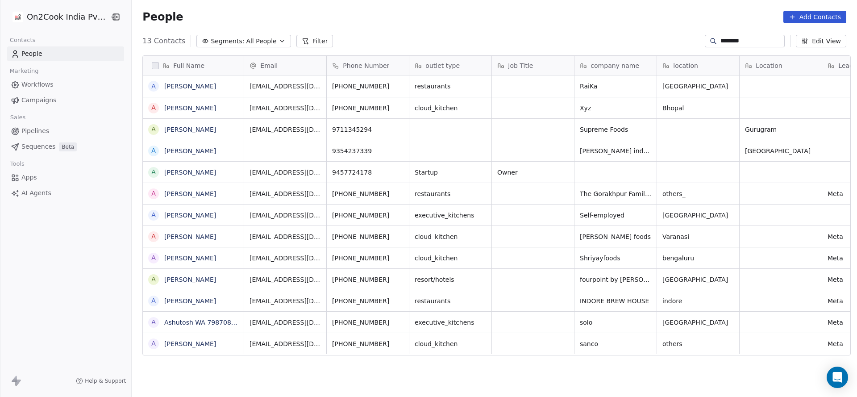
scroll to position [339, 719]
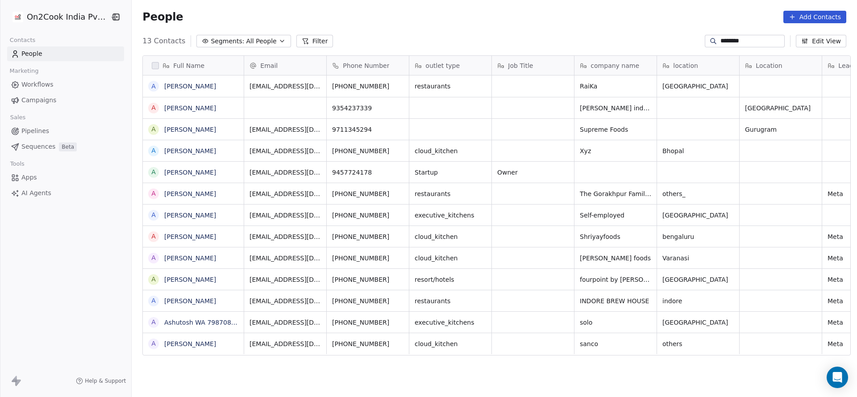
click at [729, 40] on input "********" at bounding box center [752, 41] width 63 height 9
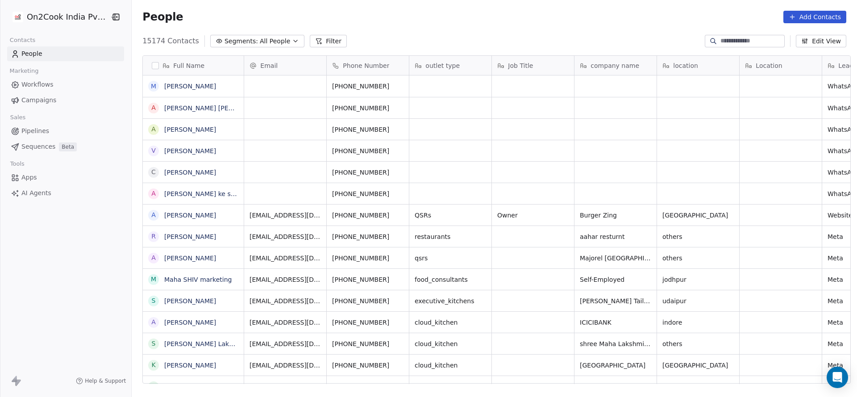
click at [813, 8] on div "People Add Contacts" at bounding box center [494, 17] width 725 height 34
click at [812, 15] on button "Add Contacts" at bounding box center [815, 17] width 63 height 13
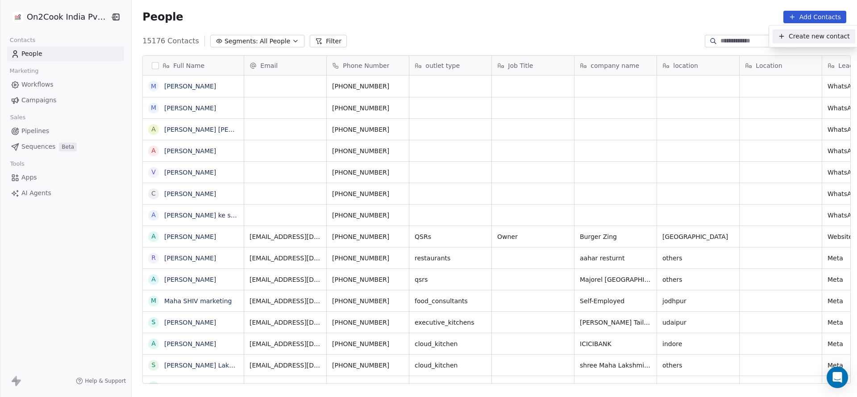
click at [784, 36] on icon "Suggestions" at bounding box center [781, 36] width 7 height 7
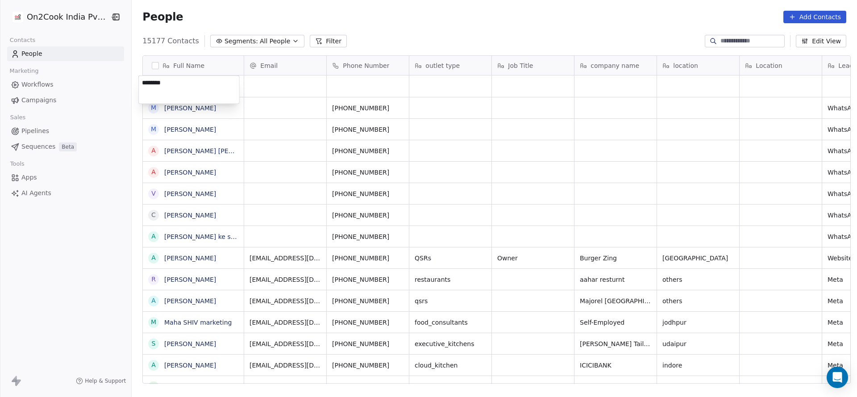
click at [144, 87] on textarea "********" at bounding box center [189, 90] width 100 height 28
type textarea "********"
click at [283, 75] on html "On2Cook India Pvt. Ltd. Contacts People Marketing Workflows Campaigns Sales Pip…" at bounding box center [428, 198] width 857 height 397
type input "*"
type input "**********"
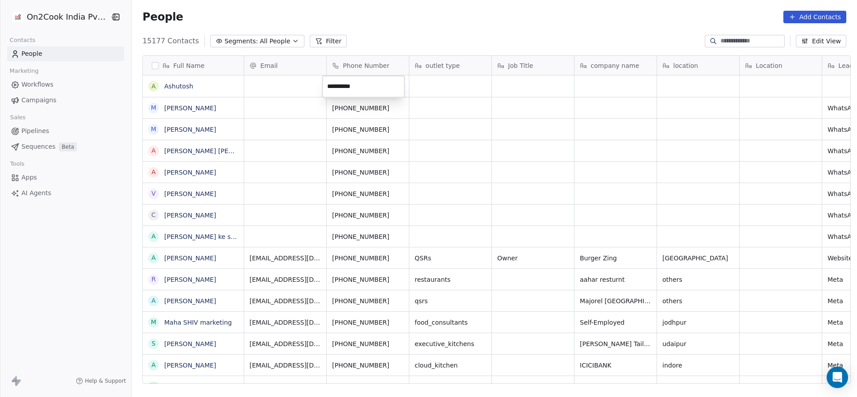
click at [467, 94] on html "On2Cook India Pvt. Ltd. Contacts People Marketing Workflows Campaigns Sales Pip…" at bounding box center [428, 198] width 857 height 397
click at [431, 90] on div "grid" at bounding box center [450, 85] width 82 height 21
type textarea "**********"
drag, startPoint x: 349, startPoint y: 120, endPoint x: 546, endPoint y: 121, distance: 197.3
click at [349, 124] on html "On2Cook India Pvt. Ltd. Contacts People Marketing Workflows Campaigns Sales Pip…" at bounding box center [428, 198] width 857 height 397
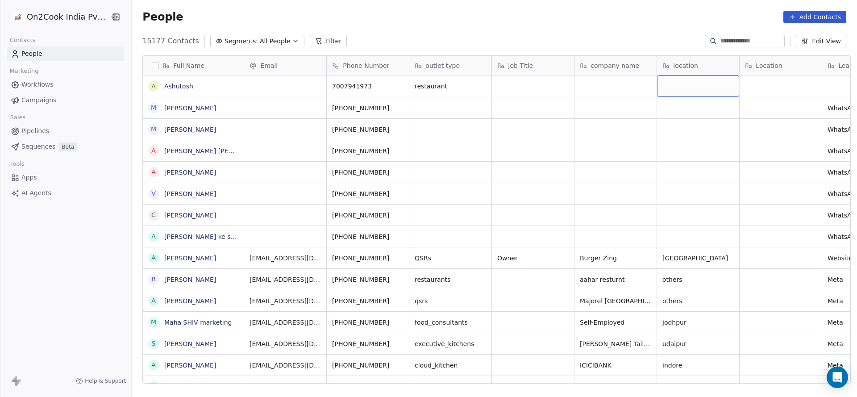
click at [693, 83] on div "grid" at bounding box center [698, 85] width 82 height 21
type textarea "*********"
click at [563, 123] on html "On2Cook India Pvt. Ltd. Contacts People Marketing Workflows Campaigns Sales Pip…" at bounding box center [428, 198] width 857 height 397
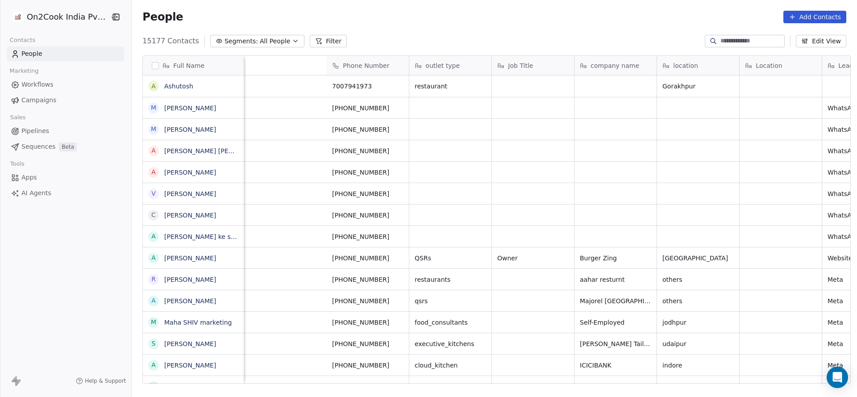
scroll to position [0, 412]
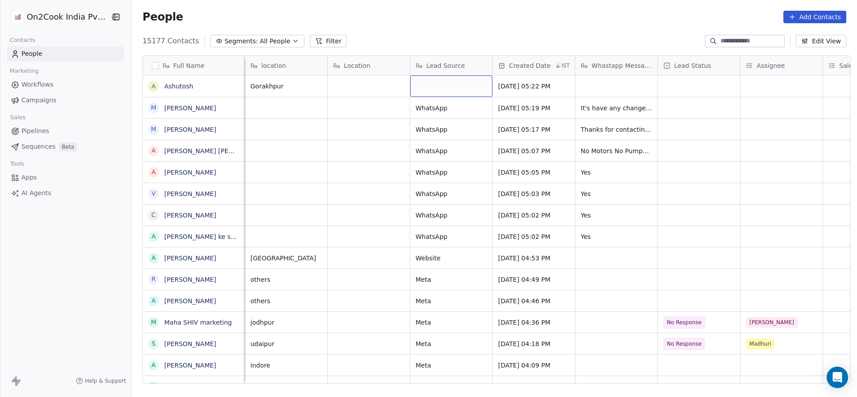
click at [443, 88] on div "grid" at bounding box center [451, 85] width 82 height 21
type textarea "********"
drag, startPoint x: 407, startPoint y: 138, endPoint x: 429, endPoint y: 311, distance: 173.7
click at [407, 143] on html "On2Cook India Pvt. Ltd. Contacts People Marketing Workflows Campaigns Sales Pip…" at bounding box center [428, 198] width 857 height 397
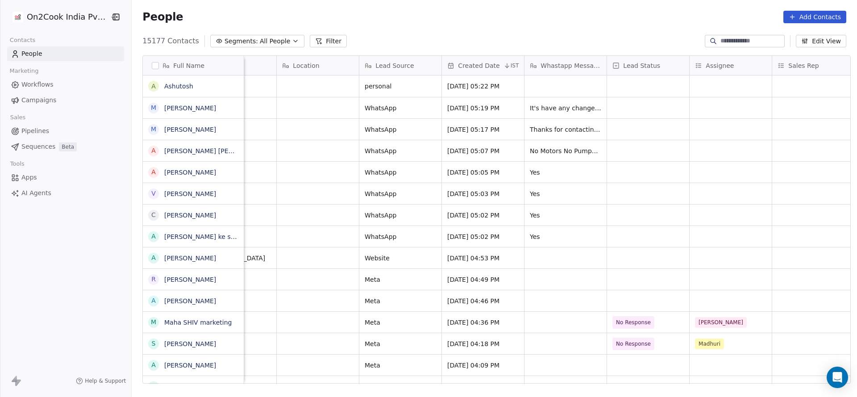
scroll to position [0, 638]
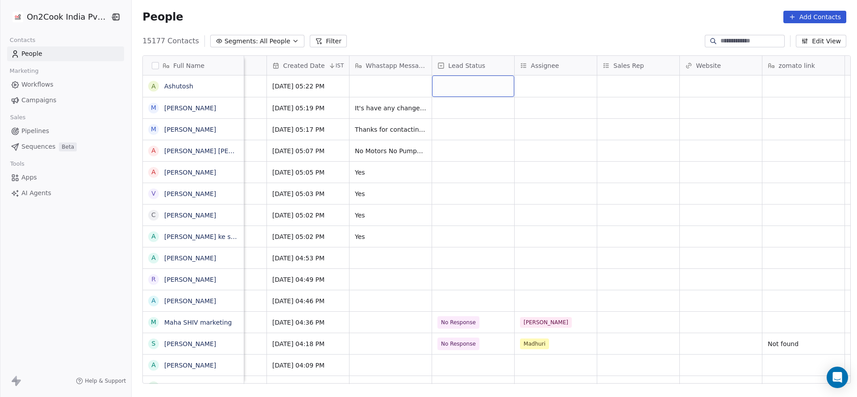
click at [460, 83] on div "grid" at bounding box center [473, 85] width 82 height 21
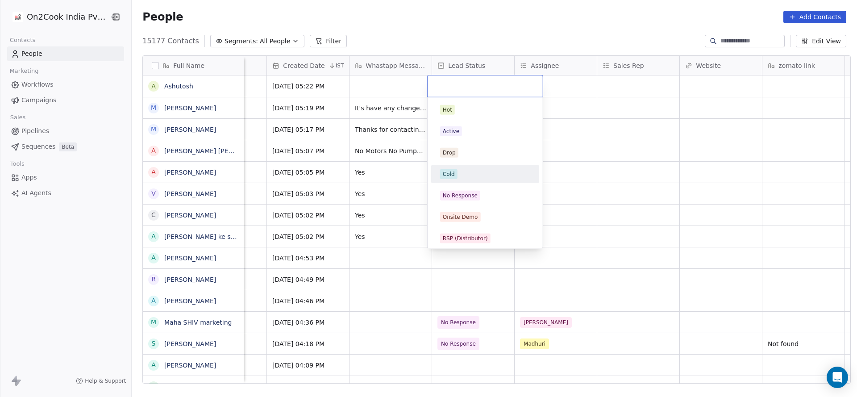
click at [458, 175] on div "Cold" at bounding box center [485, 174] width 90 height 10
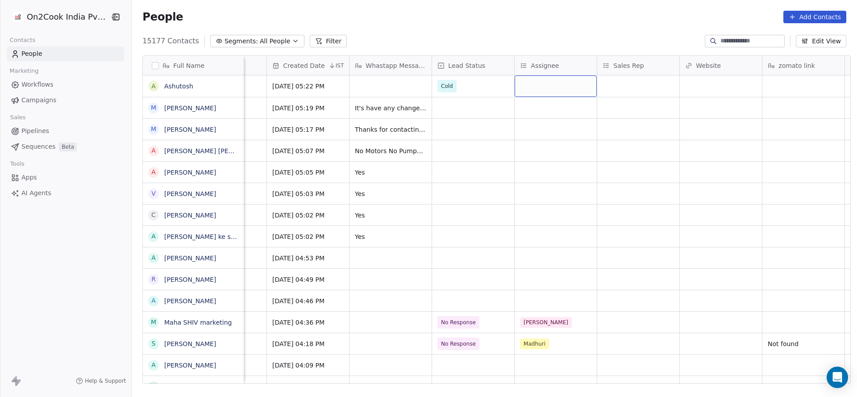
click at [548, 85] on div "grid" at bounding box center [556, 85] width 82 height 21
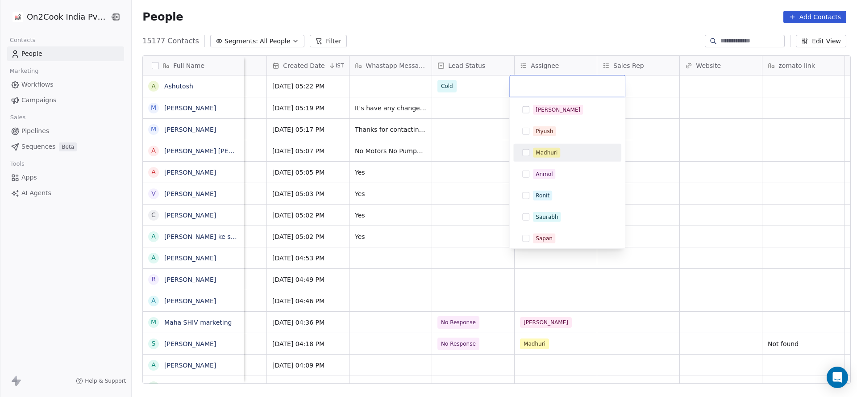
click at [546, 146] on div "Madhuri" at bounding box center [567, 153] width 101 height 14
click at [416, 173] on html "On2Cook India Pvt. Ltd. Contacts People Marketing Workflows Campaigns Sales Pip…" at bounding box center [428, 198] width 857 height 397
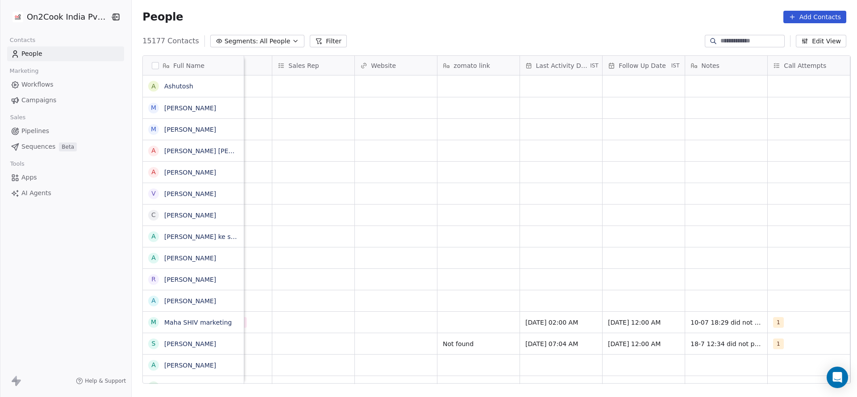
scroll to position [0, 1050]
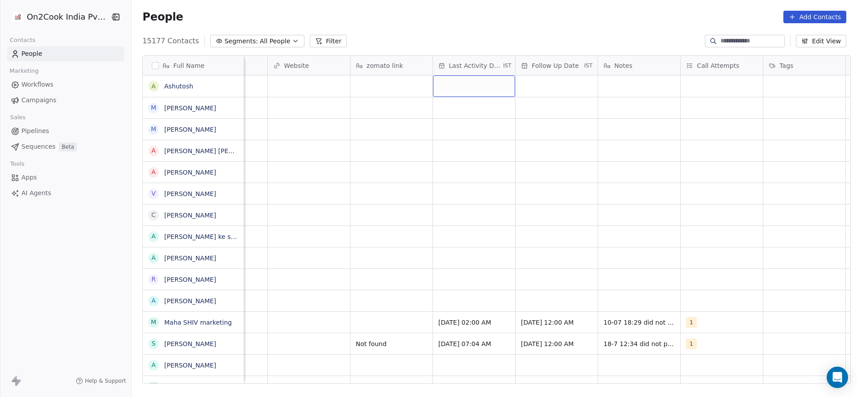
click at [460, 86] on div "grid" at bounding box center [474, 85] width 82 height 21
click at [484, 184] on button "20" at bounding box center [487, 189] width 14 height 14
click at [358, 180] on html "On2Cook India Pvt. Ltd. Contacts People Marketing Workflows Campaigns Sales Pip…" at bounding box center [428, 198] width 857 height 397
click at [538, 78] on div "grid" at bounding box center [557, 85] width 82 height 21
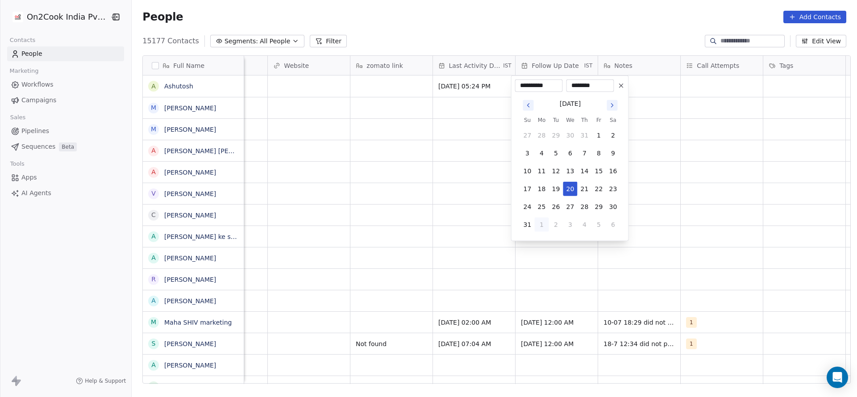
drag, startPoint x: 539, startPoint y: 226, endPoint x: 690, endPoint y: 142, distance: 173.1
click at [538, 226] on button "1" at bounding box center [542, 224] width 14 height 14
type input "**********"
click at [692, 139] on html "On2Cook India Pvt. Ltd. Contacts People Marketing Workflows Campaigns Sales Pip…" at bounding box center [428, 198] width 857 height 397
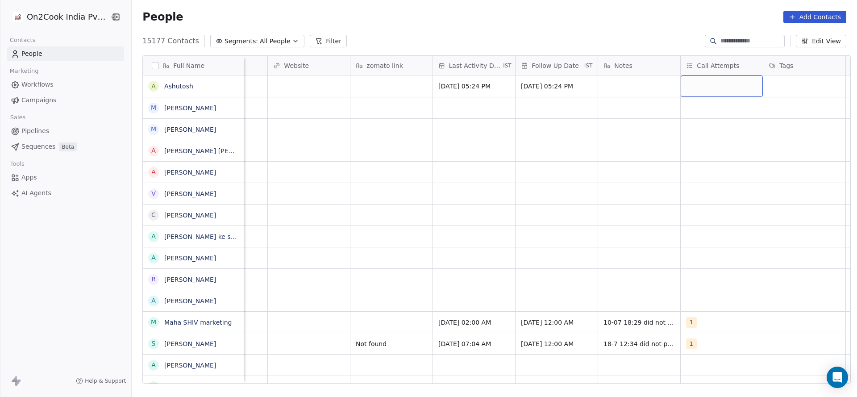
click at [697, 91] on div "grid" at bounding box center [722, 85] width 82 height 21
click at [698, 109] on div "1" at bounding box center [733, 110] width 101 height 14
click at [536, 121] on html "On2Cook India Pvt. Ltd. Contacts People Marketing Workflows Campaigns Sales Pip…" at bounding box center [428, 198] width 857 height 397
click at [617, 90] on div "grid" at bounding box center [639, 85] width 82 height 21
type textarea "*"
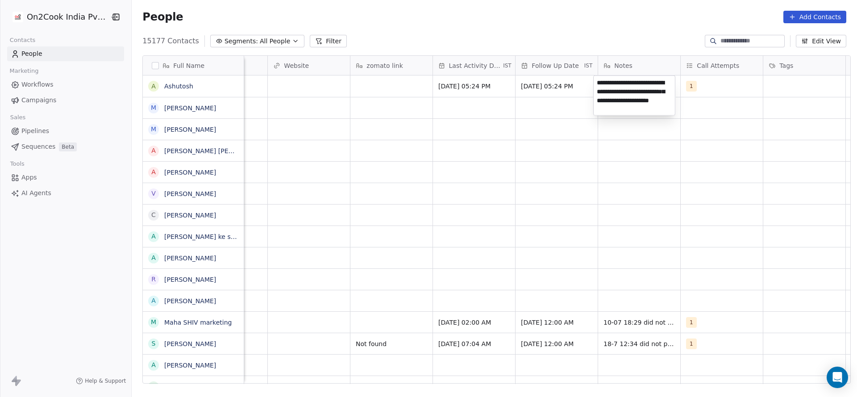
type textarea "**********"
click at [366, 149] on html "On2Cook India Pvt. Ltd. Contacts People Marketing Workflows Campaigns Sales Pip…" at bounding box center [428, 198] width 857 height 397
click at [733, 44] on input at bounding box center [752, 41] width 63 height 9
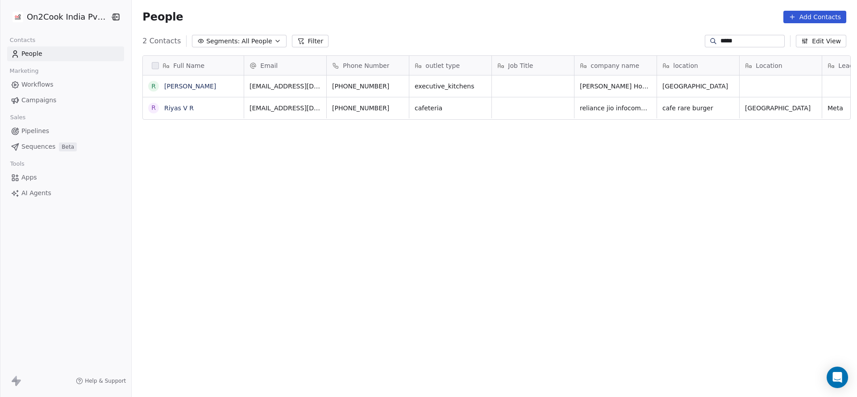
scroll to position [339, 719]
type input "*****"
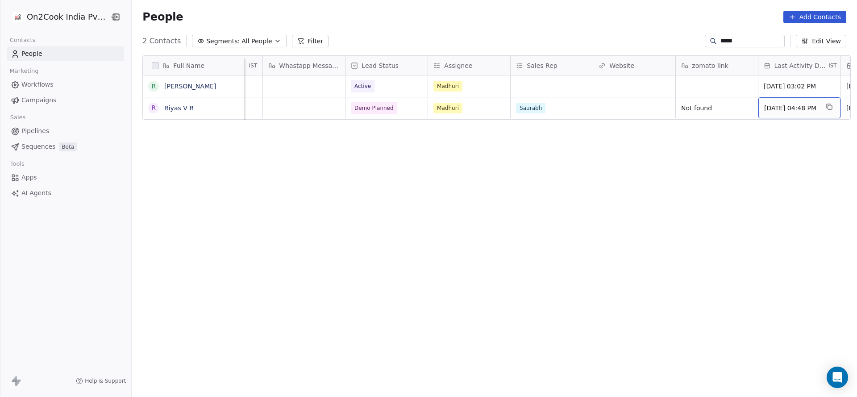
scroll to position [0, 808]
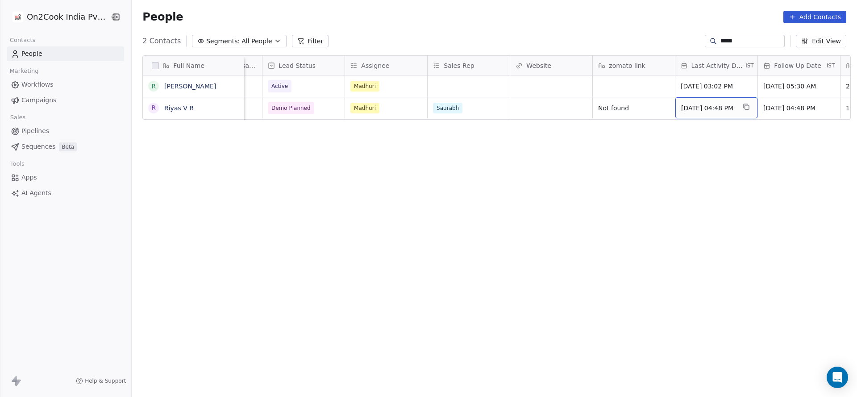
click at [688, 108] on span "Aug 19, 2025 04:48 PM" at bounding box center [708, 108] width 54 height 9
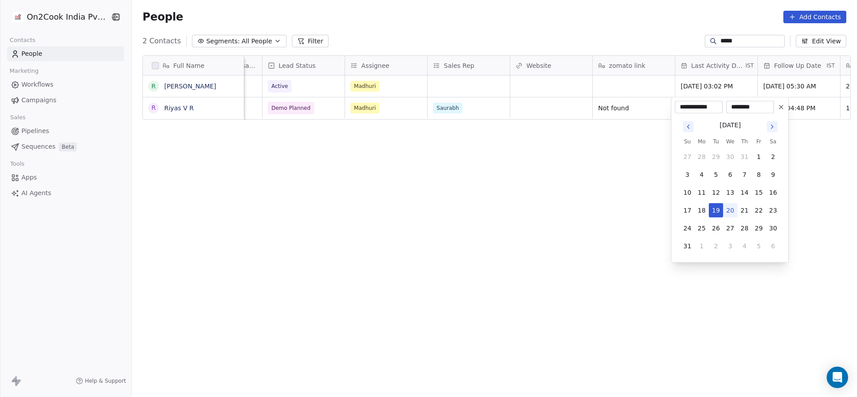
click at [729, 209] on button "20" at bounding box center [730, 210] width 14 height 14
type input "**********"
click at [599, 201] on html "**********" at bounding box center [428, 198] width 857 height 397
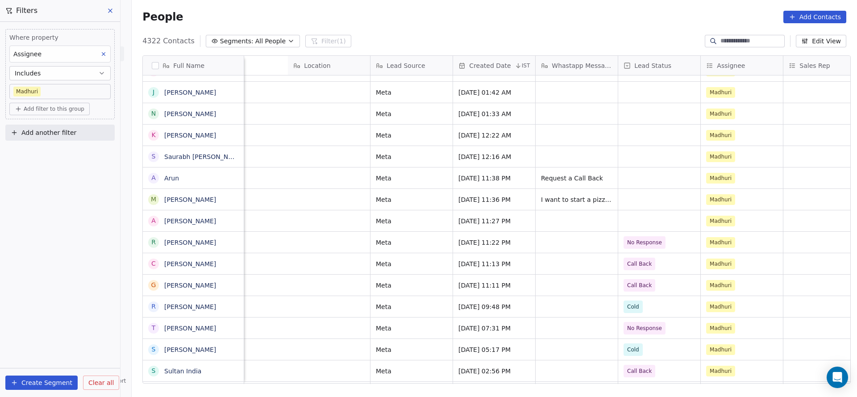
scroll to position [0, 790]
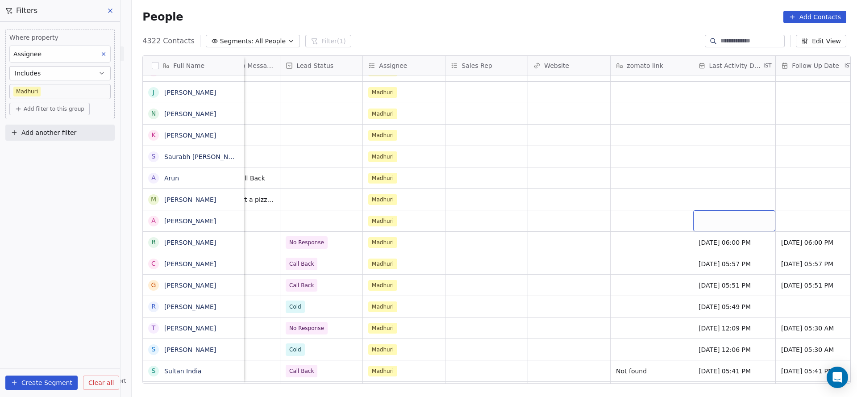
click at [734, 227] on div "grid" at bounding box center [734, 220] width 82 height 21
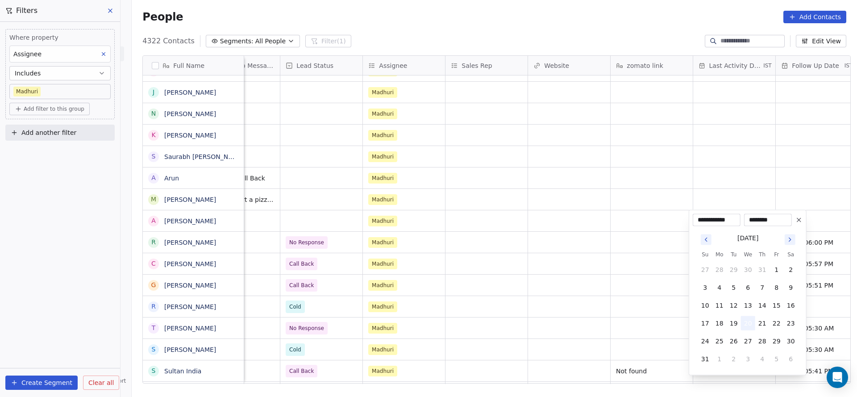
click at [749, 326] on button "20" at bounding box center [748, 323] width 14 height 14
click at [572, 305] on html "On2Cook India Pvt. Ltd. Contacts People Marketing Workflows Campaigns Sales Pip…" at bounding box center [428, 198] width 857 height 397
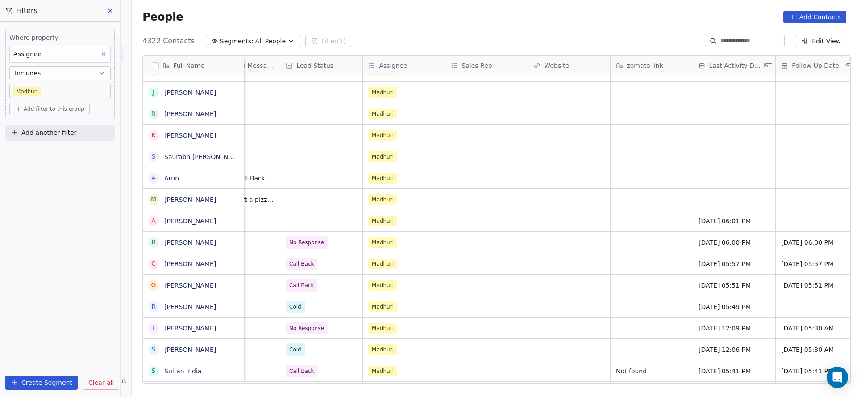
scroll to position [0, 980]
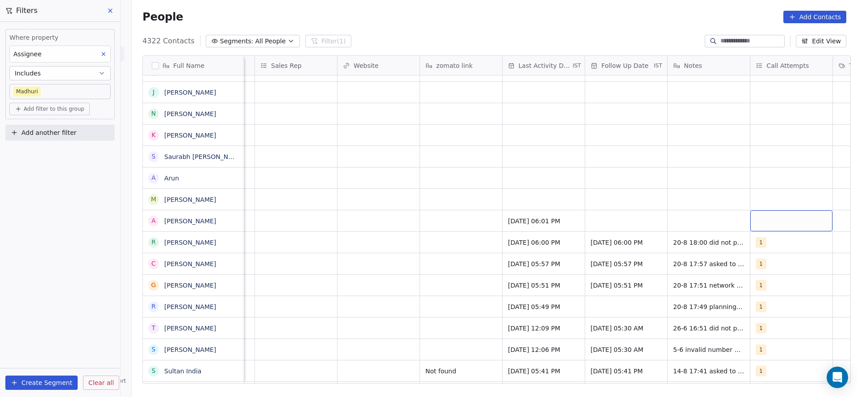
click at [758, 218] on div "grid" at bounding box center [792, 220] width 82 height 21
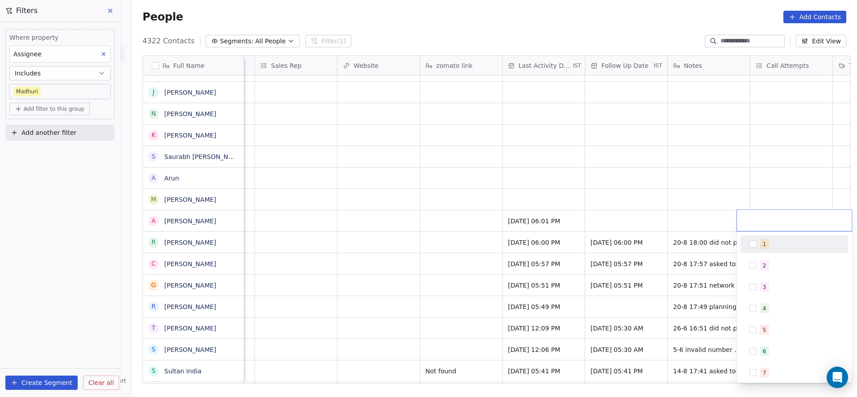
click at [761, 252] on div "1" at bounding box center [795, 244] width 108 height 18
click at [634, 232] on html "On2Cook India Pvt. Ltd. Contacts People Marketing Workflows Campaigns Sales Pip…" at bounding box center [428, 198] width 857 height 397
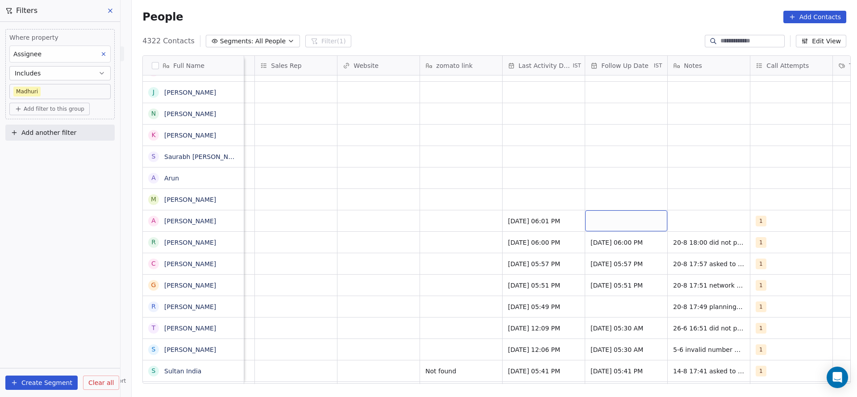
click at [626, 219] on div "grid" at bounding box center [626, 220] width 82 height 21
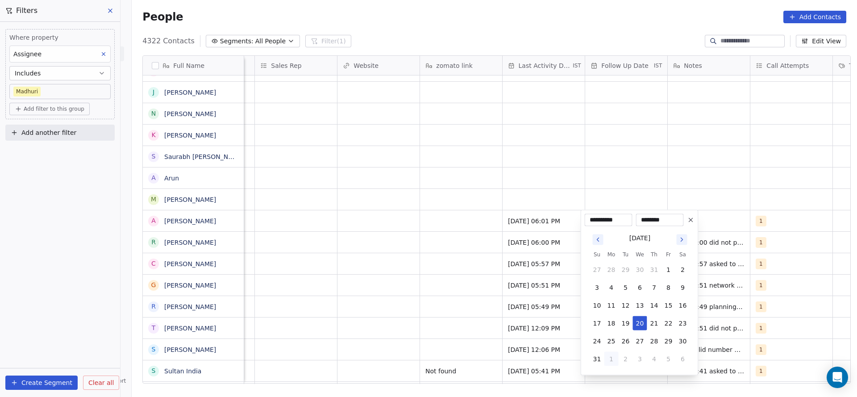
click at [609, 356] on button "1" at bounding box center [612, 359] width 14 height 14
type input "**********"
click at [490, 339] on html "On2Cook India Pvt. Ltd. Contacts People Marketing Workflows Campaigns Sales Pip…" at bounding box center [428, 198] width 857 height 397
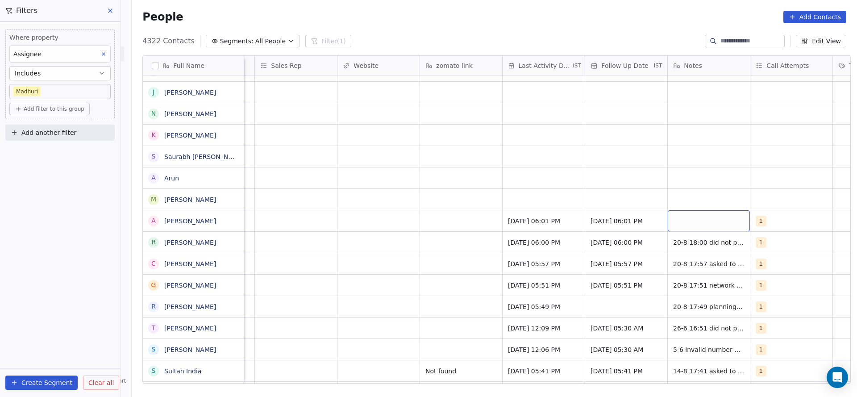
click at [684, 218] on div "grid" at bounding box center [709, 220] width 82 height 21
click at [631, 223] on html "On2Cook India Pvt. Ltd. Contacts People Marketing Workflows Campaigns Sales Pip…" at bounding box center [428, 198] width 857 height 397
click at [631, 223] on span "01/09/2025 06:01 PM" at bounding box center [618, 221] width 54 height 9
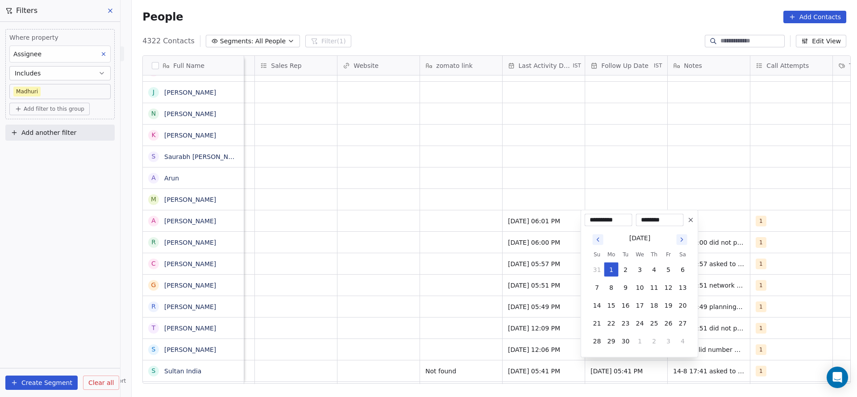
click at [684, 216] on div "**********" at bounding box center [640, 220] width 110 height 13
click at [688, 217] on icon at bounding box center [691, 220] width 7 height 7
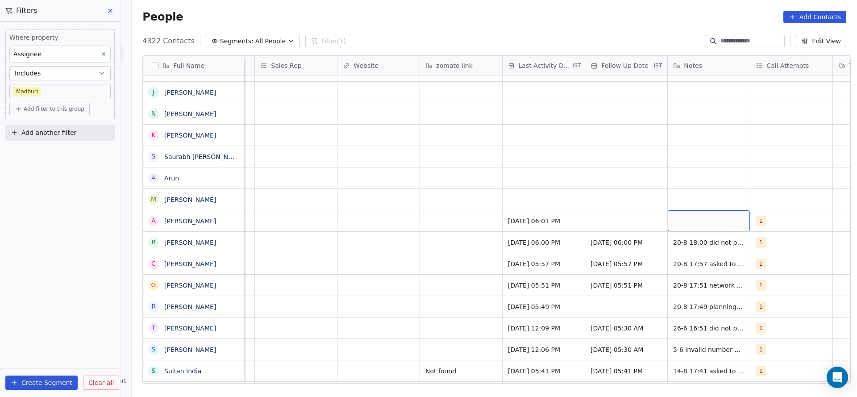
click at [694, 224] on div "grid" at bounding box center [709, 220] width 82 height 21
click at [703, 242] on textarea "**********" at bounding box center [703, 229] width 81 height 39
click at [738, 239] on textarea "**********" at bounding box center [703, 229] width 81 height 39
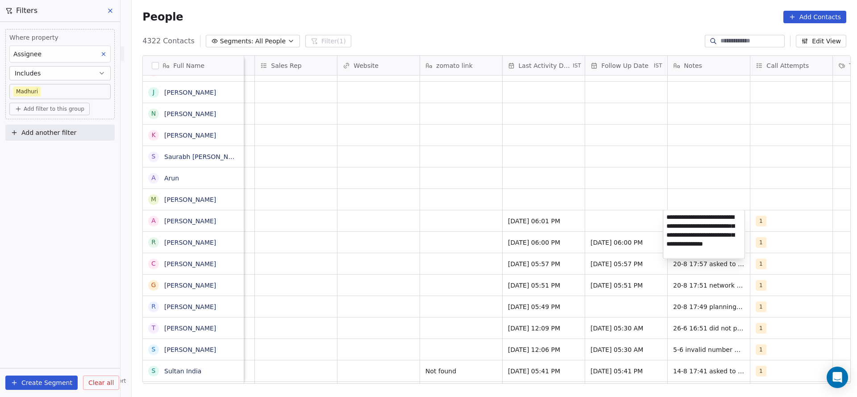
type textarea "**********"
click at [465, 237] on html "On2Cook India Pvt. Ltd. Contacts People Marketing Workflows Campaigns Sales Pip…" at bounding box center [428, 198] width 857 height 397
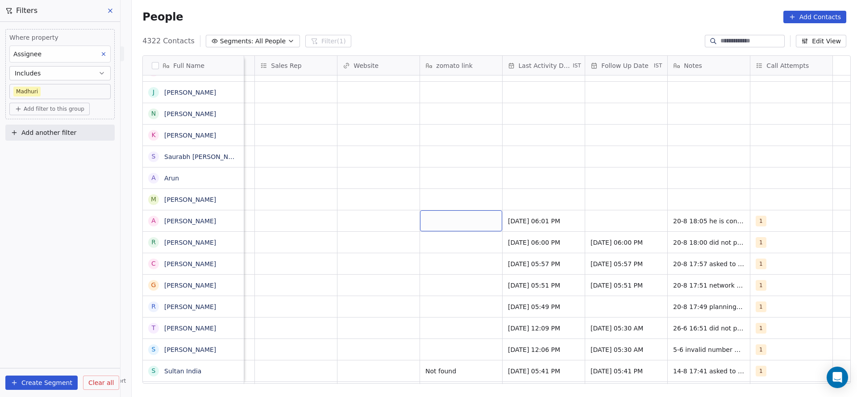
scroll to position [0, 707]
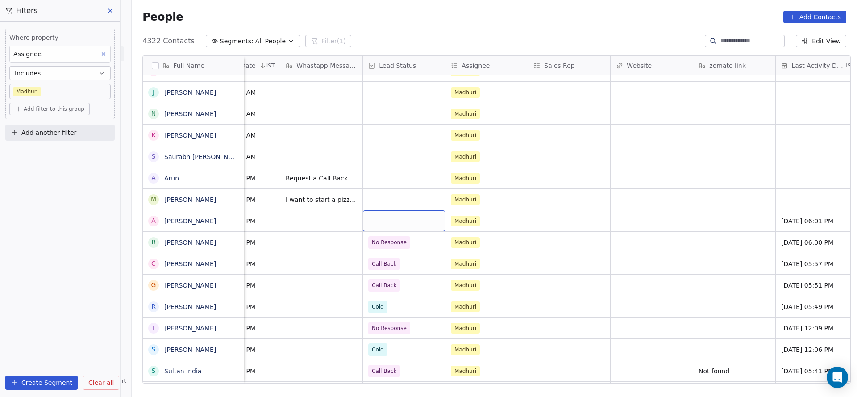
click at [390, 221] on div "grid" at bounding box center [404, 220] width 82 height 21
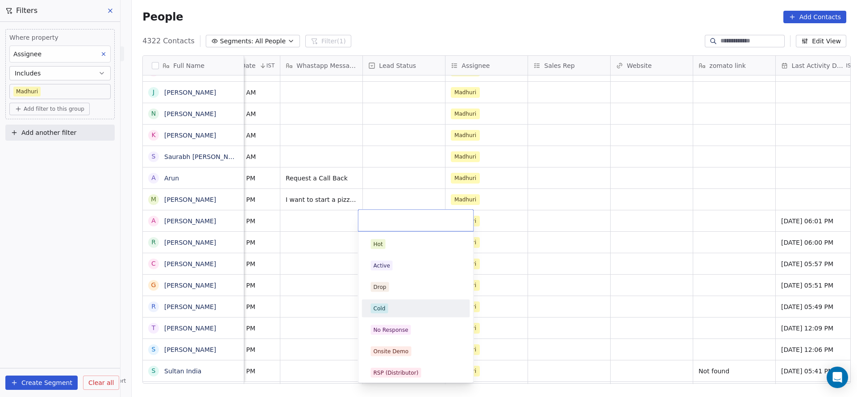
click at [396, 304] on div "Cold" at bounding box center [416, 309] width 90 height 10
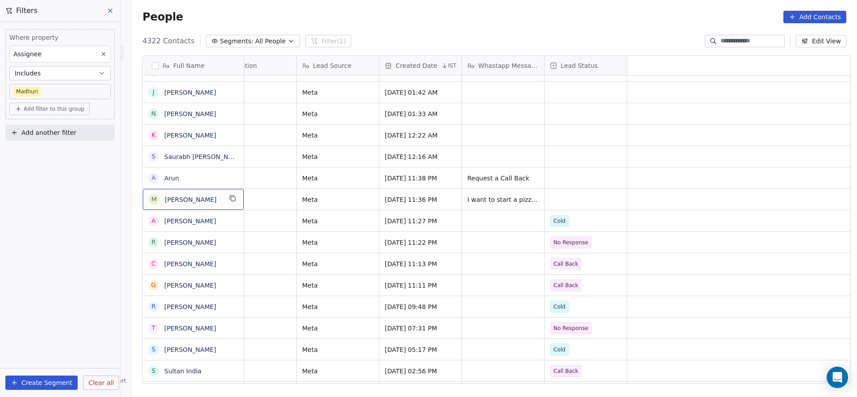
scroll to position [0, 0]
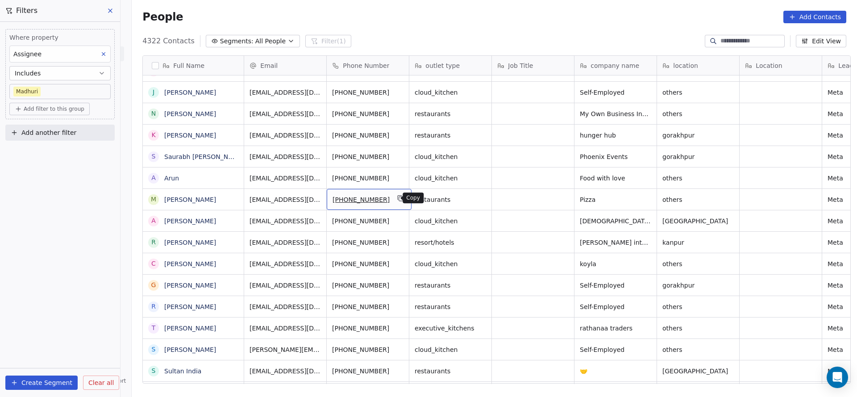
click at [397, 197] on icon "grid" at bounding box center [400, 198] width 7 height 7
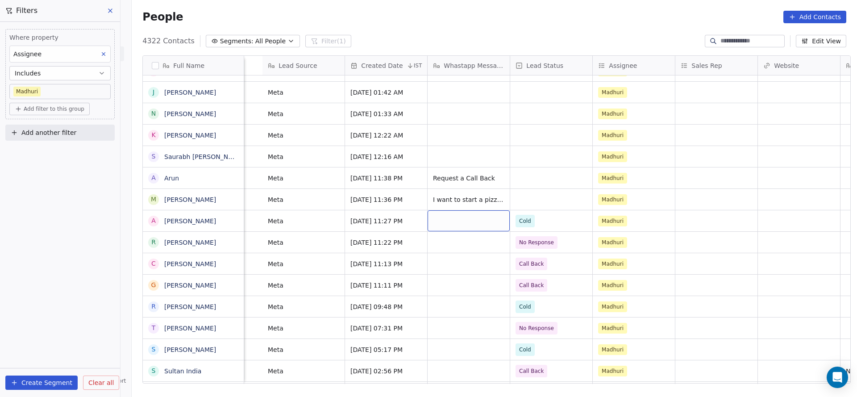
scroll to position [0, 904]
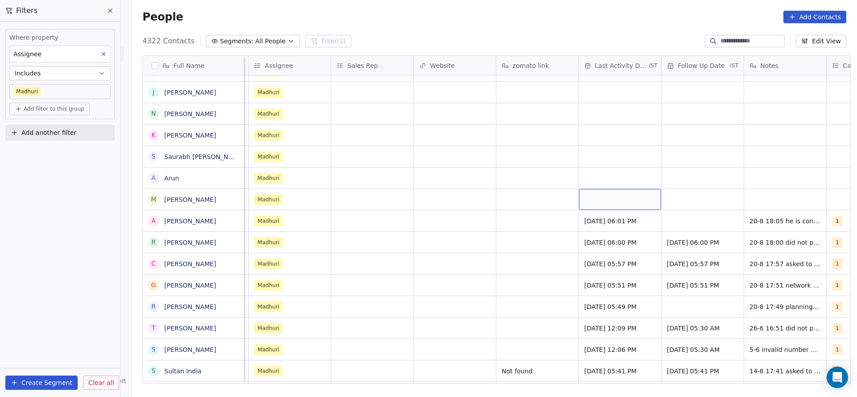
click at [617, 203] on div "grid" at bounding box center [620, 199] width 82 height 21
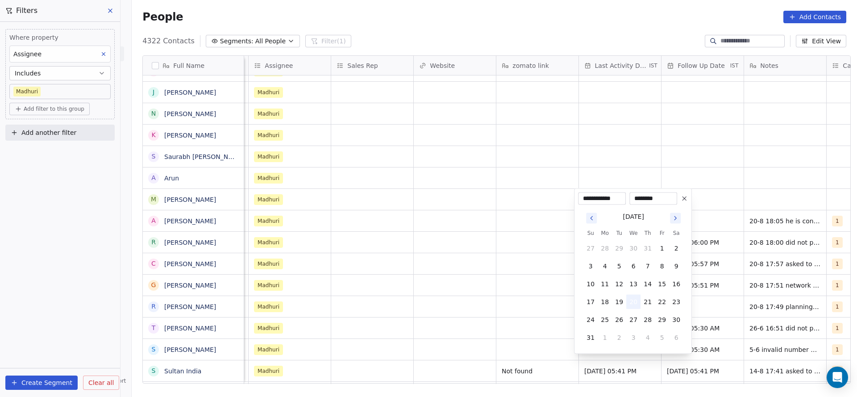
click at [630, 300] on button "20" at bounding box center [633, 302] width 14 height 14
click at [443, 244] on html "On2Cook India Pvt. Ltd. Contacts People Marketing Workflows Campaigns Sales Pip…" at bounding box center [428, 198] width 857 height 397
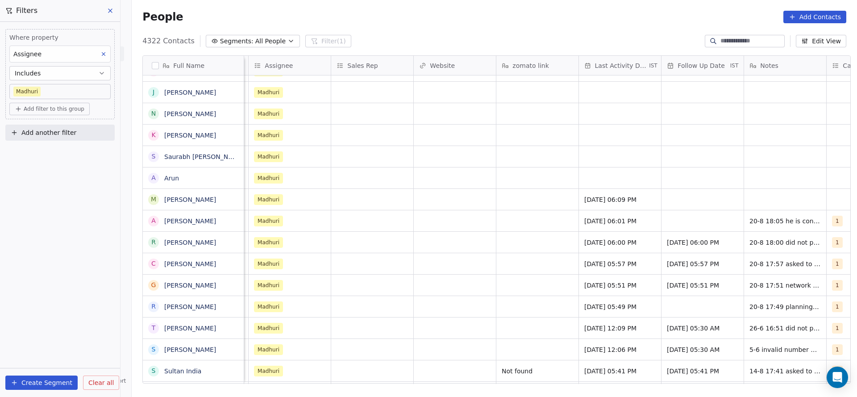
scroll to position [0, 1077]
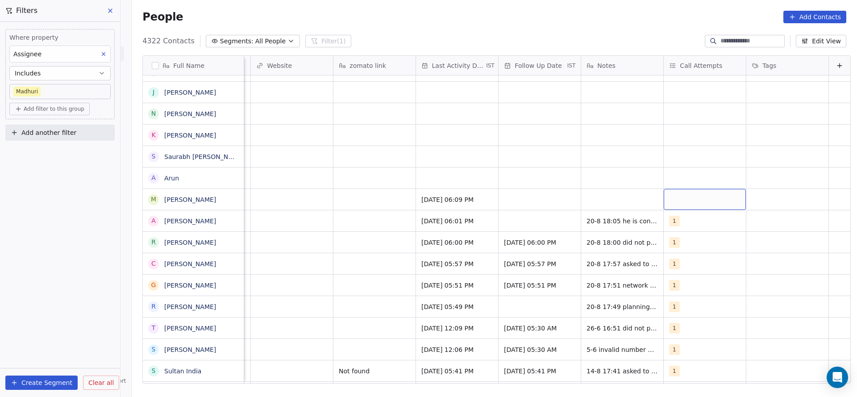
click at [664, 202] on div "grid" at bounding box center [705, 199] width 82 height 21
click at [671, 222] on div "1" at bounding box center [707, 223] width 101 height 14
click at [501, 236] on html "On2Cook India Pvt. Ltd. Contacts People Marketing Workflows Campaigns Sales Pip…" at bounding box center [428, 198] width 857 height 397
click at [549, 199] on div "grid" at bounding box center [540, 199] width 82 height 21
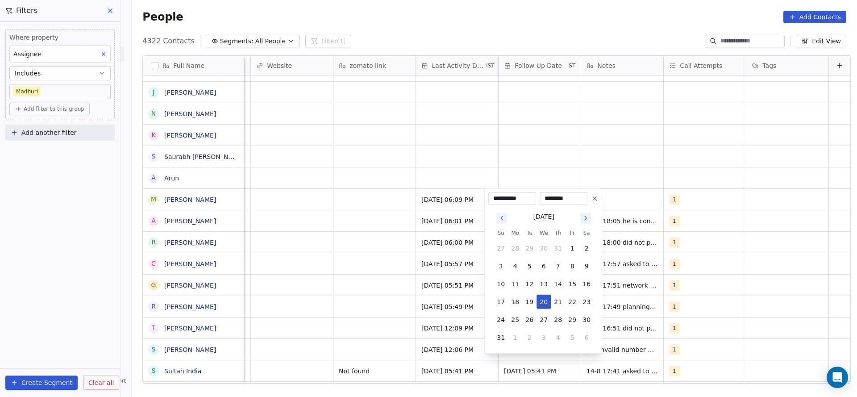
click at [635, 144] on html "On2Cook India Pvt. Ltd. Contacts People Marketing Workflows Campaigns Sales Pip…" at bounding box center [428, 198] width 857 height 397
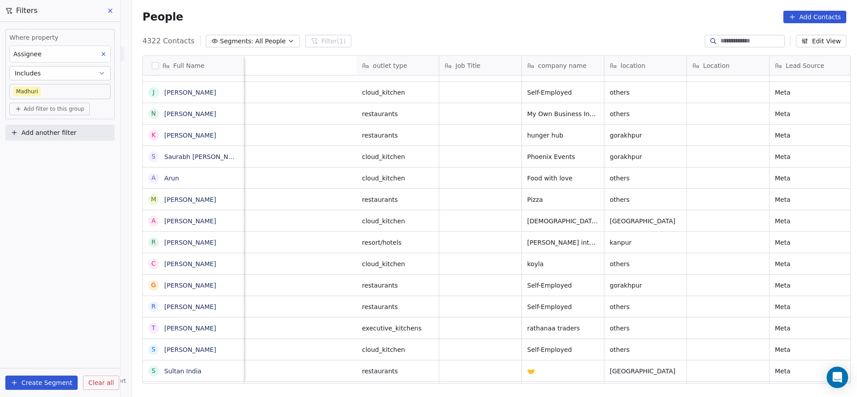
scroll to position [0, 418]
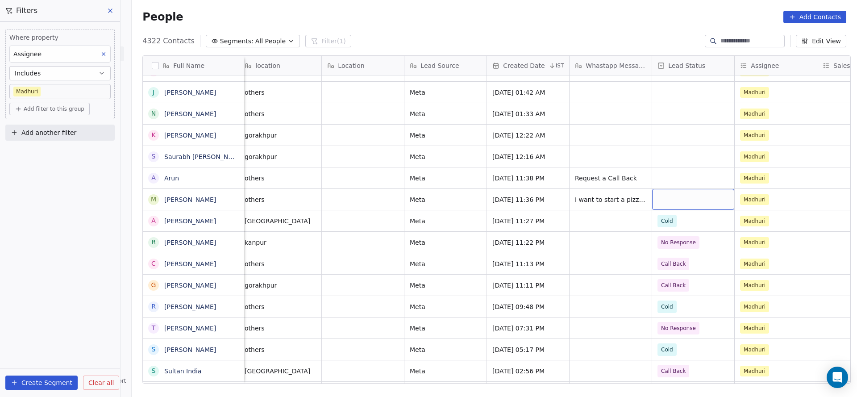
click at [664, 201] on div "grid" at bounding box center [693, 199] width 82 height 21
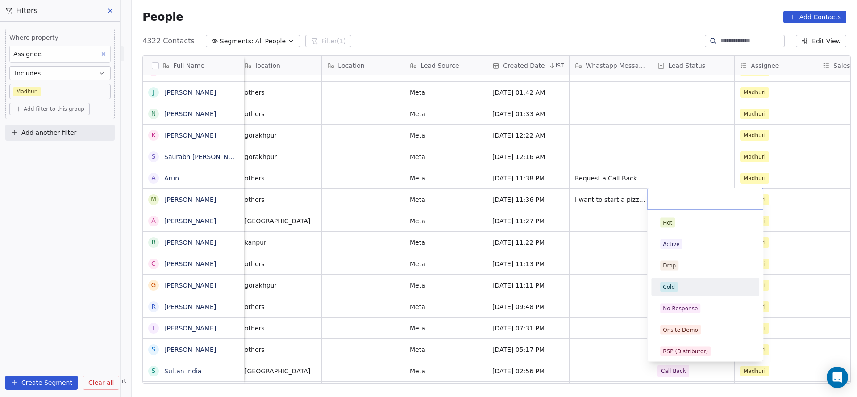
click at [690, 284] on div "Cold" at bounding box center [705, 287] width 90 height 10
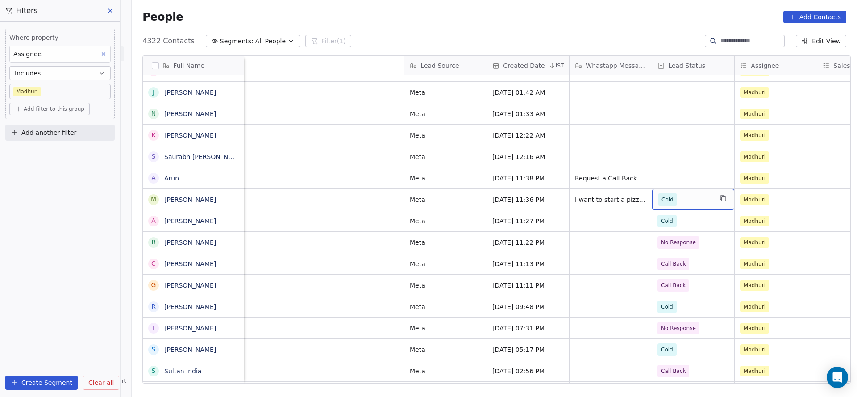
scroll to position [0, 852]
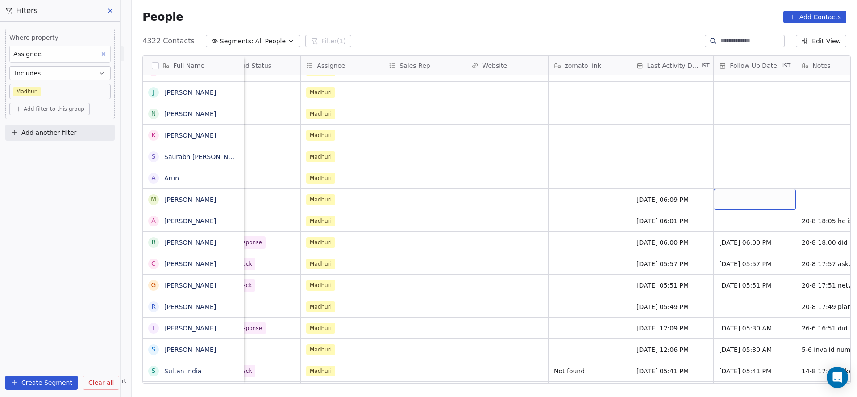
click at [727, 192] on div "grid" at bounding box center [755, 199] width 82 height 21
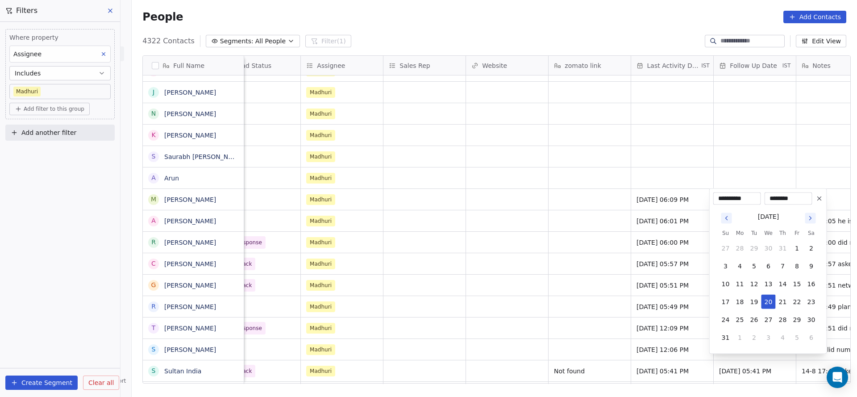
click at [580, 257] on html "On2Cook India Pvt. Ltd. Contacts People Marketing Workflows Campaigns Sales Pip…" at bounding box center [428, 198] width 857 height 397
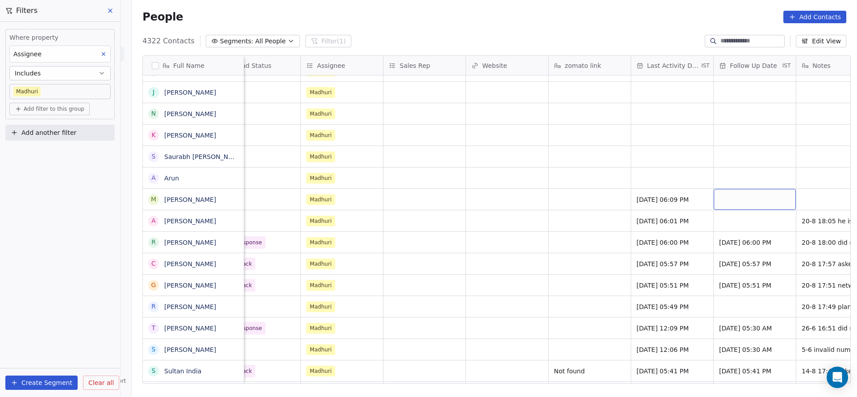
scroll to position [0, 1077]
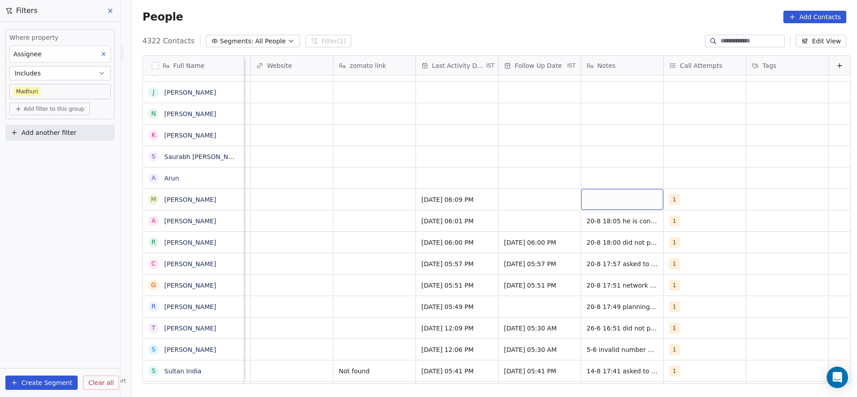
click at [596, 204] on div "grid" at bounding box center [622, 199] width 82 height 21
type textarea "**********"
drag, startPoint x: 467, startPoint y: 163, endPoint x: 462, endPoint y: 174, distance: 12.4
click at [467, 163] on html "On2Cook India Pvt. Ltd. Contacts People Marketing Workflows Campaigns Sales Pip…" at bounding box center [428, 198] width 857 height 397
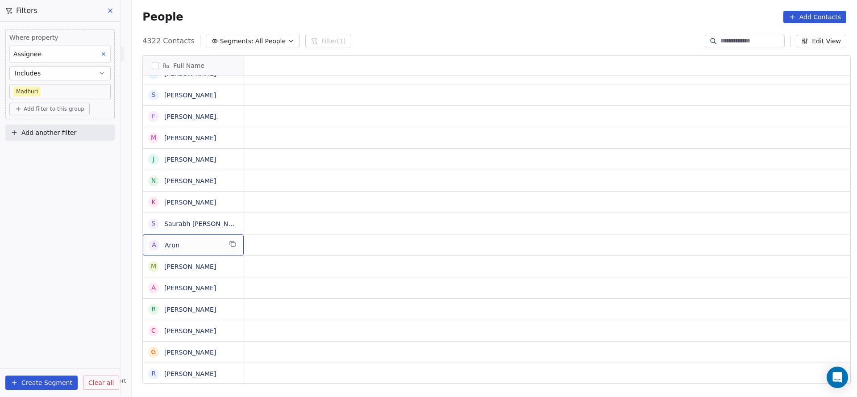
scroll to position [0, 0]
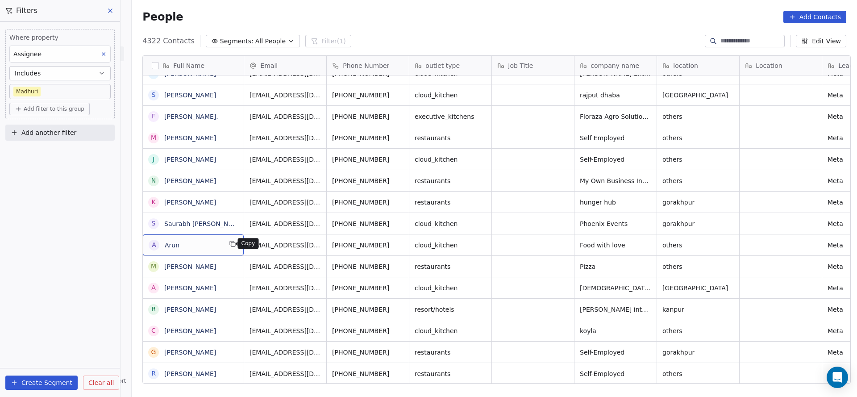
click at [232, 248] on button "grid" at bounding box center [232, 243] width 11 height 11
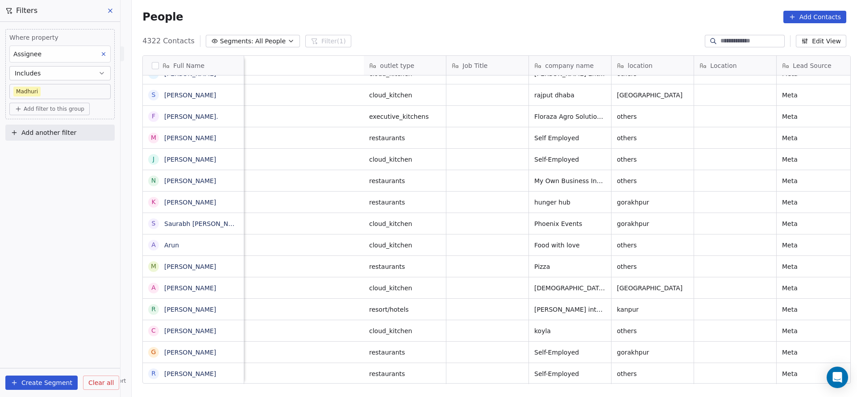
scroll to position [0, 428]
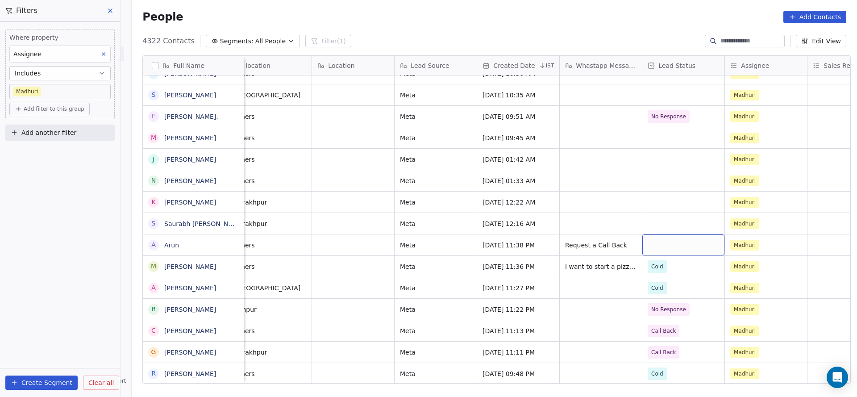
click at [644, 240] on div "grid" at bounding box center [683, 244] width 82 height 21
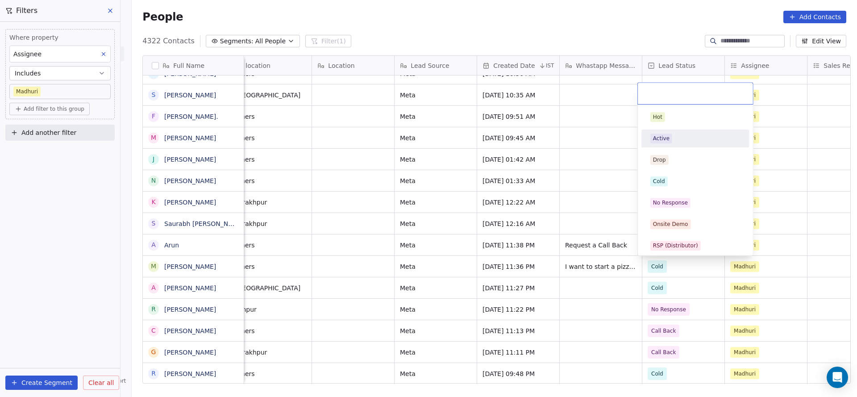
click at [656, 135] on div "Active" at bounding box center [661, 138] width 17 height 8
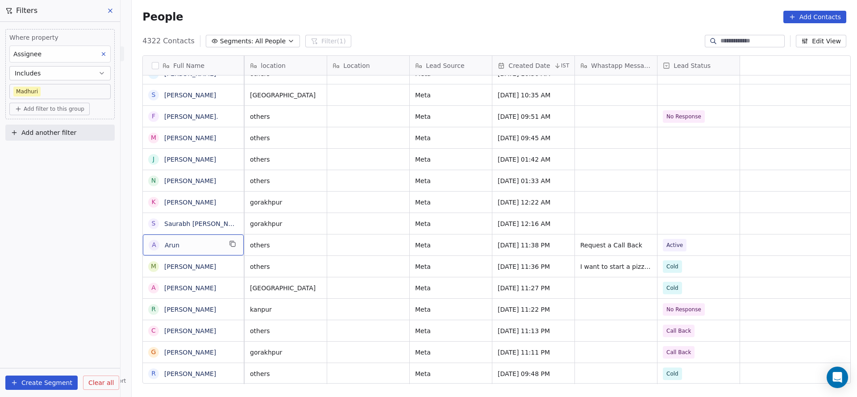
scroll to position [0, 0]
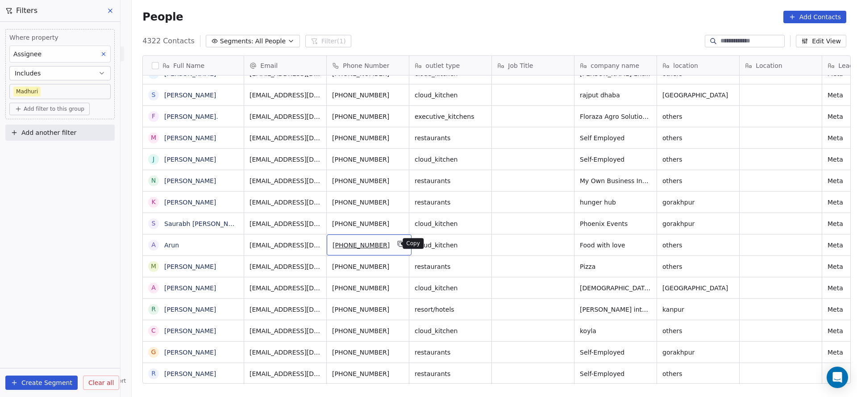
click at [397, 244] on icon "grid" at bounding box center [400, 243] width 7 height 7
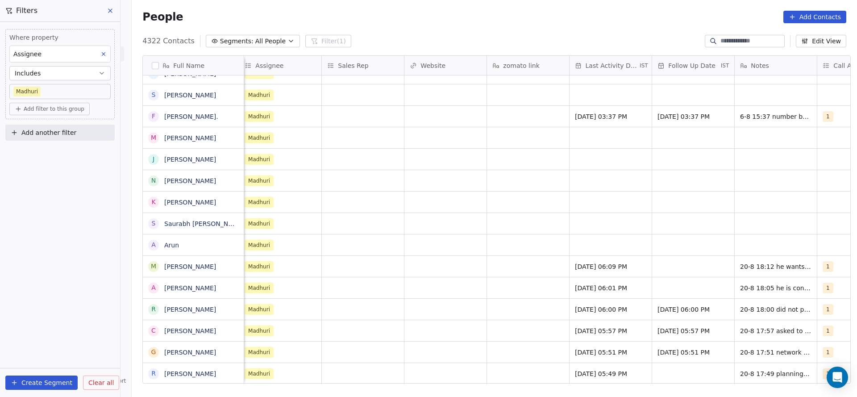
scroll to position [0, 918]
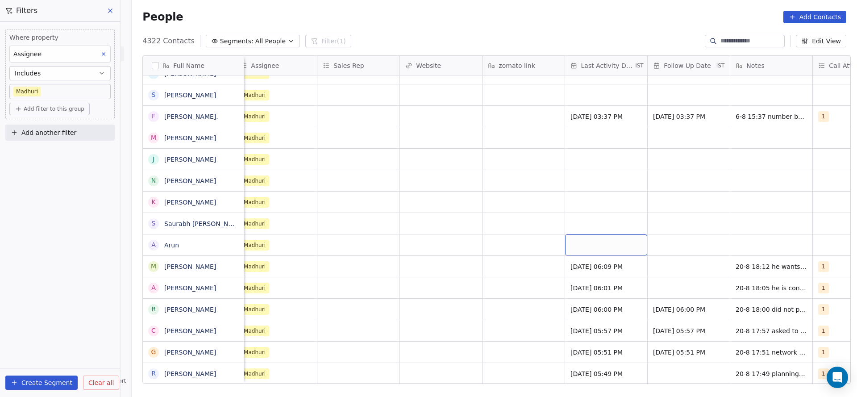
click at [580, 250] on div "grid" at bounding box center [606, 244] width 82 height 21
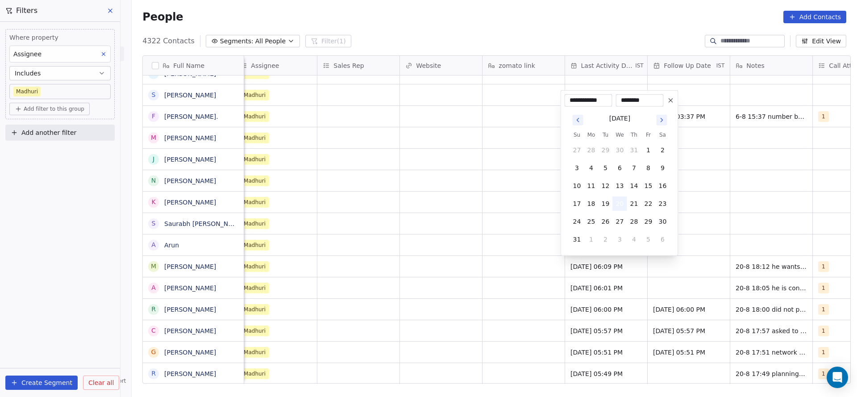
click at [619, 206] on button "20" at bounding box center [620, 203] width 14 height 14
click at [476, 240] on html "On2Cook India Pvt. Ltd. Contacts People Marketing Workflows Campaigns Sales Pip…" at bounding box center [428, 198] width 857 height 397
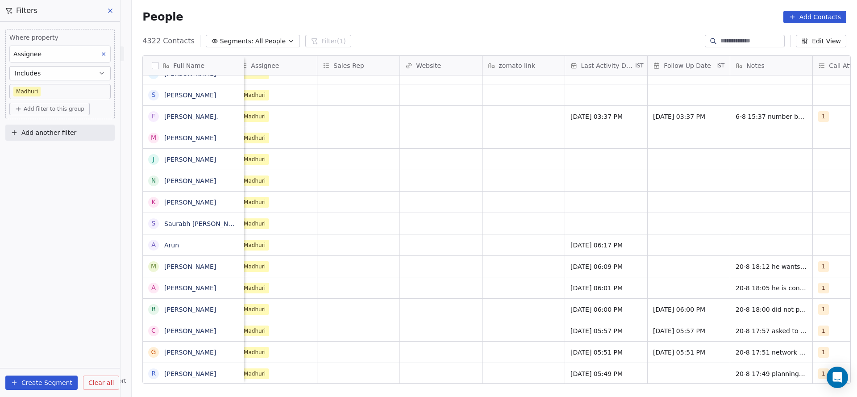
scroll to position [0, 972]
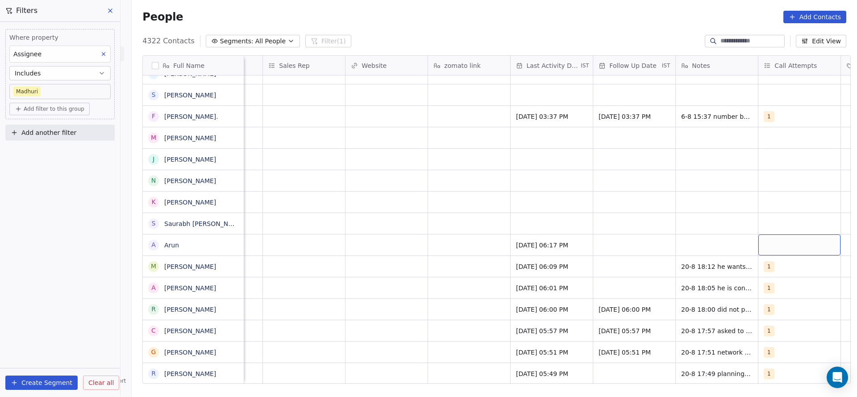
click at [824, 246] on div "grid" at bounding box center [800, 244] width 82 height 21
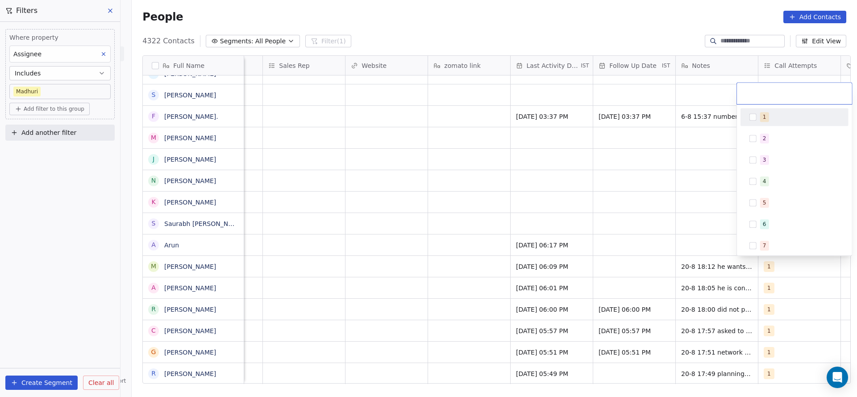
click at [769, 115] on div "1" at bounding box center [799, 117] width 79 height 10
click at [684, 174] on html "On2Cook India Pvt. Ltd. Contacts People Marketing Workflows Campaigns Sales Pip…" at bounding box center [428, 198] width 857 height 397
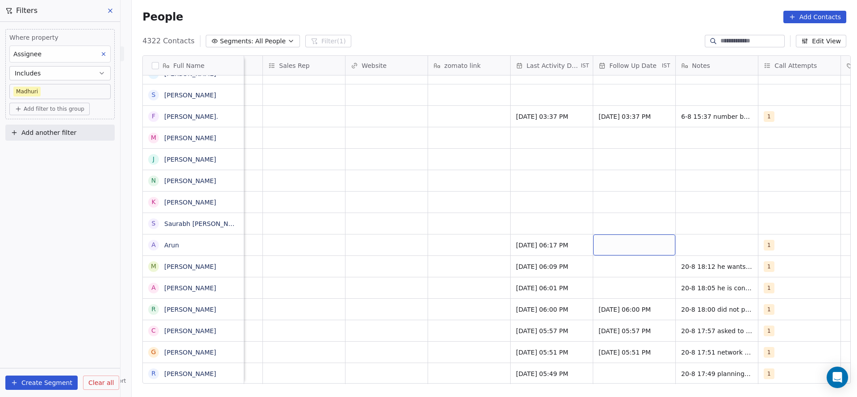
click at [622, 241] on div "grid" at bounding box center [634, 244] width 82 height 21
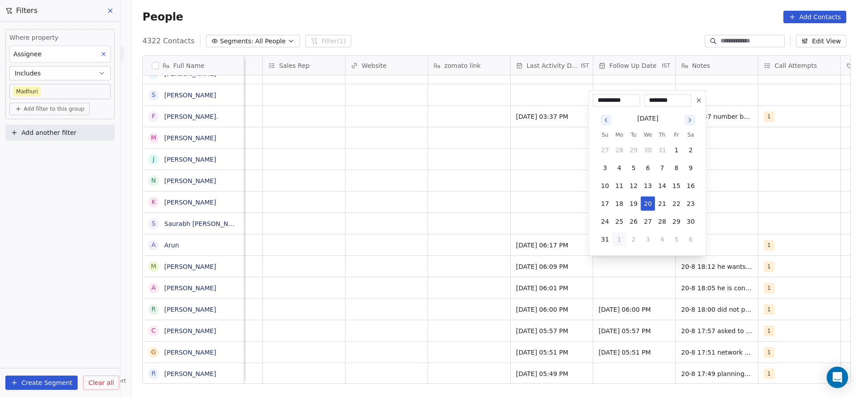
click at [617, 242] on button "1" at bounding box center [620, 239] width 14 height 14
type input "**********"
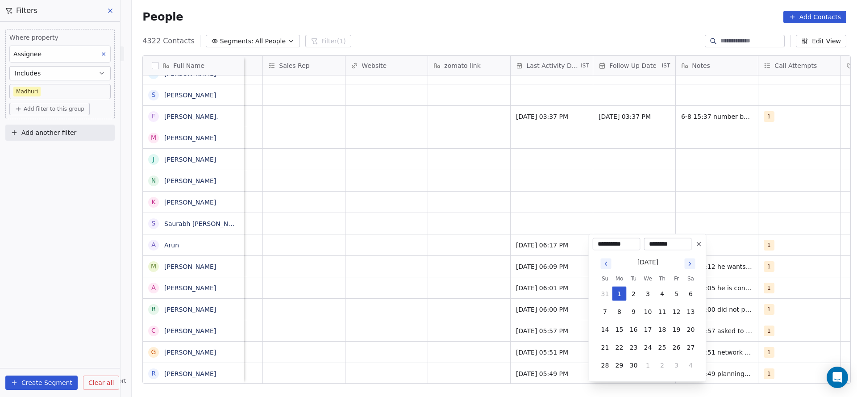
click at [739, 239] on html "On2Cook India Pvt. Ltd. Contacts People Marketing Workflows Campaigns Sales Pip…" at bounding box center [428, 198] width 857 height 397
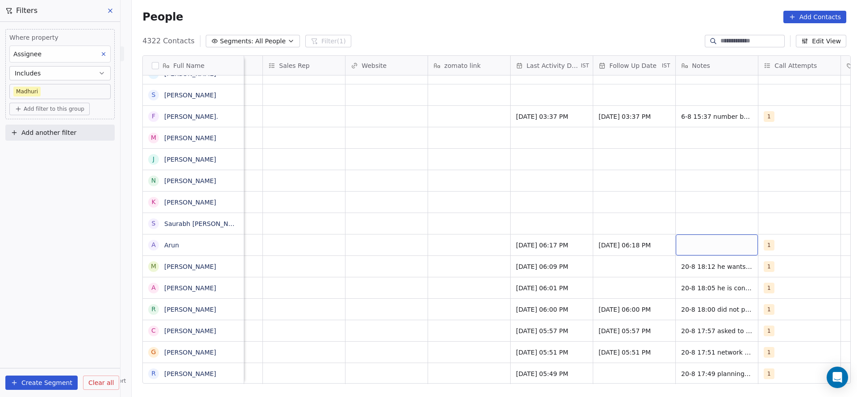
click at [727, 242] on div "grid" at bounding box center [717, 244] width 82 height 21
type textarea "**********"
click at [647, 241] on html "On2Cook India Pvt. Ltd. Contacts People Marketing Workflows Campaigns Sales Pip…" at bounding box center [428, 198] width 857 height 397
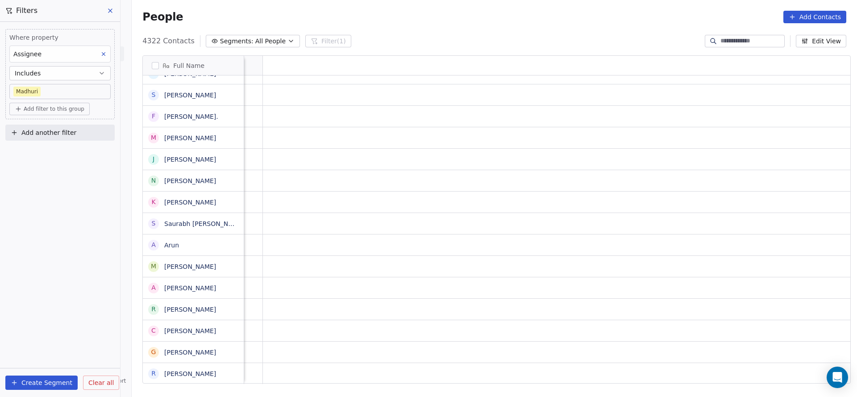
scroll to position [0, 83]
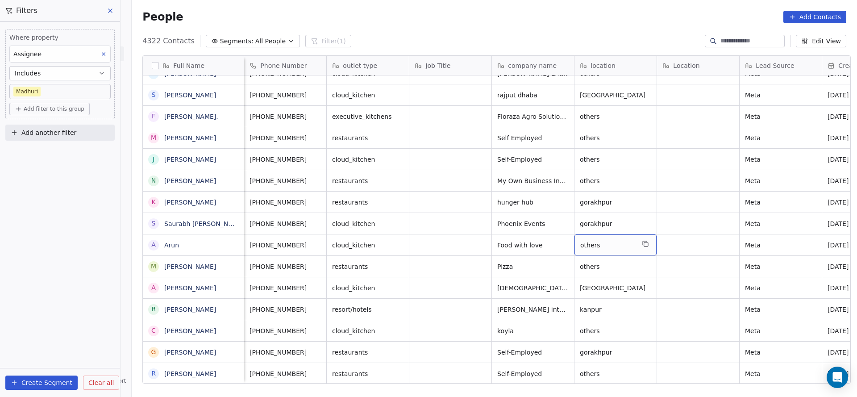
click at [613, 253] on div "others" at bounding box center [616, 244] width 82 height 21
type textarea "*"
type textarea "******"
click at [471, 240] on html "On2Cook India Pvt. Ltd. Contacts People Marketing Workflows Campaigns Sales Pip…" at bounding box center [428, 198] width 857 height 397
click at [317, 223] on icon "grid" at bounding box center [319, 223] width 4 height 4
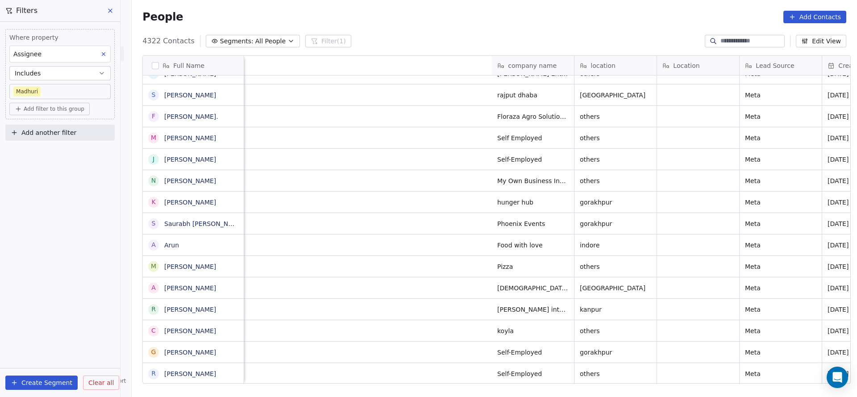
scroll to position [0, 627]
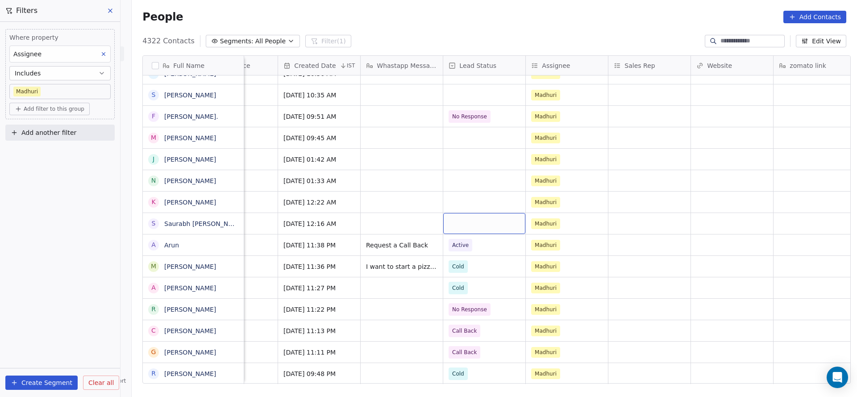
click at [464, 229] on div "grid" at bounding box center [484, 223] width 82 height 21
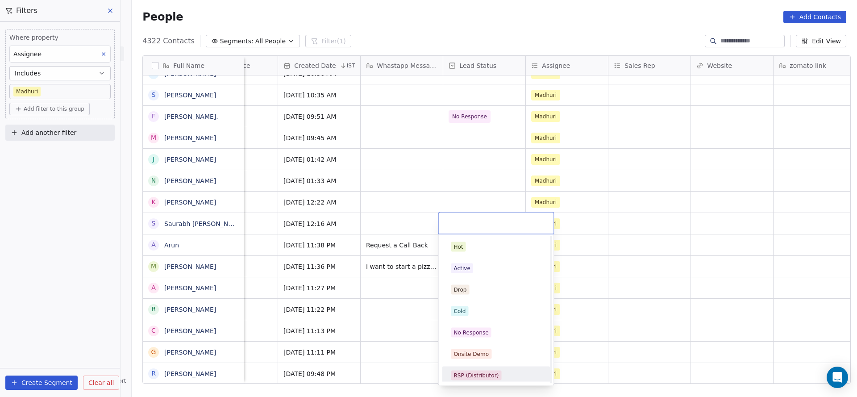
scroll to position [67, 0]
drag, startPoint x: 461, startPoint y: 372, endPoint x: 240, endPoint y: 196, distance: 282.7
click at [461, 372] on div "Call Back" at bounding box center [466, 373] width 25 height 8
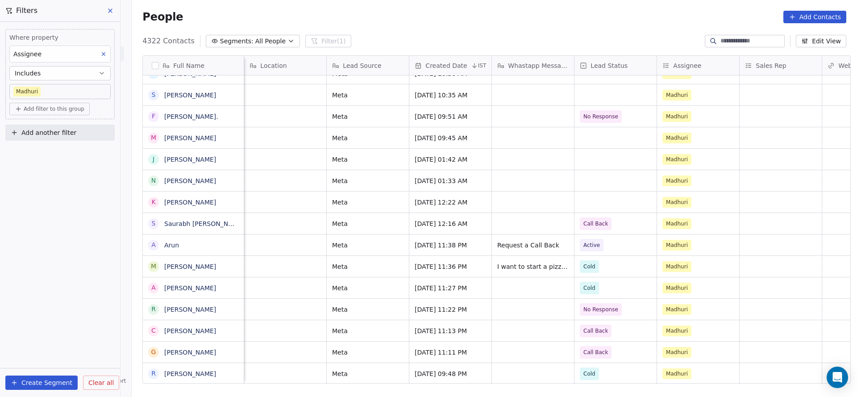
scroll to position [0, 413]
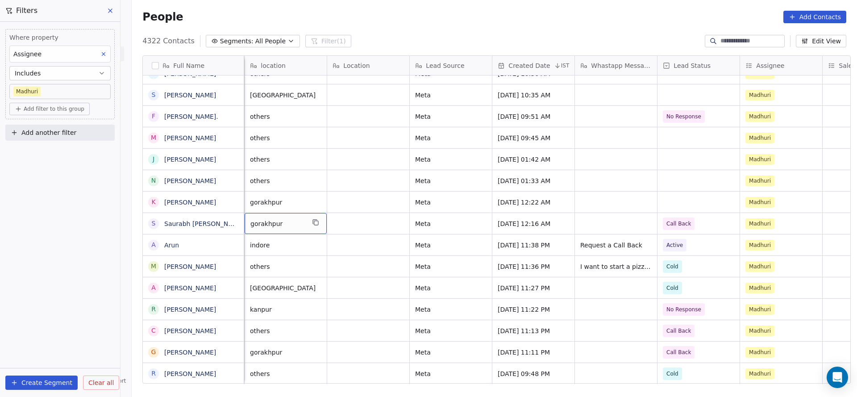
click at [277, 226] on span "gorakhpur" at bounding box center [277, 223] width 54 height 9
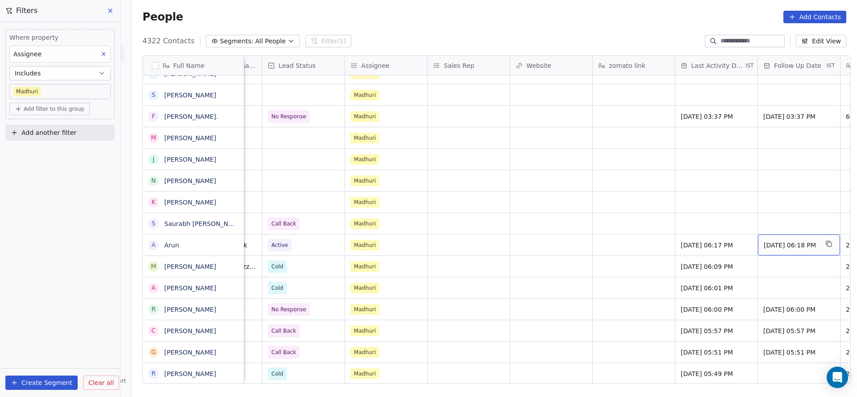
scroll to position [0, 890]
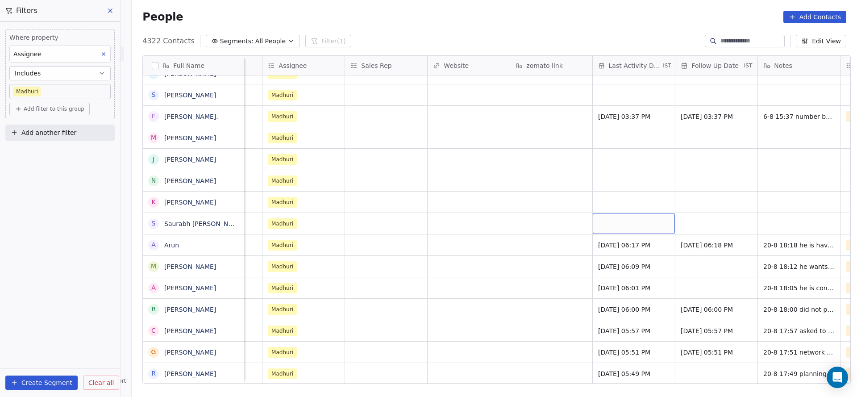
click at [616, 221] on div "grid" at bounding box center [634, 223] width 82 height 21
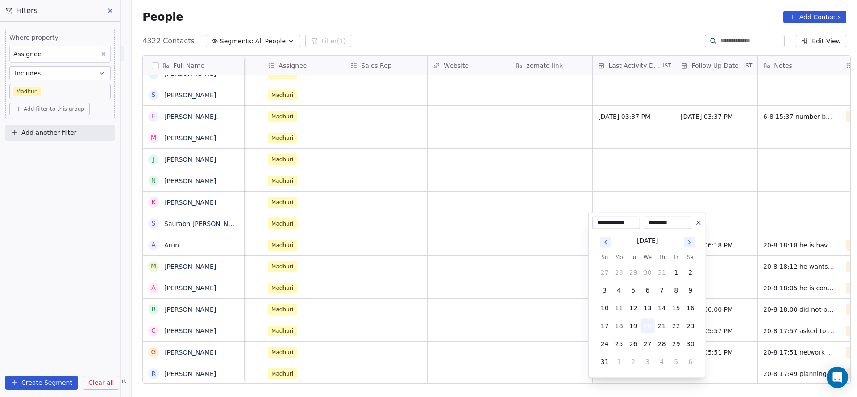
click at [646, 325] on button "20" at bounding box center [648, 326] width 14 height 14
click at [412, 246] on html "On2Cook India Pvt. Ltd. Contacts People Marketing Workflows Campaigns Sales Pip…" at bounding box center [428, 198] width 857 height 397
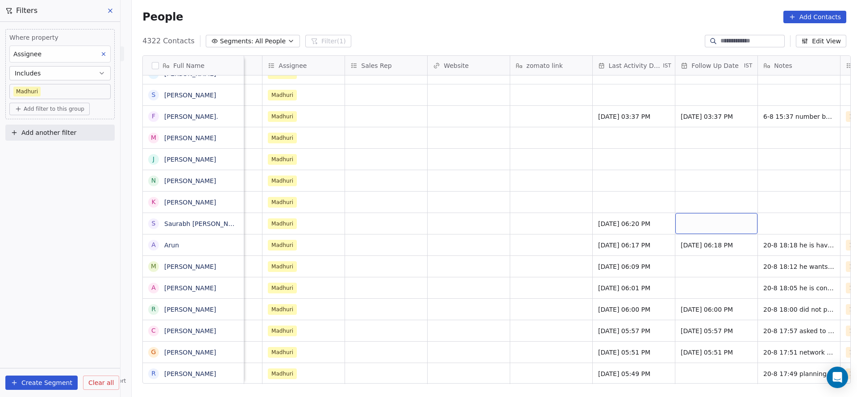
click at [696, 221] on div "grid" at bounding box center [716, 223] width 82 height 21
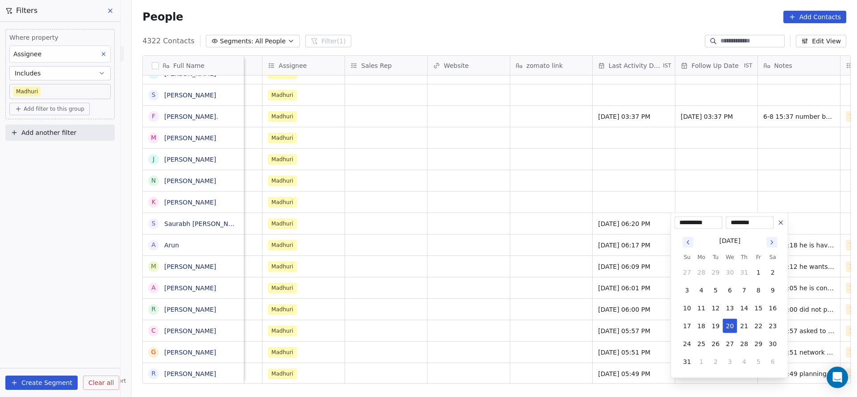
drag, startPoint x: 700, startPoint y: 354, endPoint x: 548, endPoint y: 254, distance: 181.2
click at [701, 354] on button "1" at bounding box center [701, 361] width 14 height 14
type input "**********"
drag, startPoint x: 432, startPoint y: 191, endPoint x: 690, endPoint y: 192, distance: 257.6
click at [431, 191] on html "On2Cook India Pvt. Ltd. Contacts People Marketing Workflows Campaigns Sales Pip…" at bounding box center [428, 198] width 857 height 397
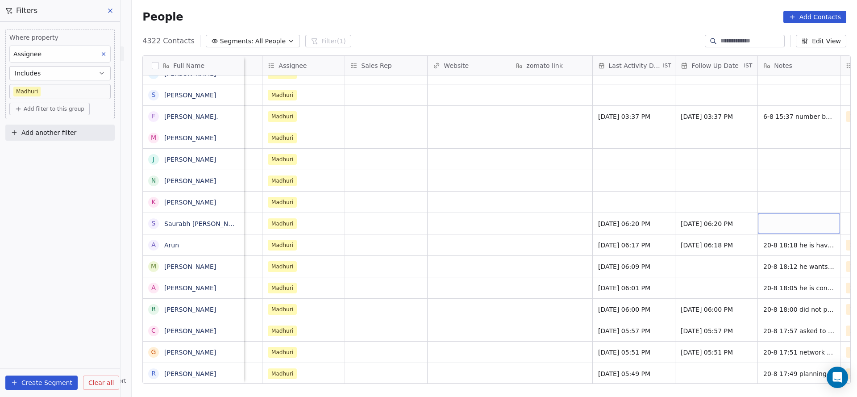
click at [780, 224] on div "grid" at bounding box center [799, 223] width 82 height 21
type textarea "**********"
click at [329, 209] on html "On2Cook India Pvt. Ltd. Contacts People Marketing Workflows Campaigns Sales Pip…" at bounding box center [428, 198] width 857 height 397
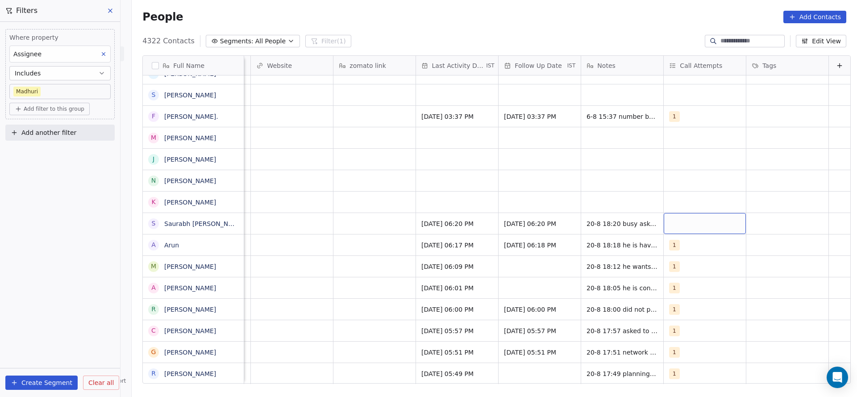
click at [674, 228] on div "grid" at bounding box center [705, 223] width 82 height 21
click at [683, 243] on div "1" at bounding box center [712, 247] width 79 height 10
click at [578, 244] on html "On2Cook India Pvt. Ltd. Contacts People Marketing Workflows Campaigns Sales Pip…" at bounding box center [428, 198] width 857 height 397
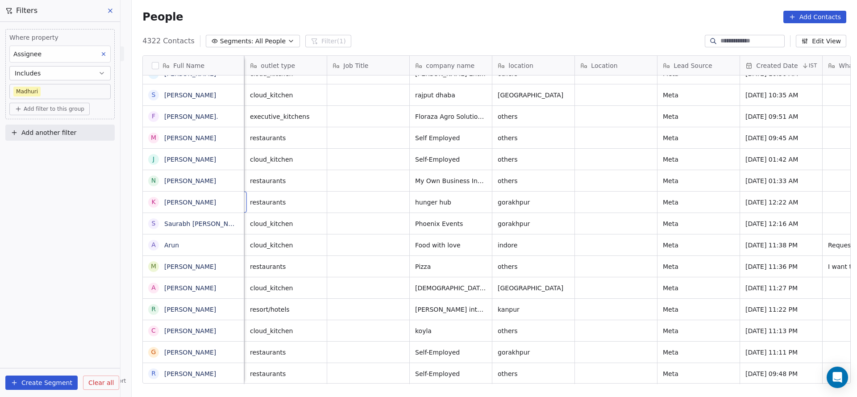
scroll to position [0, 0]
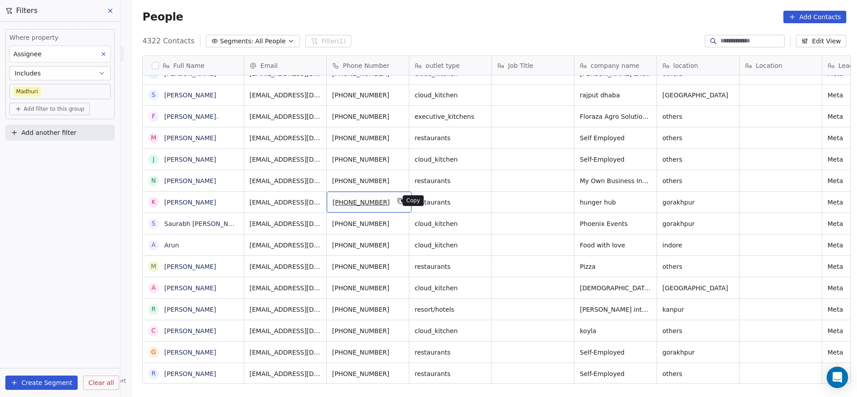
click at [396, 198] on button "grid" at bounding box center [401, 201] width 11 height 11
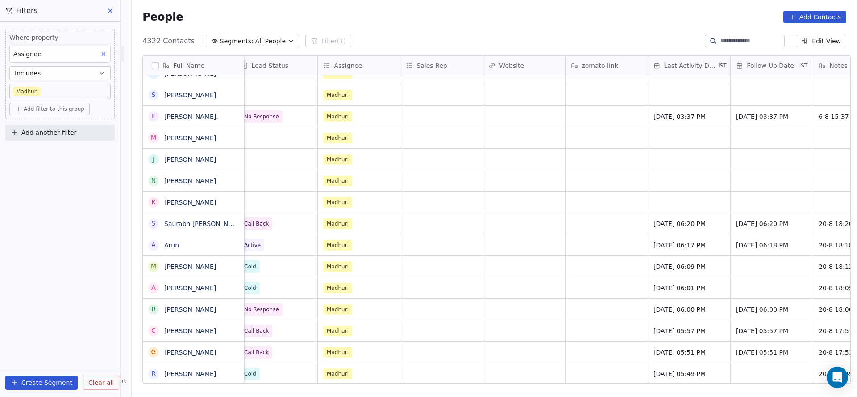
scroll to position [0, 826]
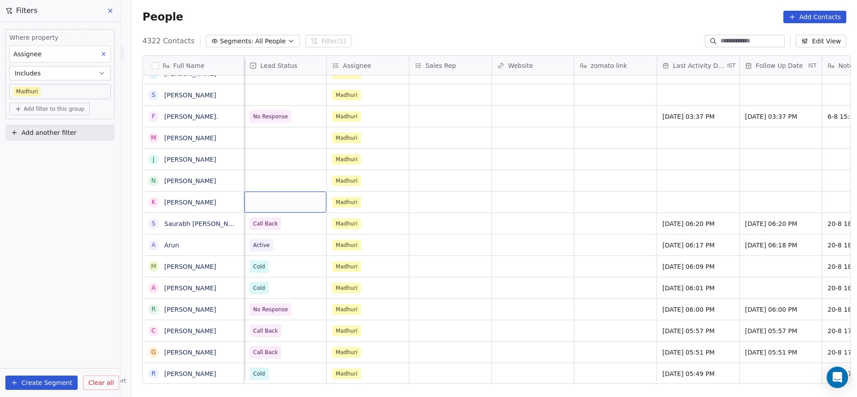
click at [267, 198] on div "grid" at bounding box center [285, 202] width 82 height 21
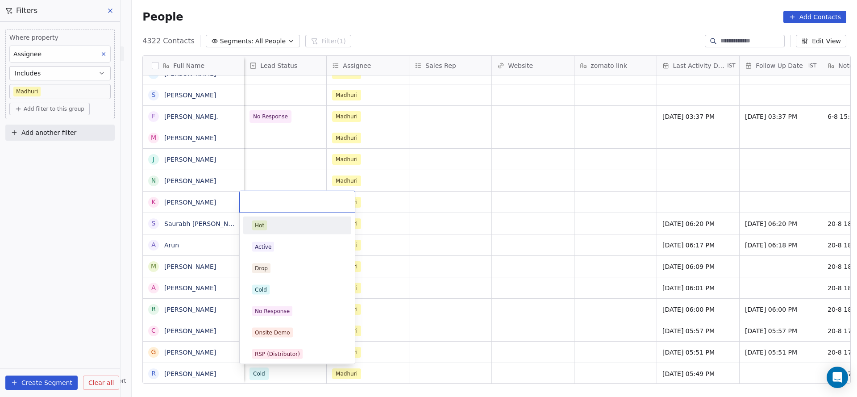
click at [296, 178] on html "On2Cook India Pvt. Ltd. Contacts People Marketing Workflows Campaigns Sales Pip…" at bounding box center [428, 198] width 857 height 397
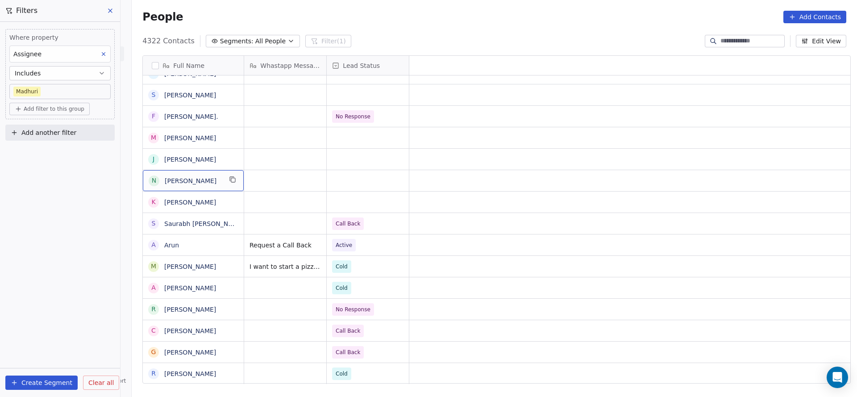
scroll to position [0, 0]
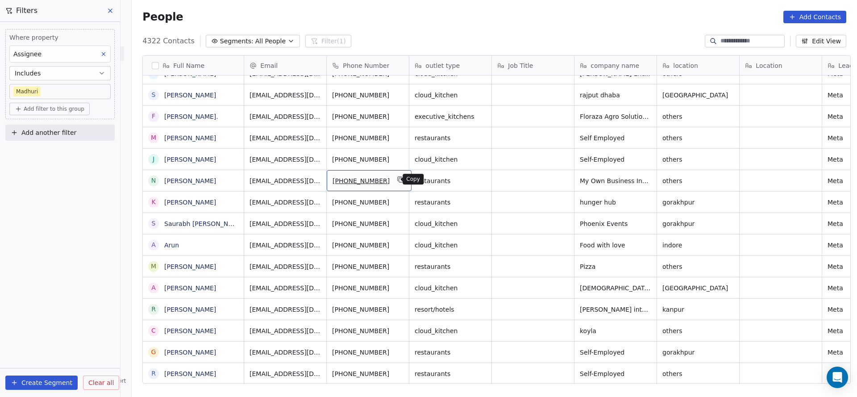
click at [397, 177] on icon "grid" at bounding box center [400, 179] width 7 height 7
click at [397, 158] on icon "grid" at bounding box center [400, 157] width 7 height 7
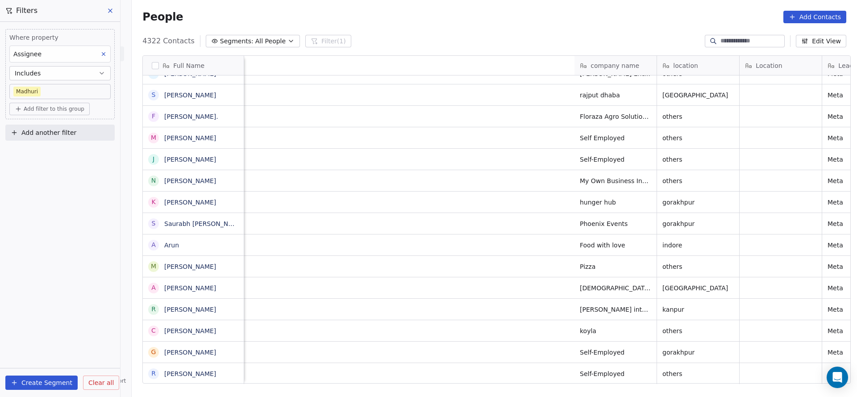
scroll to position [0, 630]
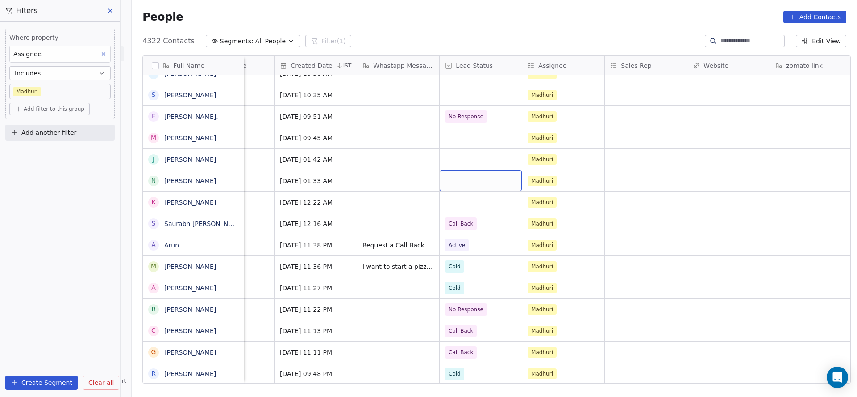
click at [454, 181] on div "grid" at bounding box center [481, 180] width 82 height 21
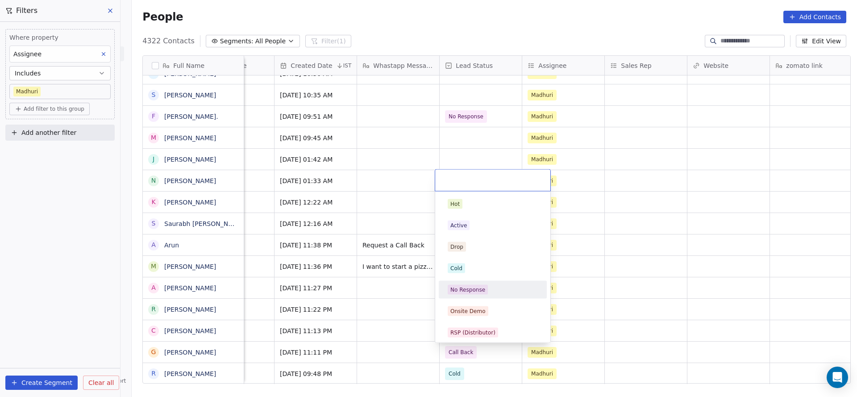
drag, startPoint x: 473, startPoint y: 285, endPoint x: 389, endPoint y: 226, distance: 102.6
click at [474, 285] on span "No Response" at bounding box center [468, 290] width 40 height 10
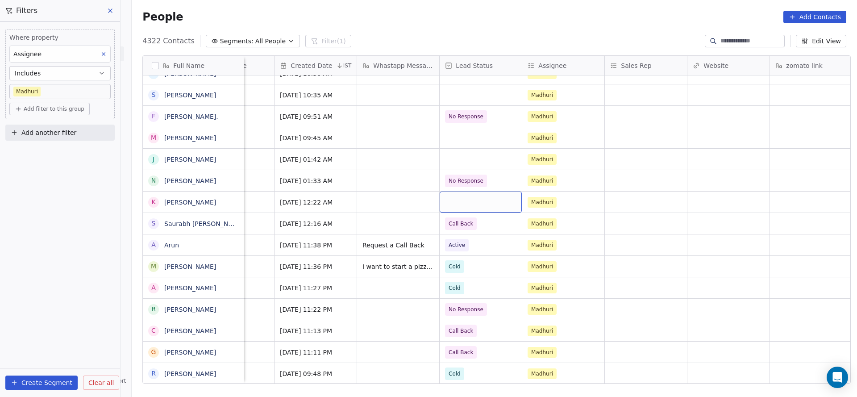
click at [440, 204] on div "grid" at bounding box center [481, 202] width 82 height 21
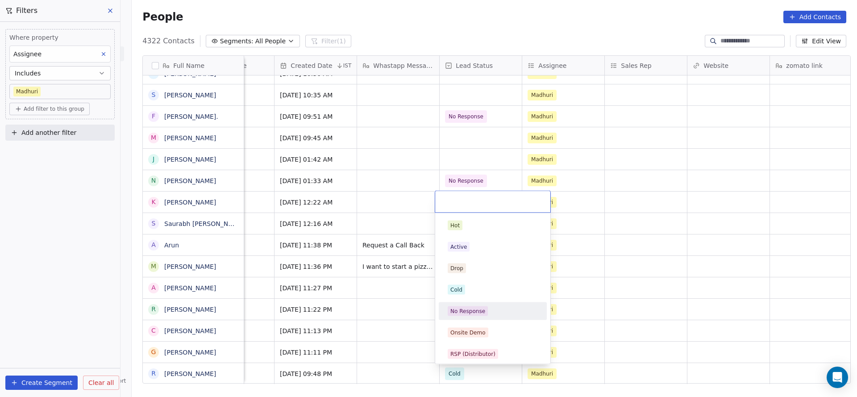
click at [477, 307] on div "No Response" at bounding box center [467, 311] width 35 height 8
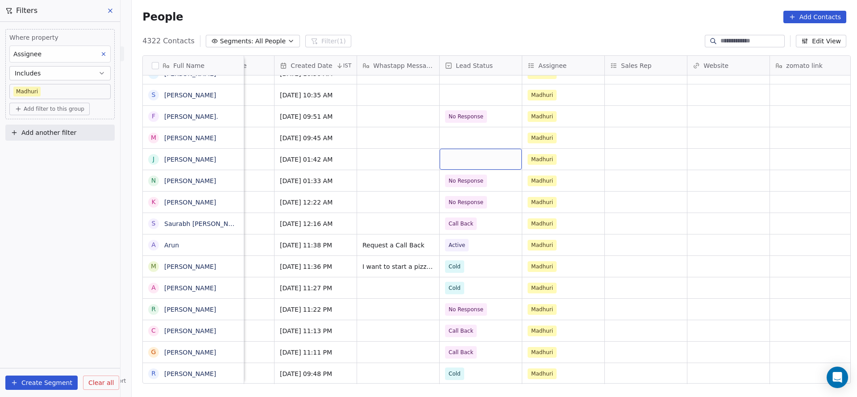
click at [465, 150] on div "grid" at bounding box center [481, 159] width 82 height 21
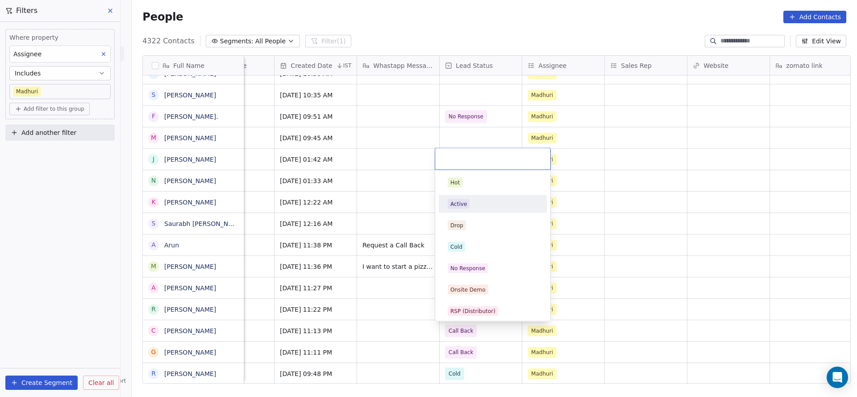
click at [477, 200] on div "Active" at bounding box center [493, 204] width 90 height 10
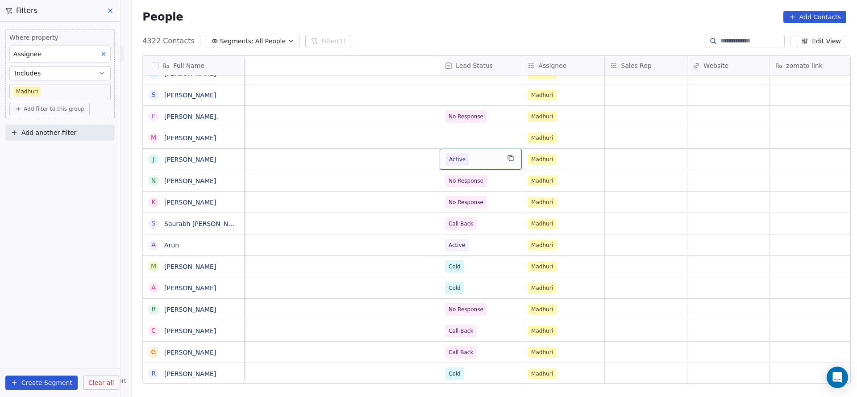
scroll to position [0, 1077]
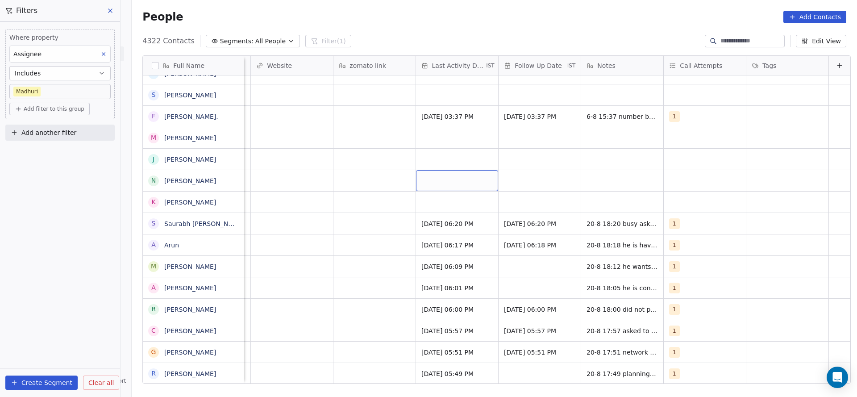
click at [436, 178] on div "grid" at bounding box center [457, 180] width 82 height 21
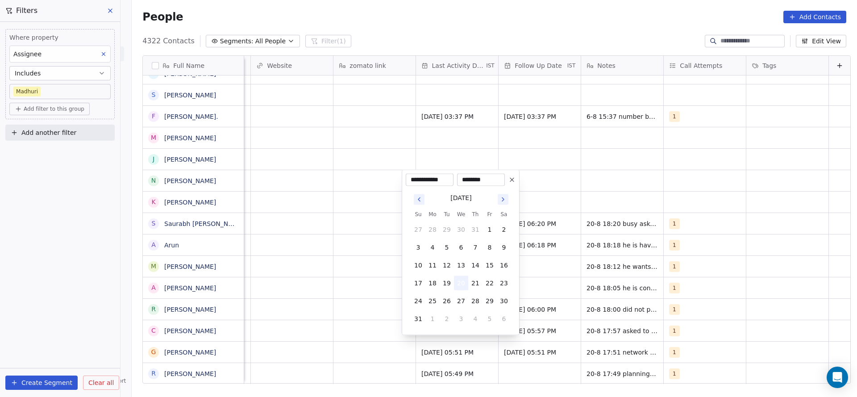
click at [457, 279] on button "20" at bounding box center [461, 283] width 14 height 14
drag, startPoint x: 325, startPoint y: 232, endPoint x: 428, endPoint y: 163, distance: 123.8
click at [324, 231] on html "On2Cook India Pvt. Ltd. Contacts People Marketing Workflows Campaigns Sales Pip…" at bounding box center [428, 198] width 857 height 397
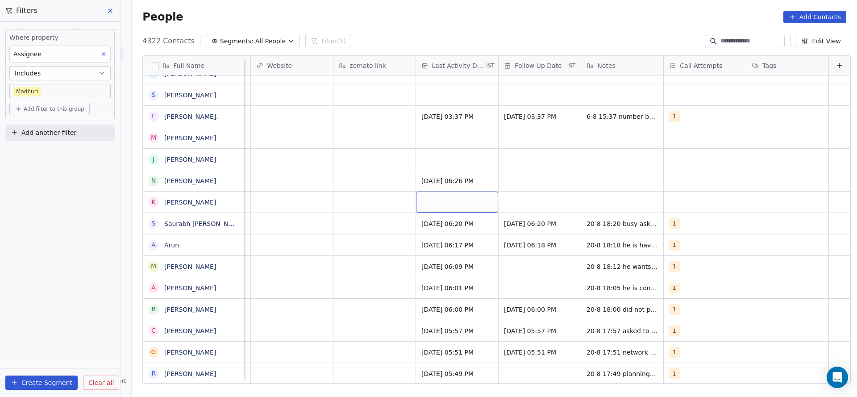
click at [438, 202] on div "grid" at bounding box center [457, 202] width 82 height 21
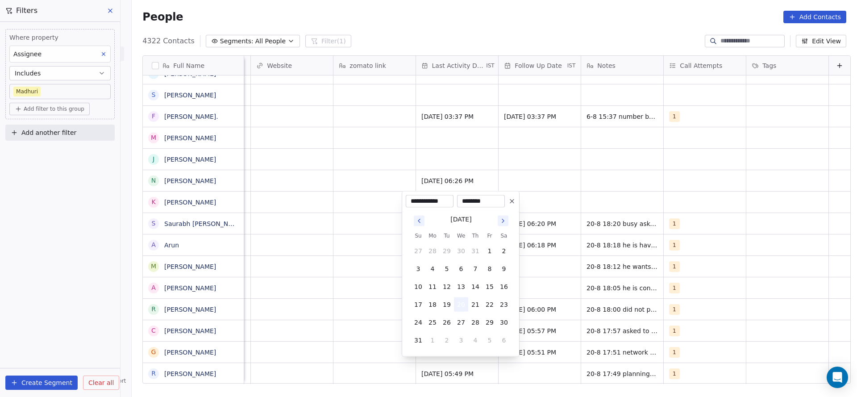
click at [459, 301] on button "20" at bounding box center [461, 304] width 14 height 14
click at [278, 211] on html "On2Cook India Pvt. Ltd. Contacts People Marketing Workflows Campaigns Sales Pip…" at bounding box center [428, 198] width 857 height 397
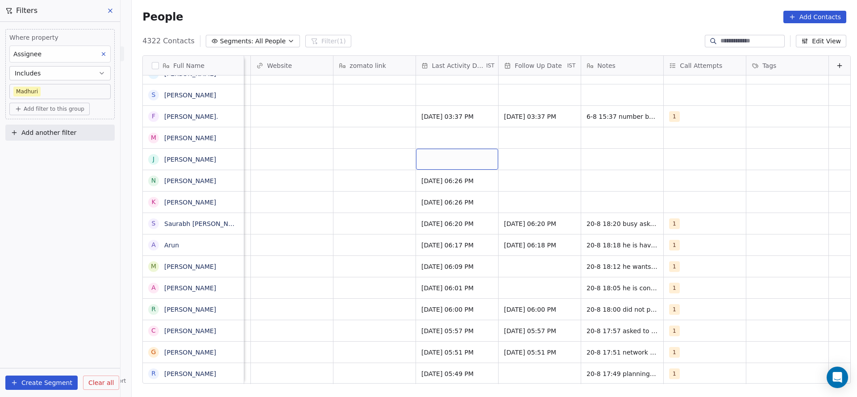
click at [417, 157] on div "grid" at bounding box center [457, 159] width 82 height 21
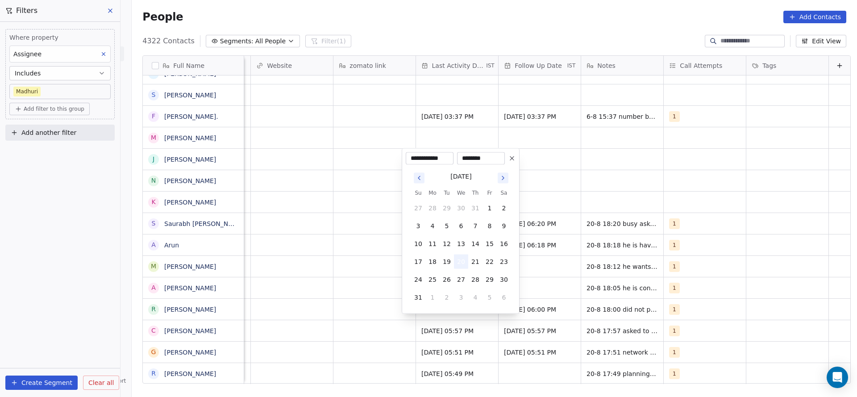
click at [458, 263] on button "20" at bounding box center [461, 261] width 14 height 14
click at [277, 242] on html "On2Cook India Pvt. Ltd. Contacts People Marketing Workflows Campaigns Sales Pip…" at bounding box center [428, 198] width 857 height 397
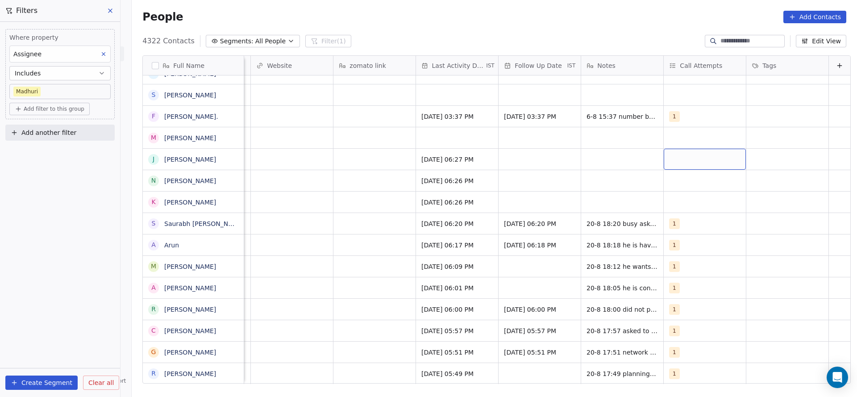
click at [680, 162] on div "grid" at bounding box center [705, 159] width 82 height 21
click at [669, 188] on div "1" at bounding box center [707, 182] width 101 height 14
drag, startPoint x: 604, startPoint y: 190, endPoint x: 659, endPoint y: 179, distance: 56.4
click at [604, 191] on html "On2Cook India Pvt. Ltd. Contacts People Marketing Workflows Campaigns Sales Pip…" at bounding box center [428, 198] width 857 height 397
click at [664, 179] on div "grid" at bounding box center [705, 180] width 82 height 21
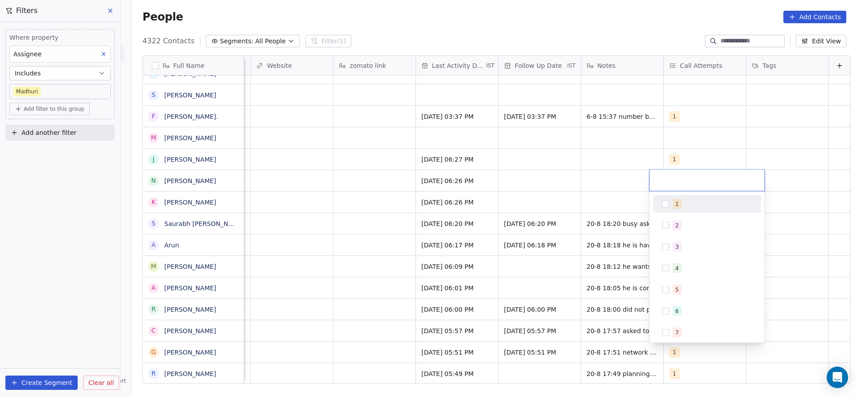
click at [665, 194] on div "1 2 3 4 5 6 7 8 9 10" at bounding box center [707, 267] width 115 height 151
click at [661, 202] on div "1" at bounding box center [707, 204] width 101 height 14
click at [569, 189] on html "On2Cook India Pvt. Ltd. Contacts People Marketing Workflows Campaigns Sales Pip…" at bounding box center [428, 198] width 857 height 397
click at [673, 201] on div "grid" at bounding box center [705, 202] width 82 height 21
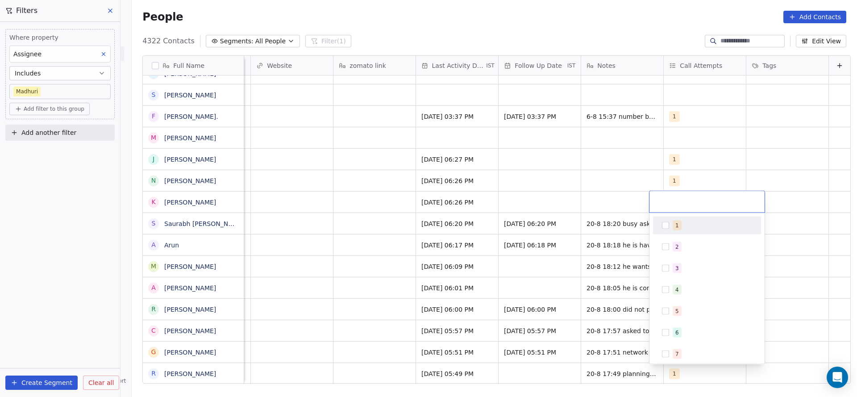
click at [666, 226] on button "Suggestions" at bounding box center [665, 225] width 7 height 7
drag, startPoint x: 559, startPoint y: 176, endPoint x: 529, endPoint y: 161, distance: 33.7
click at [559, 176] on html "On2Cook India Pvt. Ltd. Contacts People Marketing Workflows Campaigns Sales Pip…" at bounding box center [428, 198] width 857 height 397
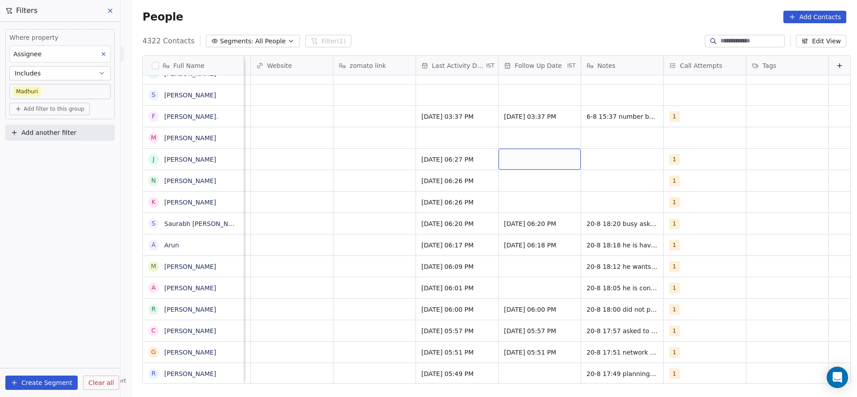
click at [529, 161] on div "grid" at bounding box center [540, 159] width 82 height 21
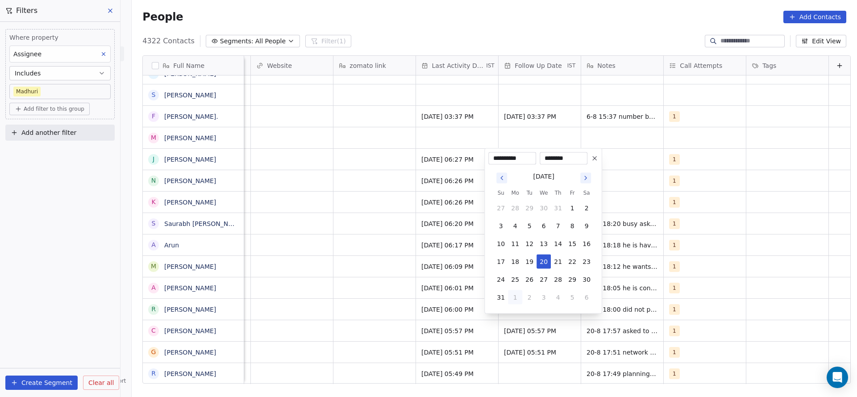
drag, startPoint x: 514, startPoint y: 297, endPoint x: 415, endPoint y: 205, distance: 135.8
click at [512, 296] on button "1" at bounding box center [515, 297] width 14 height 14
type input "**********"
click at [414, 205] on html "On2Cook India Pvt. Ltd. Contacts People Marketing Workflows Campaigns Sales Pip…" at bounding box center [428, 198] width 857 height 397
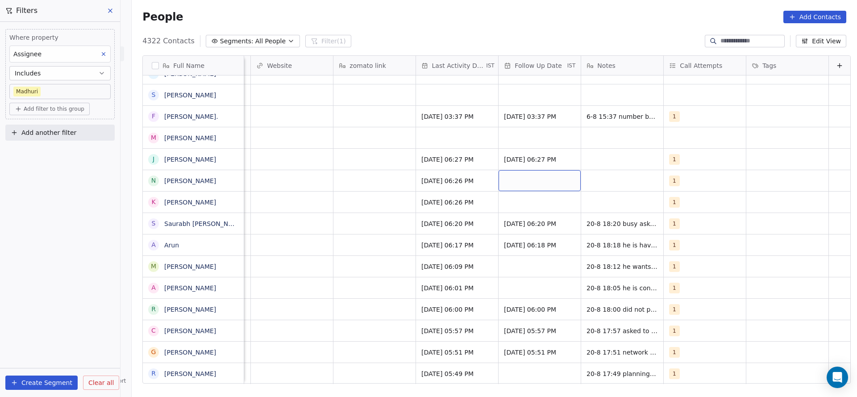
click at [517, 178] on div "grid" at bounding box center [540, 180] width 82 height 21
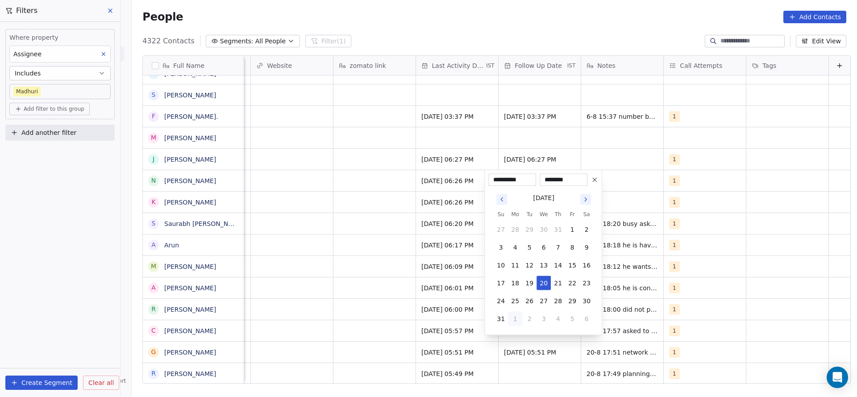
click at [516, 313] on button "1" at bounding box center [515, 319] width 14 height 14
type input "**********"
click at [427, 259] on html "On2Cook India Pvt. Ltd. Contacts People Marketing Workflows Campaigns Sales Pip…" at bounding box center [428, 198] width 857 height 397
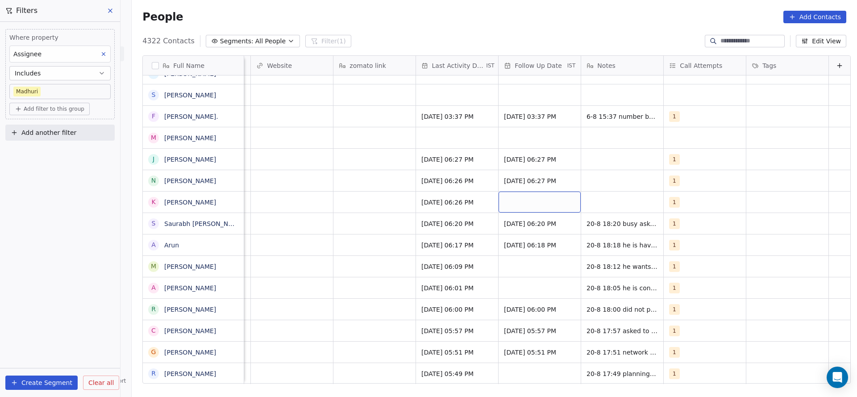
click at [532, 204] on div "grid" at bounding box center [540, 202] width 82 height 21
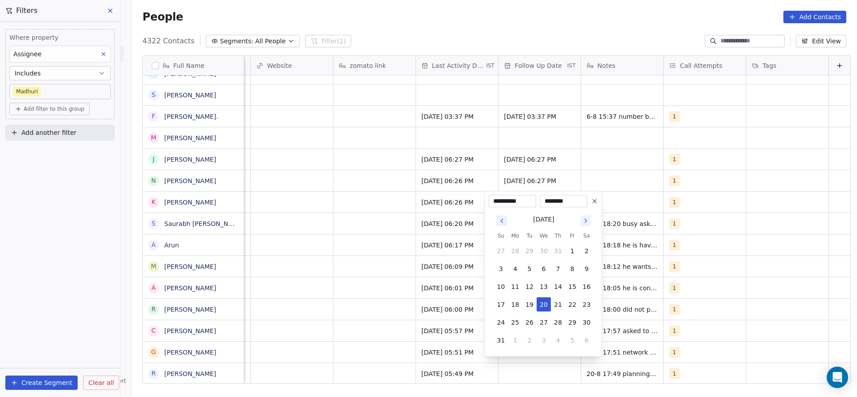
click at [514, 343] on button "1" at bounding box center [515, 340] width 14 height 14
type input "**********"
click at [279, 255] on html "On2Cook India Pvt. Ltd. Contacts People Marketing Workflows Campaigns Sales Pip…" at bounding box center [428, 198] width 857 height 397
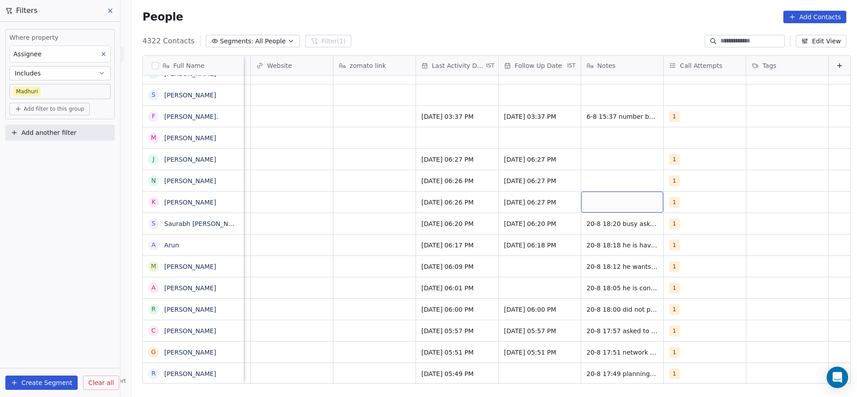
click at [587, 203] on div "grid" at bounding box center [622, 202] width 82 height 21
type textarea "**********"
click at [594, 173] on html "On2Cook India Pvt. Ltd. Contacts People Marketing Workflows Campaigns Sales Pip…" at bounding box center [428, 198] width 857 height 397
type textarea "**********"
click at [605, 150] on html "On2Cook India Pvt. Ltd. Contacts People Marketing Workflows Campaigns Sales Pip…" at bounding box center [428, 198] width 857 height 397
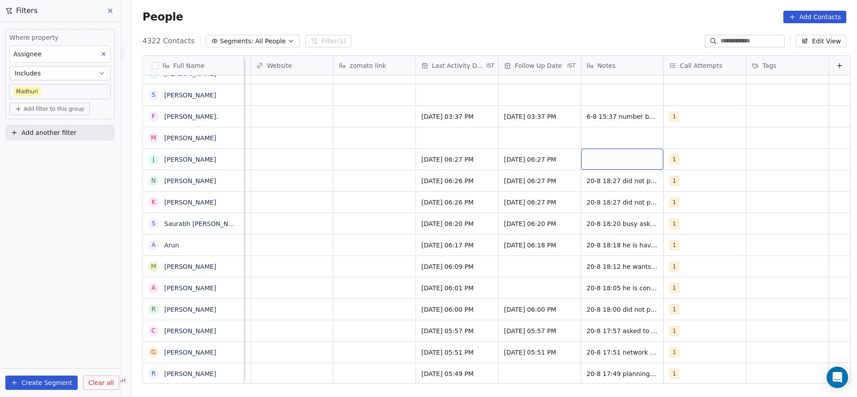
click at [595, 160] on div "grid" at bounding box center [622, 159] width 82 height 21
type textarea "**********"
click at [471, 194] on html "On2Cook India Pvt. Ltd. Contacts People Marketing Workflows Campaigns Sales Pip…" at bounding box center [428, 198] width 857 height 397
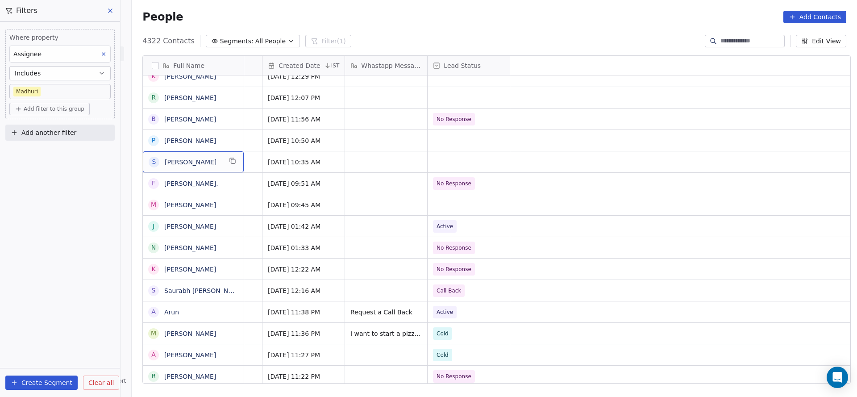
scroll to position [0, 0]
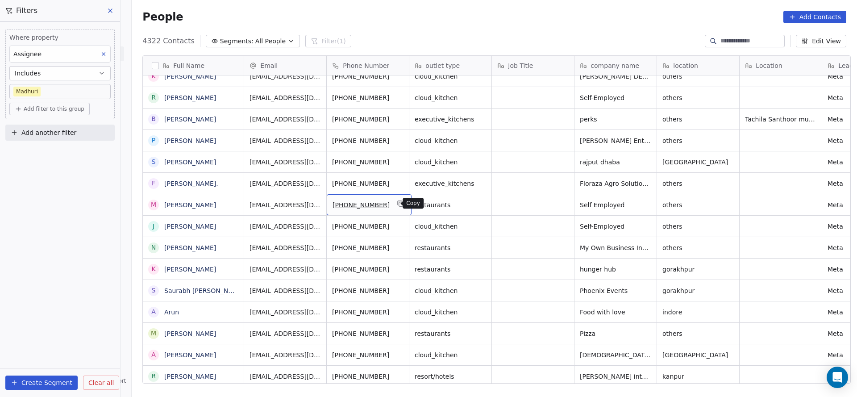
click at [397, 205] on button "grid" at bounding box center [401, 203] width 11 height 11
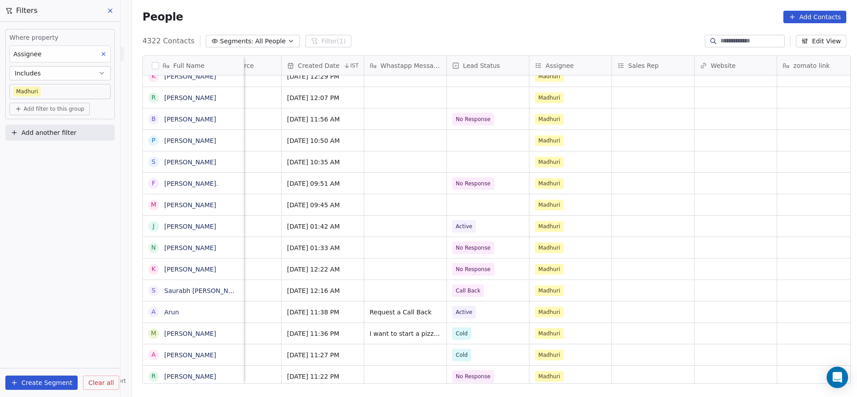
scroll to position [0, 626]
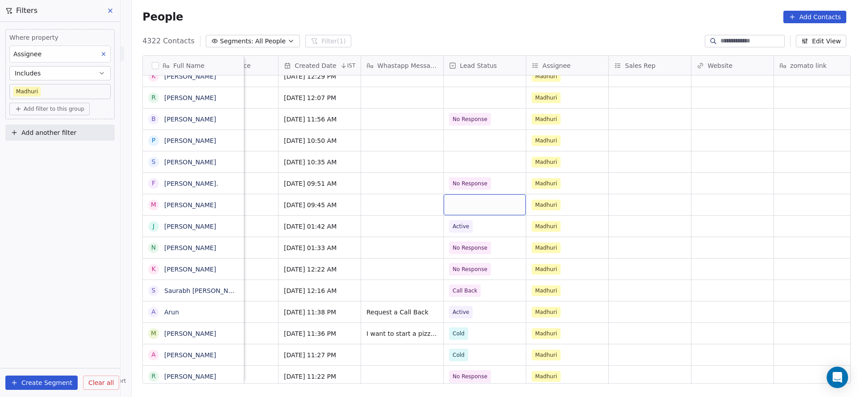
click at [473, 200] on div "grid" at bounding box center [485, 204] width 82 height 21
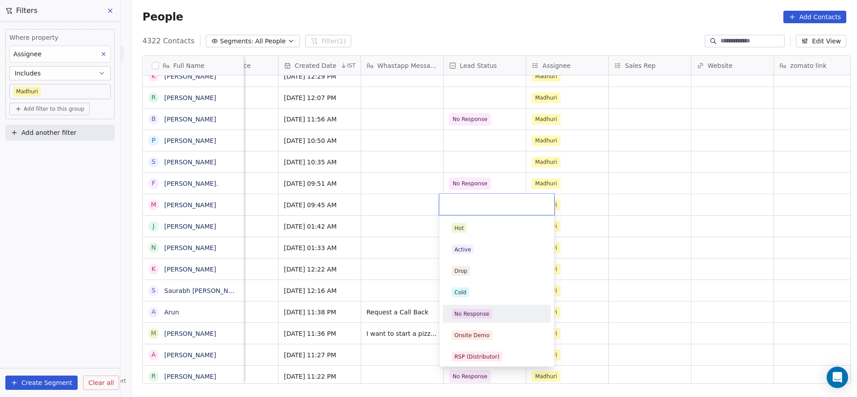
click at [481, 310] on div "No Response" at bounding box center [471, 314] width 35 height 8
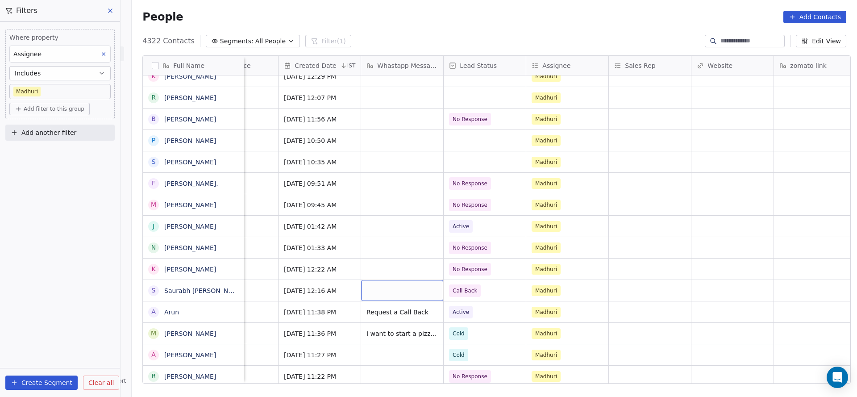
scroll to position [0, 982]
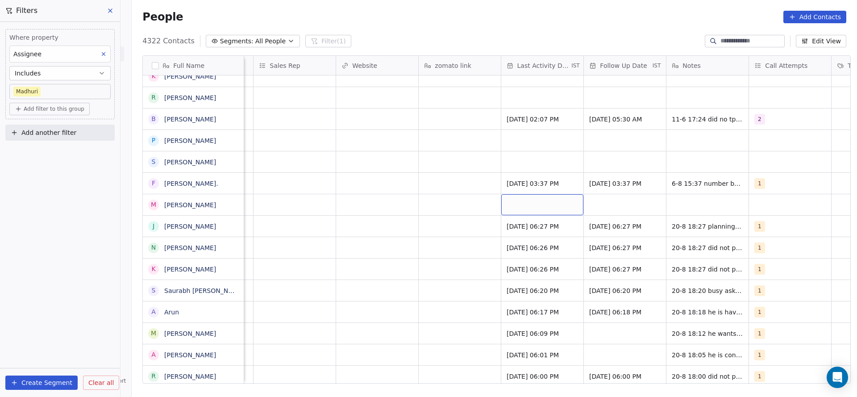
click at [528, 195] on div "grid" at bounding box center [542, 204] width 82 height 21
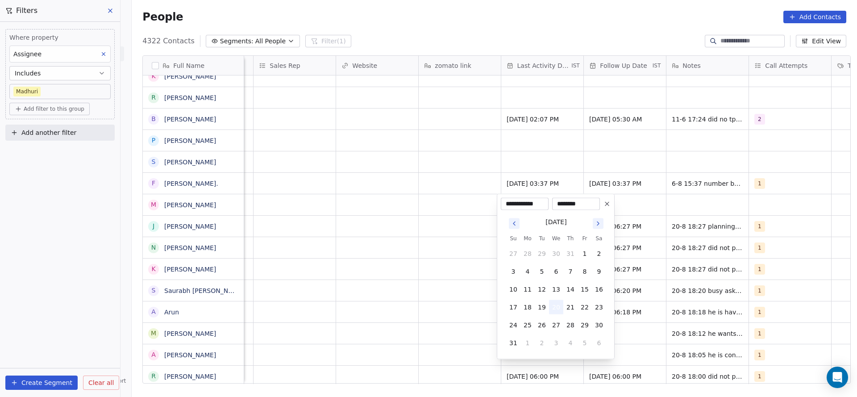
click at [561, 304] on button "20" at bounding box center [556, 307] width 14 height 14
click at [450, 289] on html "On2Cook India Pvt. Ltd. Contacts People Marketing Workflows Campaigns Sales Pip…" at bounding box center [428, 198] width 857 height 397
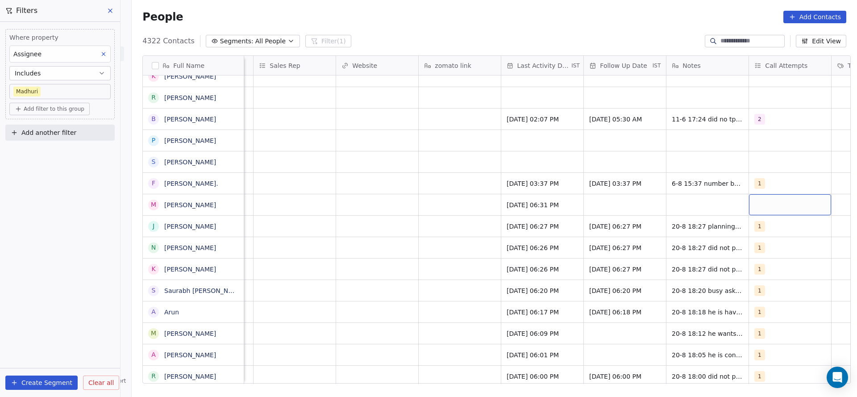
click at [770, 197] on div "grid" at bounding box center [790, 204] width 82 height 21
click at [761, 221] on div "1" at bounding box center [794, 228] width 101 height 14
click at [630, 225] on html "On2Cook India Pvt. Ltd. Contacts People Marketing Workflows Campaigns Sales Pip…" at bounding box center [428, 198] width 857 height 397
click at [623, 207] on div "grid" at bounding box center [625, 204] width 82 height 21
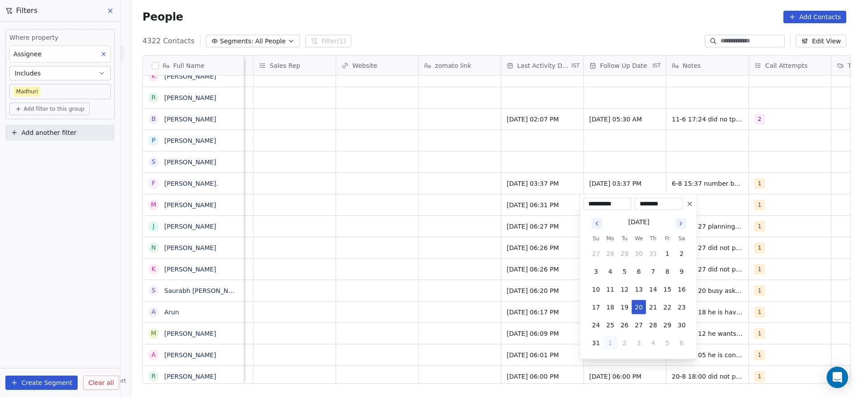
click at [614, 340] on button "1" at bounding box center [610, 343] width 14 height 14
type input "**********"
click at [506, 303] on html "On2Cook India Pvt. Ltd. Contacts People Marketing Workflows Campaigns Sales Pip…" at bounding box center [428, 198] width 857 height 397
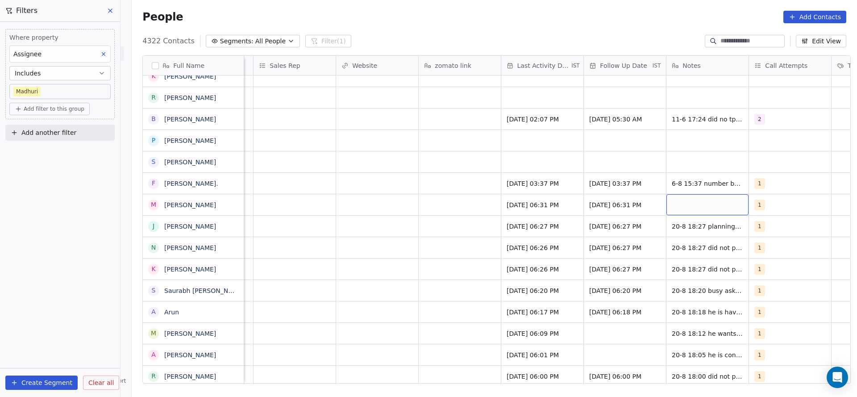
click at [705, 204] on div "grid" at bounding box center [708, 204] width 82 height 21
type textarea "**********"
click at [513, 164] on html "On2Cook India Pvt. Ltd. Contacts People Marketing Workflows Campaigns Sales Pip…" at bounding box center [428, 198] width 857 height 397
click at [513, 164] on div "grid" at bounding box center [542, 161] width 82 height 21
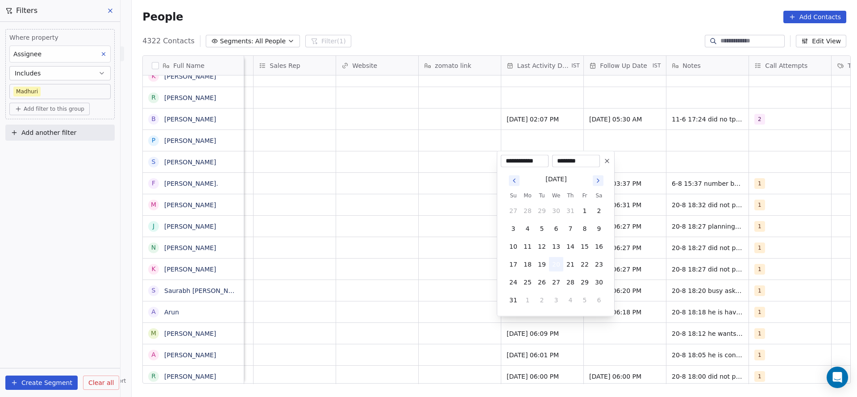
click at [560, 269] on button "20" at bounding box center [556, 264] width 14 height 14
click at [382, 250] on html "On2Cook India Pvt. Ltd. Contacts People Marketing Workflows Campaigns Sales Pip…" at bounding box center [428, 198] width 857 height 397
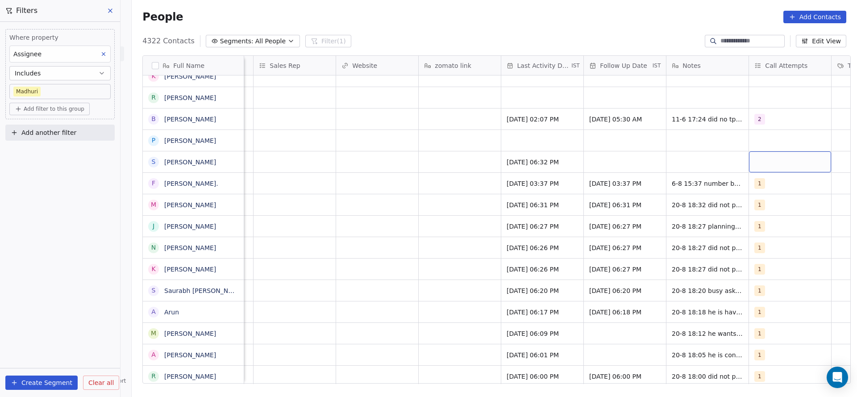
click at [779, 170] on div "grid" at bounding box center [790, 161] width 82 height 21
click at [766, 186] on span "1" at bounding box center [764, 185] width 9 height 10
drag, startPoint x: 631, startPoint y: 179, endPoint x: 627, endPoint y: 160, distance: 18.7
click at [630, 179] on html "On2Cook India Pvt. Ltd. Contacts People Marketing Workflows Campaigns Sales Pip…" at bounding box center [428, 198] width 857 height 397
click at [627, 160] on div "grid" at bounding box center [625, 161] width 82 height 21
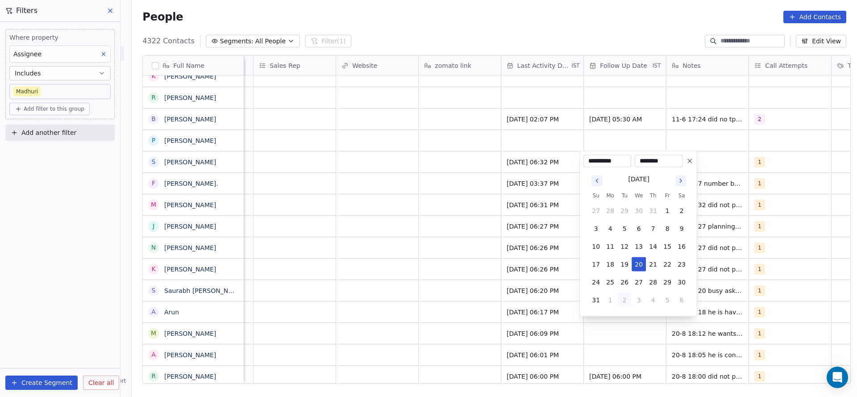
click at [627, 301] on button "2" at bounding box center [624, 300] width 14 height 14
type input "**********"
click at [414, 158] on html "On2Cook India Pvt. Ltd. Contacts People Marketing Workflows Campaigns Sales Pip…" at bounding box center [428, 198] width 857 height 397
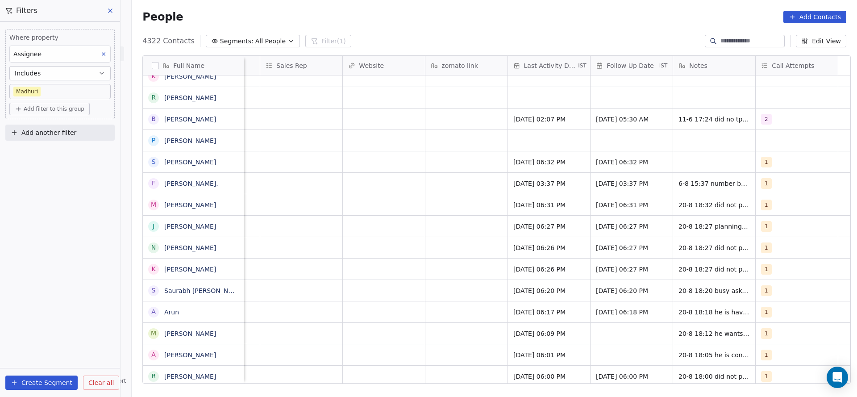
scroll to position [0, 653]
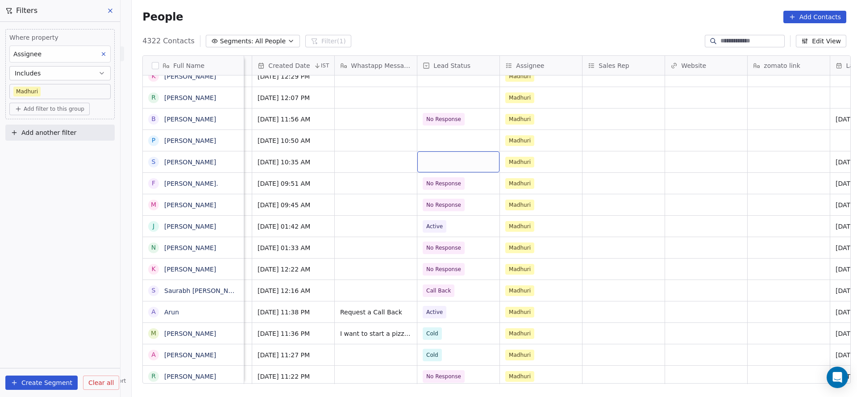
click at [454, 163] on div "grid" at bounding box center [458, 161] width 82 height 21
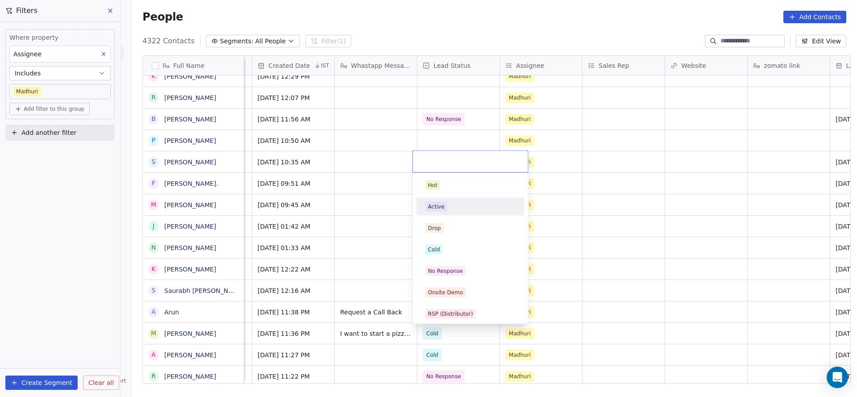
click at [456, 206] on div "Active" at bounding box center [470, 207] width 90 height 10
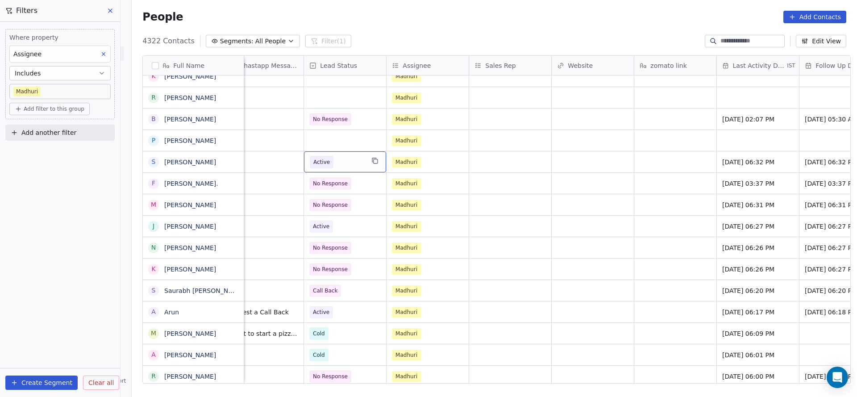
scroll to position [0, 1077]
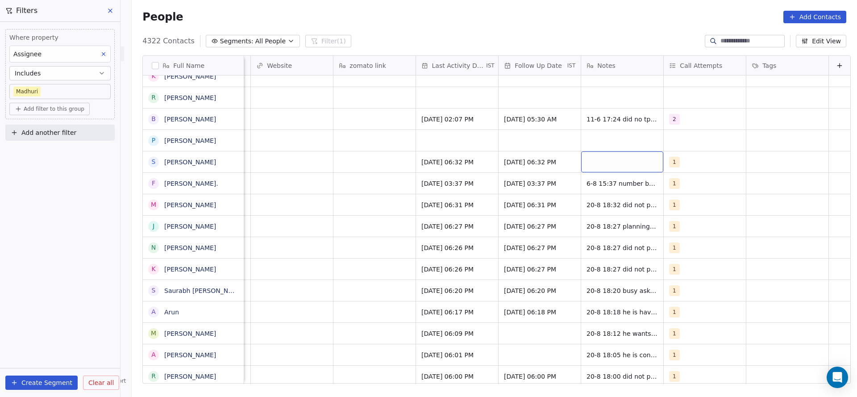
click at [615, 167] on div "grid" at bounding box center [622, 161] width 82 height 21
type textarea "*"
type textarea "**********"
click at [380, 201] on html "On2Cook India Pvt. Ltd. Contacts People Marketing Workflows Campaigns Sales Pip…" at bounding box center [428, 198] width 857 height 397
